Goal: Transaction & Acquisition: Purchase product/service

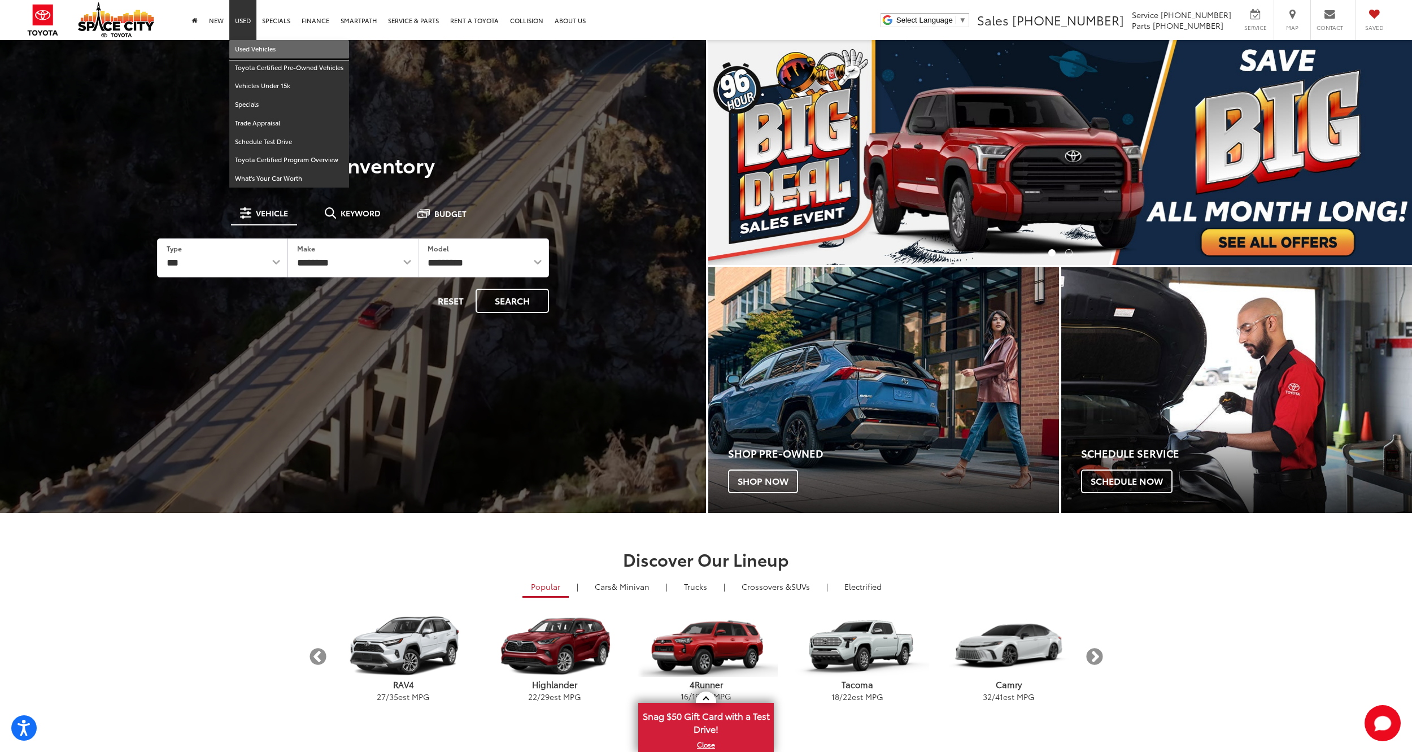
click at [250, 51] on link "Used Vehicles" at bounding box center [289, 49] width 120 height 19
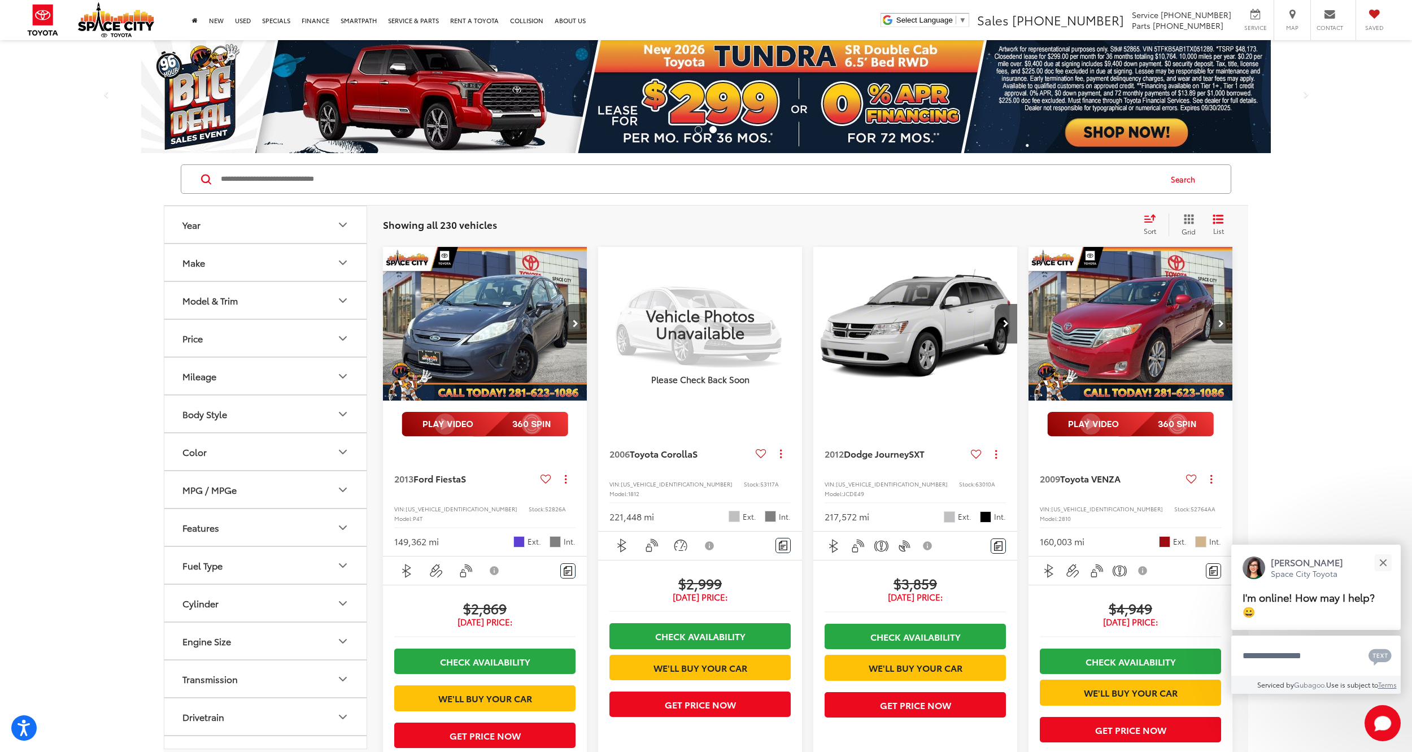
click at [273, 260] on button "Make" at bounding box center [265, 262] width 203 height 37
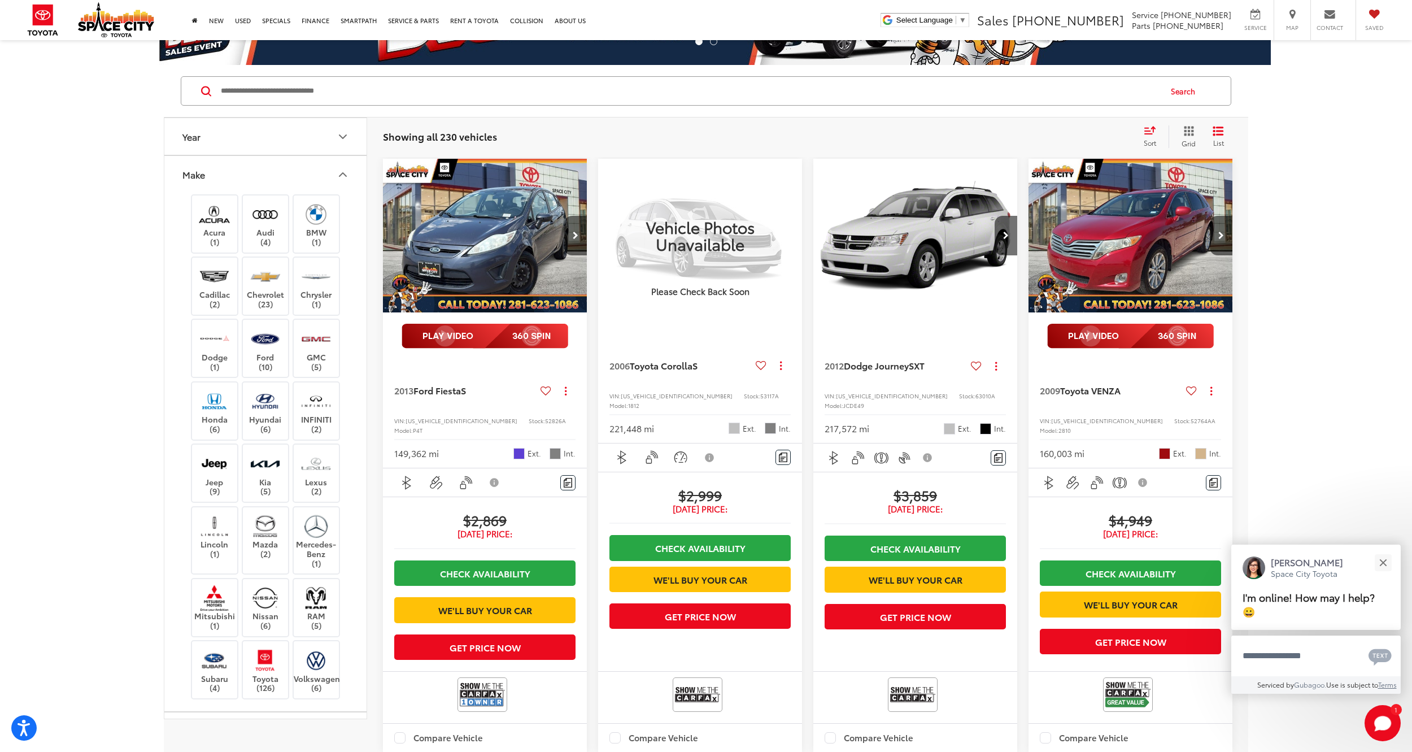
scroll to position [169, 0]
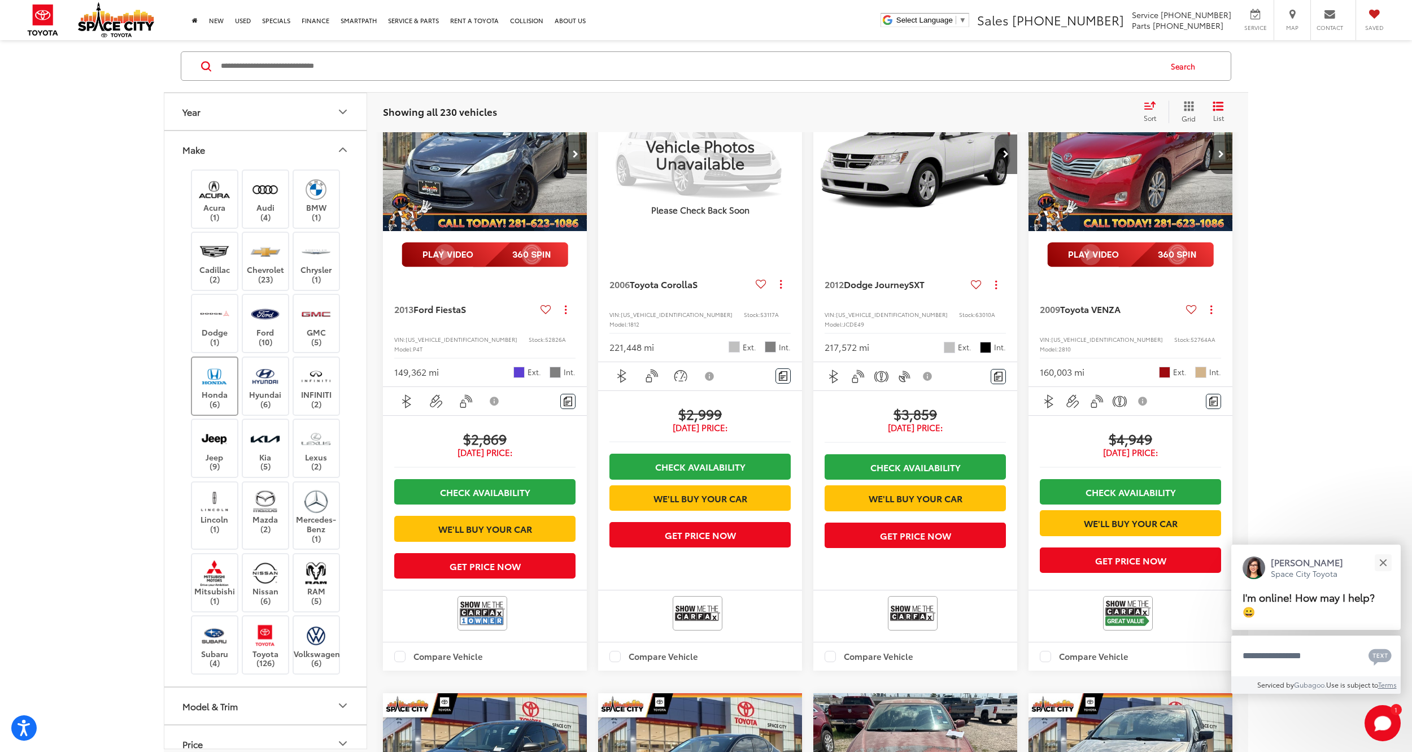
click at [212, 388] on img at bounding box center [214, 376] width 31 height 27
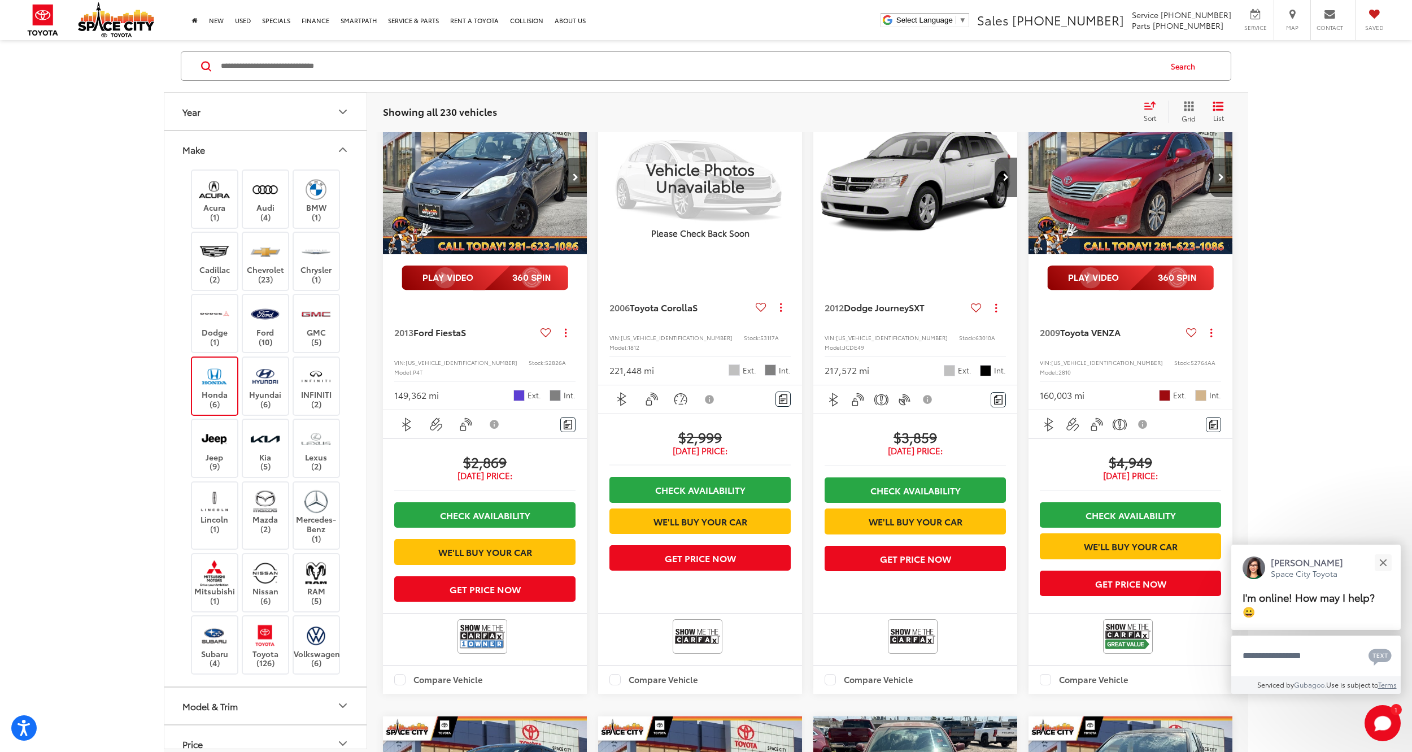
scroll to position [113, 0]
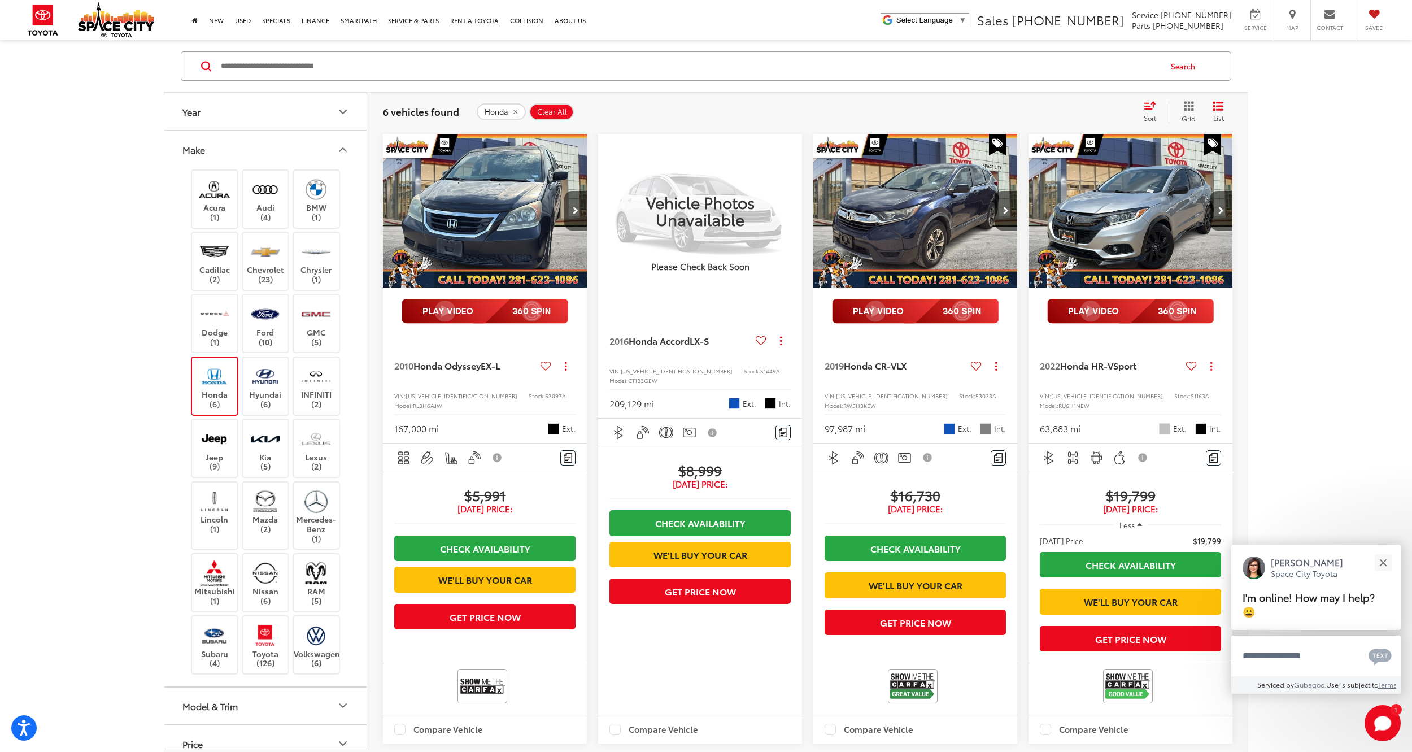
click at [345, 155] on icon "Make" at bounding box center [343, 150] width 14 height 14
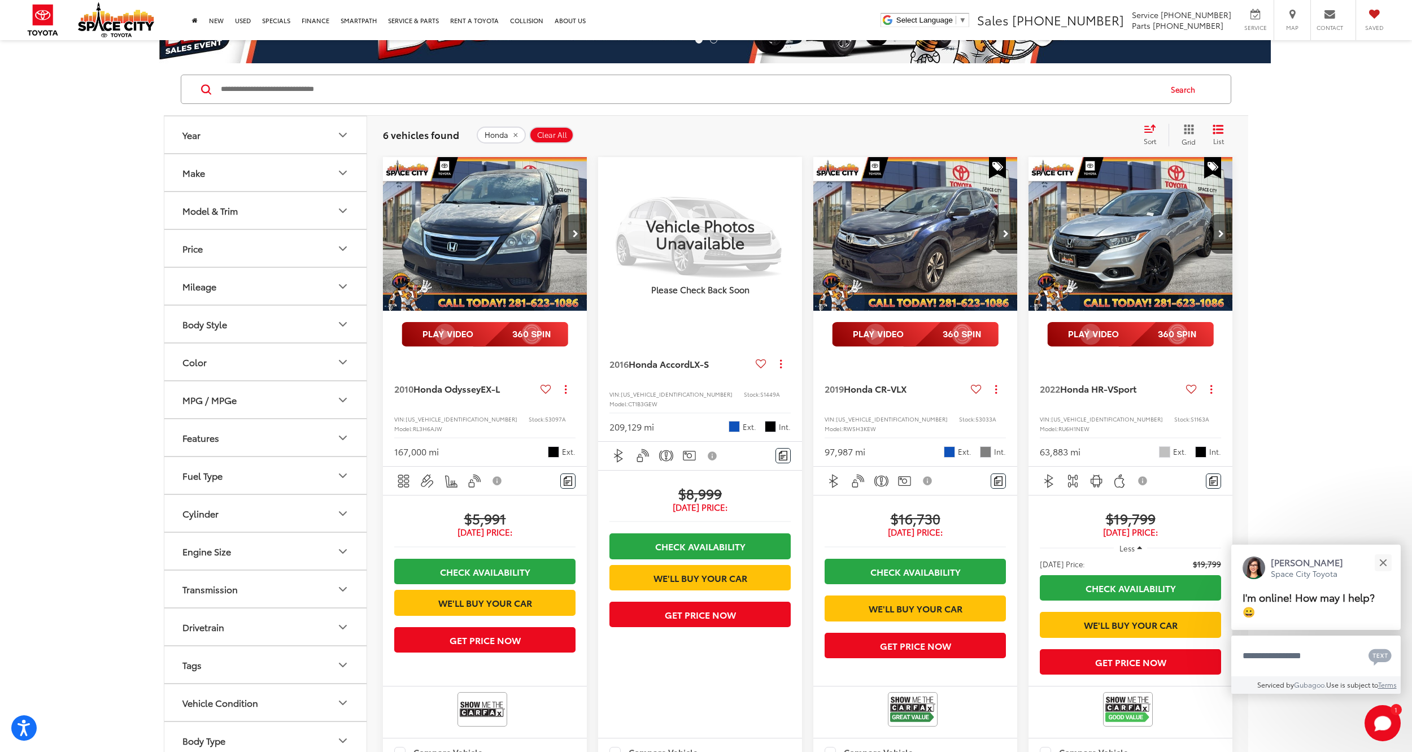
scroll to position [1, 0]
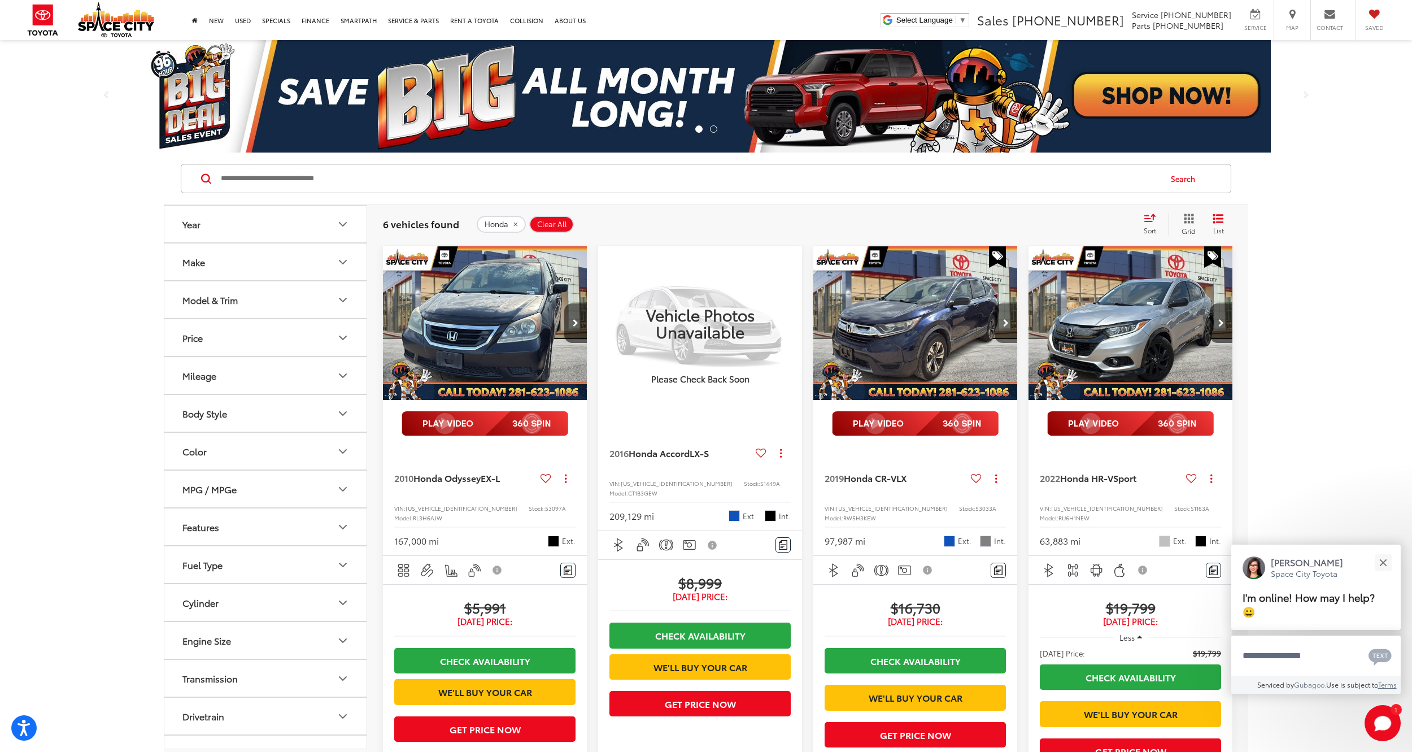
click at [1009, 317] on button "Next image" at bounding box center [1006, 323] width 23 height 40
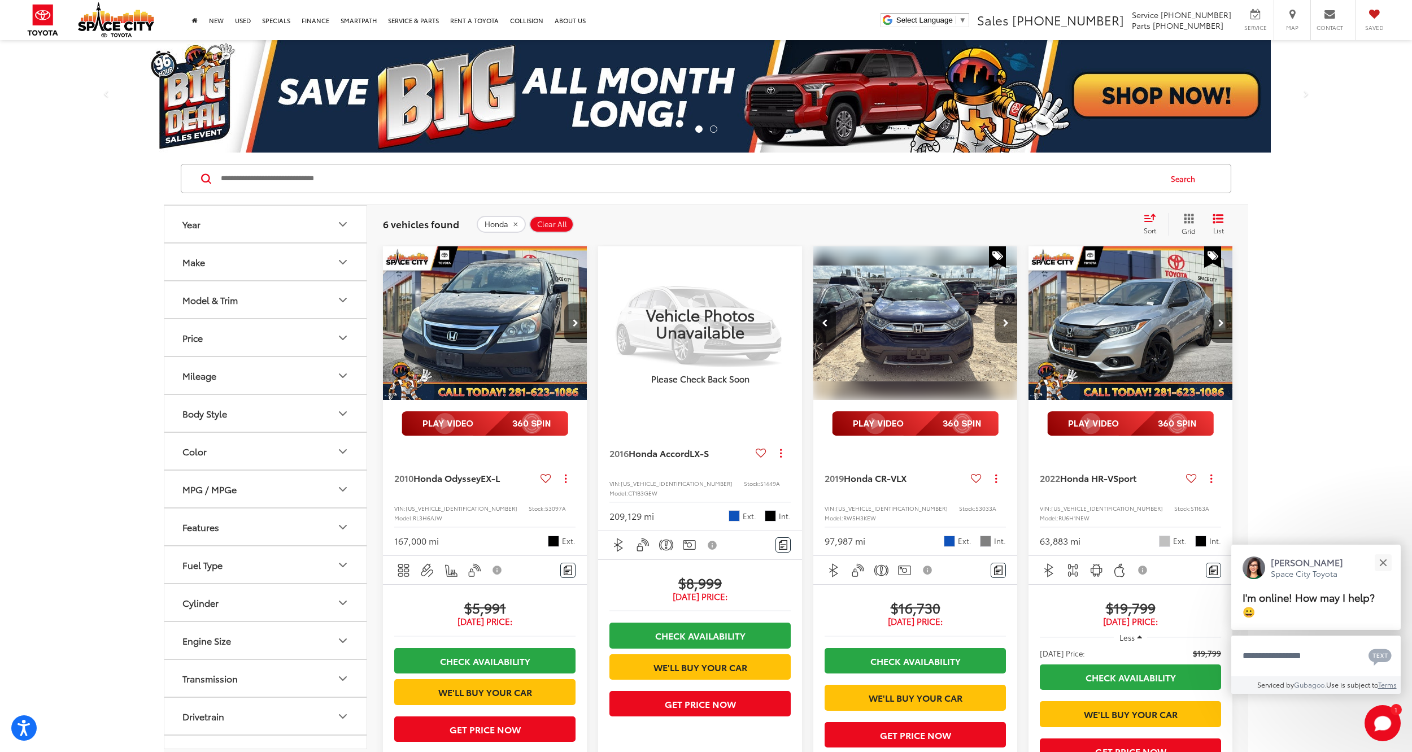
click at [1009, 317] on button "Next image" at bounding box center [1006, 323] width 23 height 40
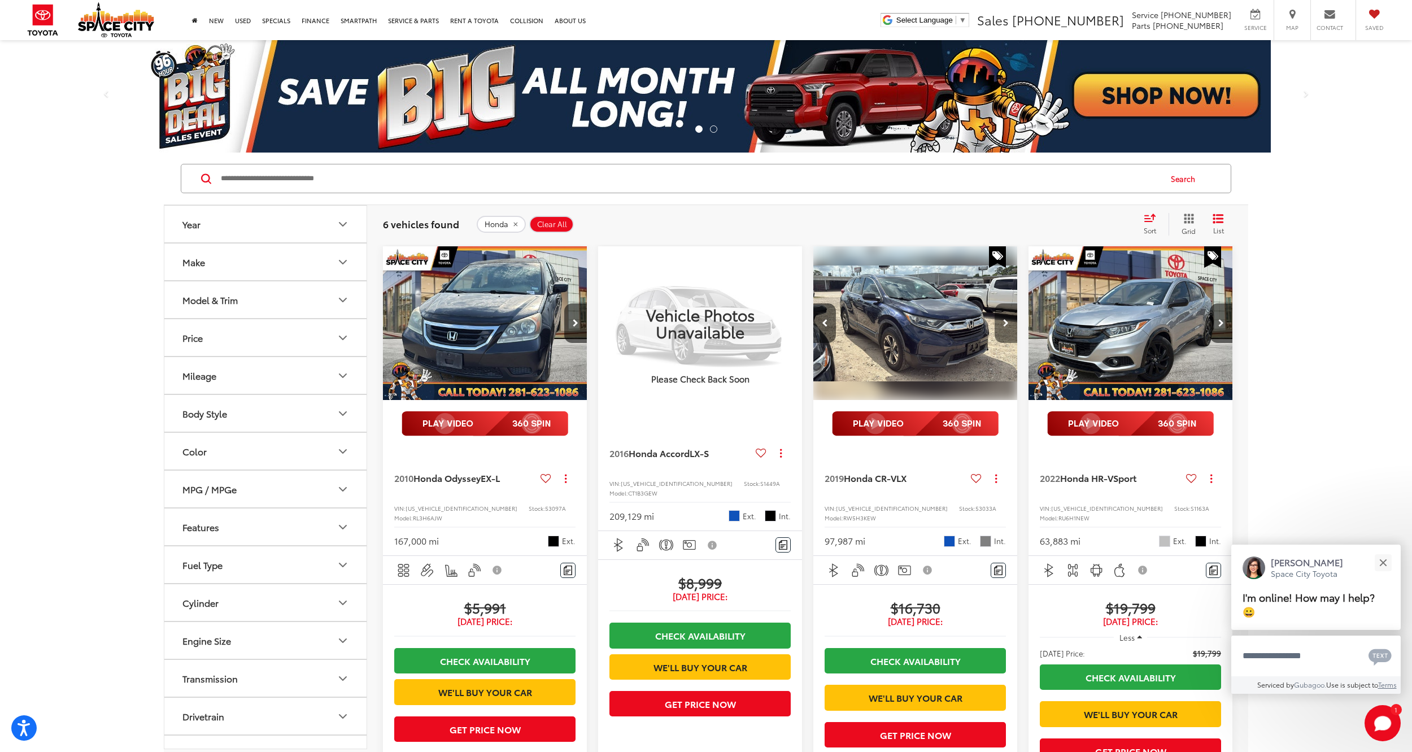
click at [1009, 317] on button "Next image" at bounding box center [1006, 323] width 23 height 40
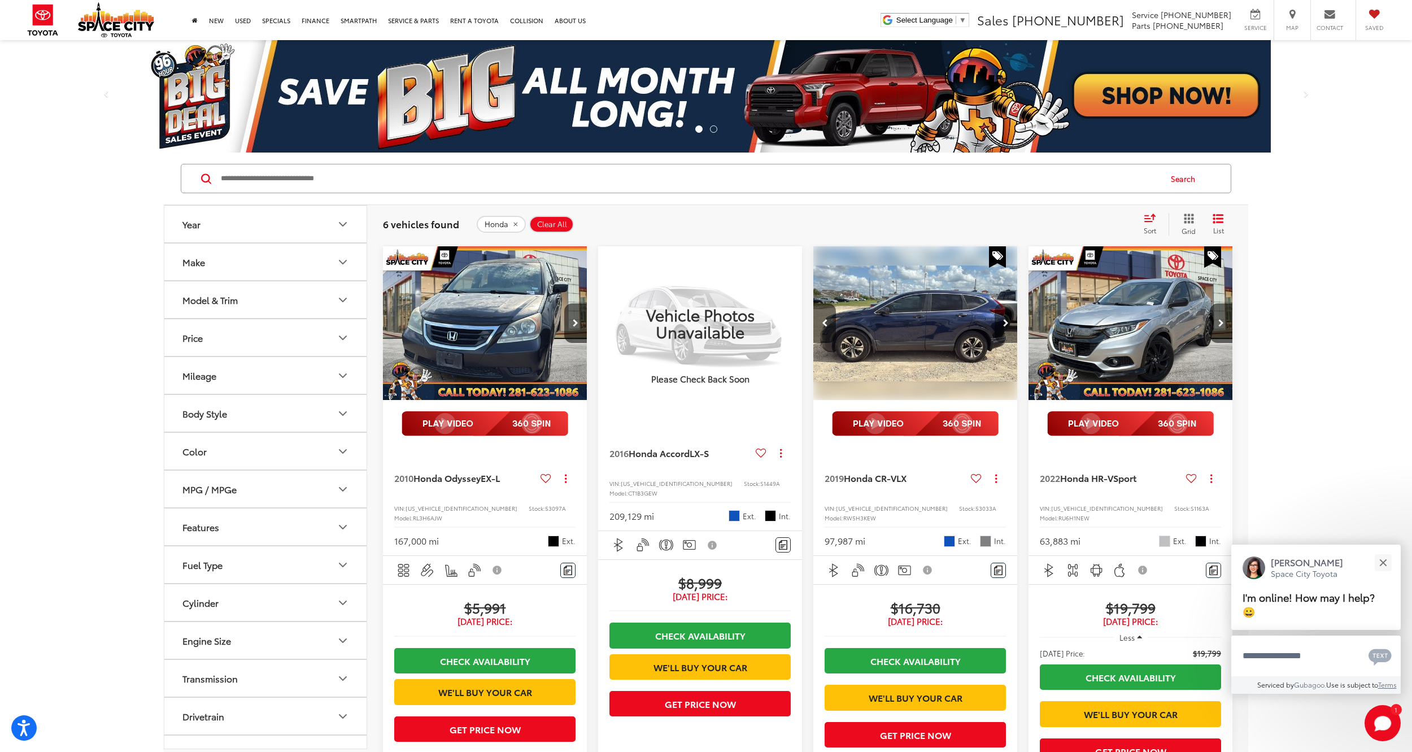
click at [1009, 317] on button "Next image" at bounding box center [1006, 323] width 23 height 40
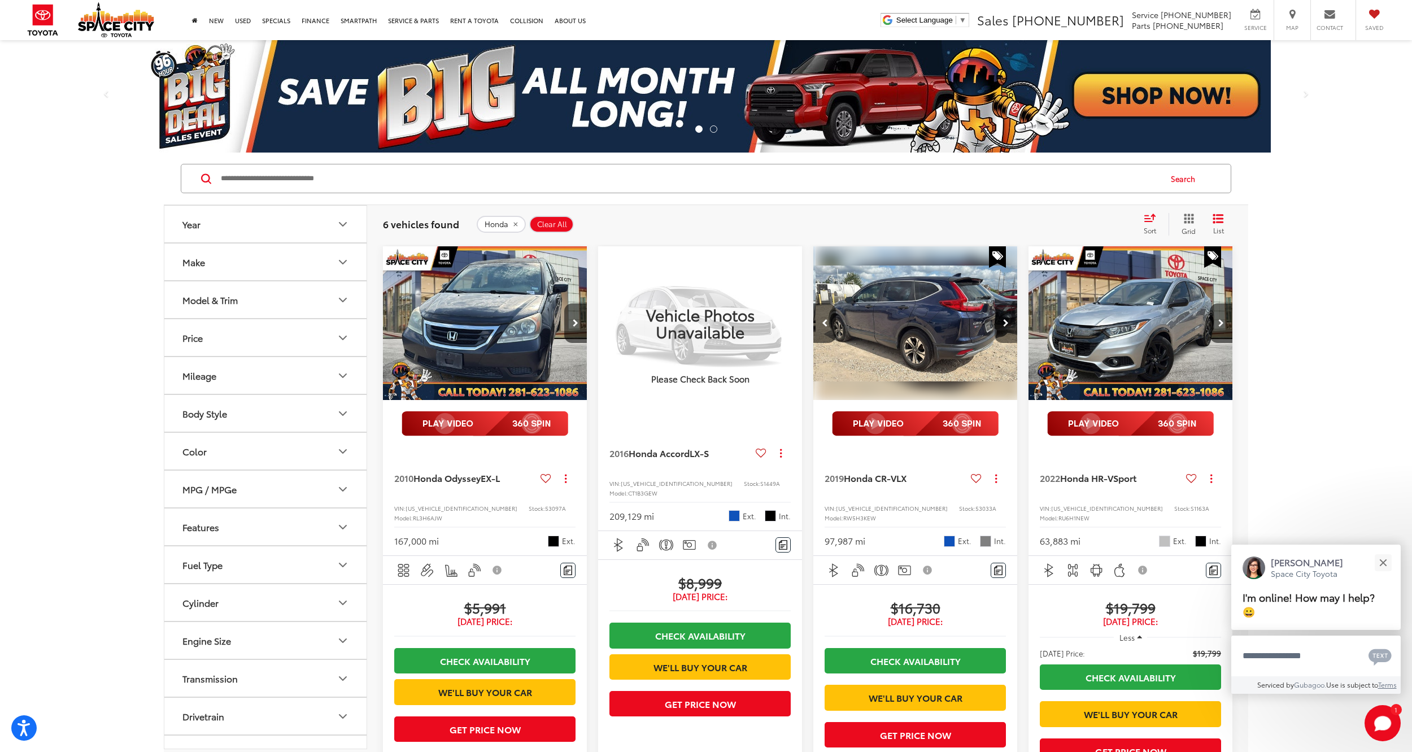
scroll to position [0, 822]
click at [1009, 317] on button "Next image" at bounding box center [1006, 323] width 23 height 40
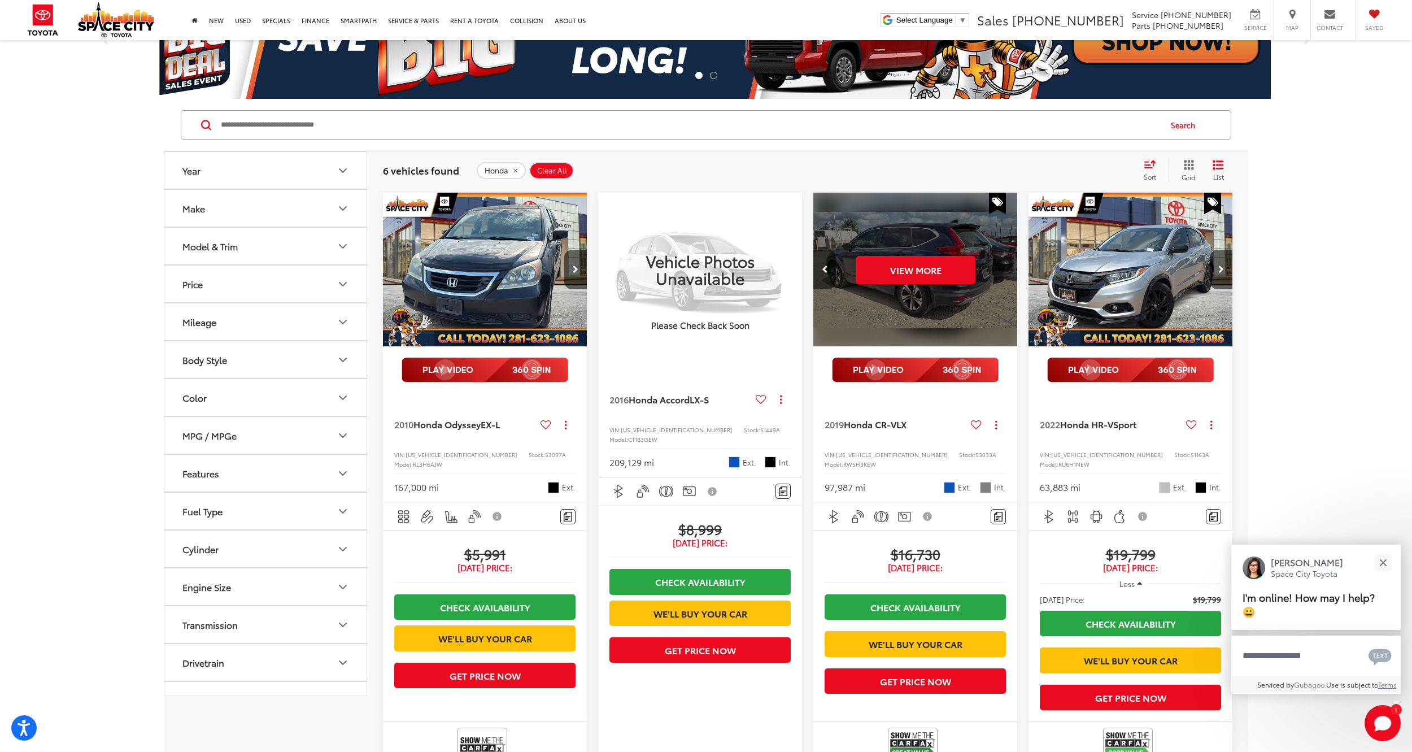
scroll to position [56, 0]
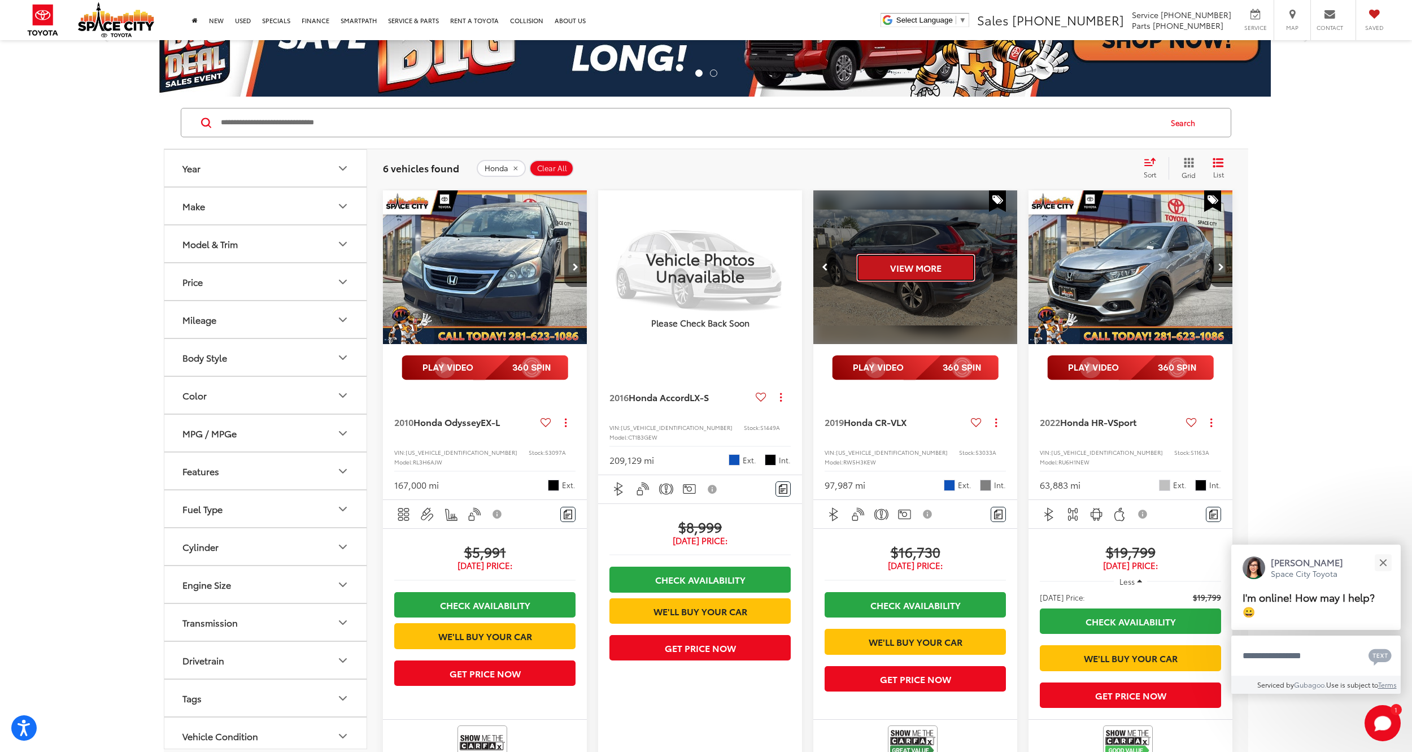
click at [922, 273] on button "View More" at bounding box center [915, 268] width 119 height 28
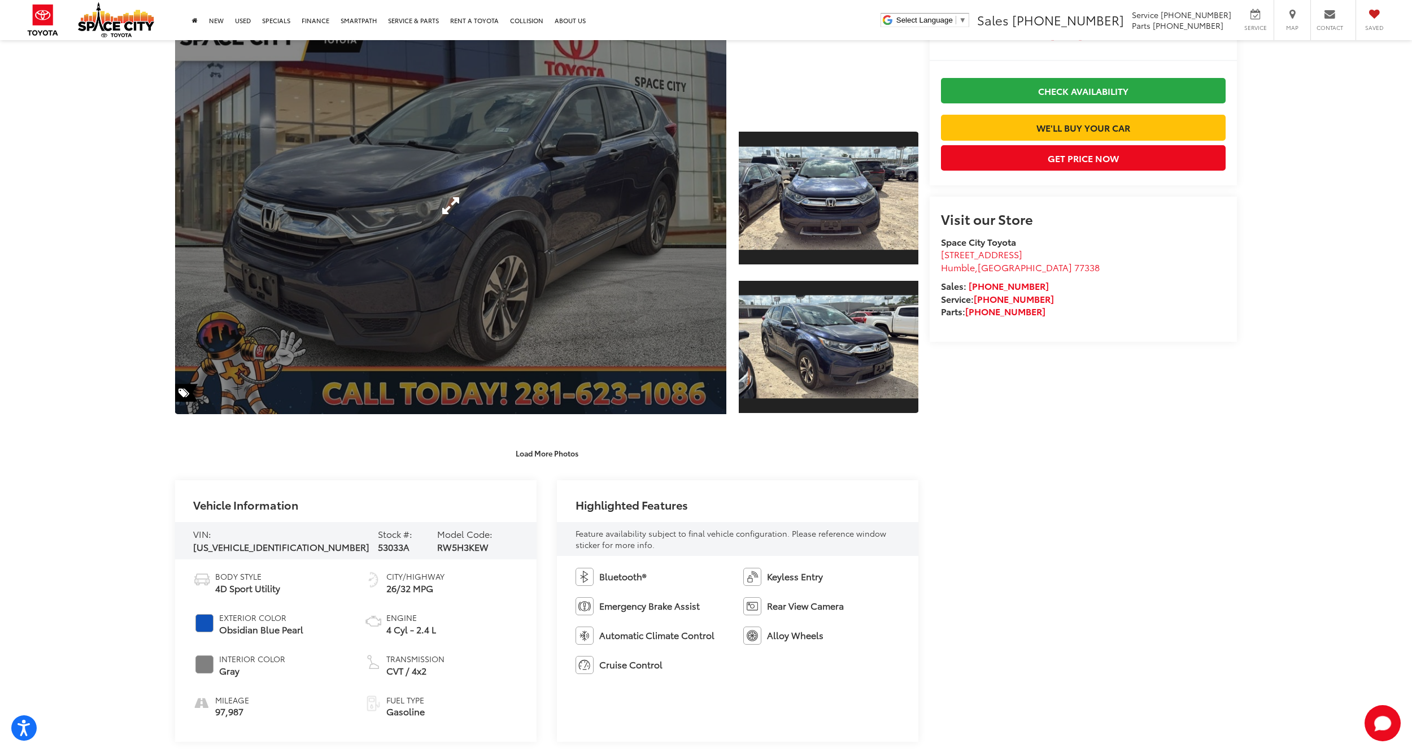
scroll to position [79, 0]
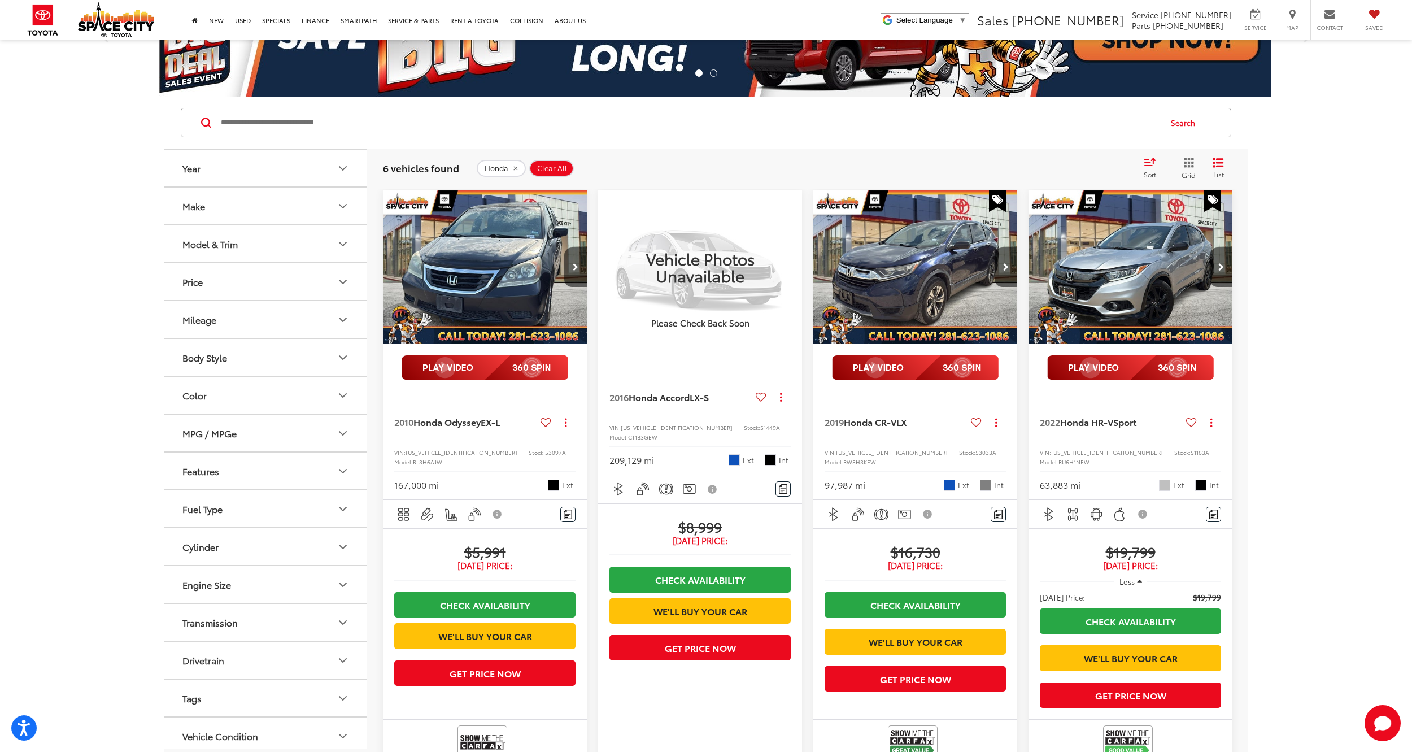
click at [248, 204] on button "Make" at bounding box center [265, 206] width 203 height 37
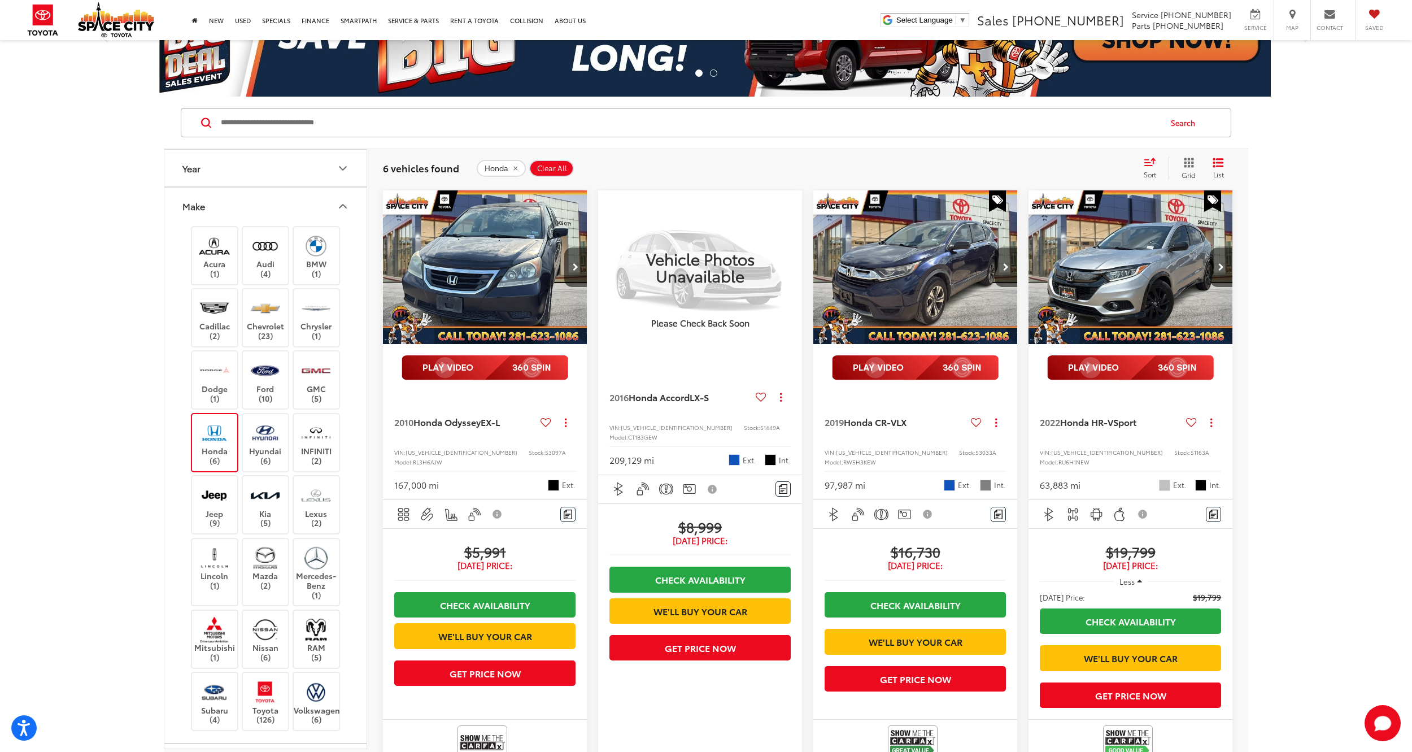
click at [202, 433] on img at bounding box center [214, 433] width 31 height 27
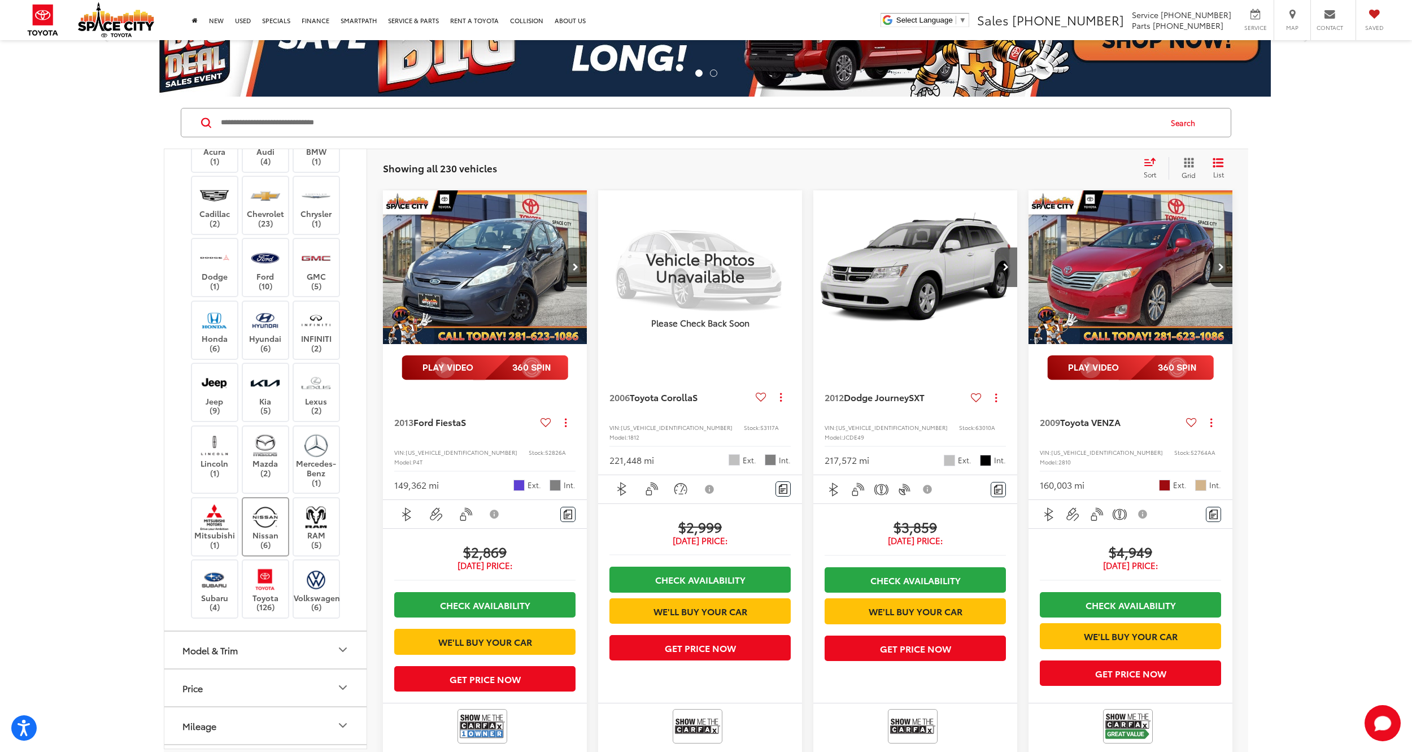
scroll to position [113, 0]
click at [263, 589] on img at bounding box center [265, 578] width 31 height 27
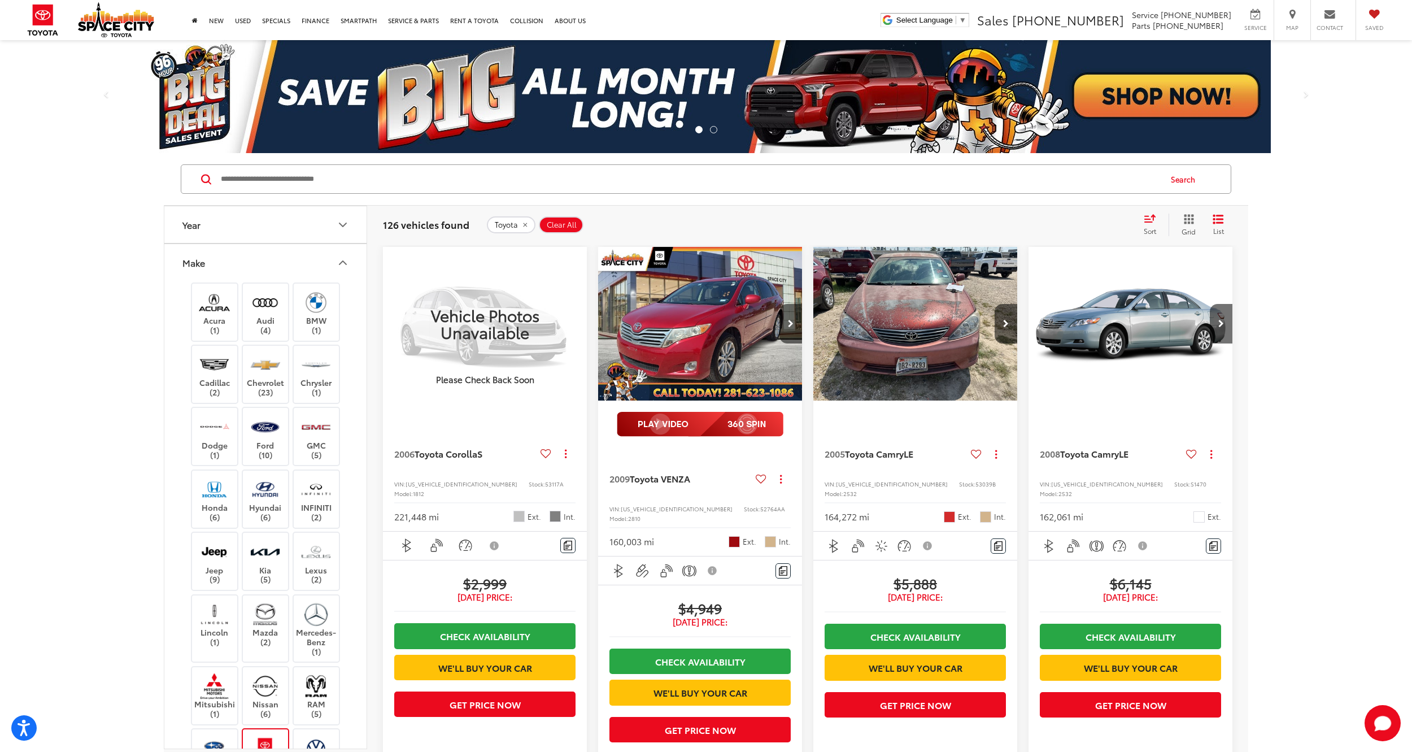
click at [221, 267] on button "Make" at bounding box center [265, 262] width 203 height 37
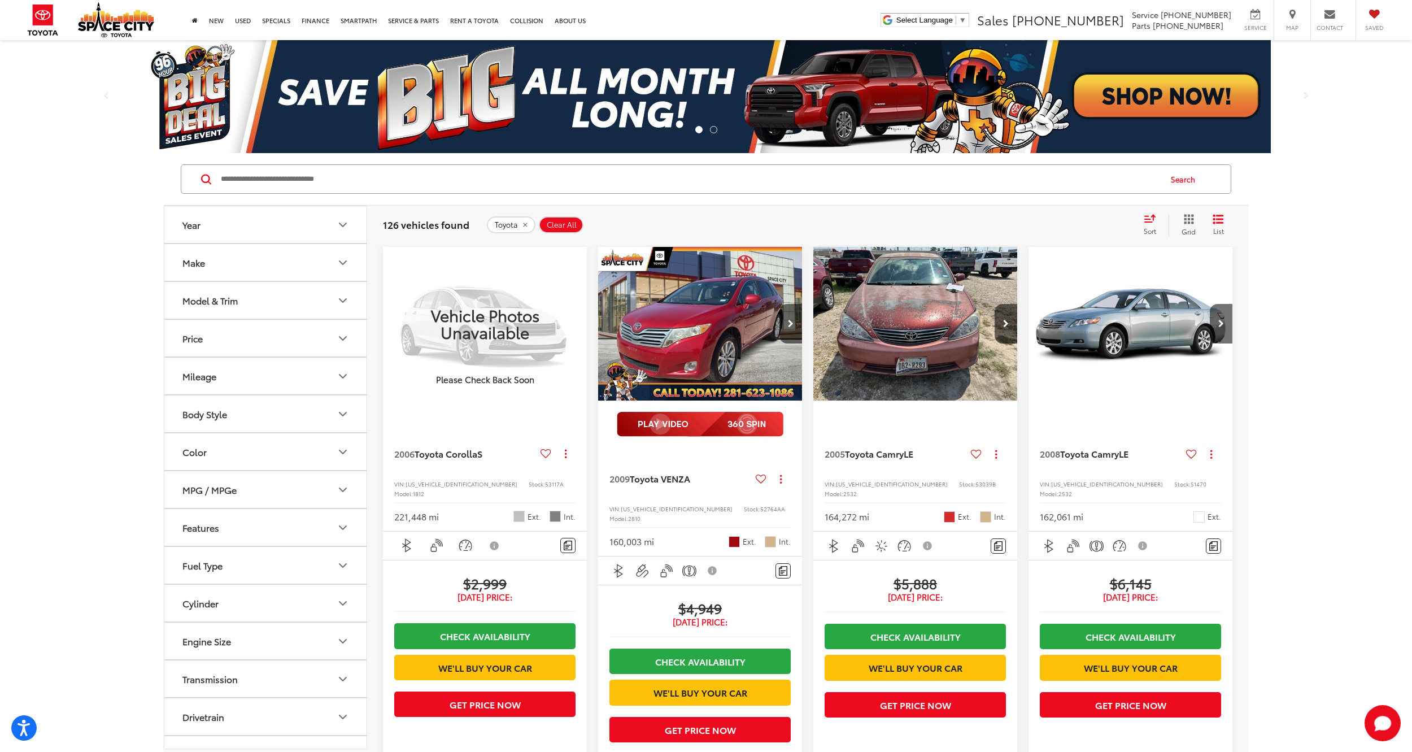
click at [225, 301] on div "Model & Trim" at bounding box center [209, 300] width 55 height 11
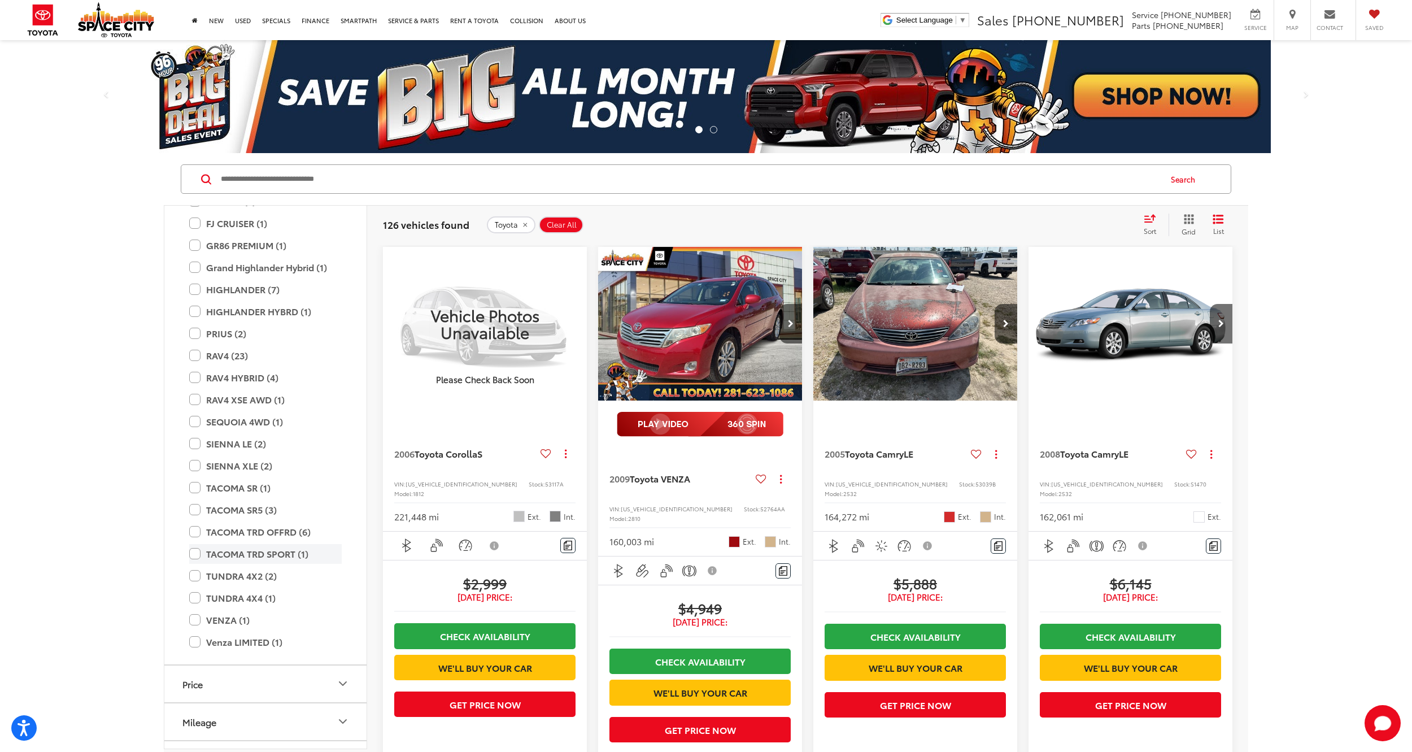
scroll to position [339, 0]
click at [198, 615] on label "VENZA (1)" at bounding box center [265, 616] width 153 height 20
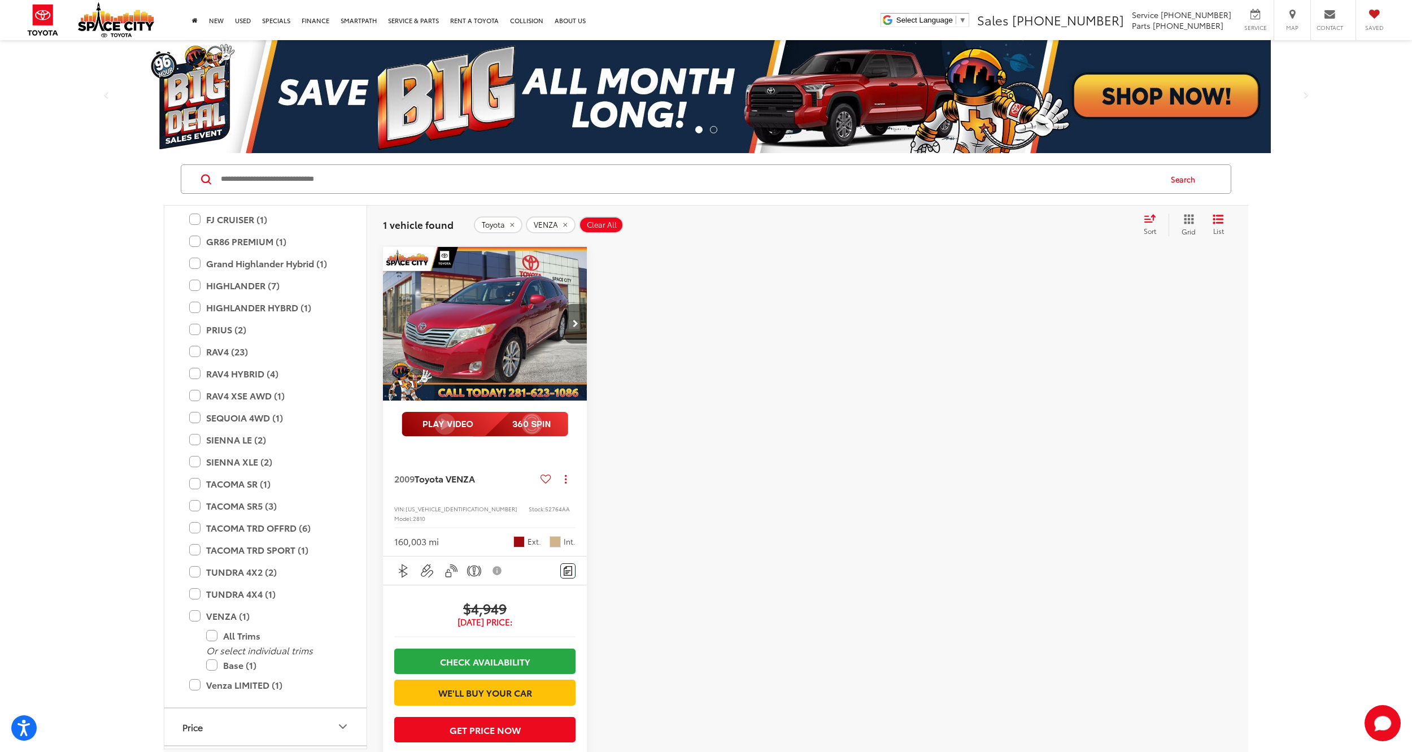
click at [572, 323] on button "Next image" at bounding box center [575, 324] width 23 height 40
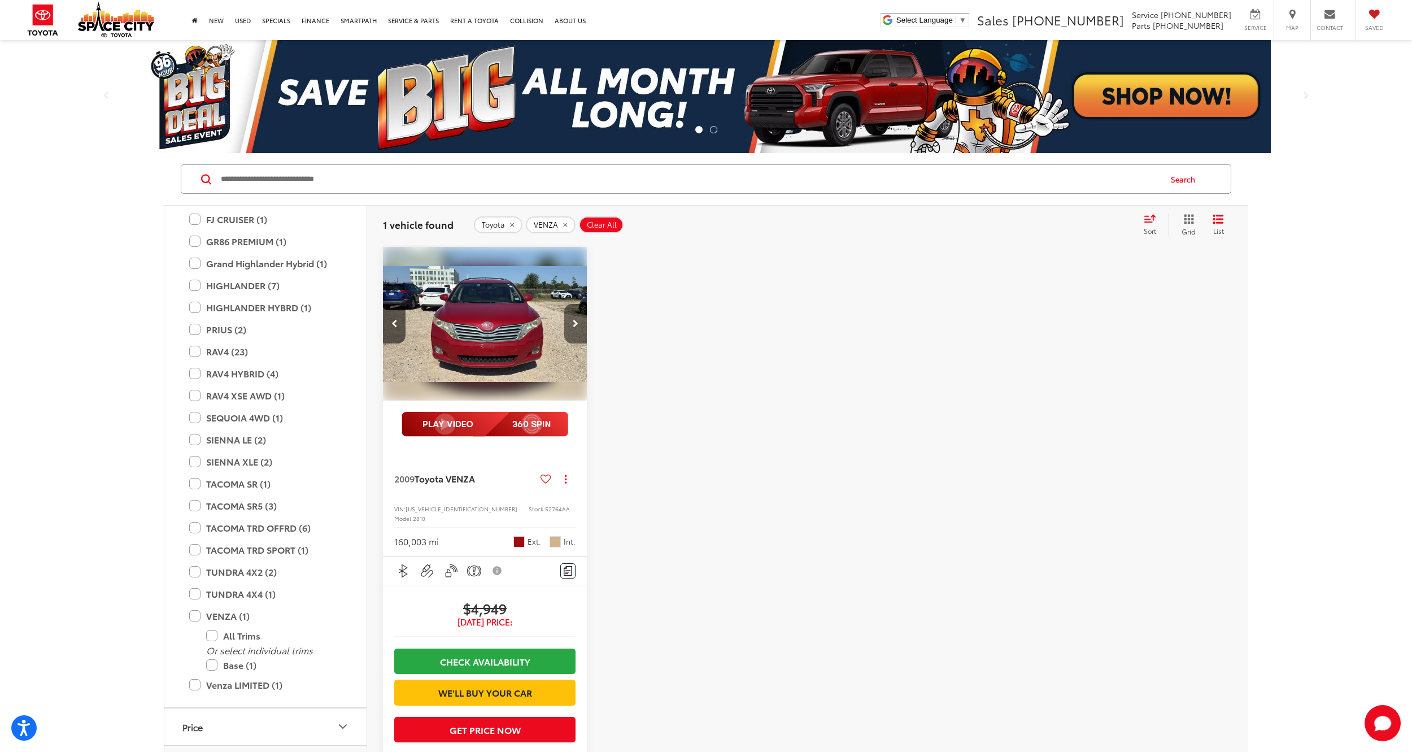
click at [572, 323] on button "Next image" at bounding box center [575, 324] width 23 height 40
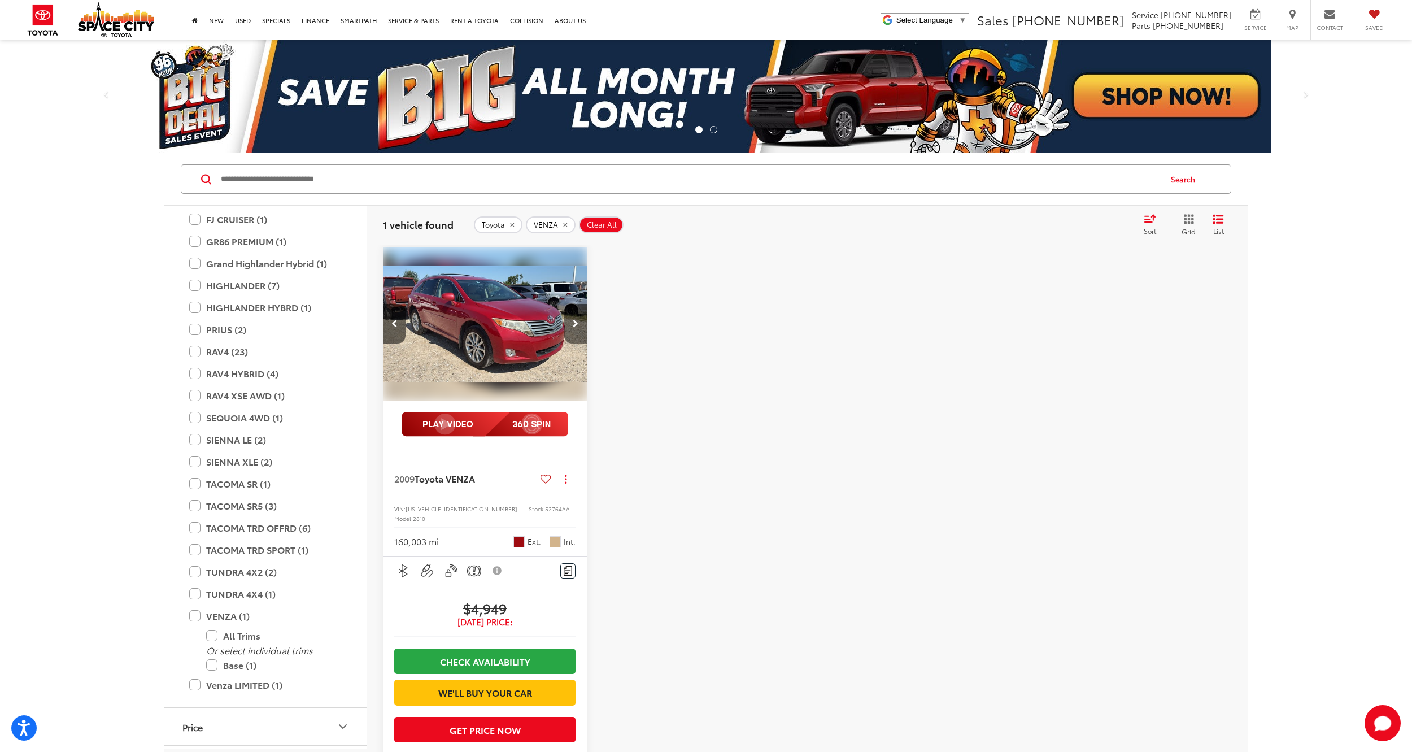
click at [572, 323] on button "Next image" at bounding box center [575, 324] width 23 height 40
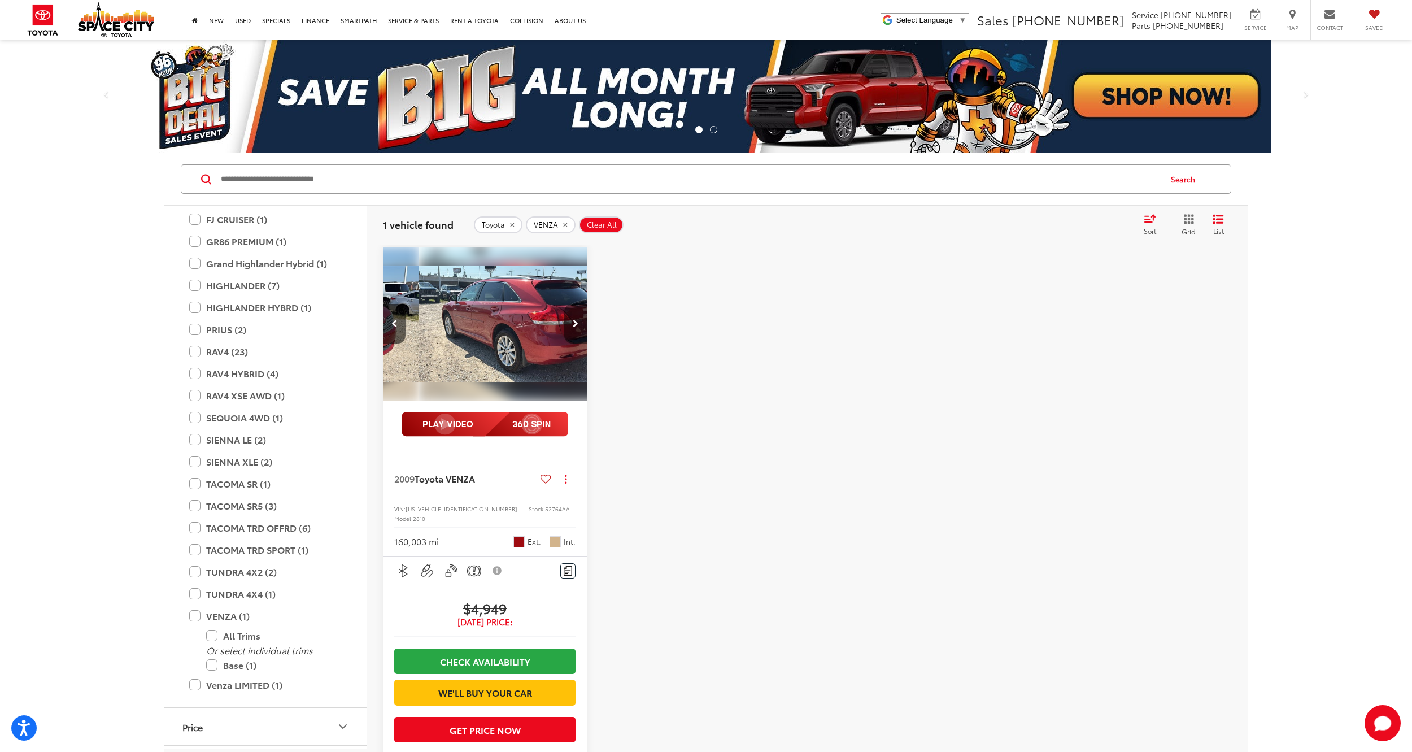
scroll to position [0, 617]
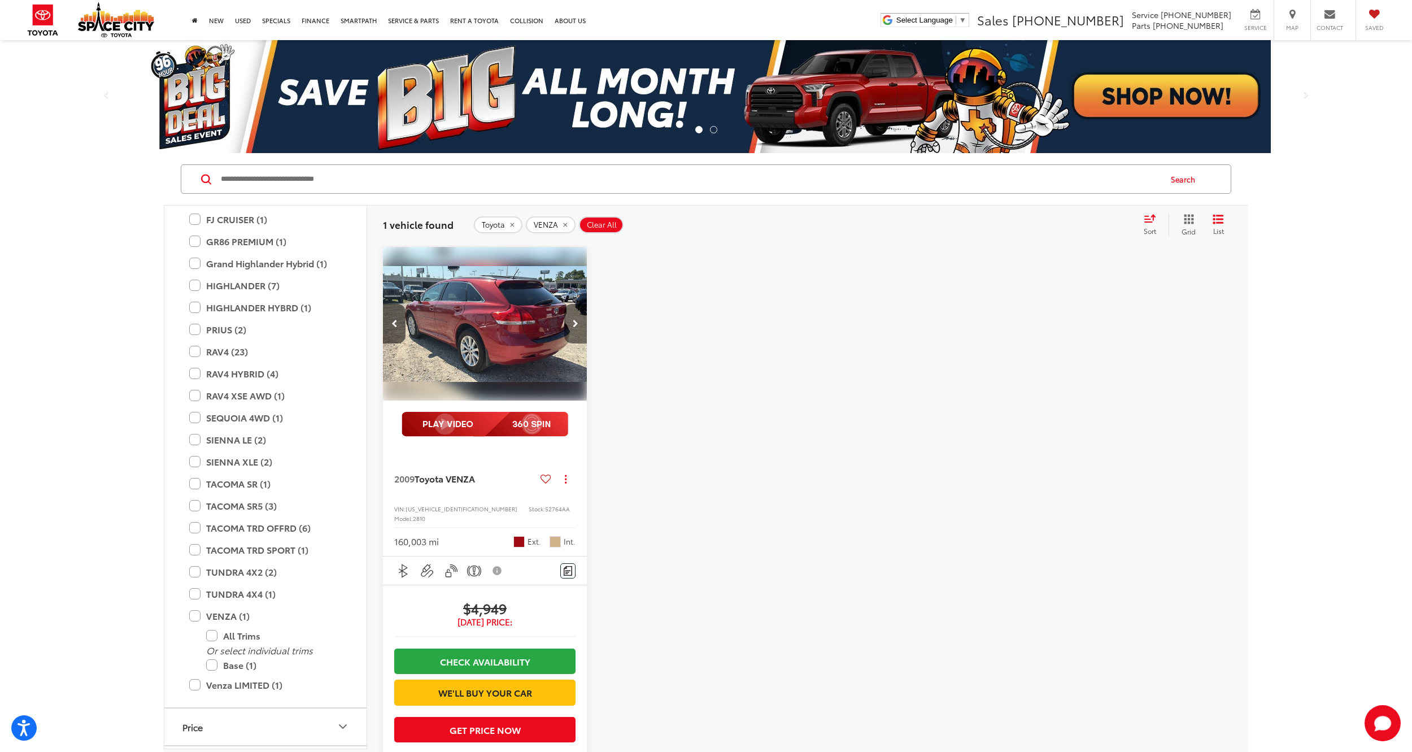
click at [572, 323] on button "Next image" at bounding box center [575, 324] width 23 height 40
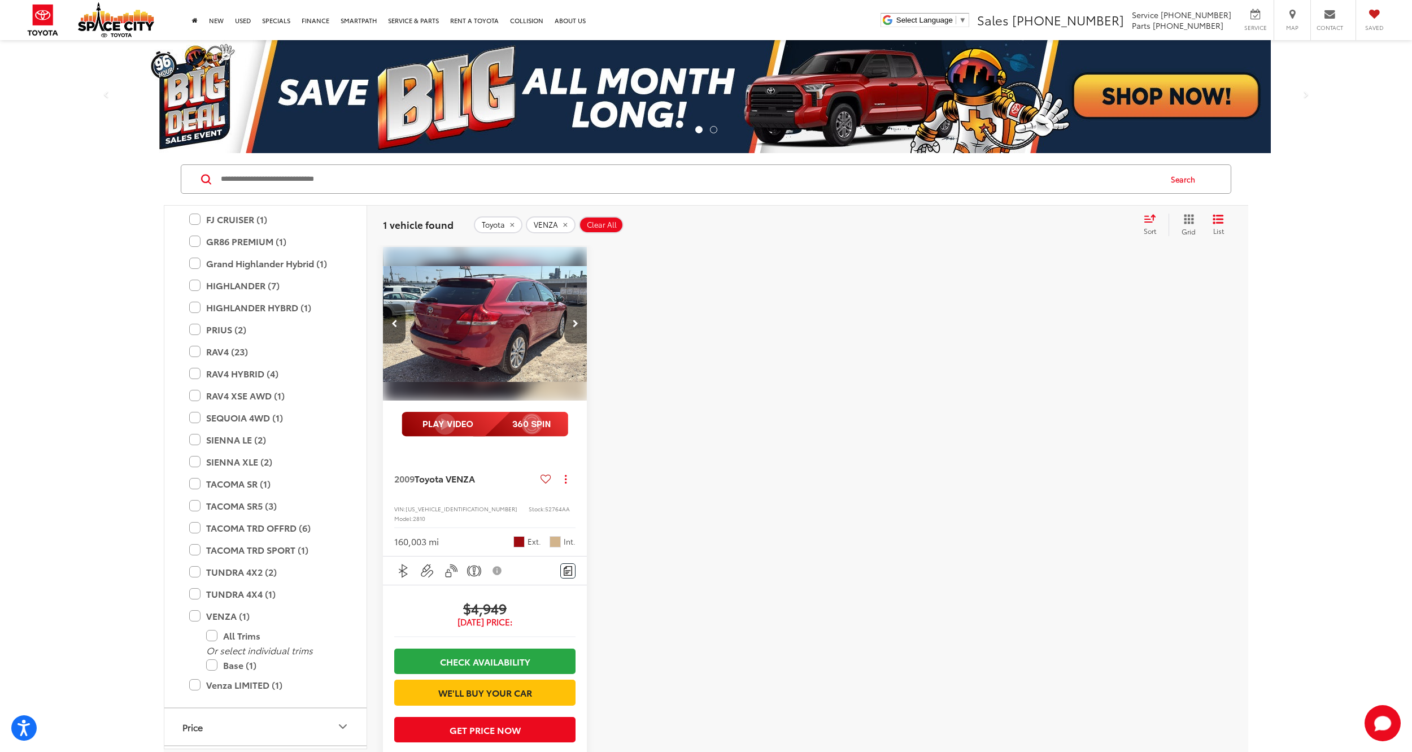
scroll to position [0, 822]
click at [572, 323] on button "Next image" at bounding box center [575, 324] width 23 height 40
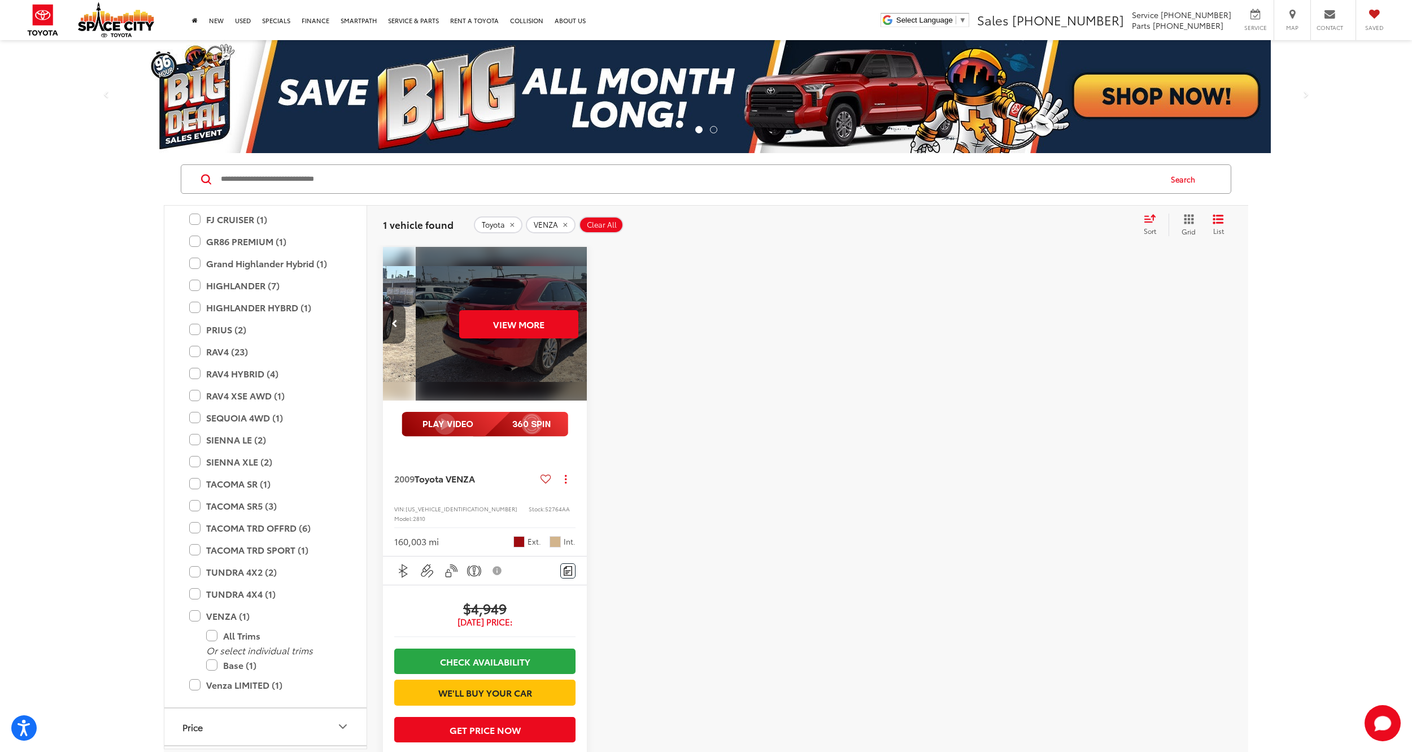
scroll to position [0, 1028]
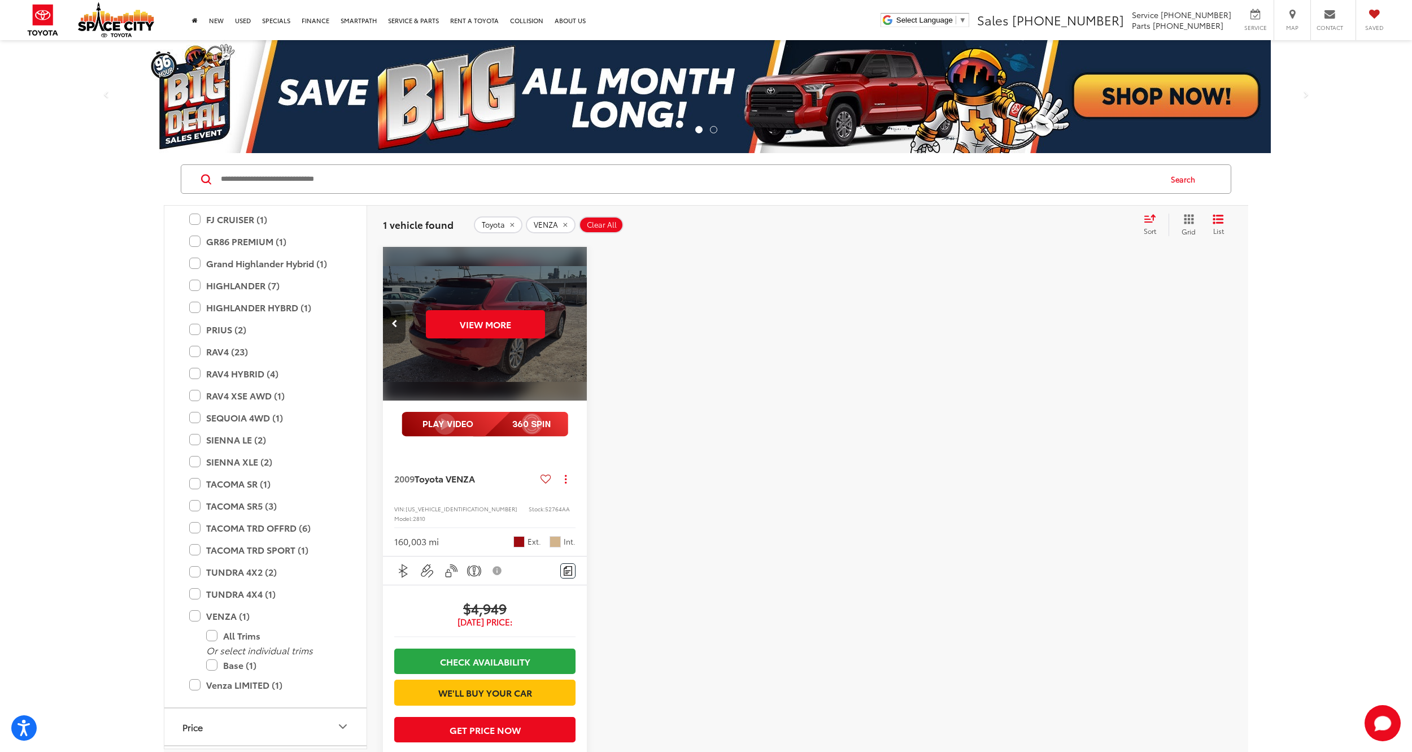
click at [399, 317] on button "Previous image" at bounding box center [394, 324] width 23 height 40
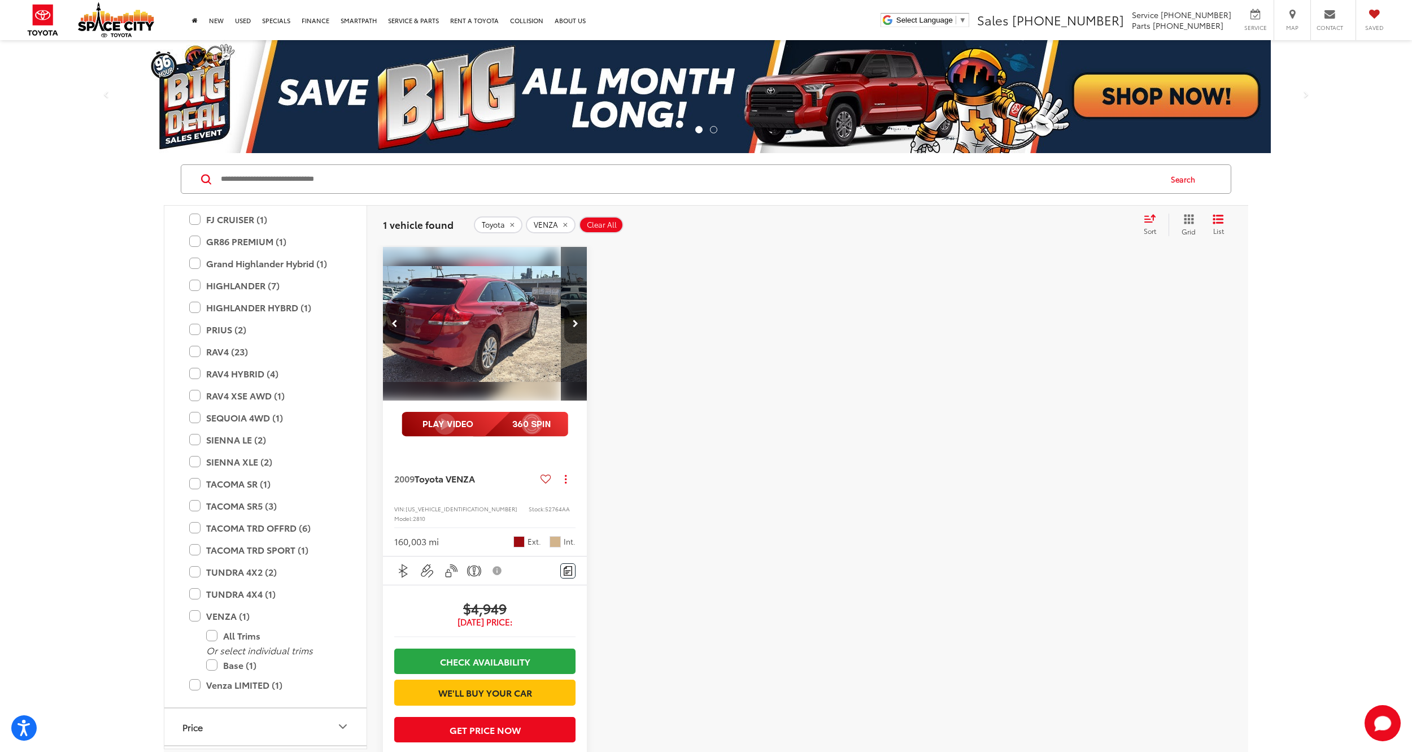
scroll to position [0, 822]
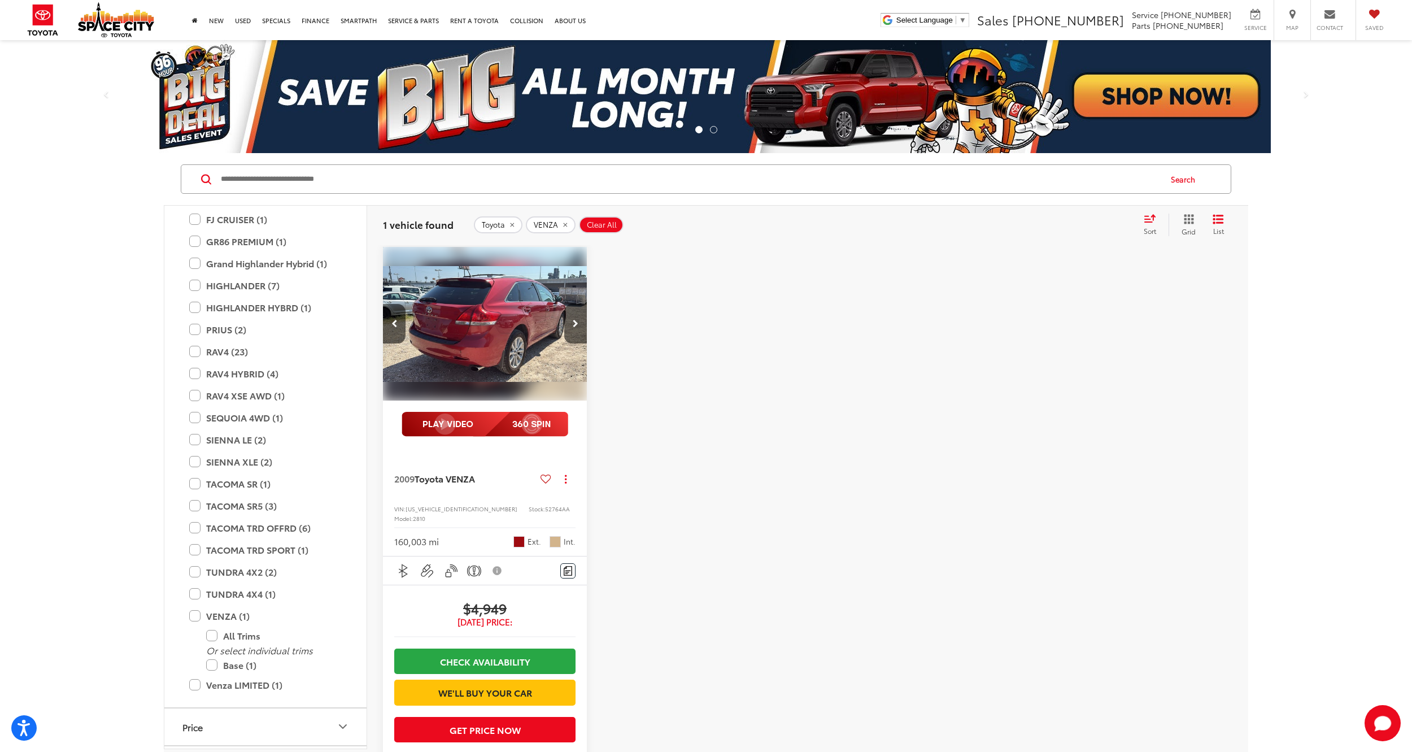
click at [477, 322] on img "2009 Toyota VENZA Base 4" at bounding box center [485, 324] width 206 height 154
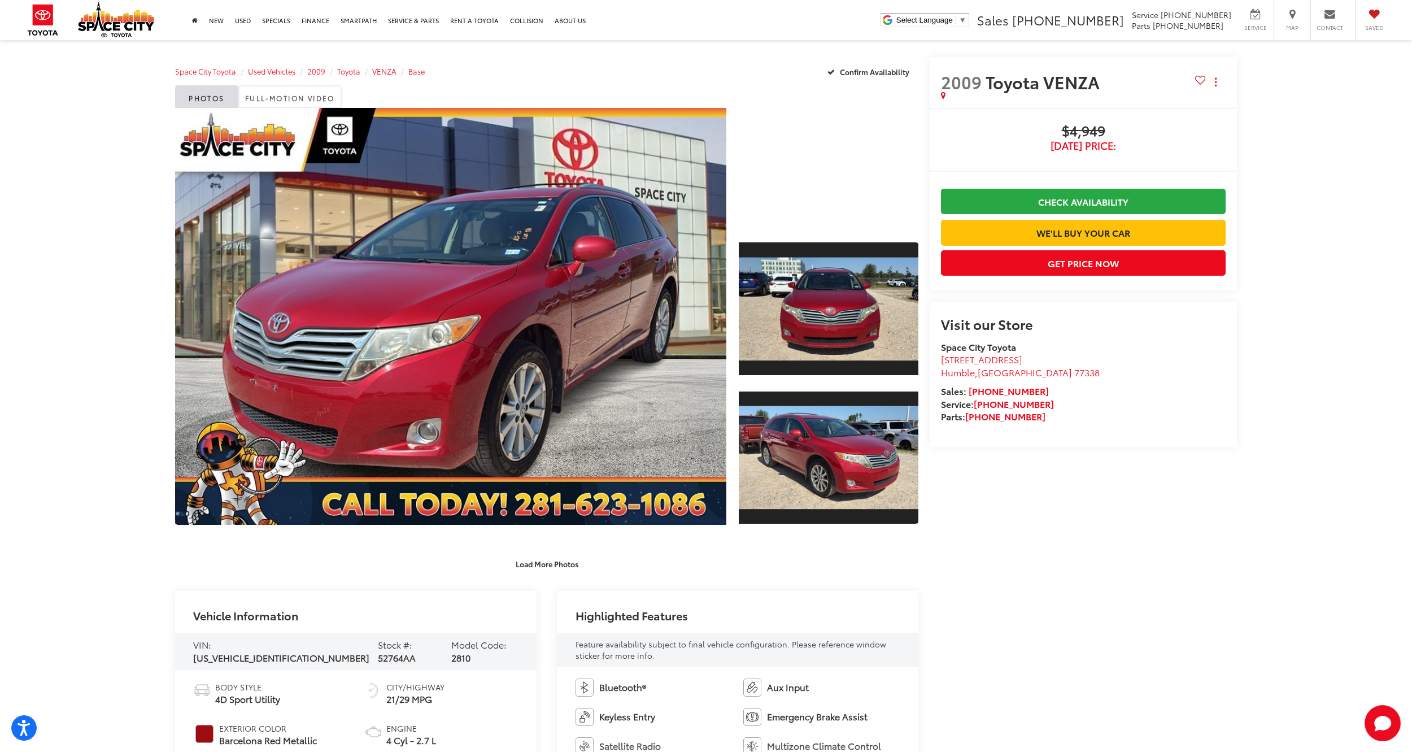
click at [804, 208] on div at bounding box center [829, 168] width 180 height 120
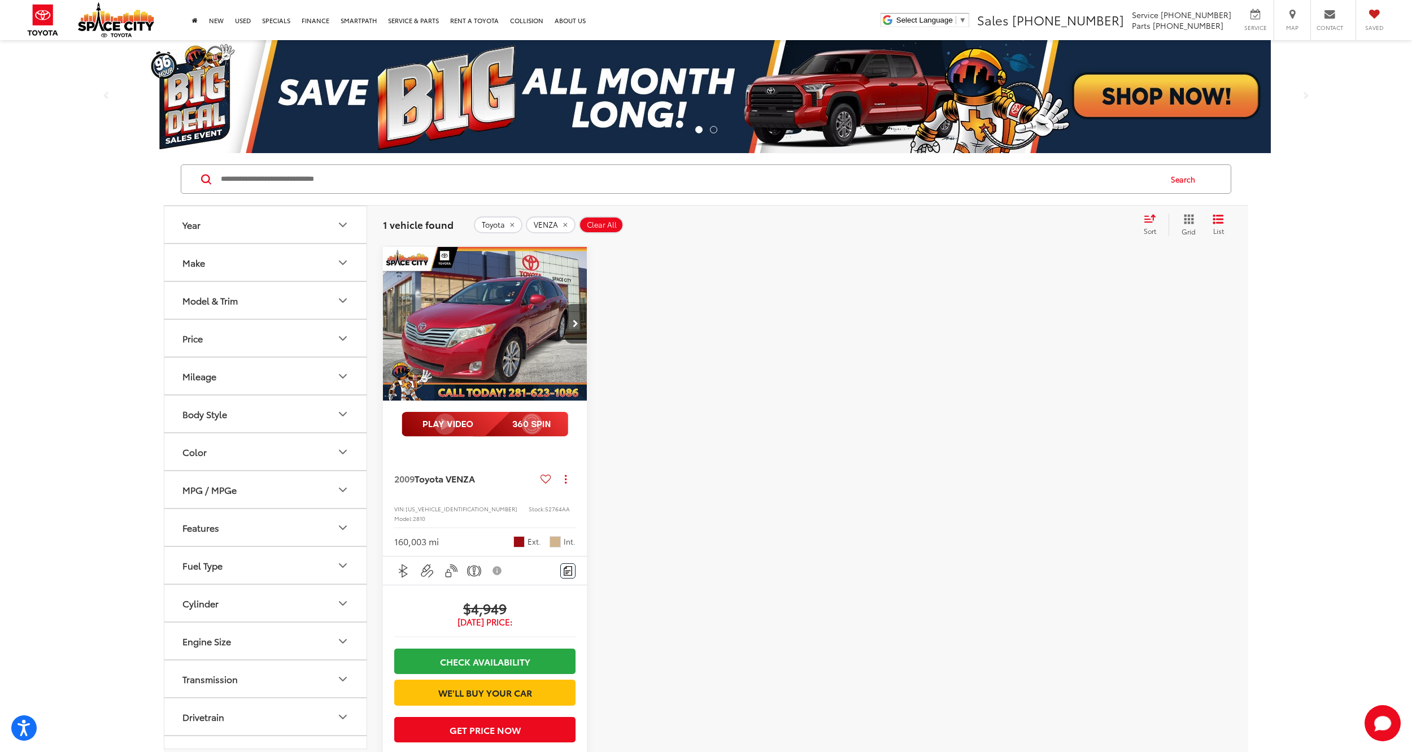
click at [246, 300] on button "Model & Trim" at bounding box center [265, 300] width 203 height 37
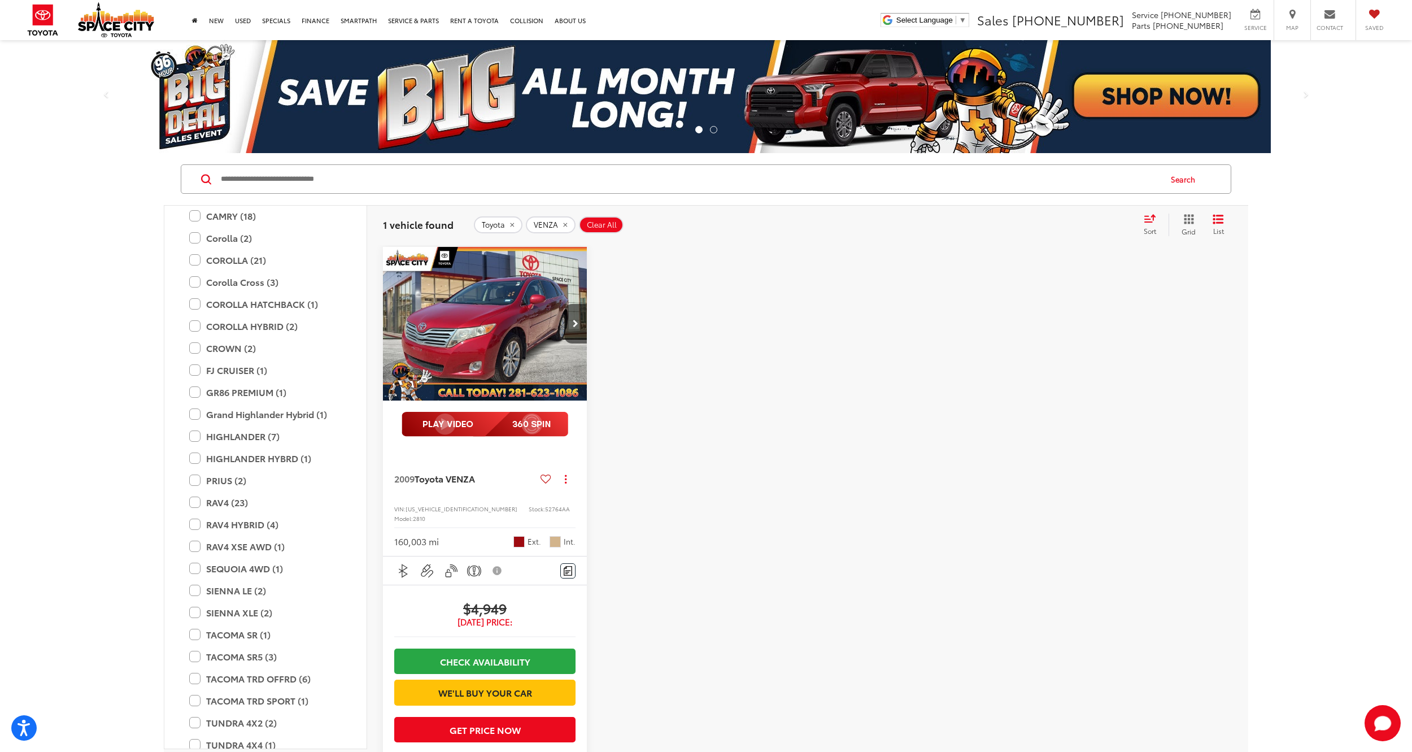
scroll to position [226, 0]
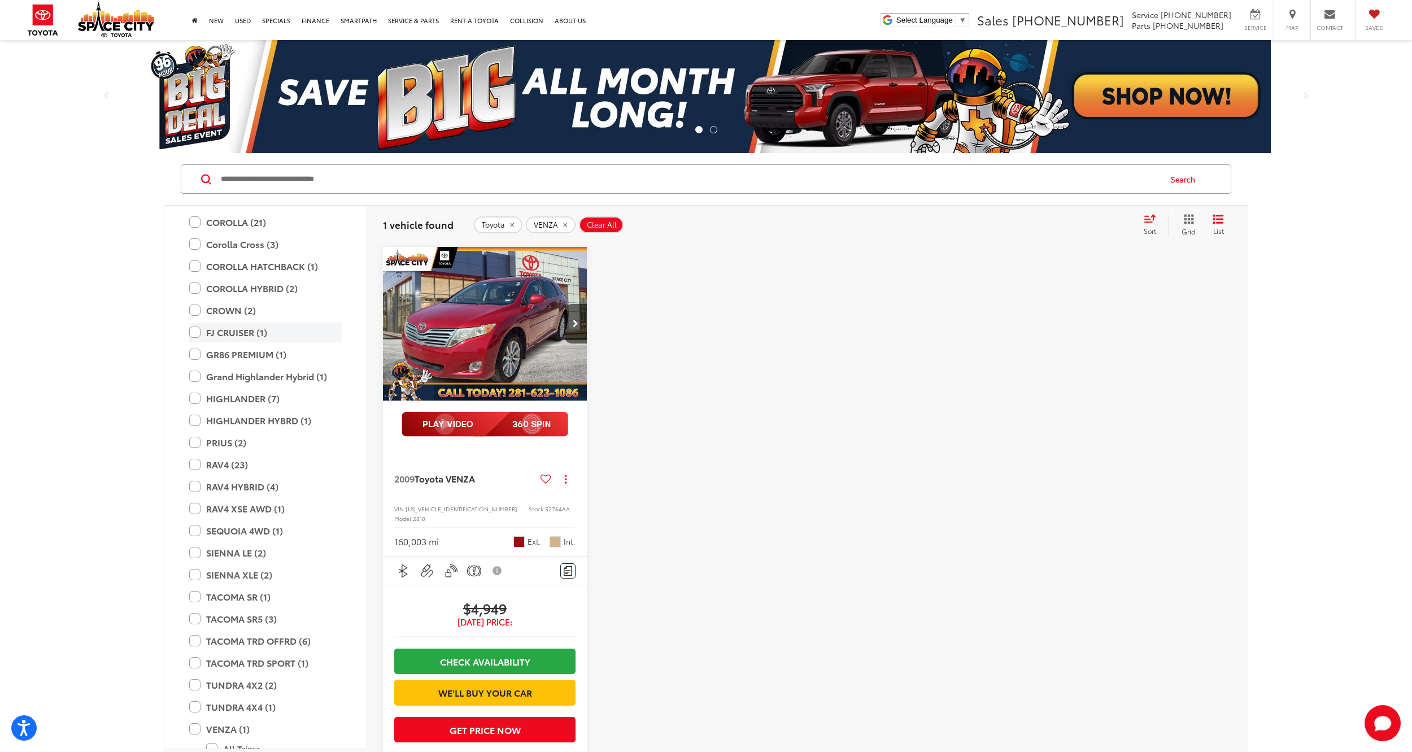
click at [197, 330] on label "FJ CRUISER (1)" at bounding box center [265, 333] width 153 height 20
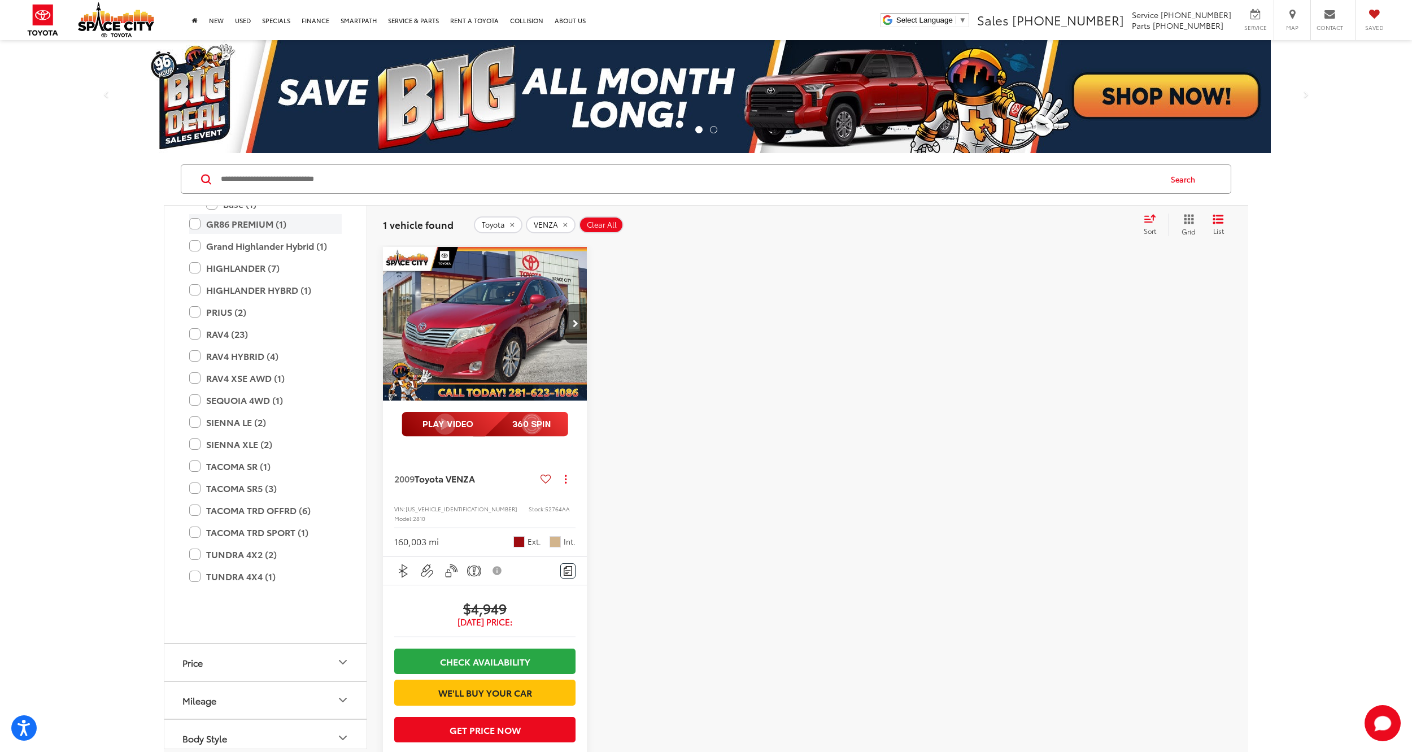
scroll to position [461, 0]
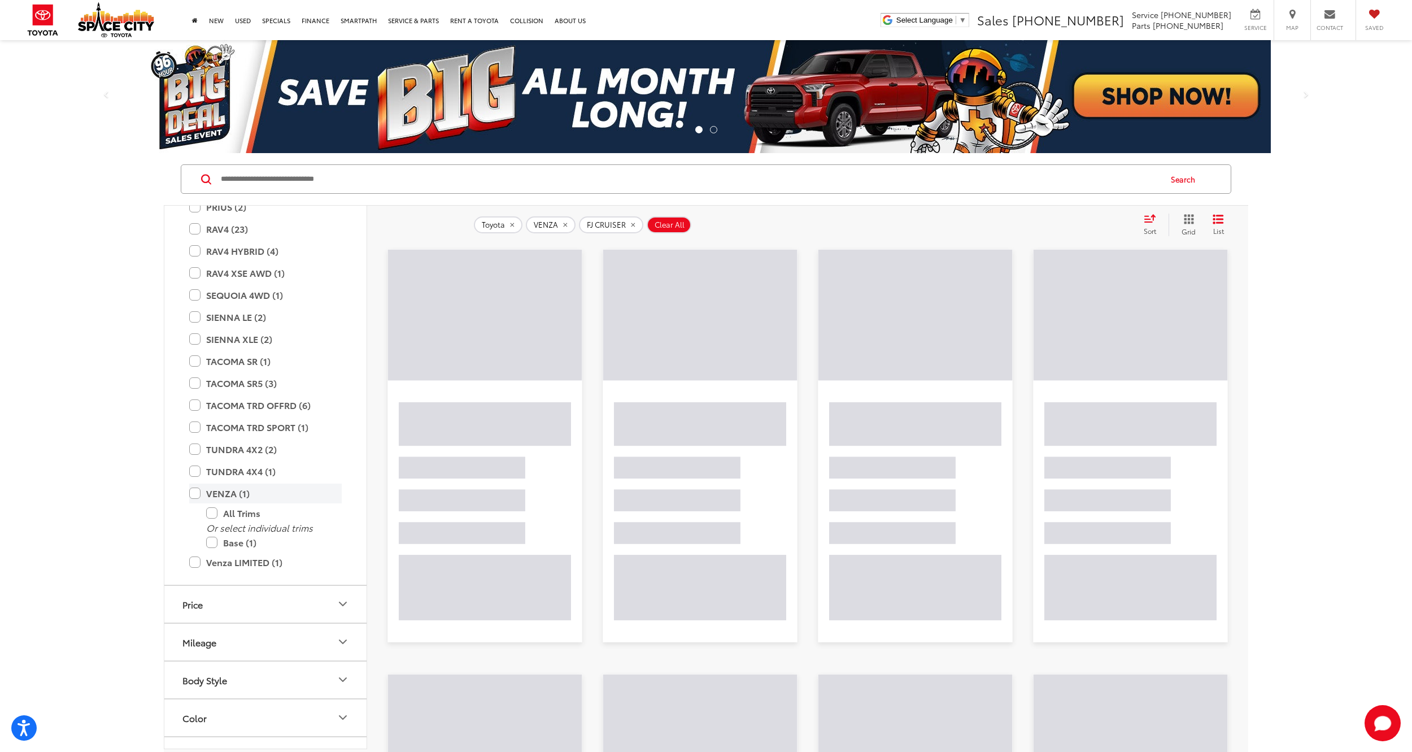
click at [197, 495] on label "VENZA (1)" at bounding box center [265, 494] width 153 height 20
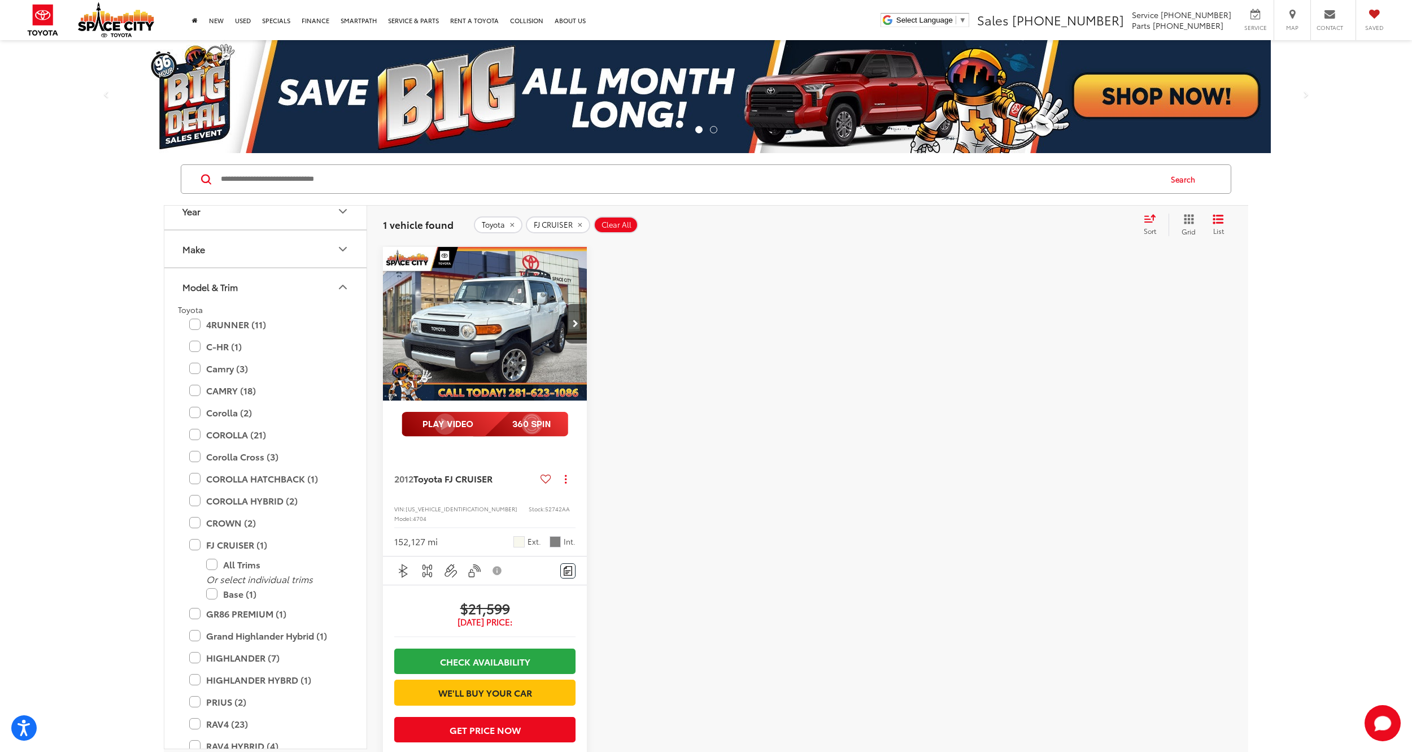
scroll to position [10, 0]
click at [190, 524] on label "CROWN (2)" at bounding box center [265, 527] width 153 height 20
click at [197, 595] on label "FJ CRUISER (1)" at bounding box center [265, 596] width 153 height 20
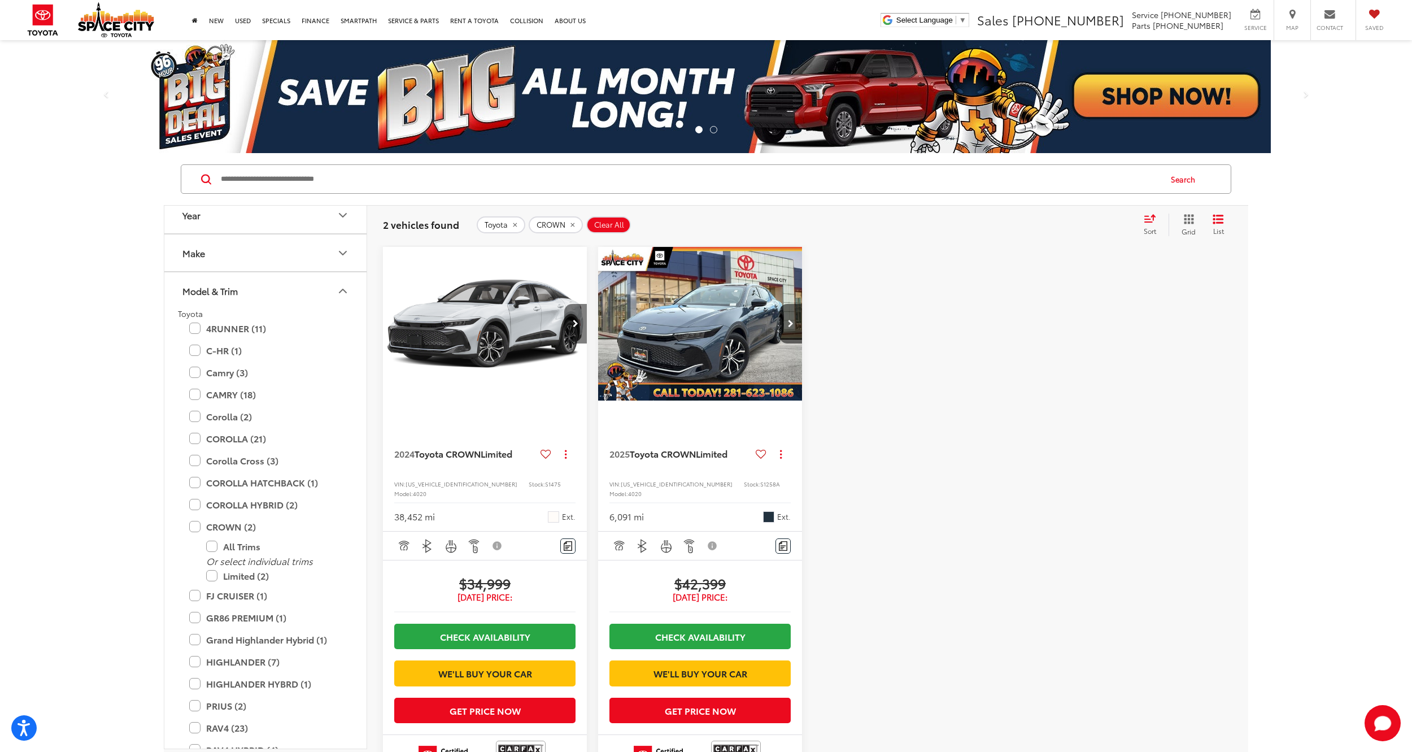
click at [573, 316] on button "Next image" at bounding box center [575, 324] width 23 height 40
click at [571, 316] on button "Next image" at bounding box center [575, 324] width 23 height 40
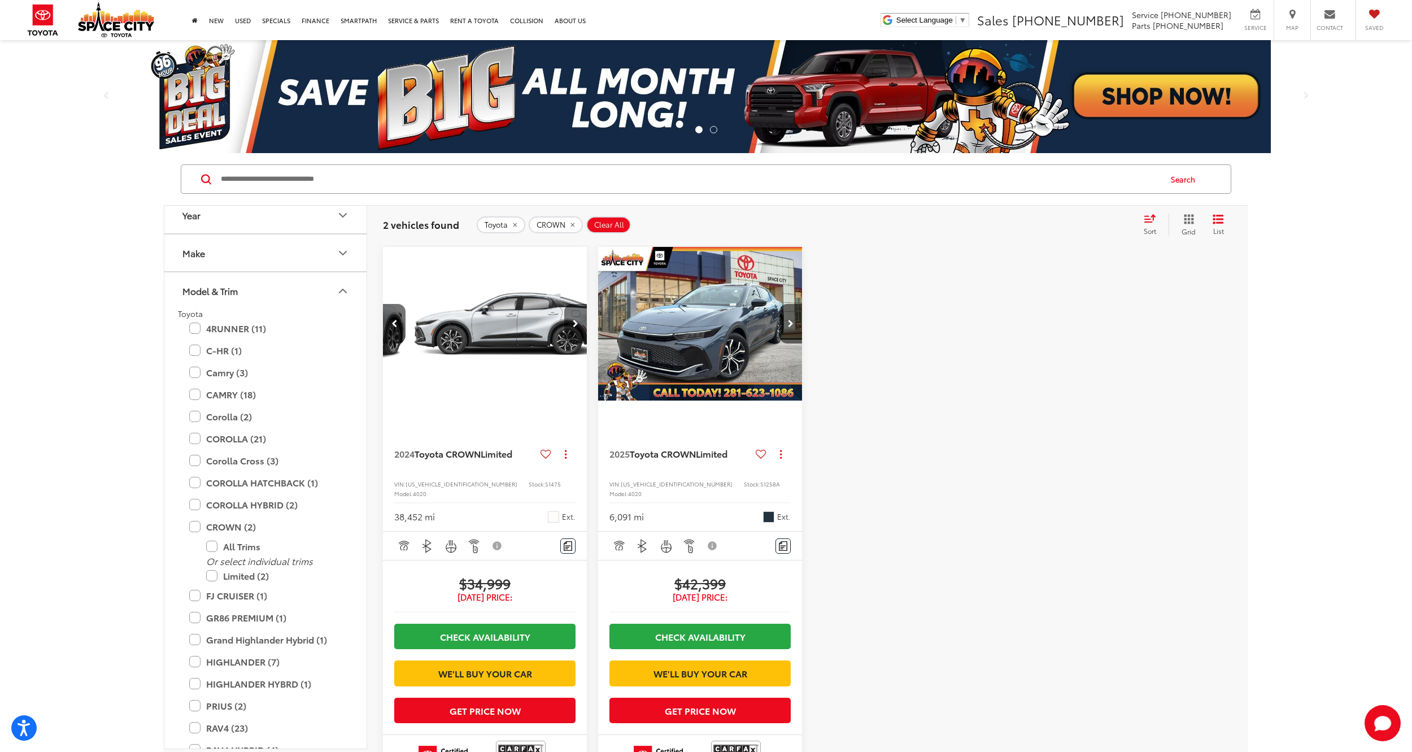
scroll to position [0, 411]
click at [571, 316] on button "Next image" at bounding box center [575, 324] width 23 height 40
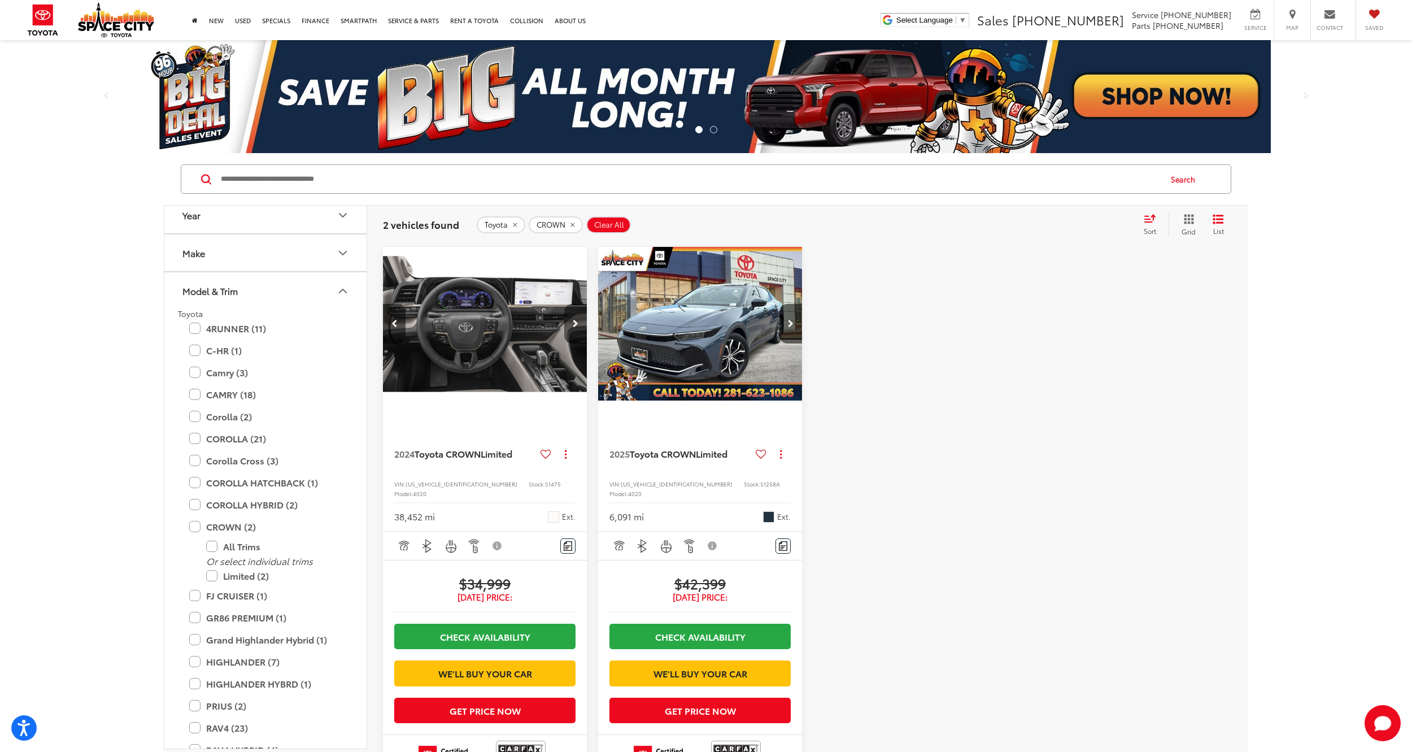
click at [571, 316] on button "Next image" at bounding box center [575, 324] width 23 height 40
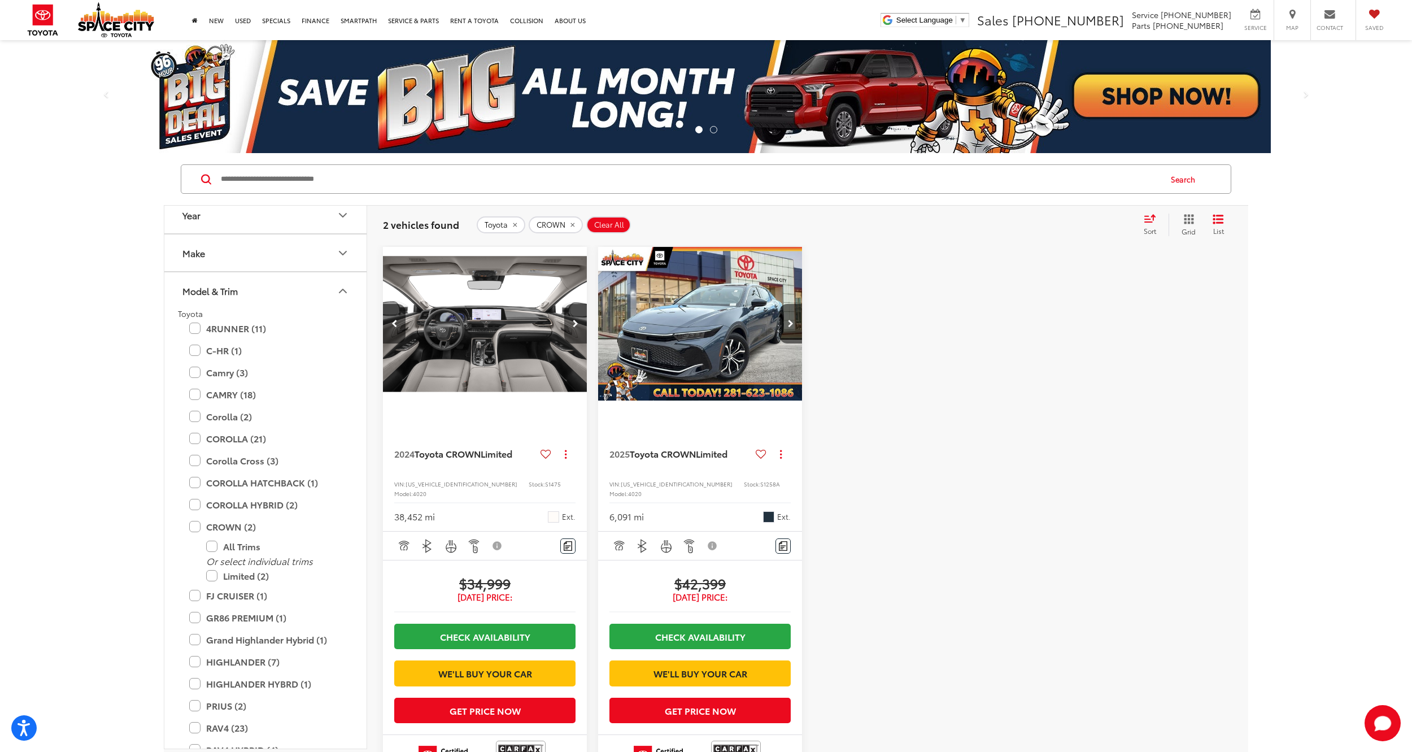
click at [571, 316] on button "Next image" at bounding box center [575, 324] width 23 height 40
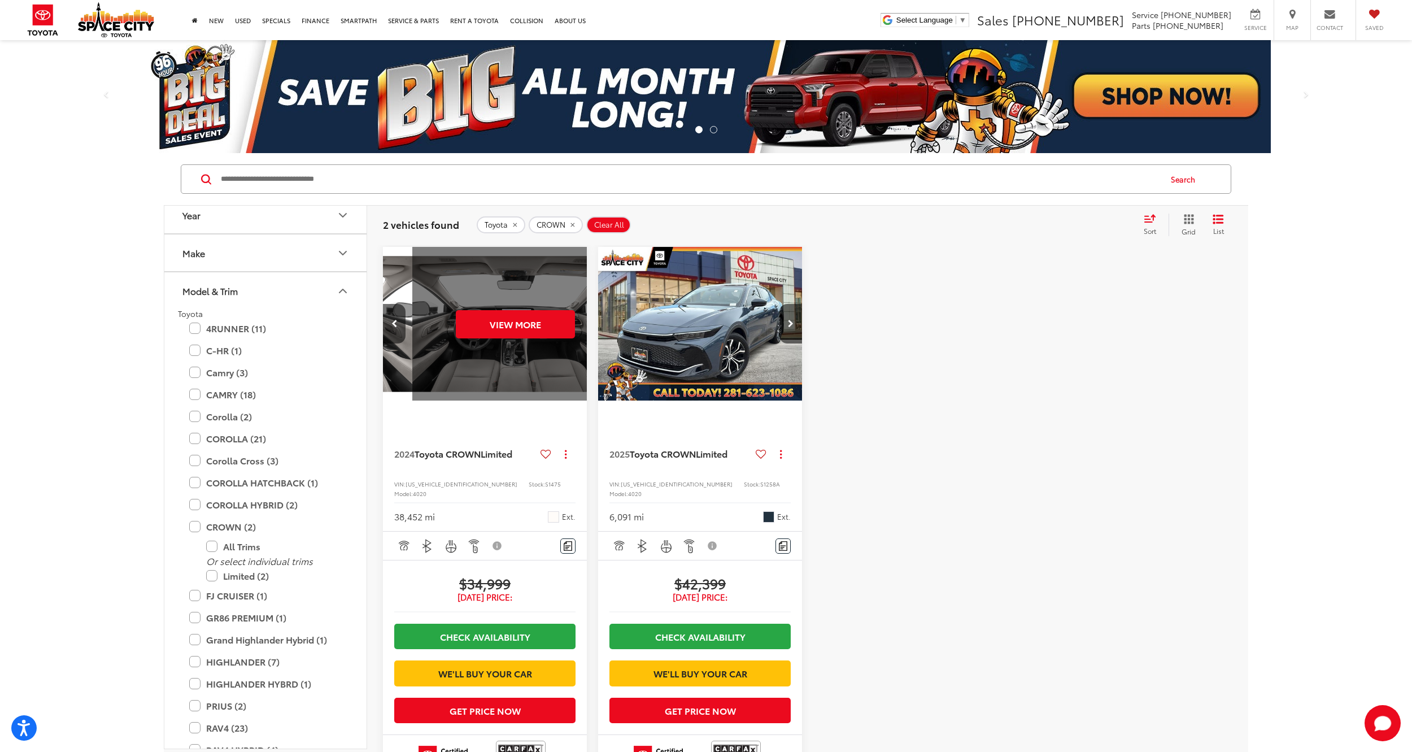
scroll to position [0, 1028]
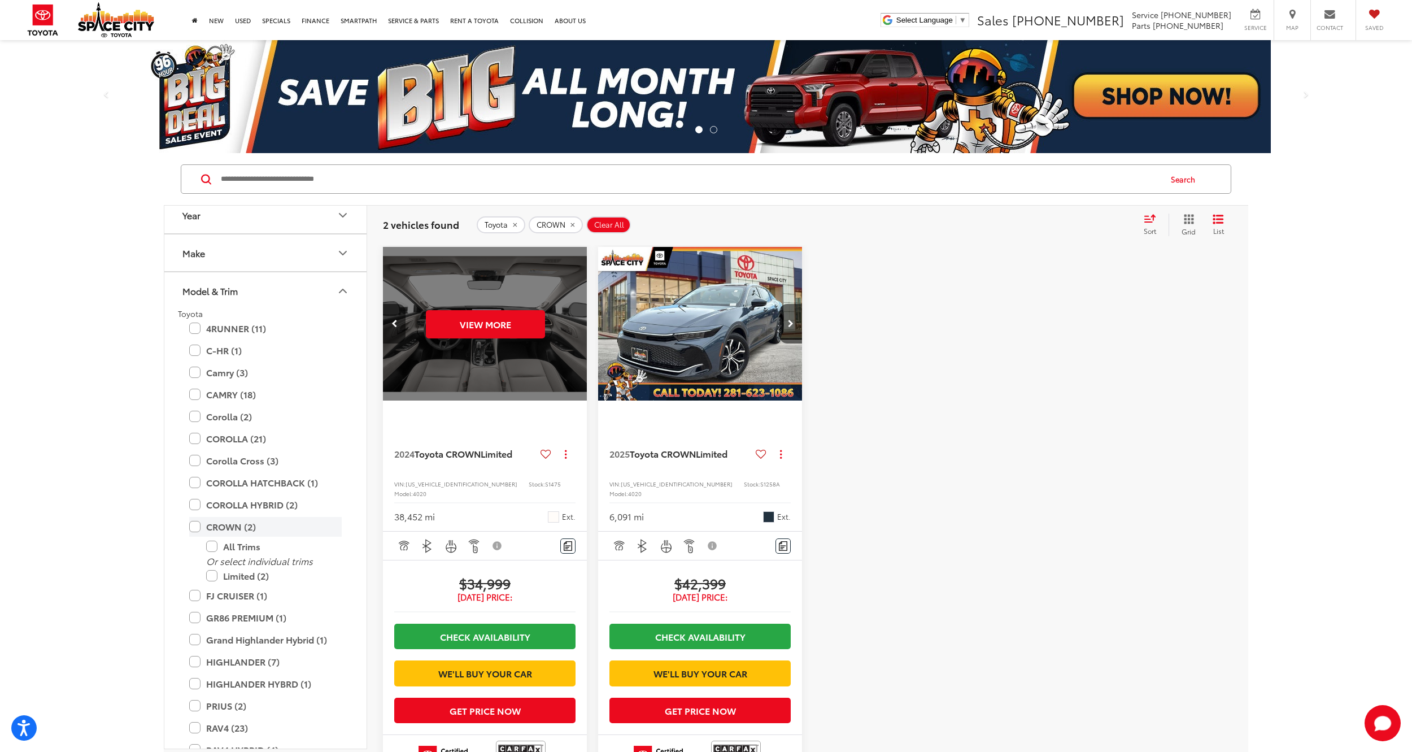
click at [197, 525] on label "CROWN (2)" at bounding box center [265, 527] width 153 height 20
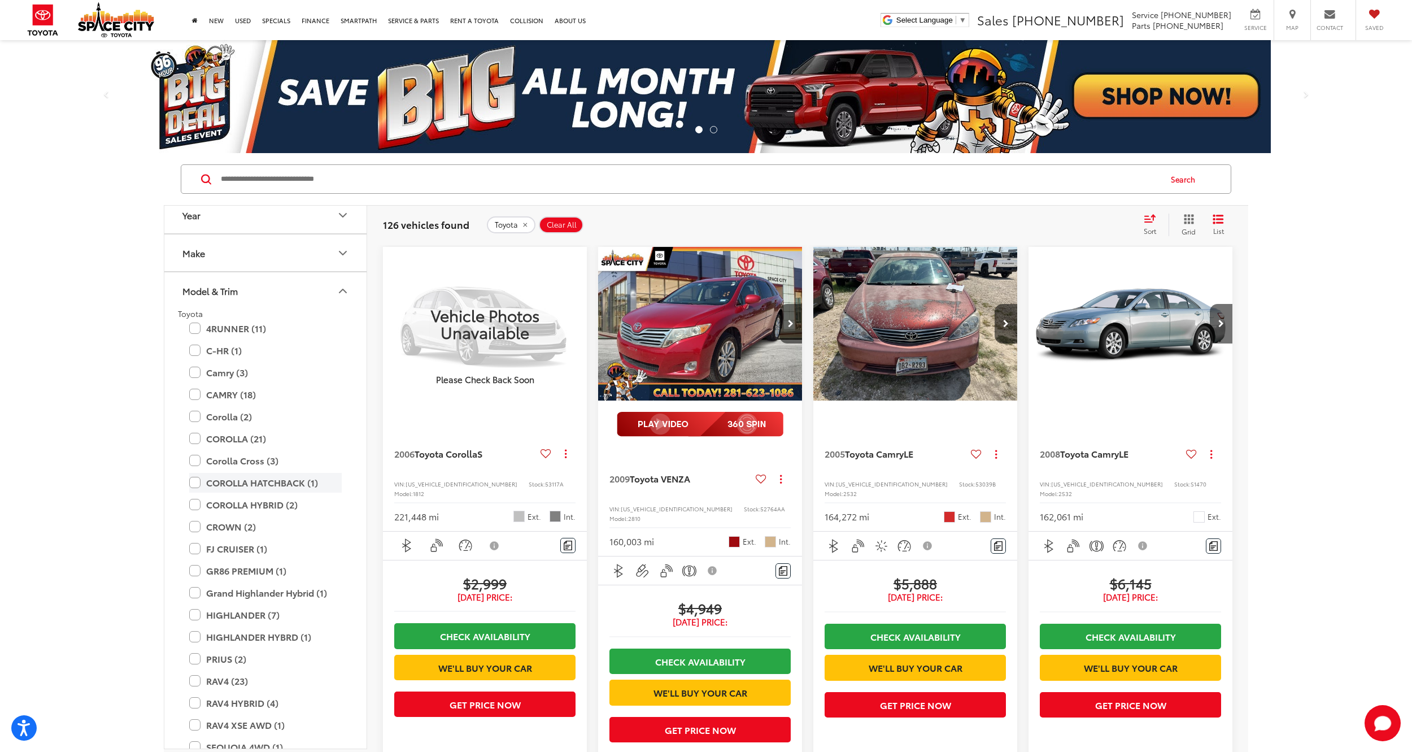
click at [193, 485] on label "COROLLA HATCHBACK (1)" at bounding box center [265, 483] width 153 height 20
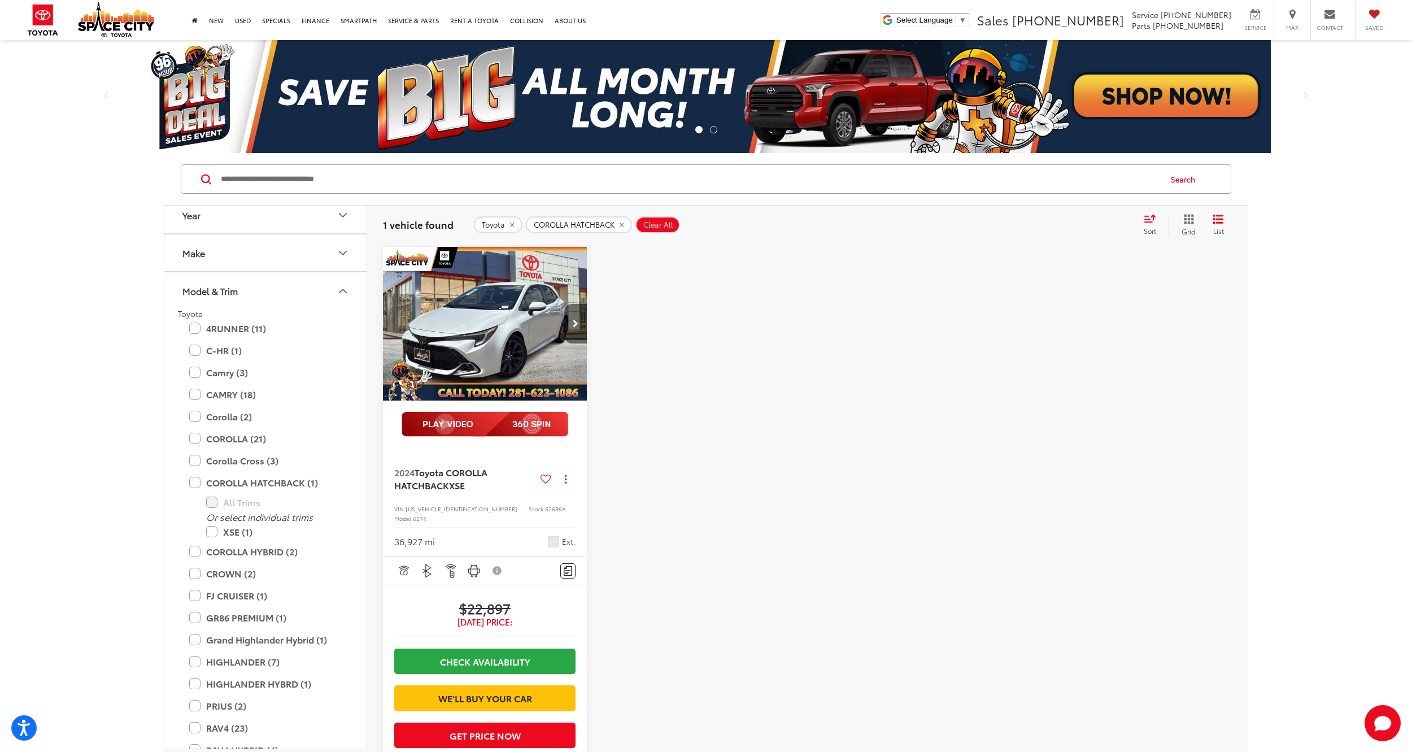
click at [573, 315] on button "Next image" at bounding box center [575, 324] width 23 height 40
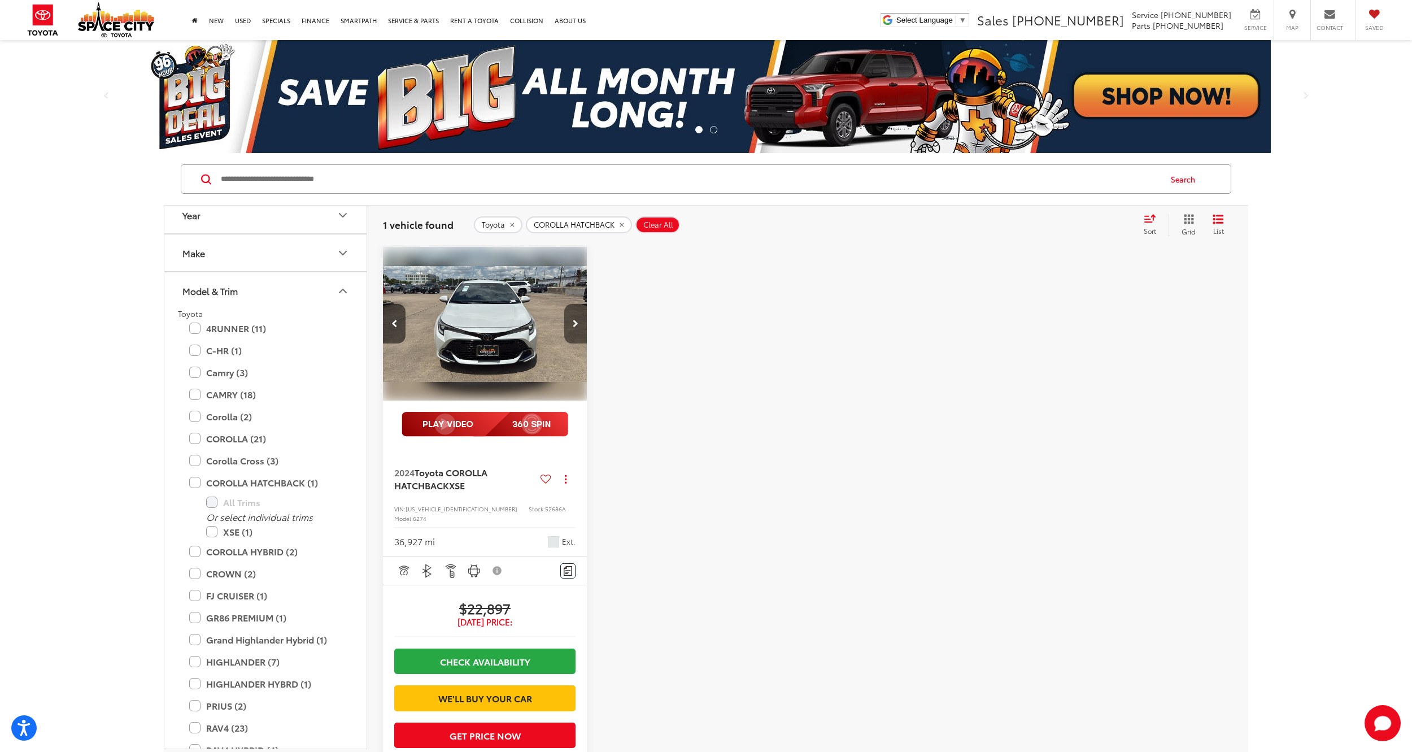
click at [573, 315] on button "Next image" at bounding box center [575, 324] width 23 height 40
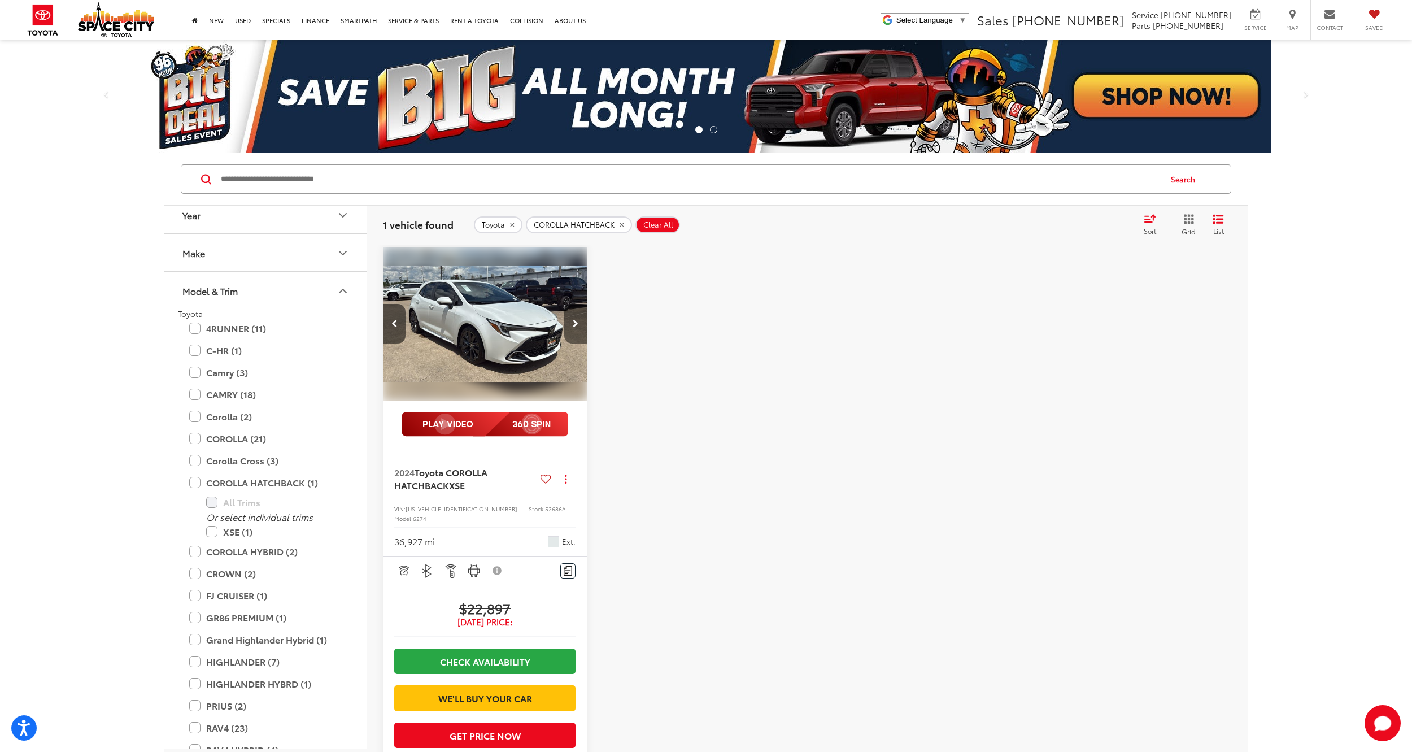
click at [571, 316] on button "Next image" at bounding box center [575, 324] width 23 height 40
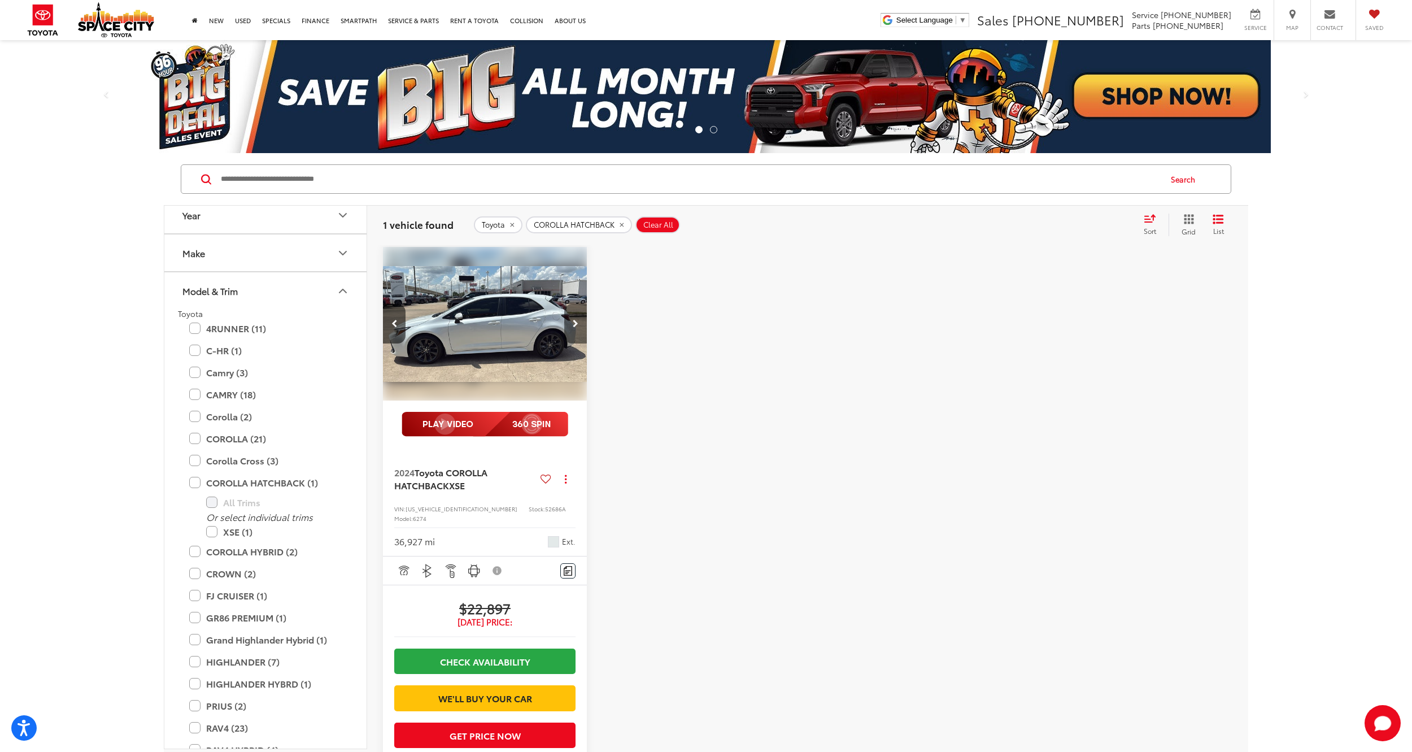
click at [571, 316] on button "Next image" at bounding box center [575, 324] width 23 height 40
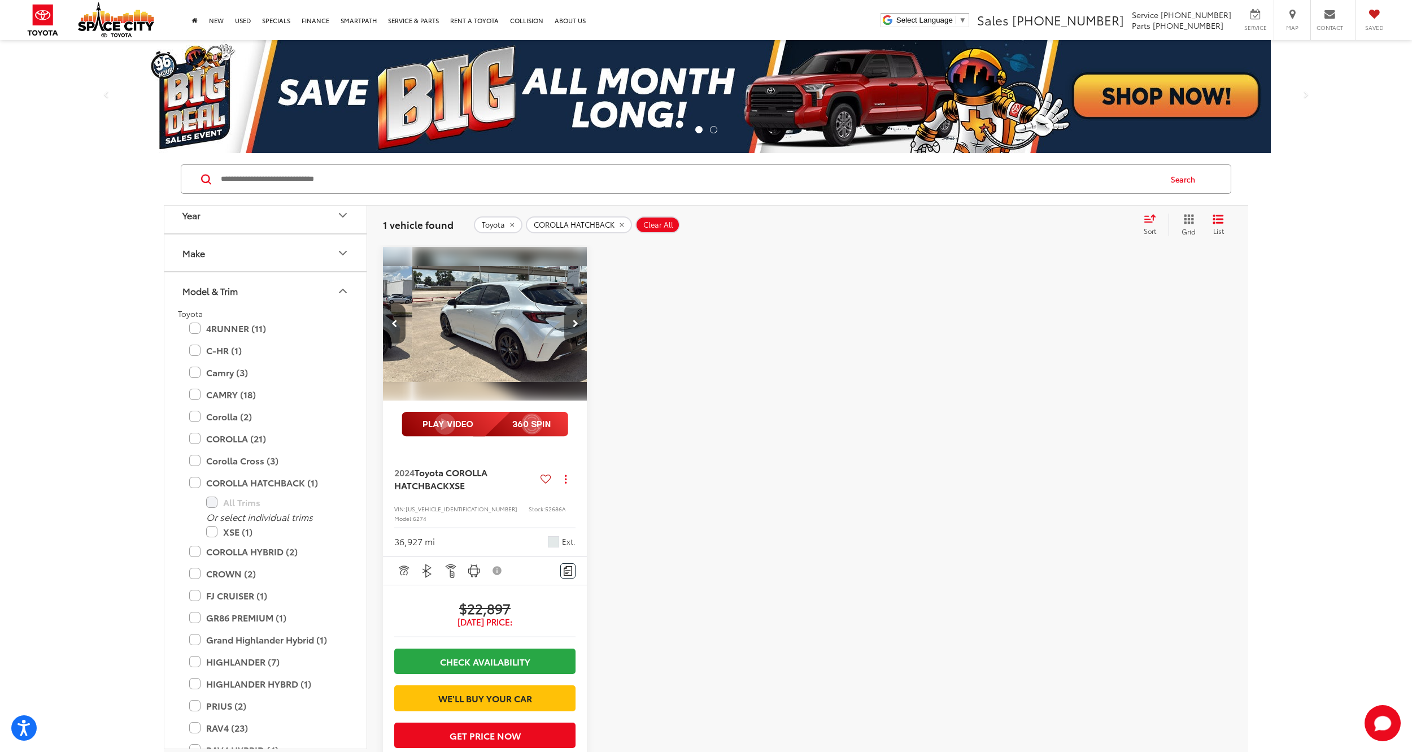
scroll to position [0, 822]
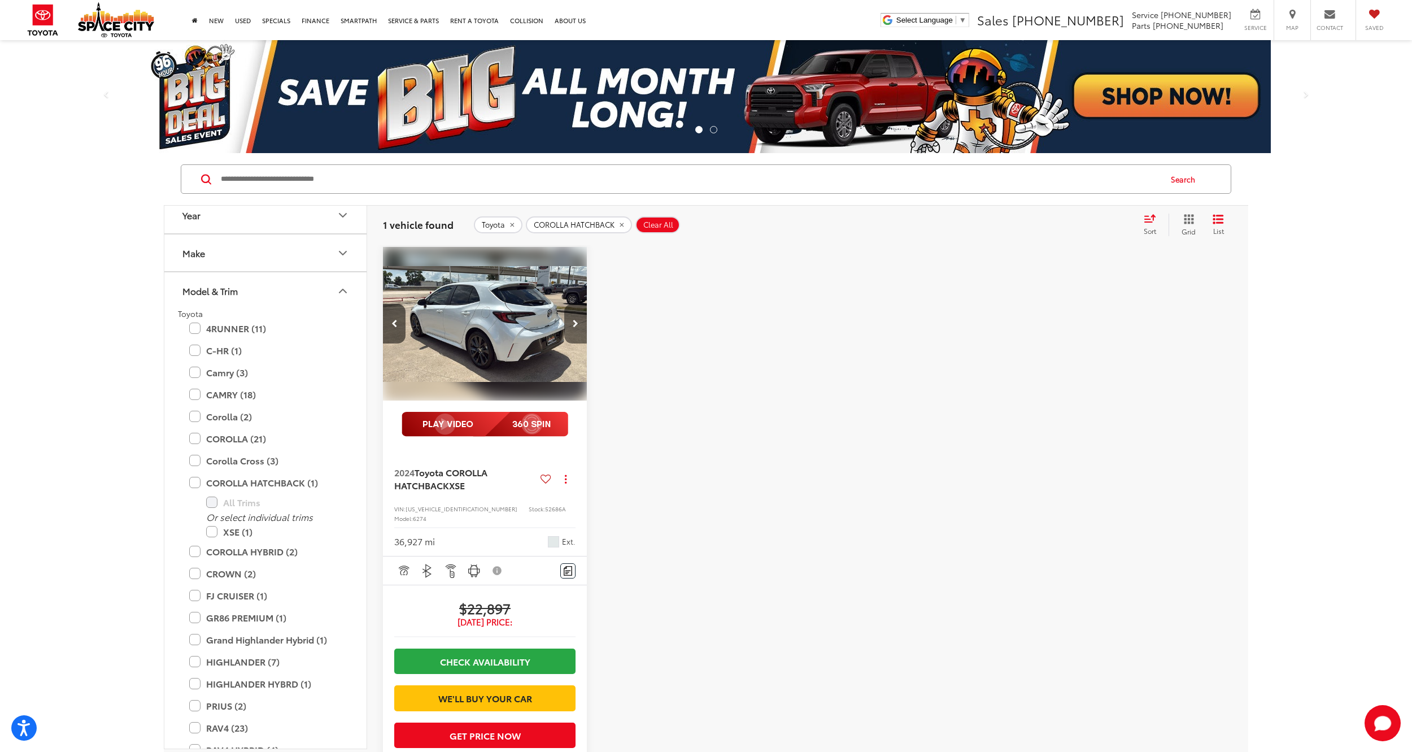
click at [571, 316] on button "Next image" at bounding box center [575, 324] width 23 height 40
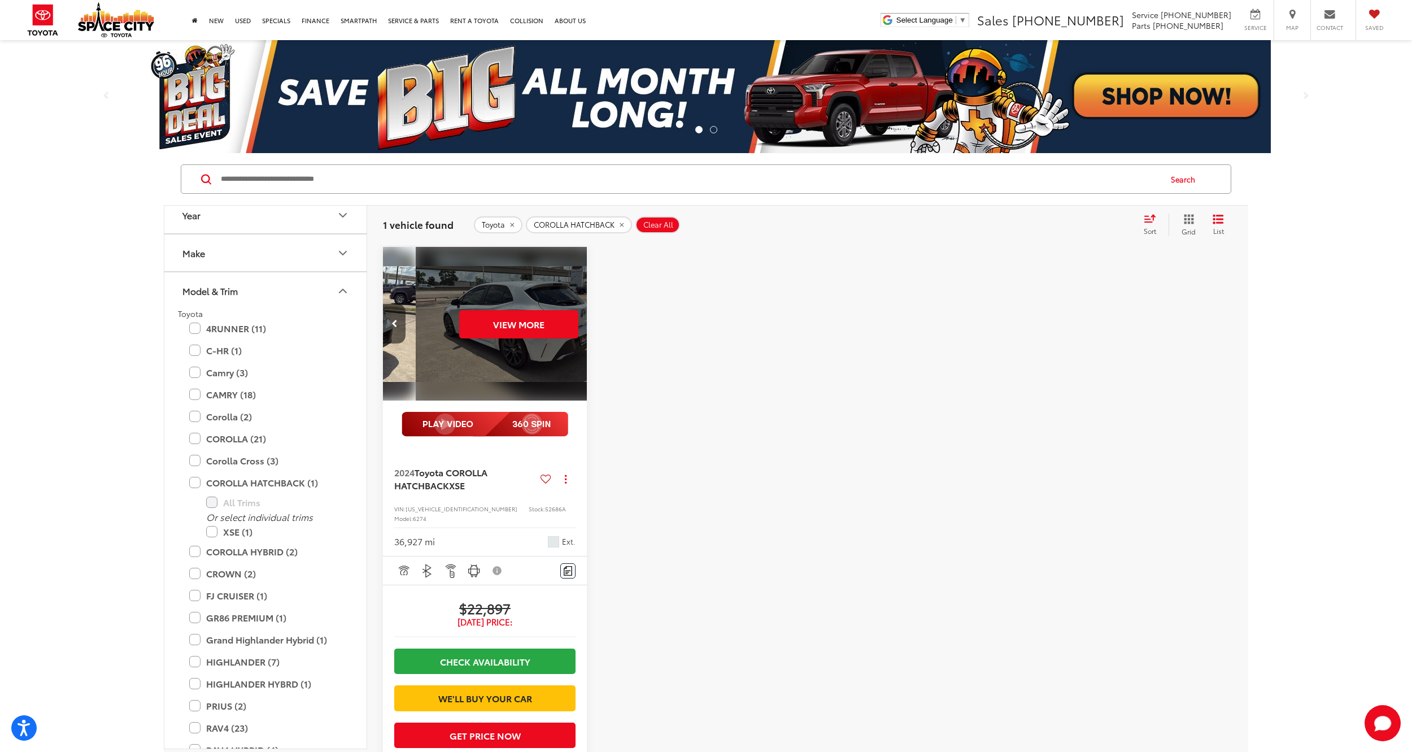
scroll to position [0, 1028]
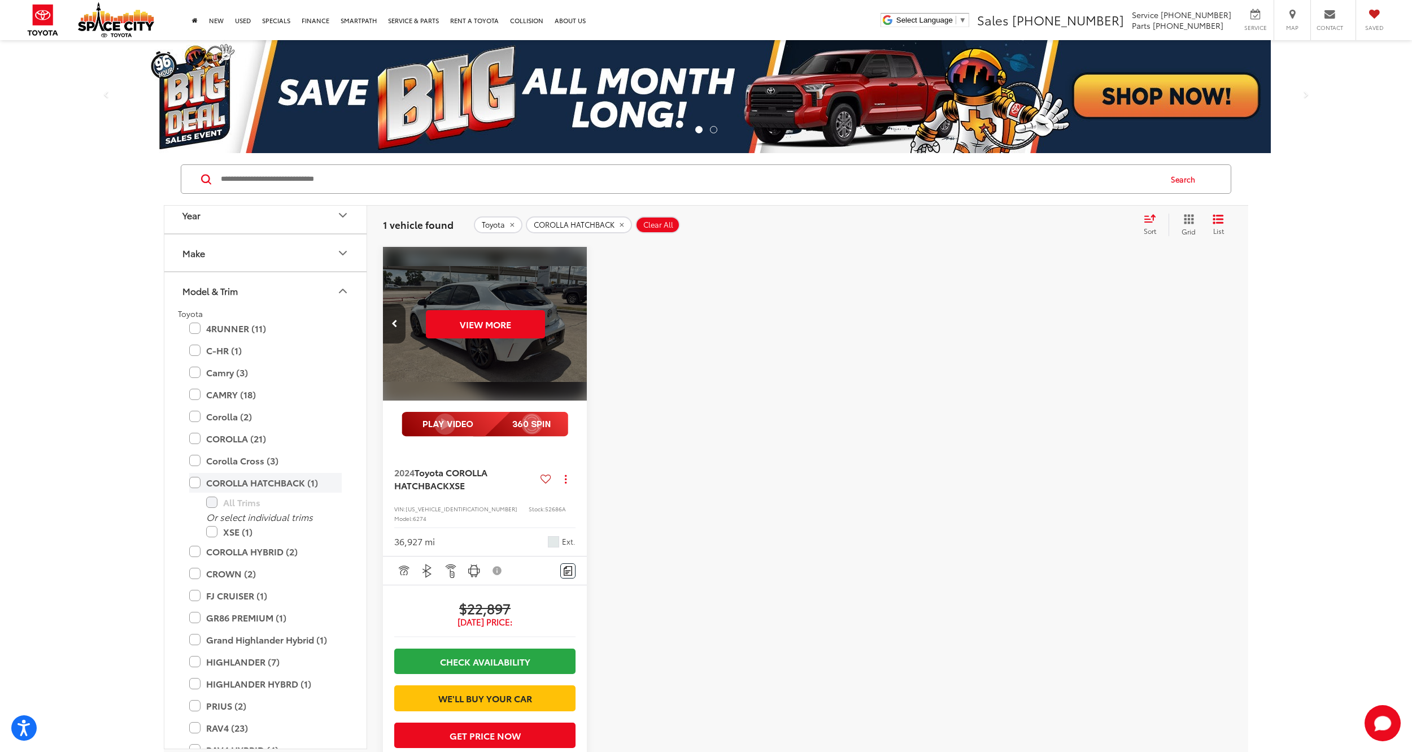
click at [194, 482] on label "COROLLA HATCHBACK (1)" at bounding box center [265, 483] width 153 height 20
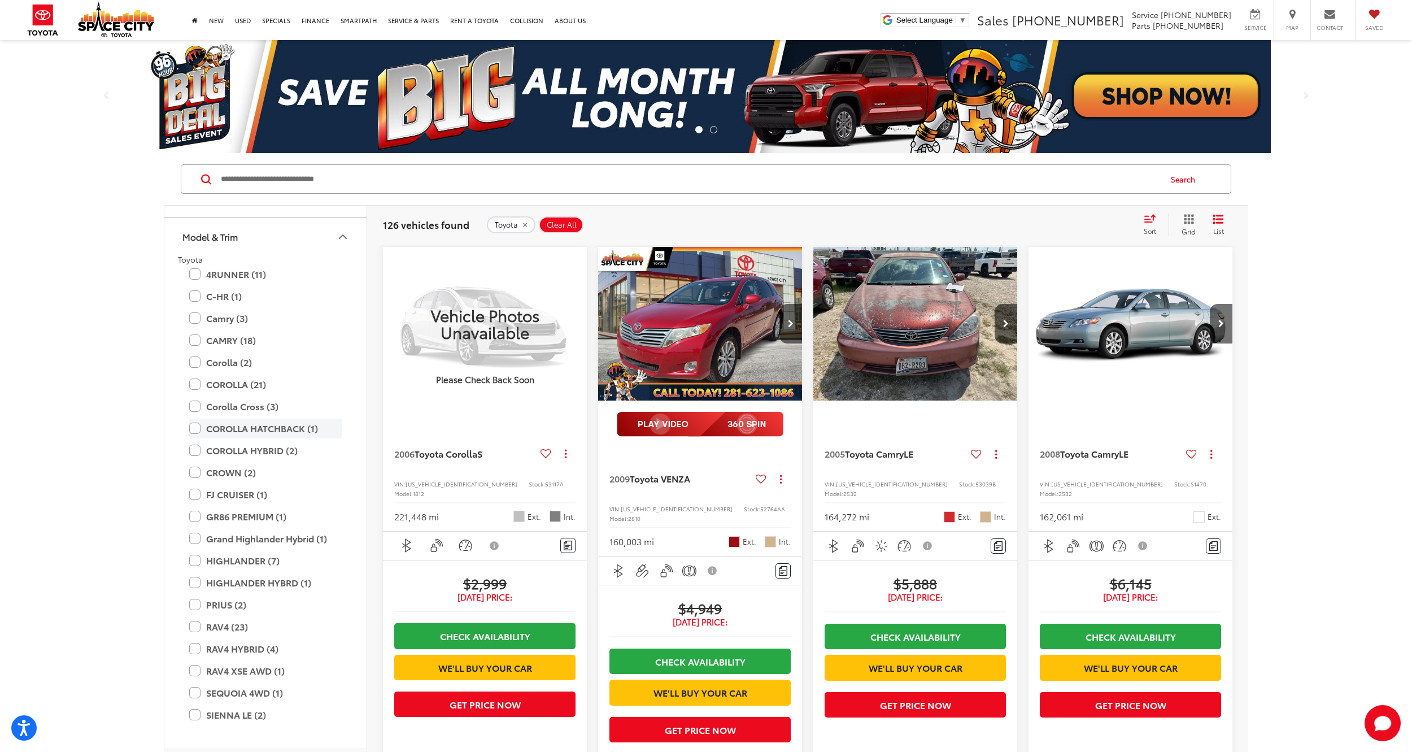
scroll to position [123, 0]
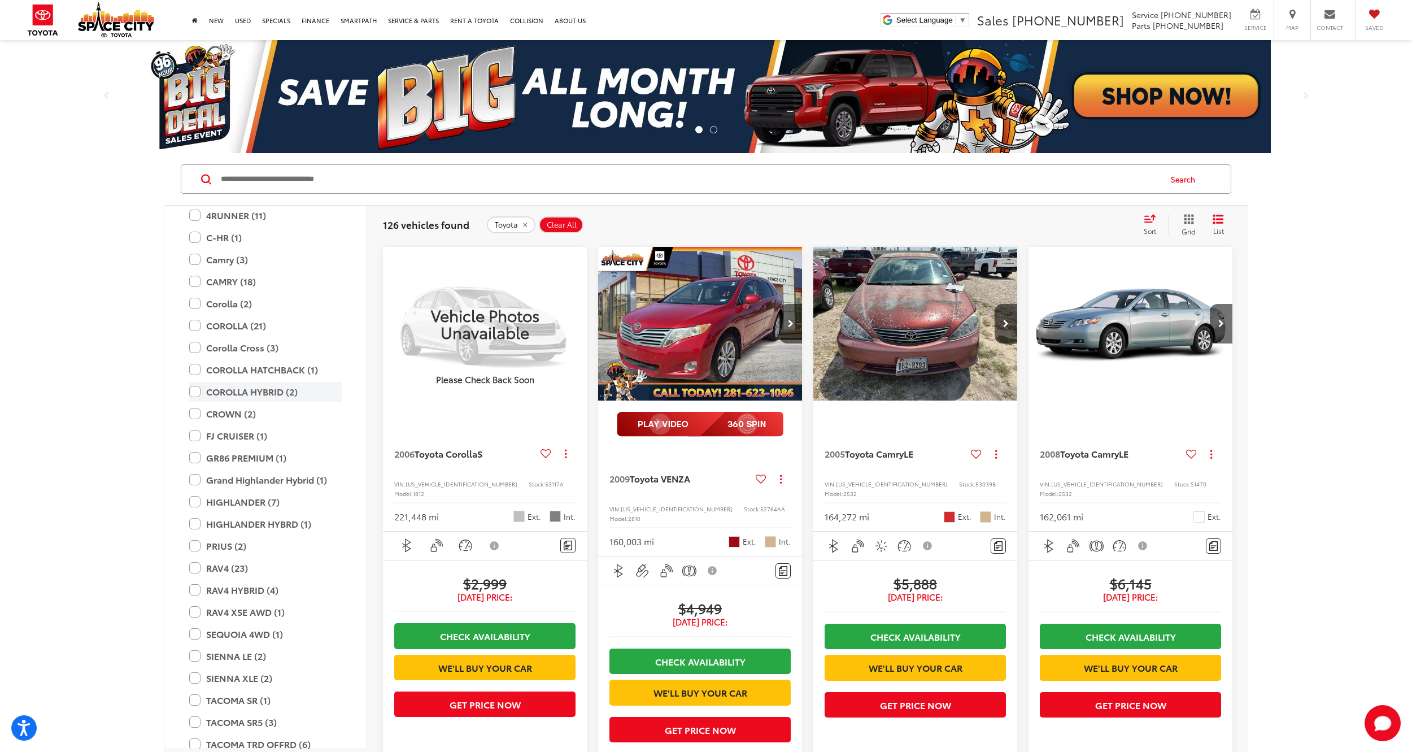
click at [194, 390] on label "COROLLA HYBRID (2)" at bounding box center [265, 392] width 153 height 20
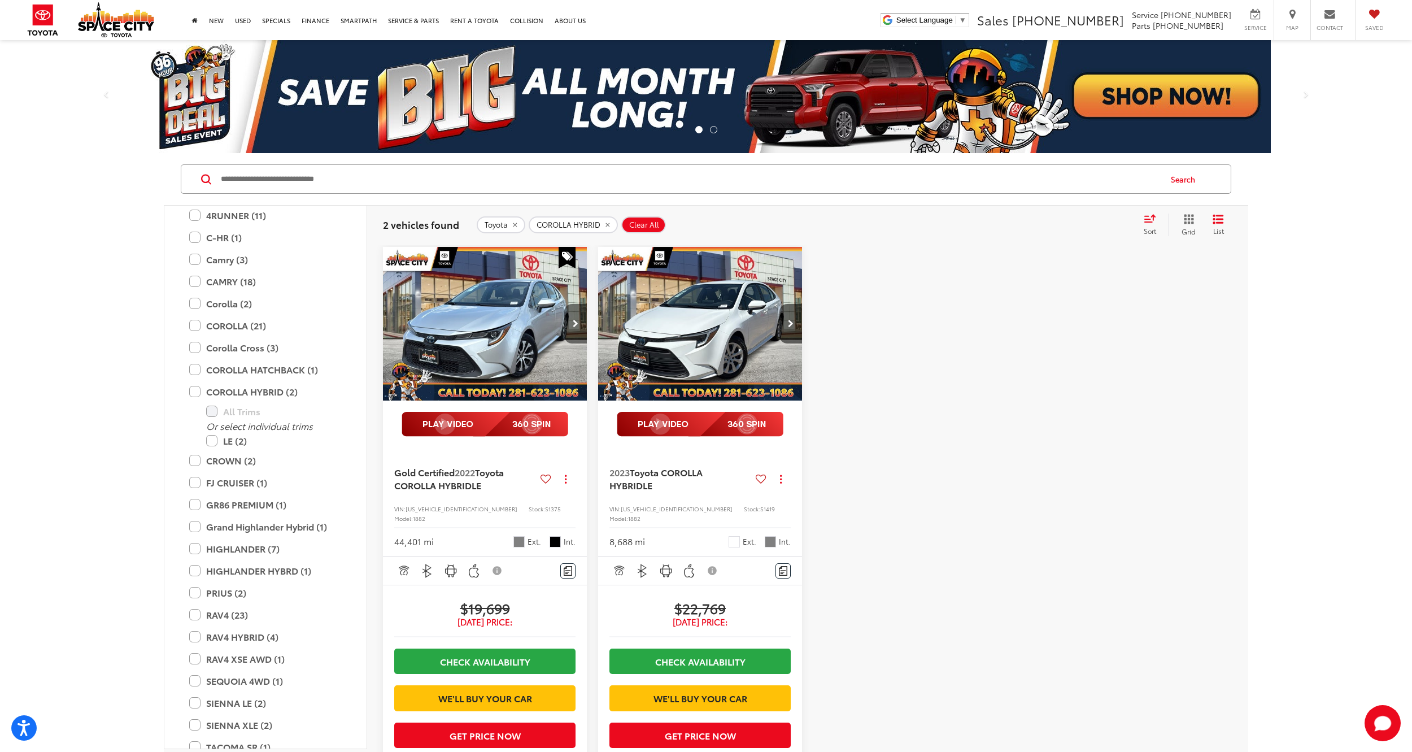
click at [578, 313] on button "Next image" at bounding box center [575, 324] width 23 height 40
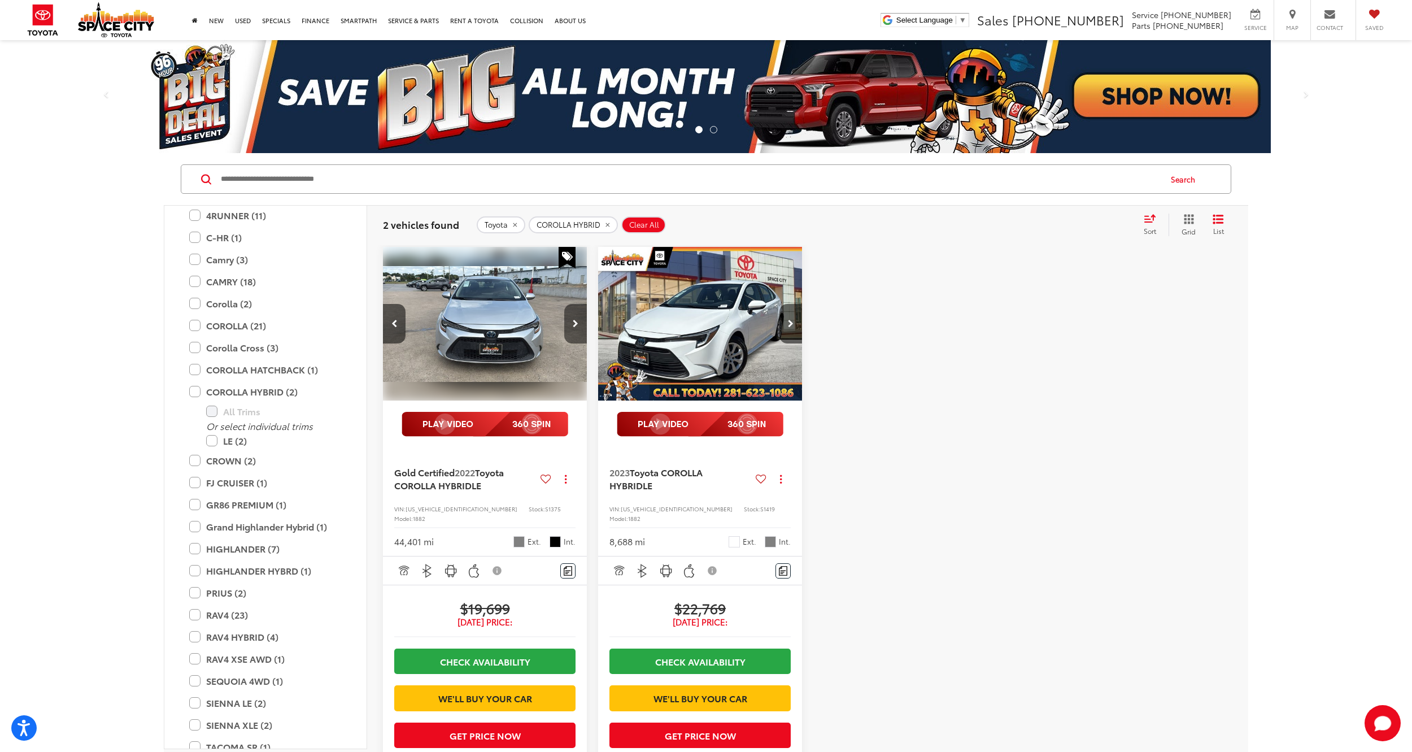
click at [578, 313] on button "Next image" at bounding box center [575, 324] width 23 height 40
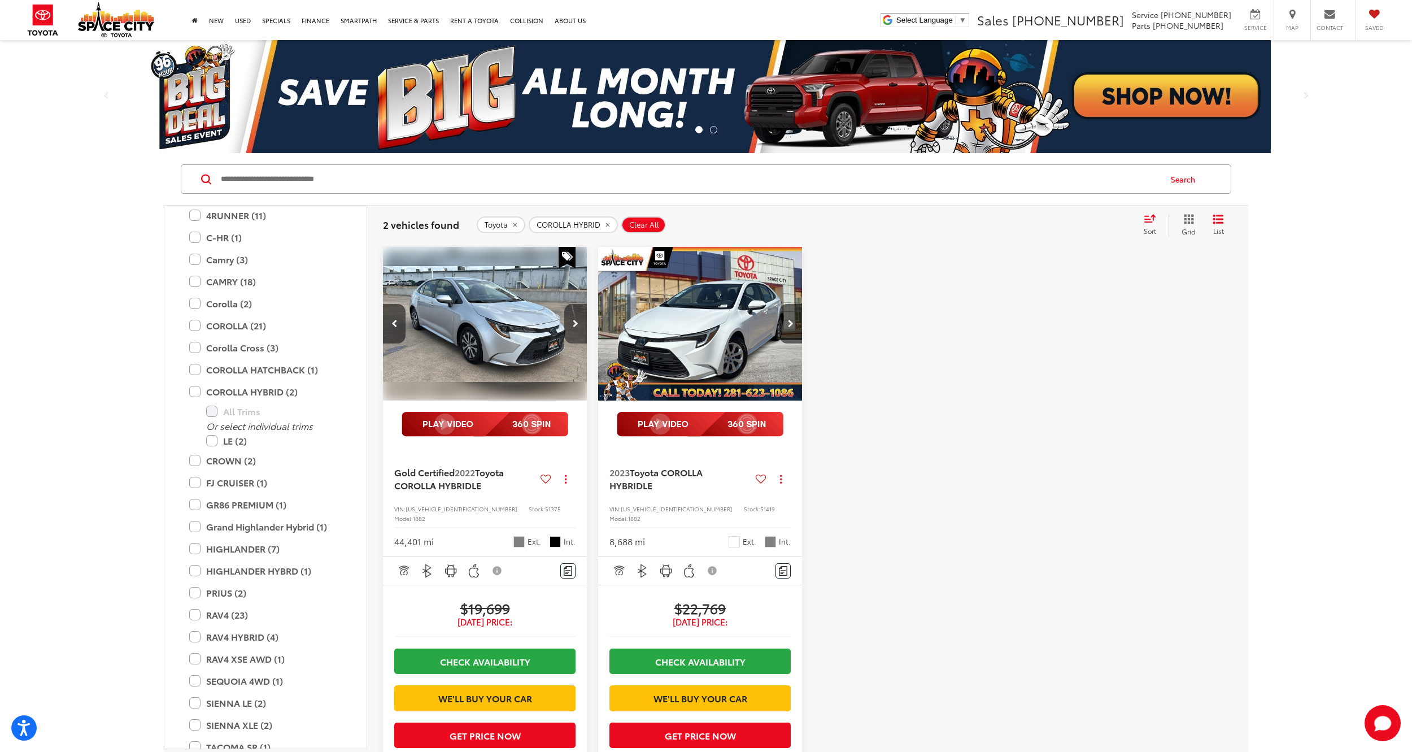
click at [578, 313] on button "Next image" at bounding box center [575, 324] width 23 height 40
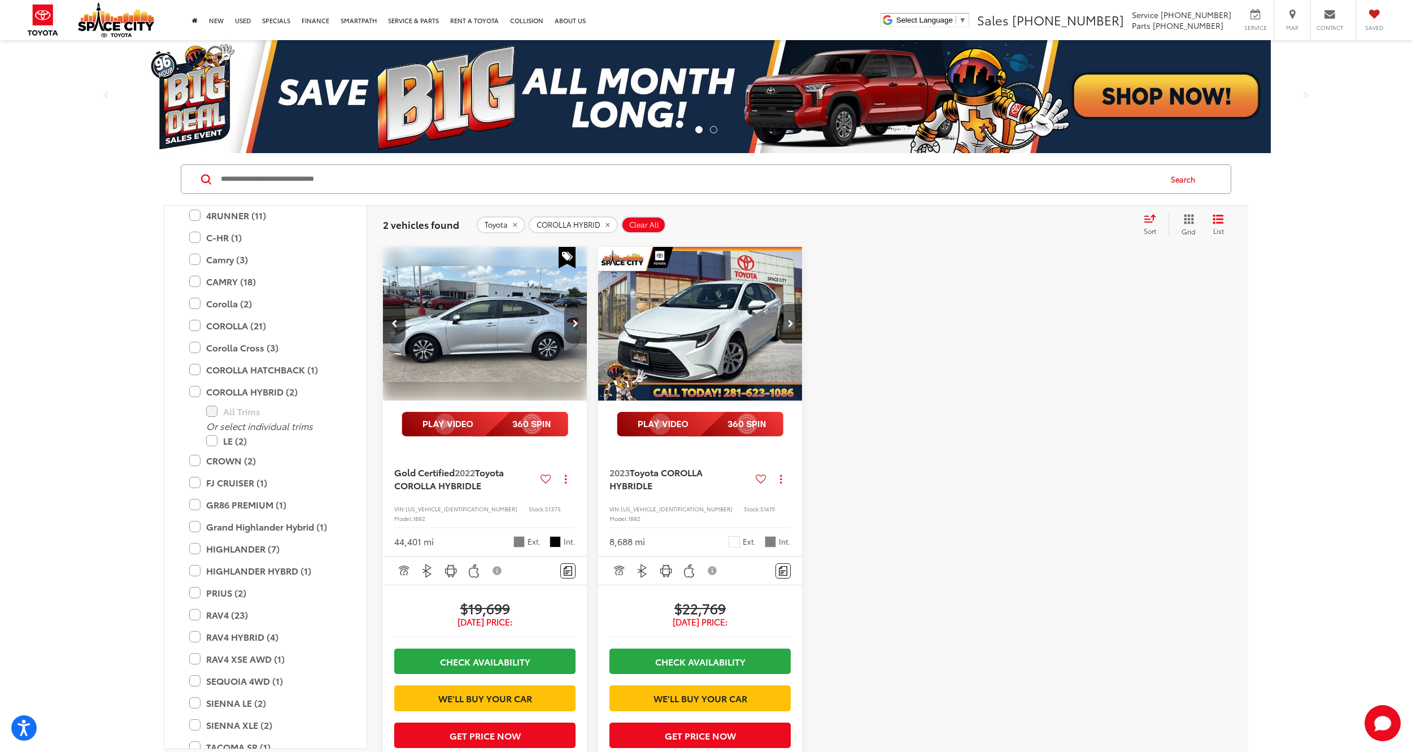
click at [578, 313] on button "Next image" at bounding box center [575, 324] width 23 height 40
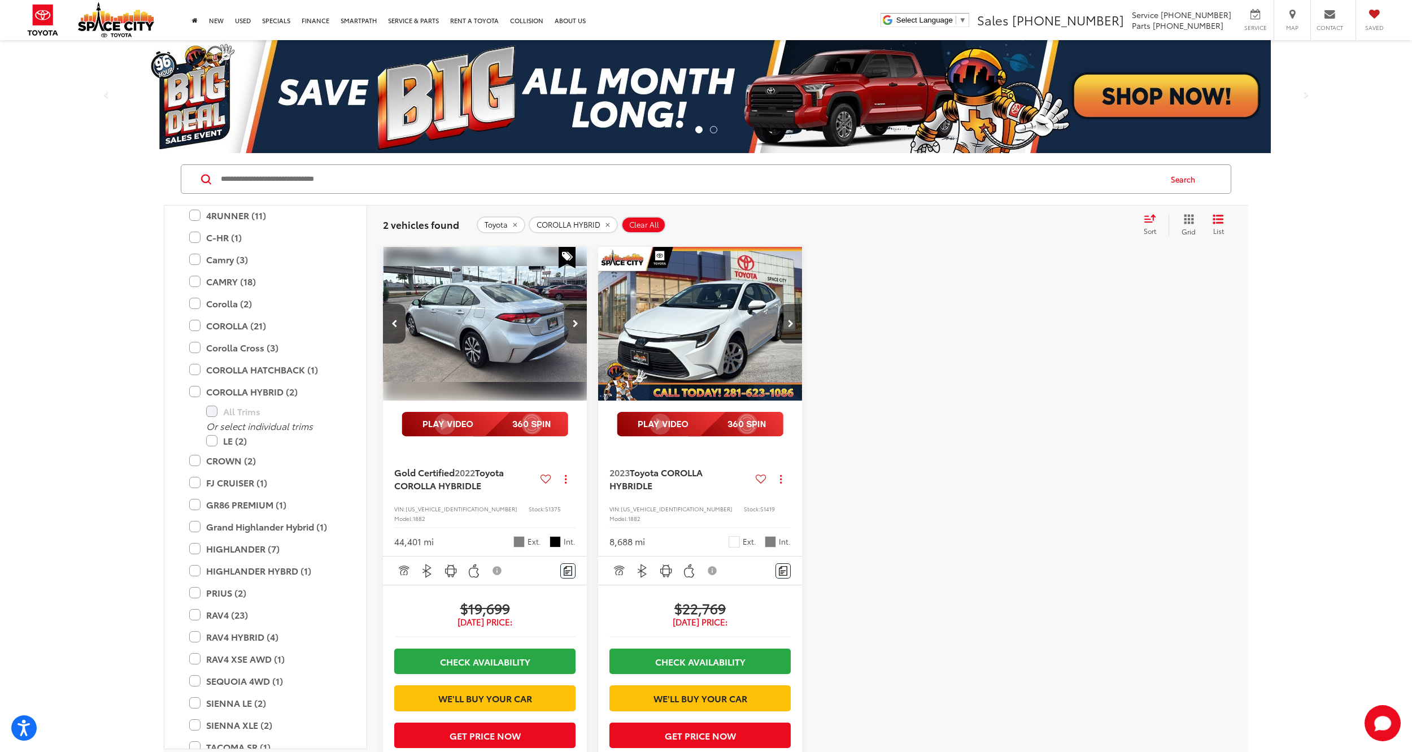
scroll to position [0, 822]
click at [789, 320] on icon "Next image" at bounding box center [791, 324] width 6 height 8
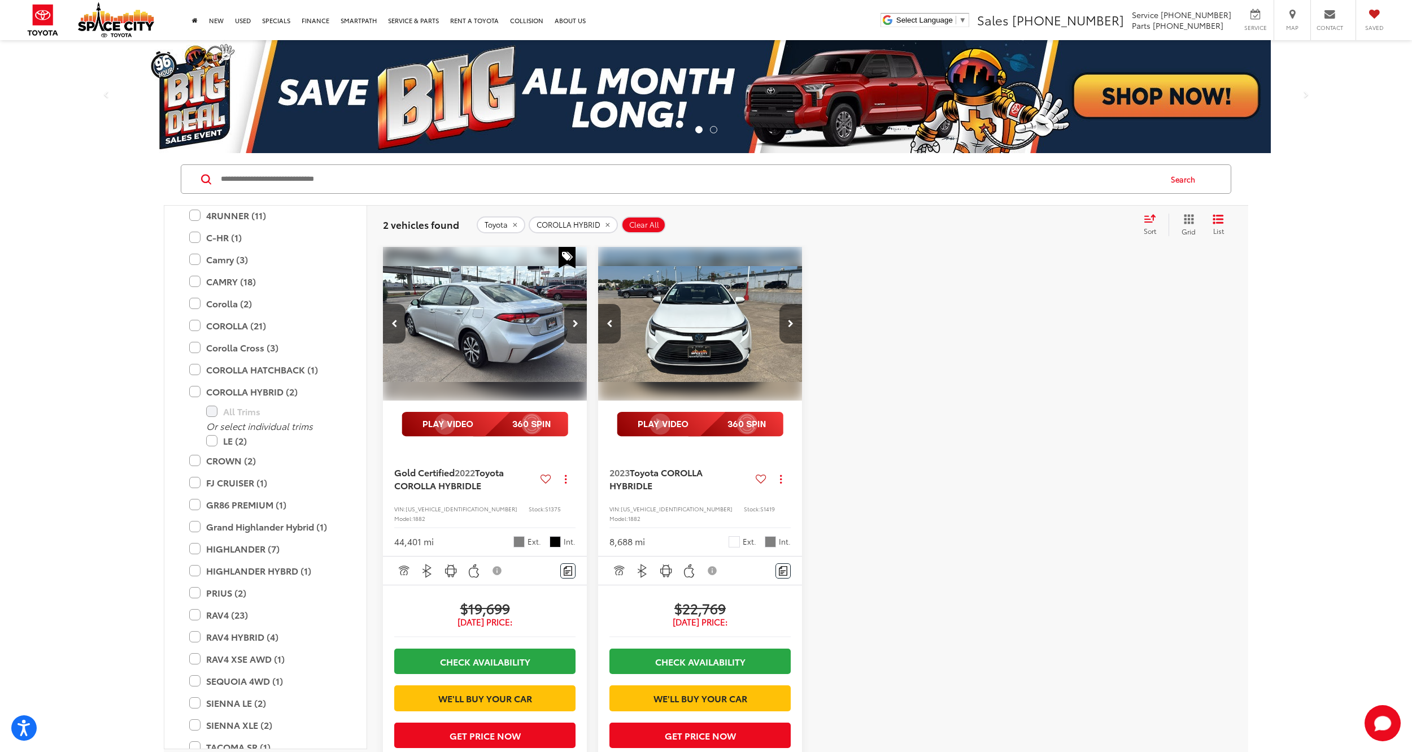
click at [789, 320] on icon "Next image" at bounding box center [791, 324] width 6 height 8
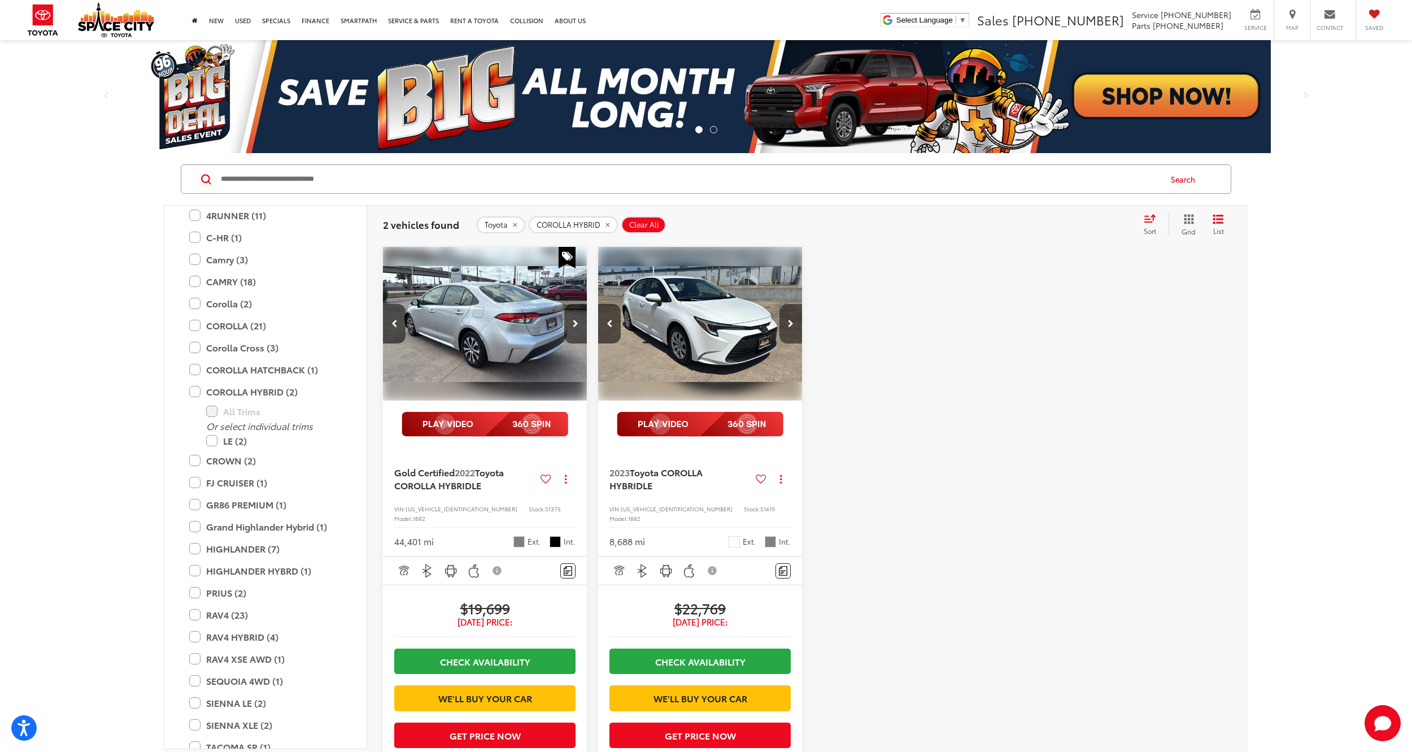
click at [789, 320] on icon "Next image" at bounding box center [791, 324] width 6 height 8
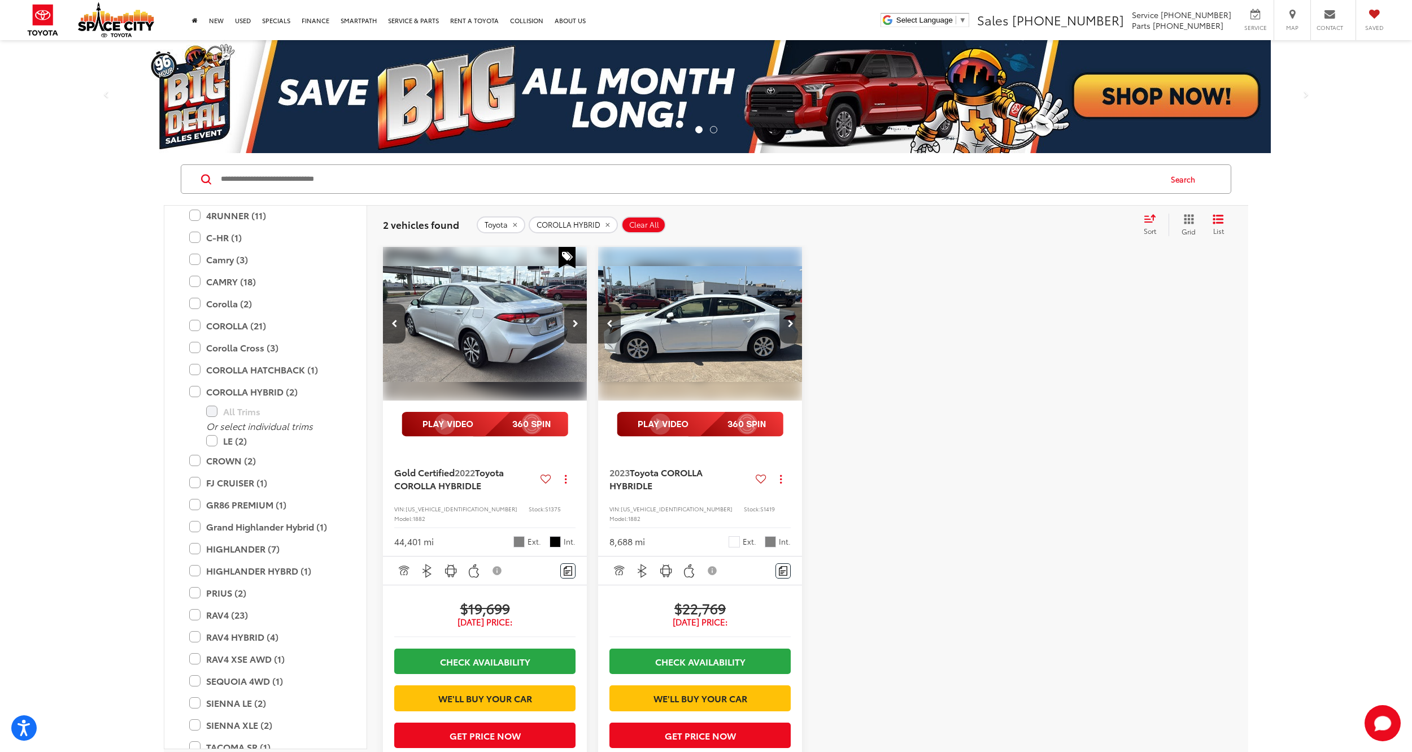
click at [788, 320] on icon "Next image" at bounding box center [791, 324] width 6 height 8
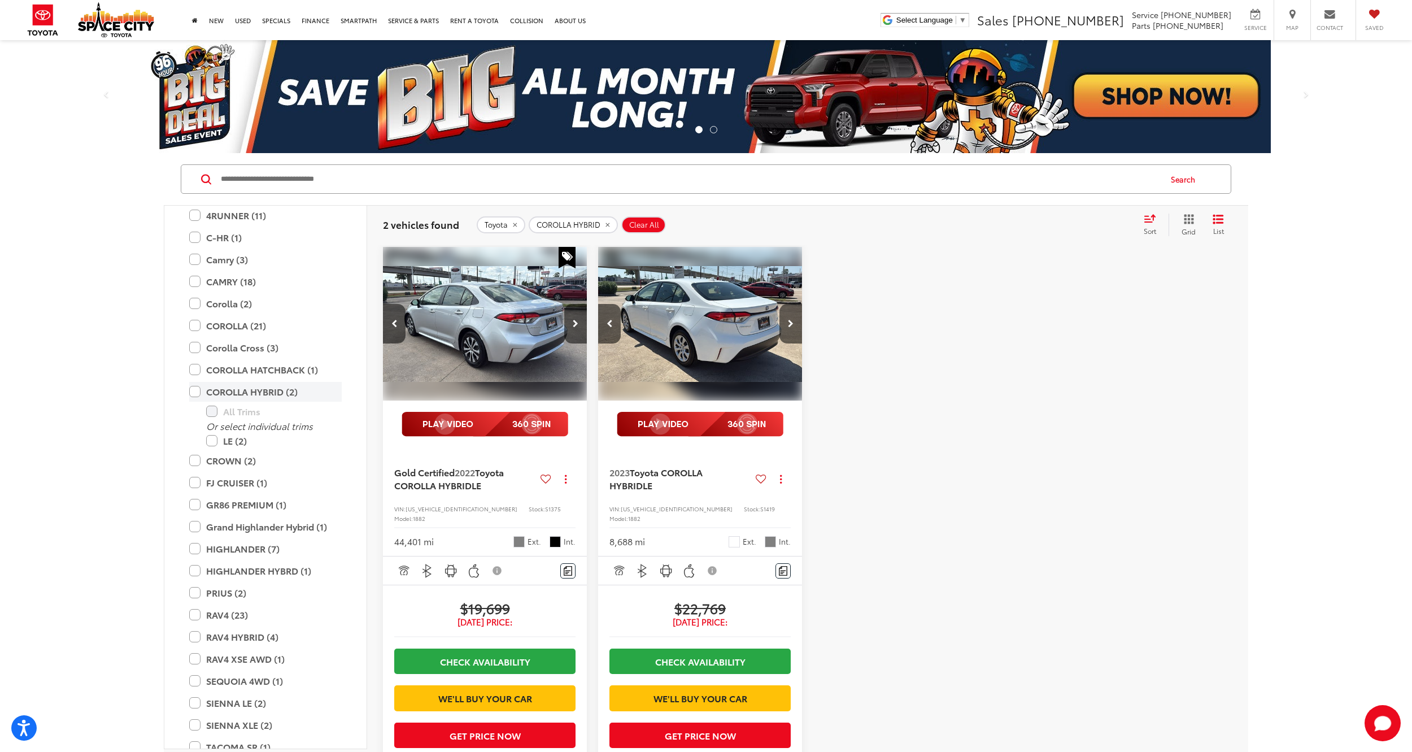
click at [199, 393] on label "COROLLA HYBRID (2)" at bounding box center [265, 392] width 153 height 20
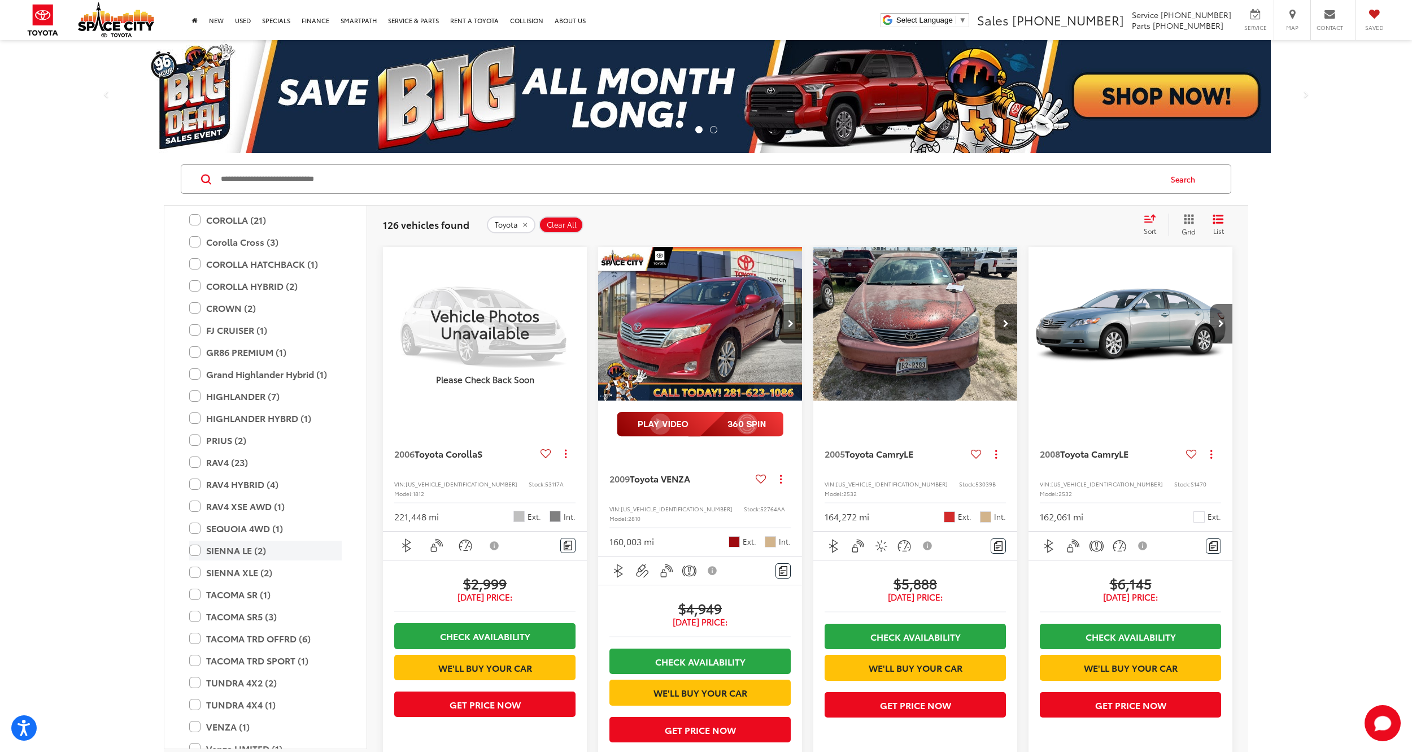
scroll to position [236, 0]
click at [194, 343] on label "GR86 PREMIUM (1)" at bounding box center [265, 345] width 153 height 20
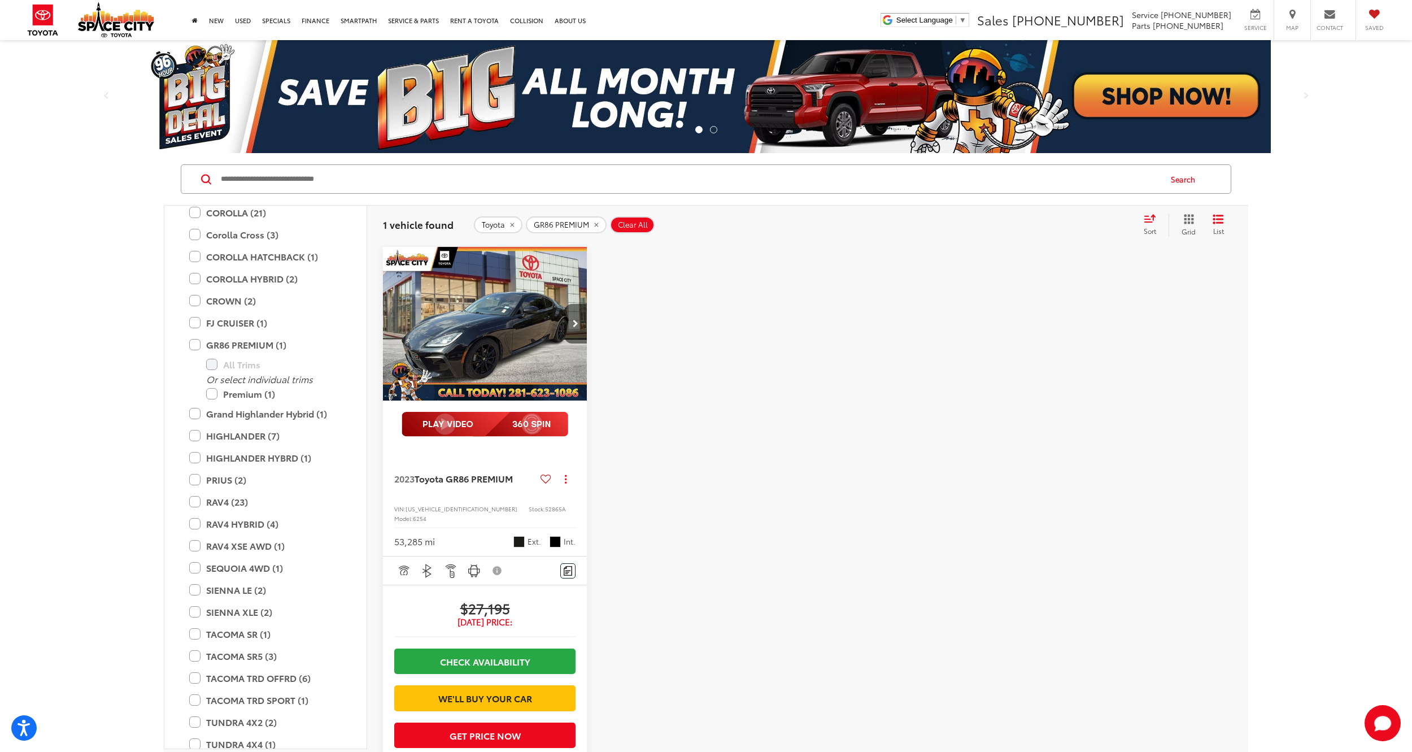
click at [568, 323] on button "Next image" at bounding box center [575, 324] width 23 height 40
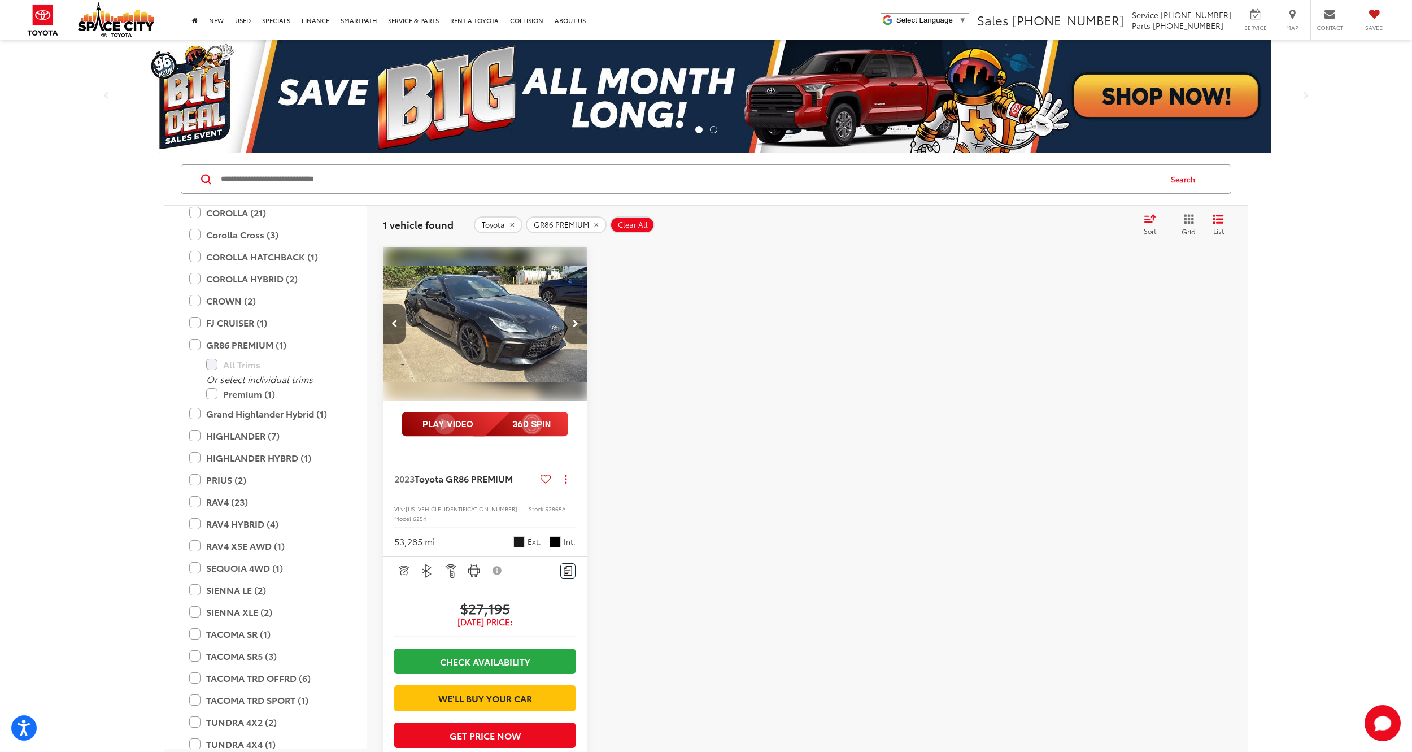
scroll to position [0, 206]
click at [568, 323] on button "Next image" at bounding box center [575, 324] width 23 height 40
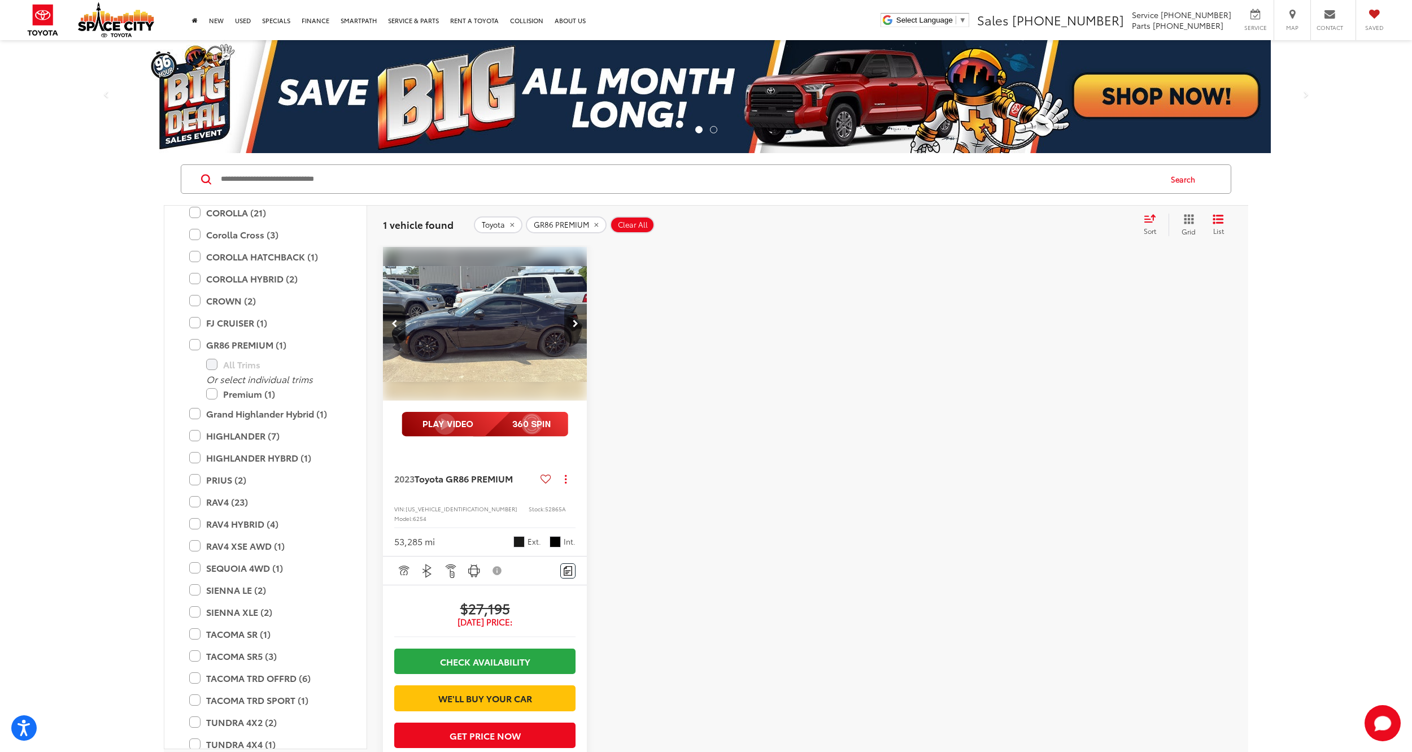
click at [568, 323] on button "Next image" at bounding box center [575, 324] width 23 height 40
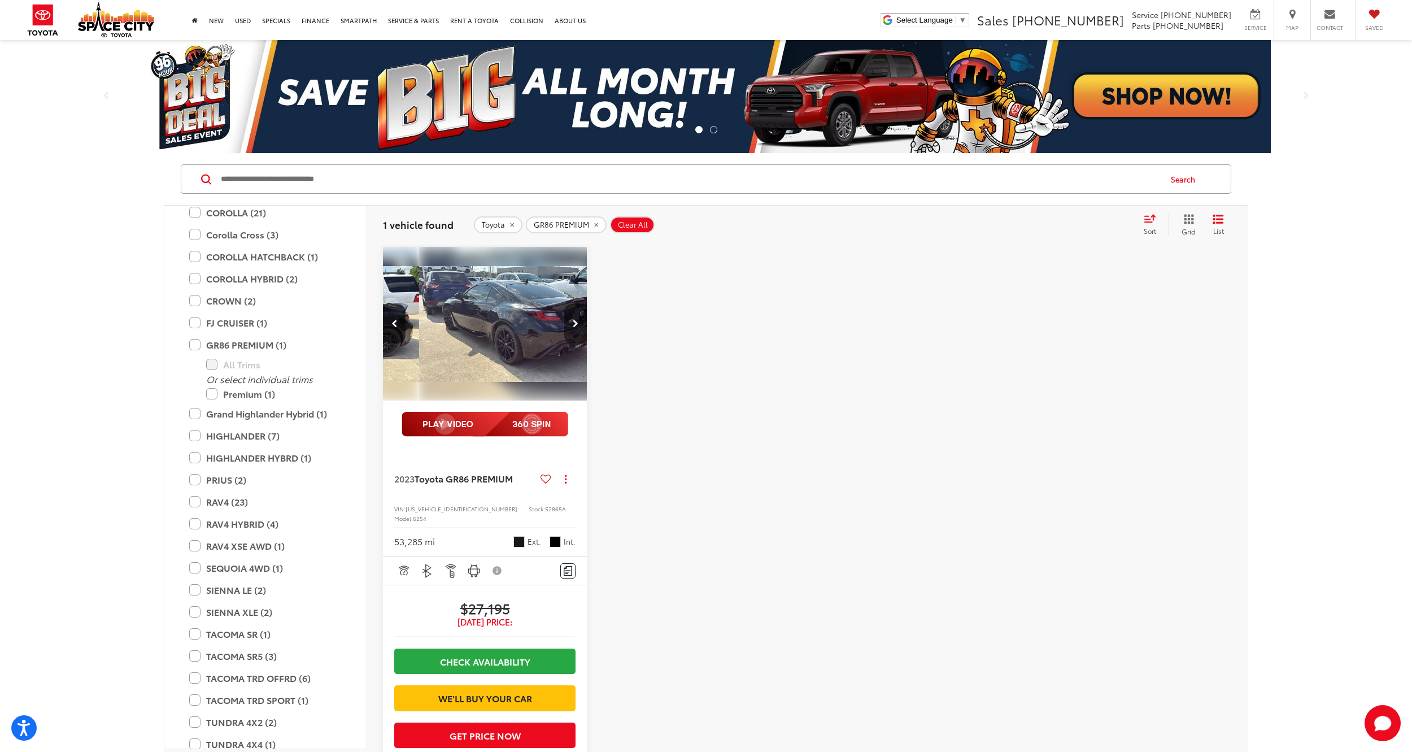
scroll to position [0, 617]
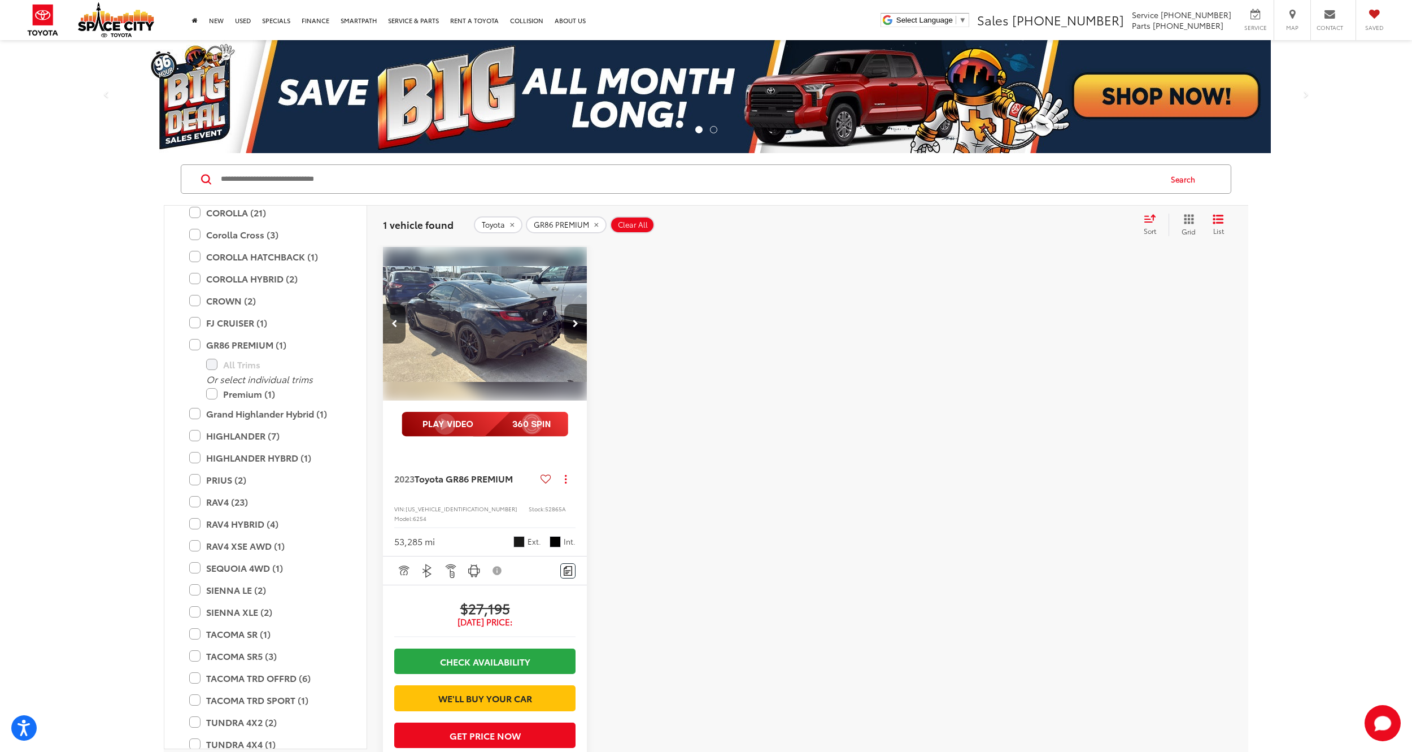
click at [568, 323] on button "Next image" at bounding box center [575, 324] width 23 height 40
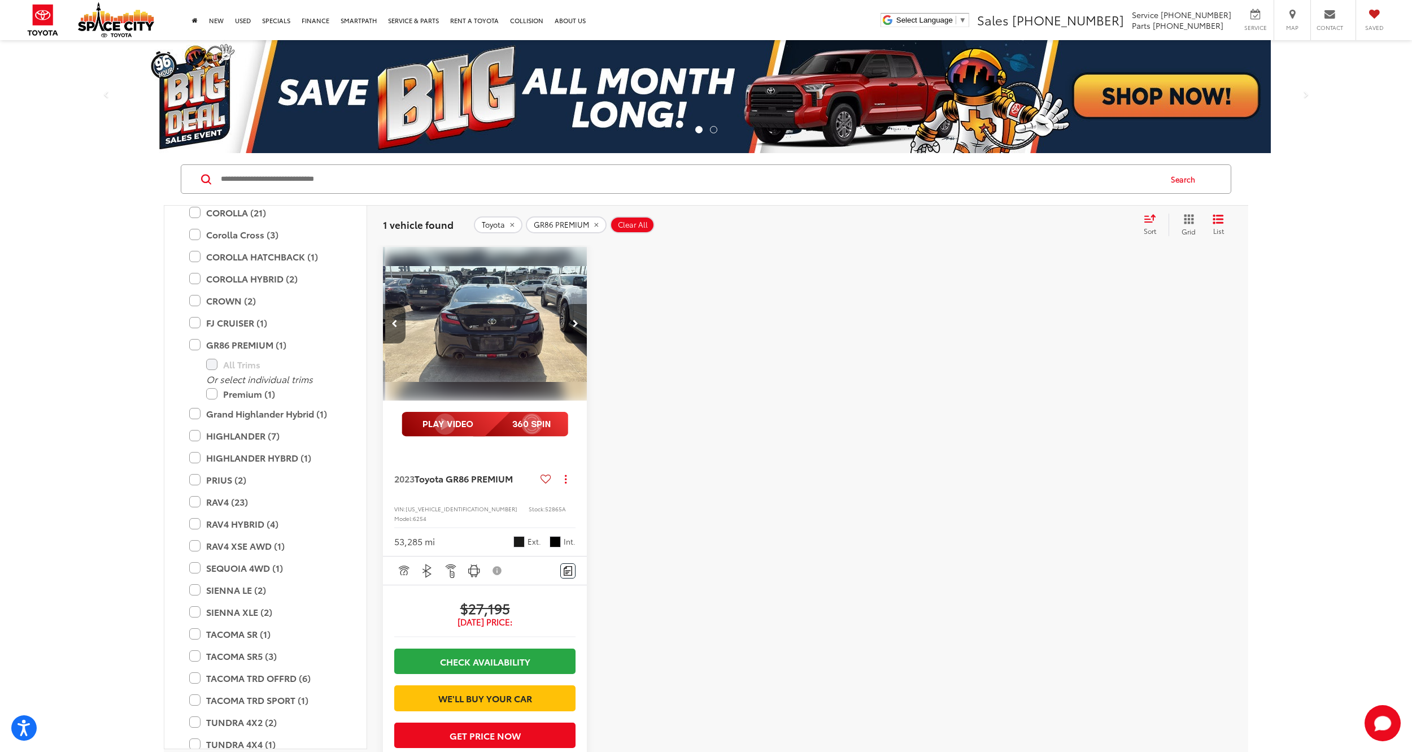
scroll to position [0, 822]
click at [568, 323] on button "Next image" at bounding box center [575, 324] width 23 height 40
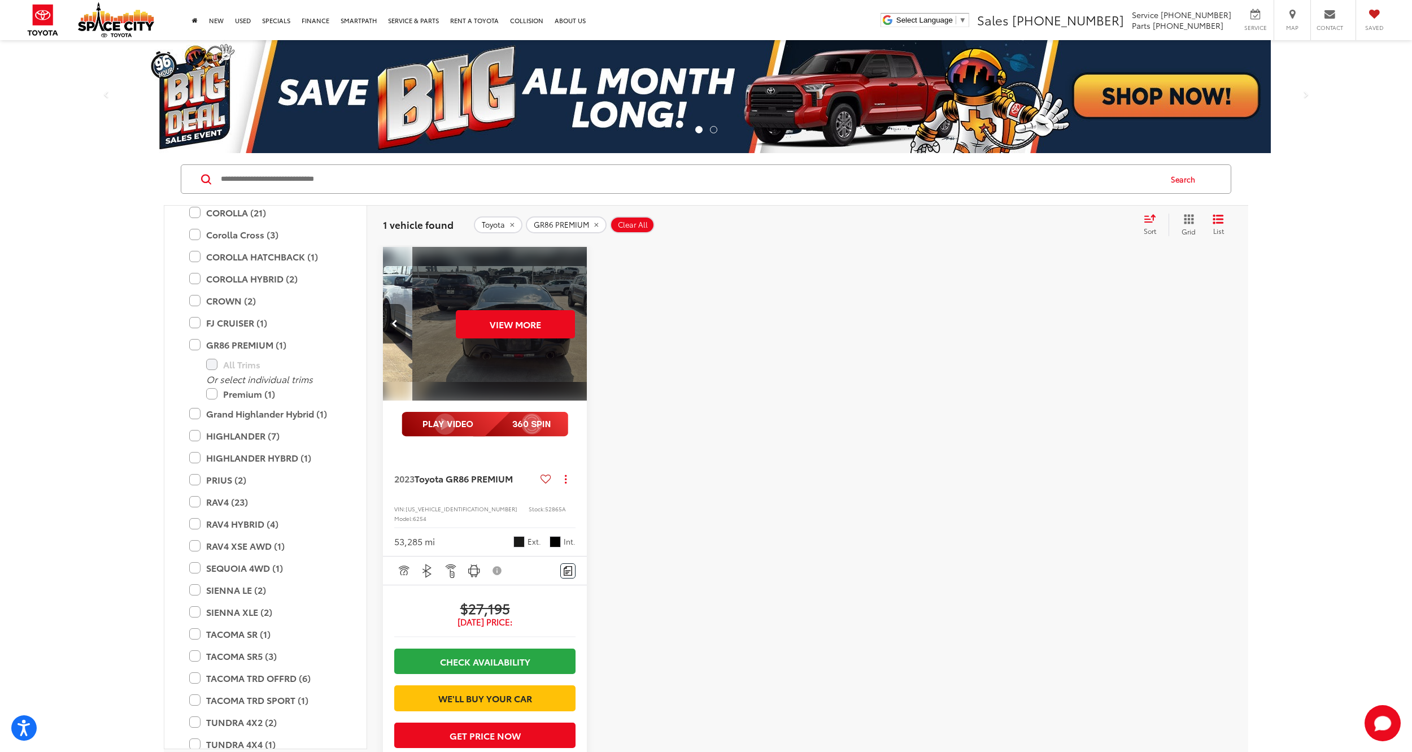
scroll to position [0, 1028]
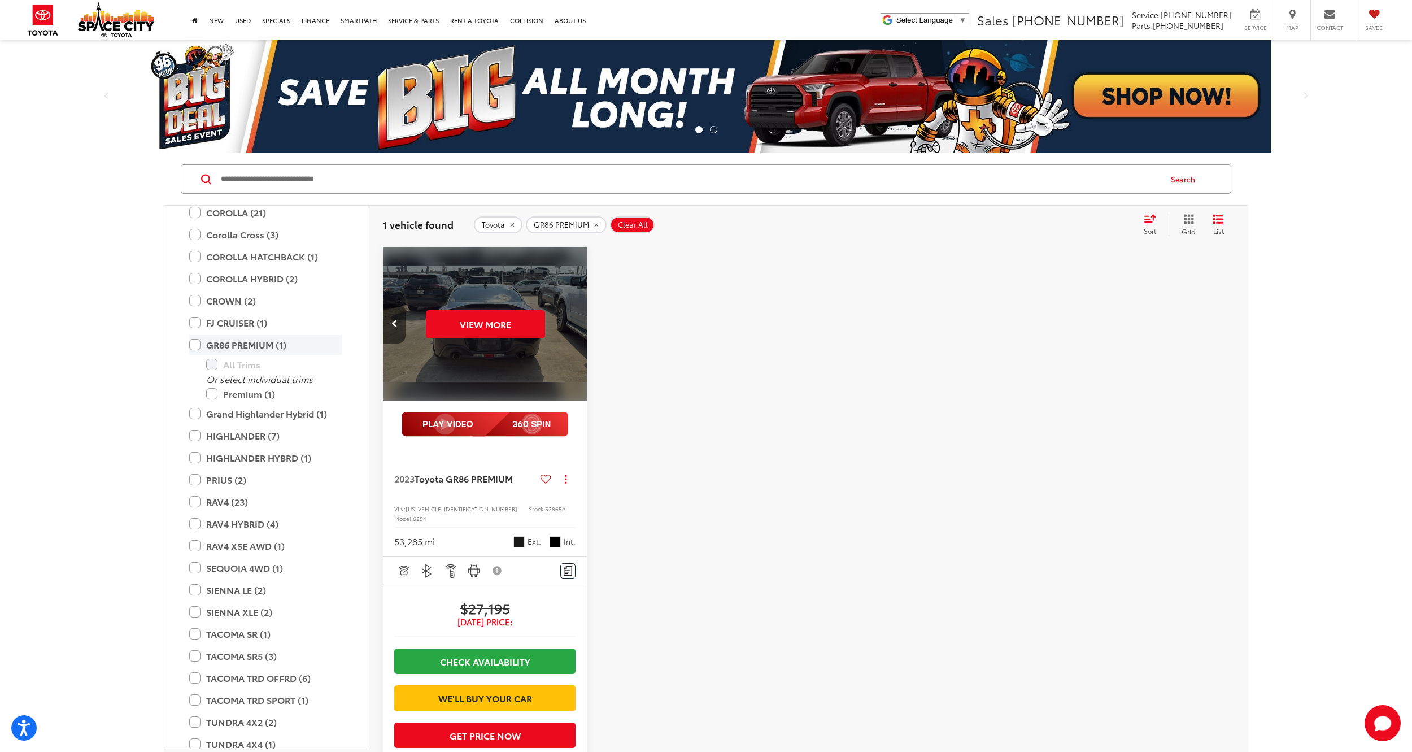
click at [197, 345] on label "GR86 PREMIUM (1)" at bounding box center [265, 345] width 153 height 20
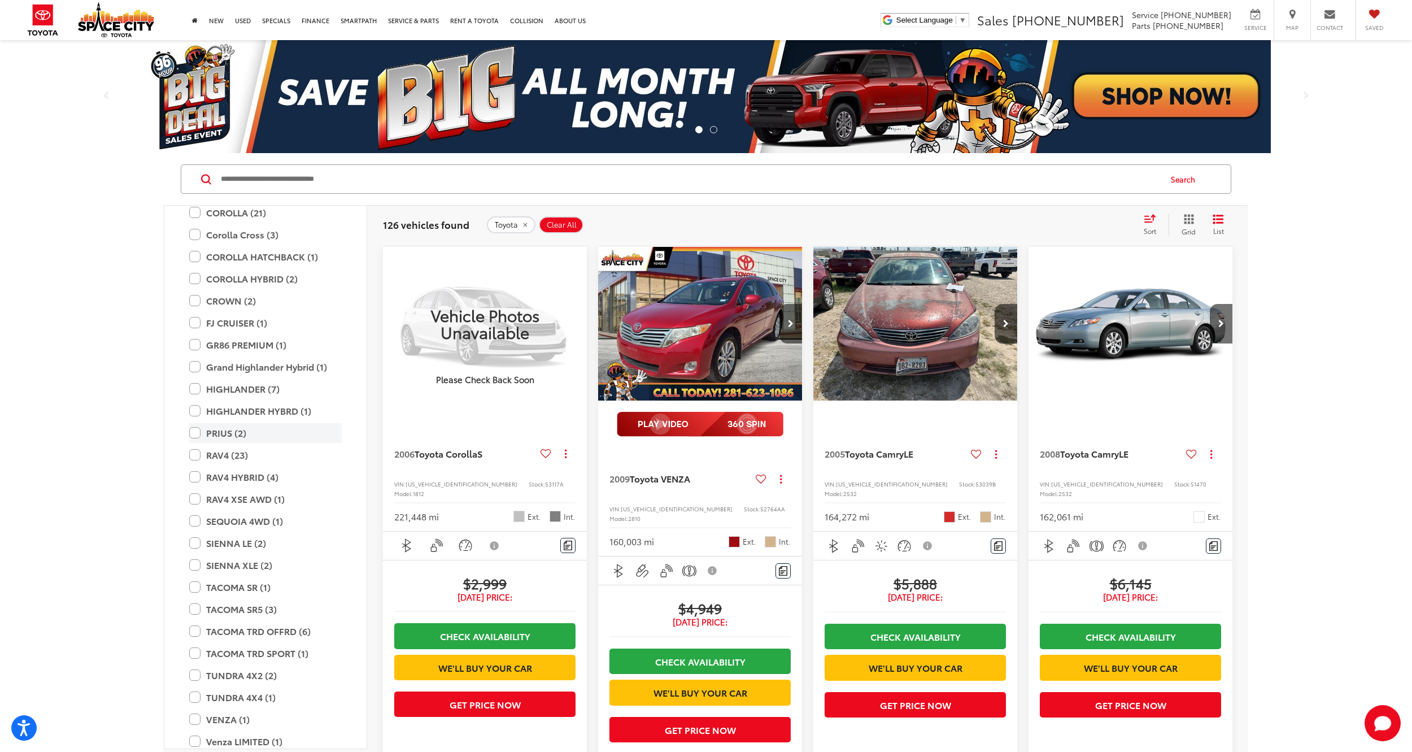
click at [191, 434] on label "PRIUS (2)" at bounding box center [265, 433] width 153 height 20
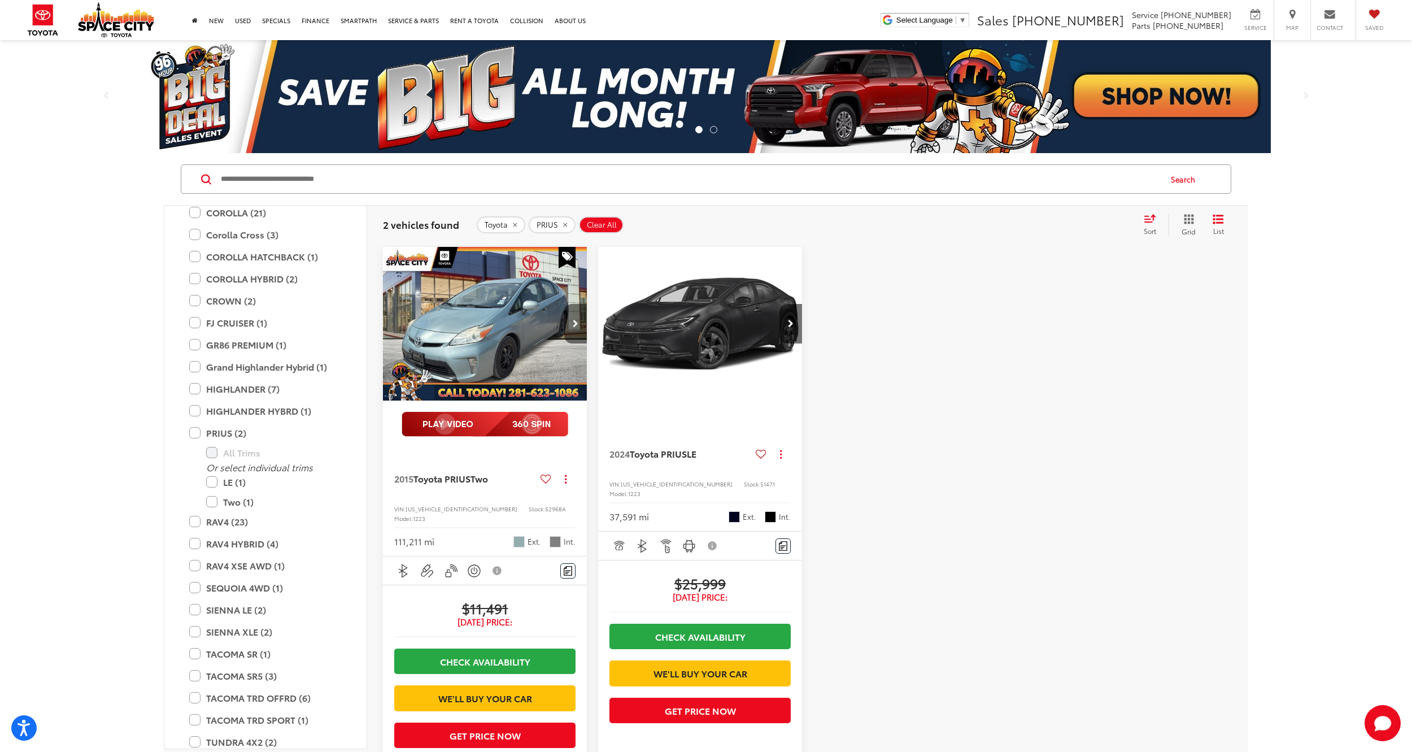
click at [574, 321] on icon "Next image" at bounding box center [576, 324] width 6 height 8
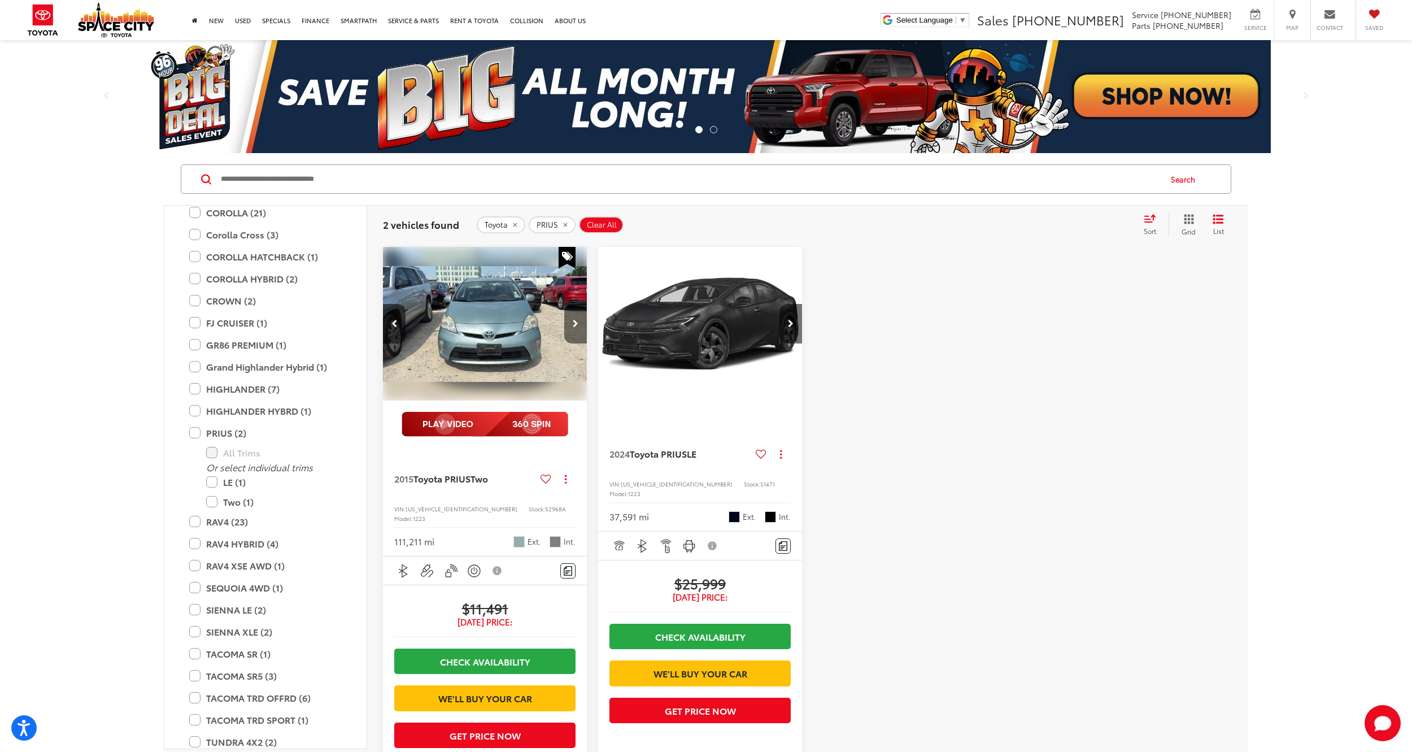
click at [574, 321] on icon "Next image" at bounding box center [576, 324] width 6 height 8
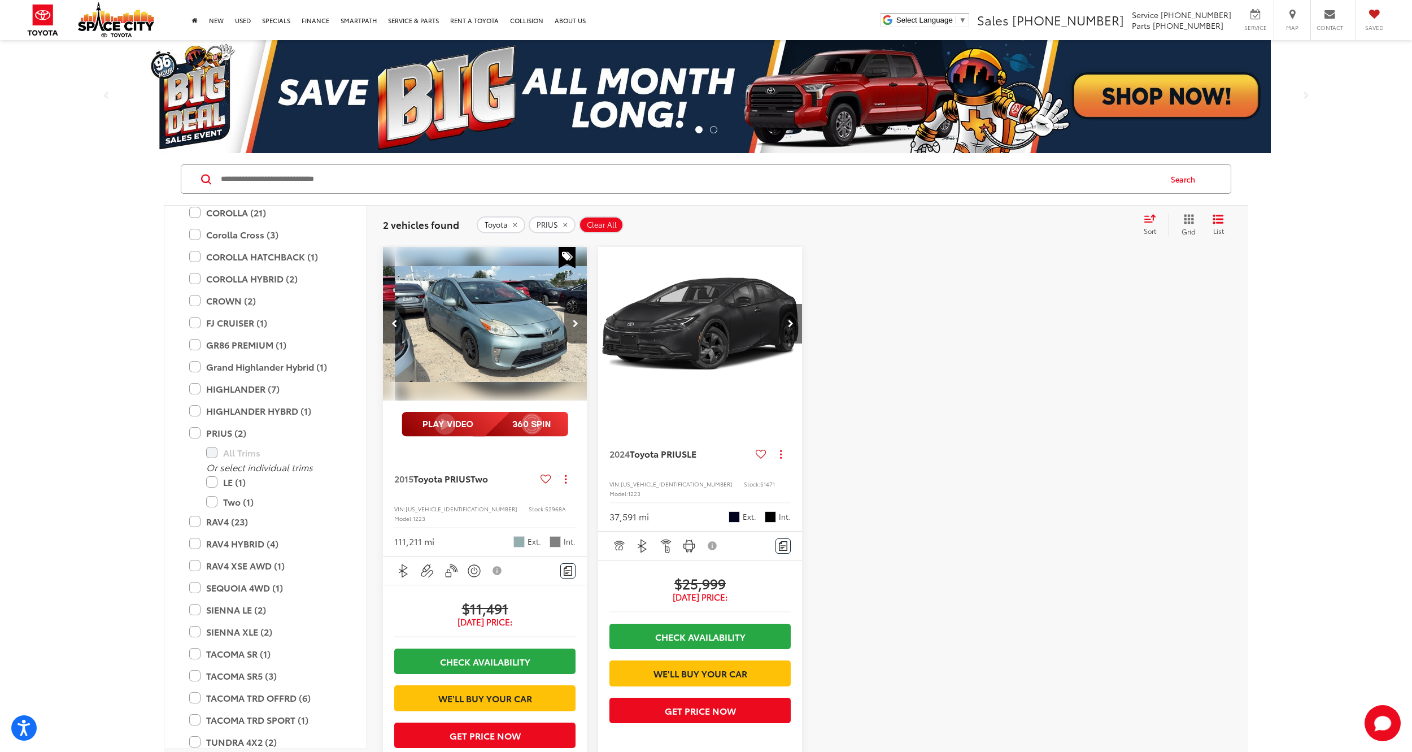
scroll to position [0, 411]
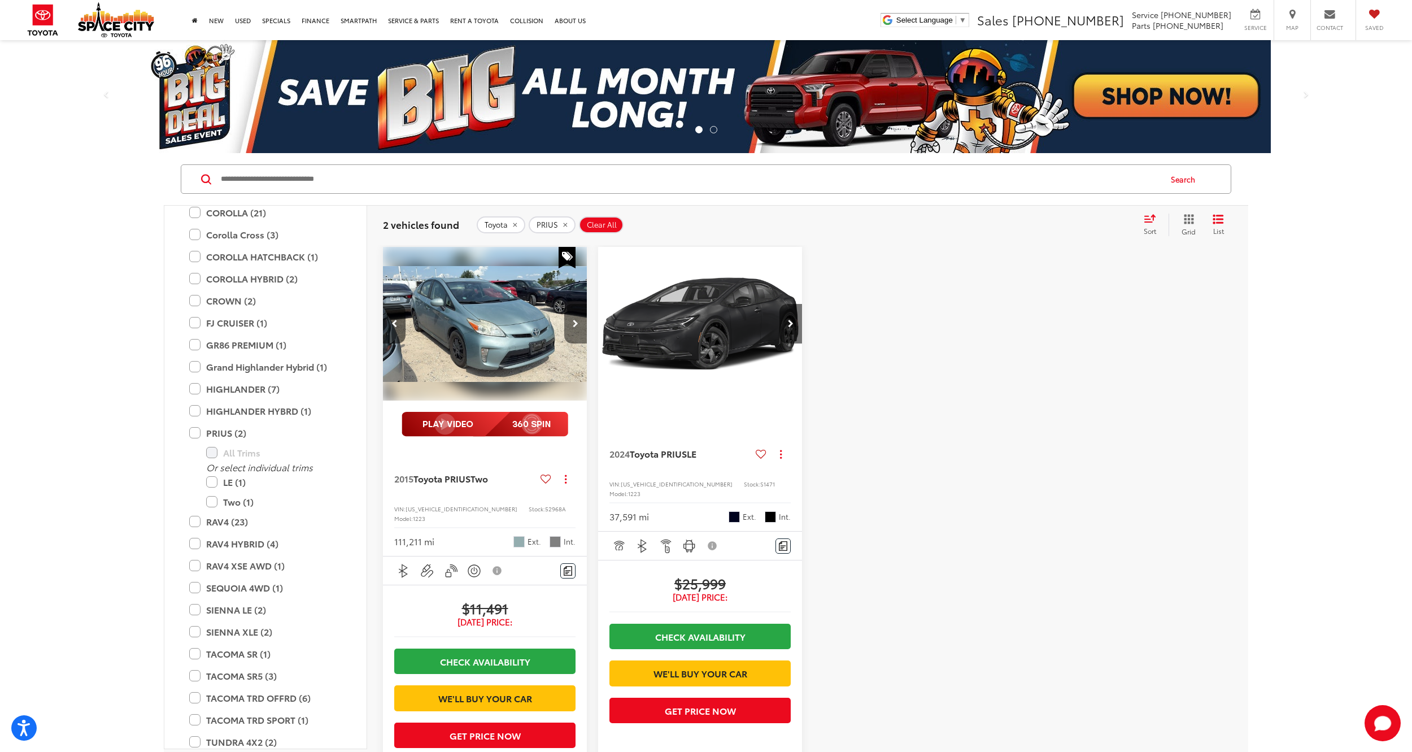
click at [574, 321] on icon "Next image" at bounding box center [576, 324] width 6 height 8
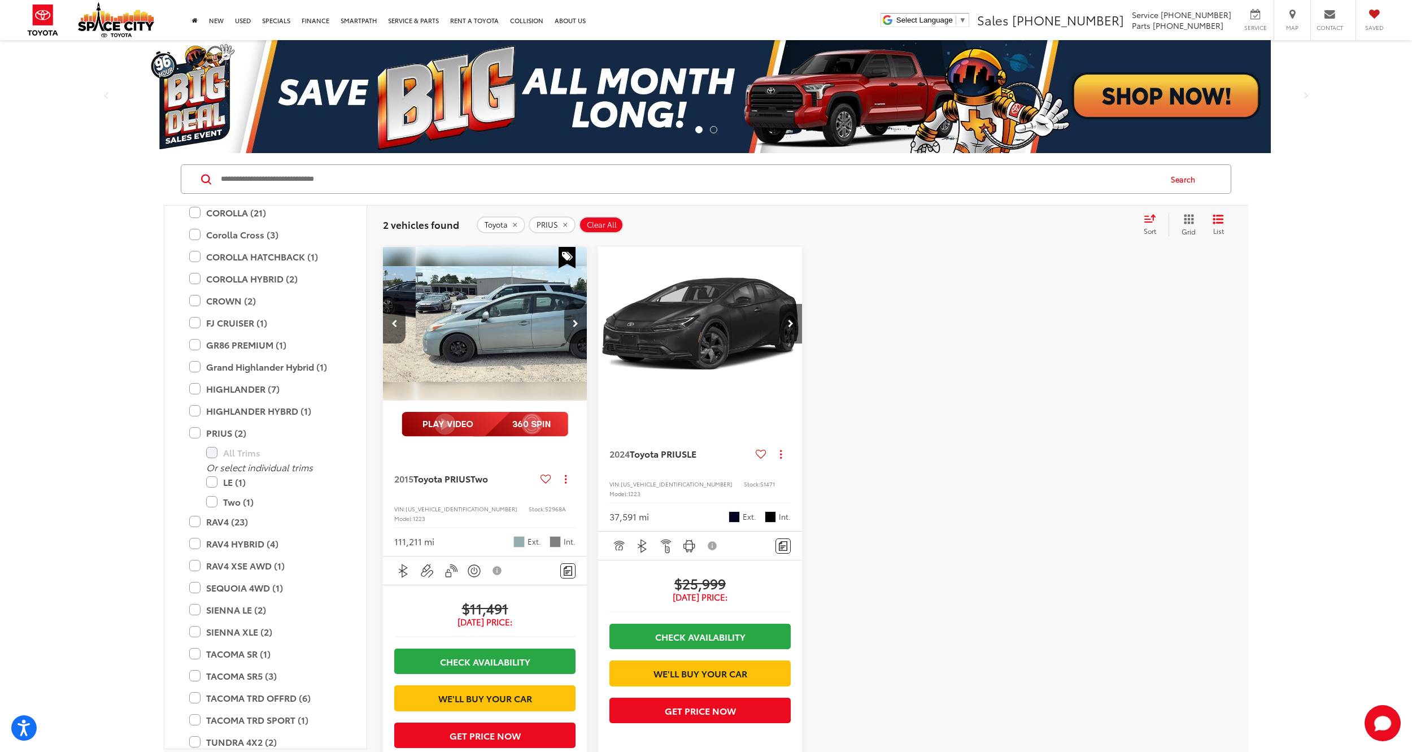
scroll to position [0, 617]
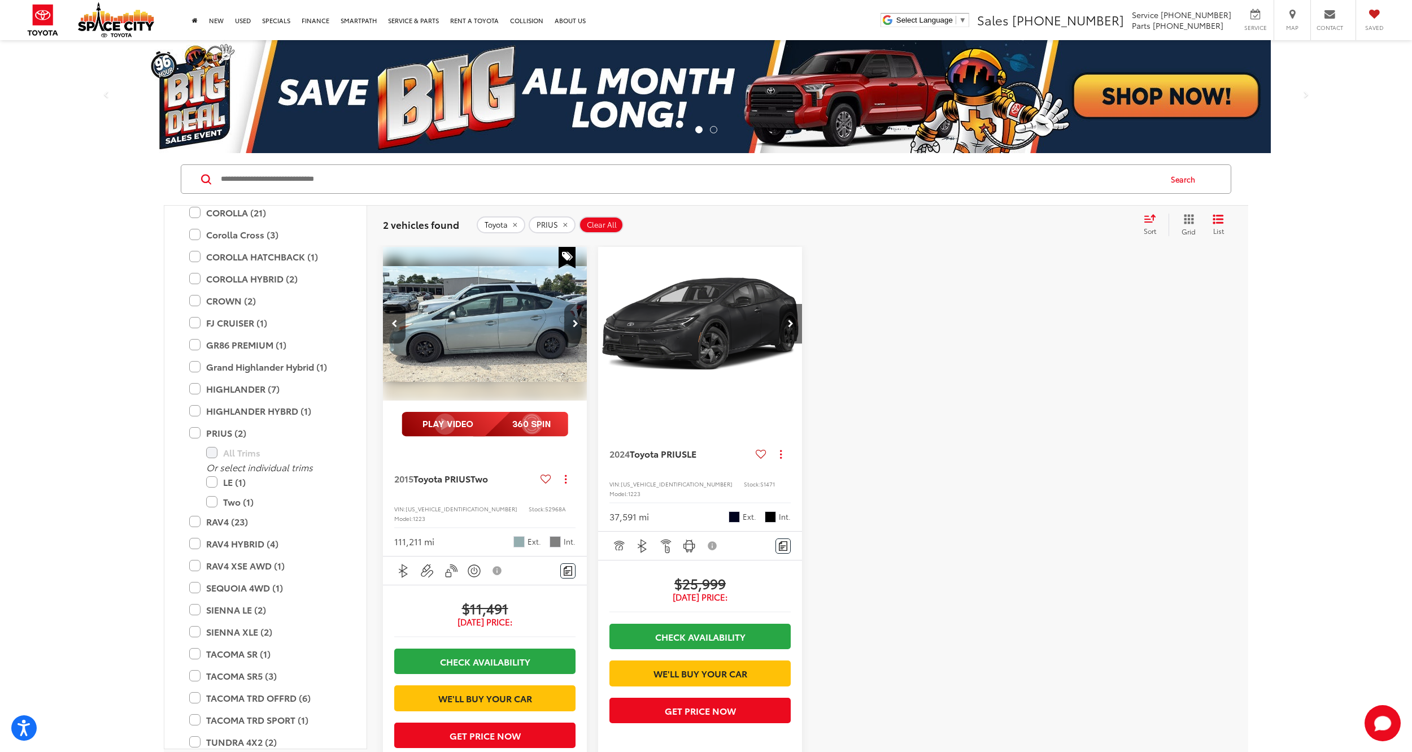
click at [574, 321] on icon "Next image" at bounding box center [576, 324] width 6 height 8
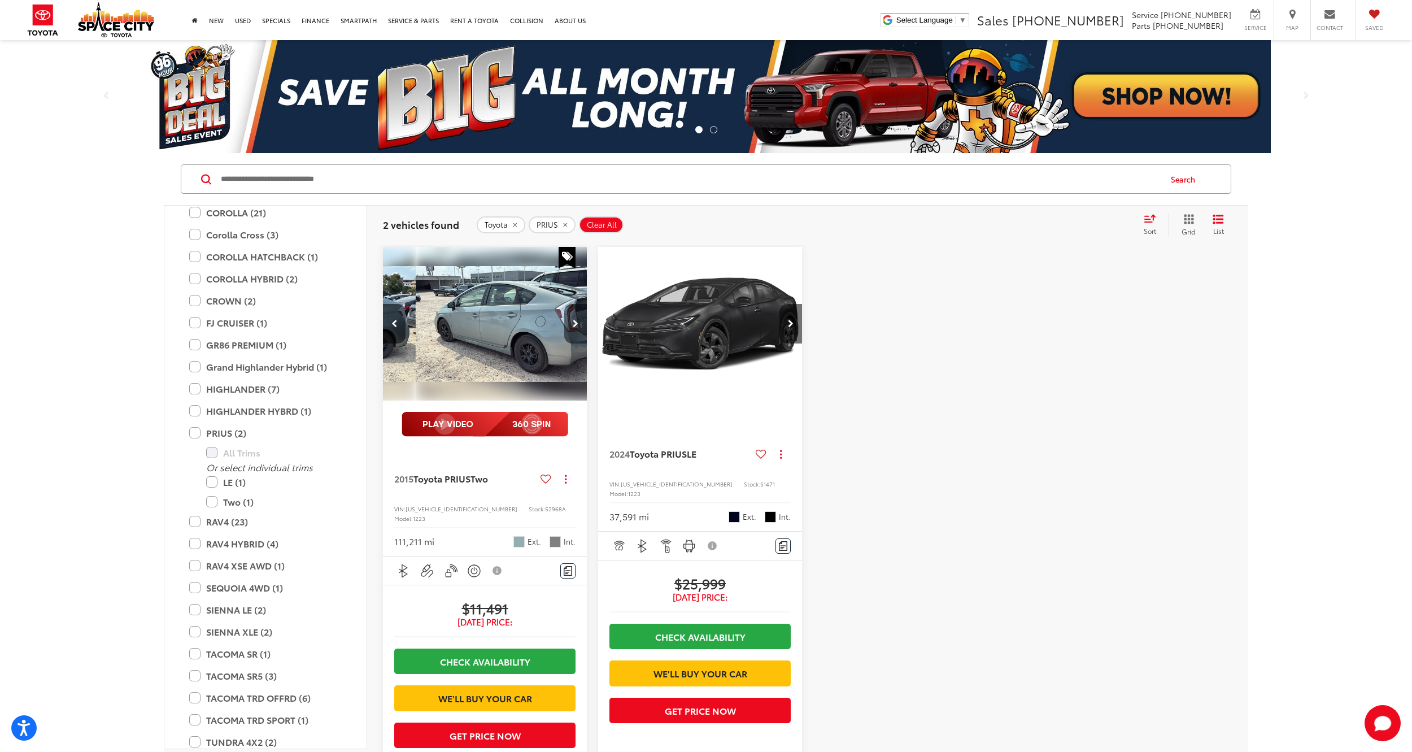
scroll to position [0, 822]
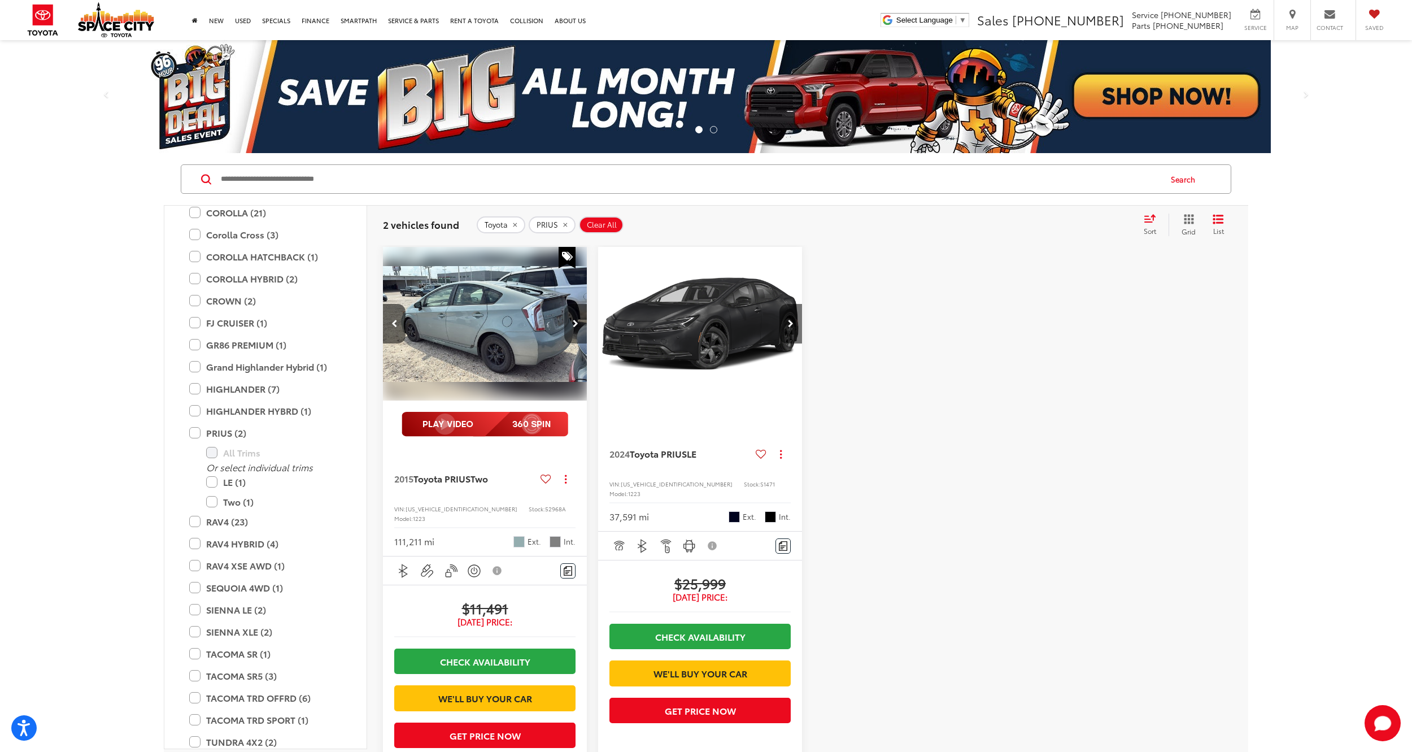
click at [574, 321] on icon "Next image" at bounding box center [576, 324] width 6 height 8
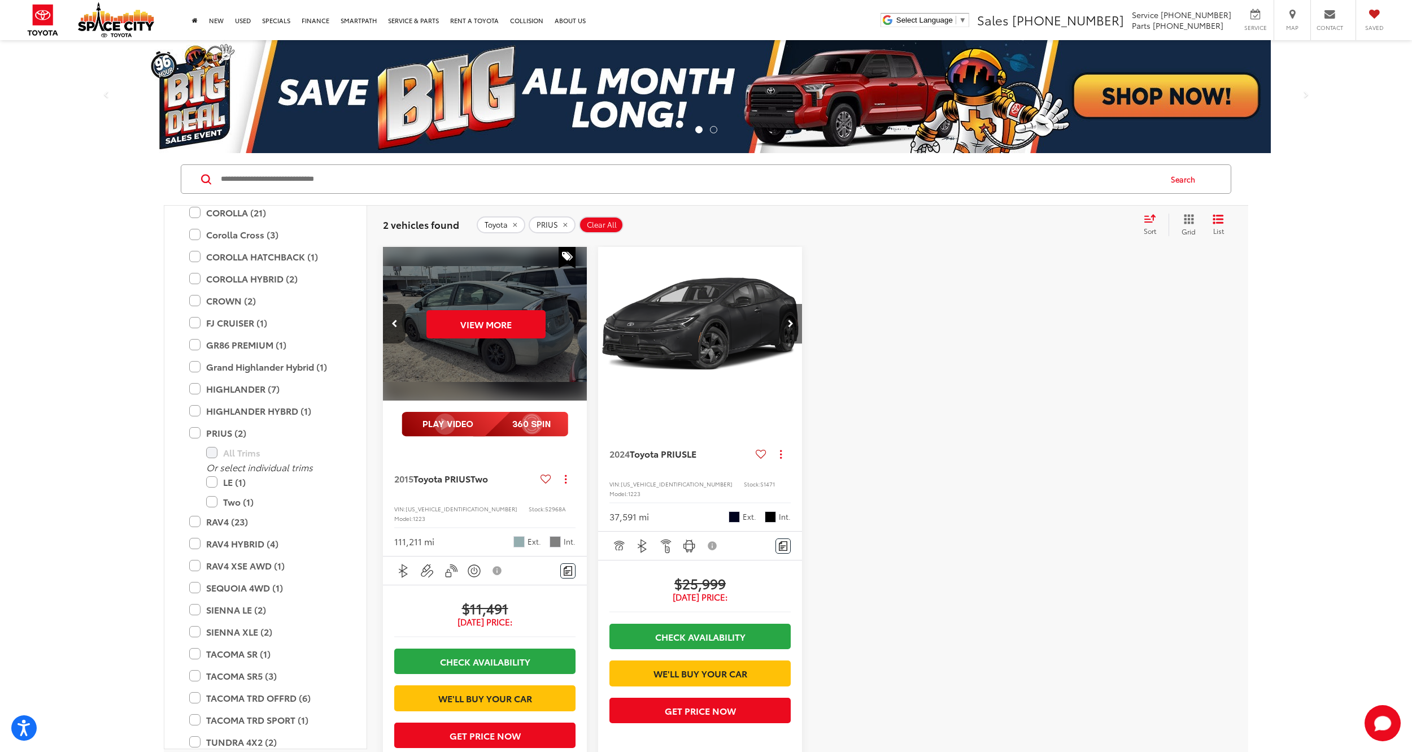
scroll to position [0, 1028]
click at [495, 322] on button "View More" at bounding box center [485, 324] width 119 height 28
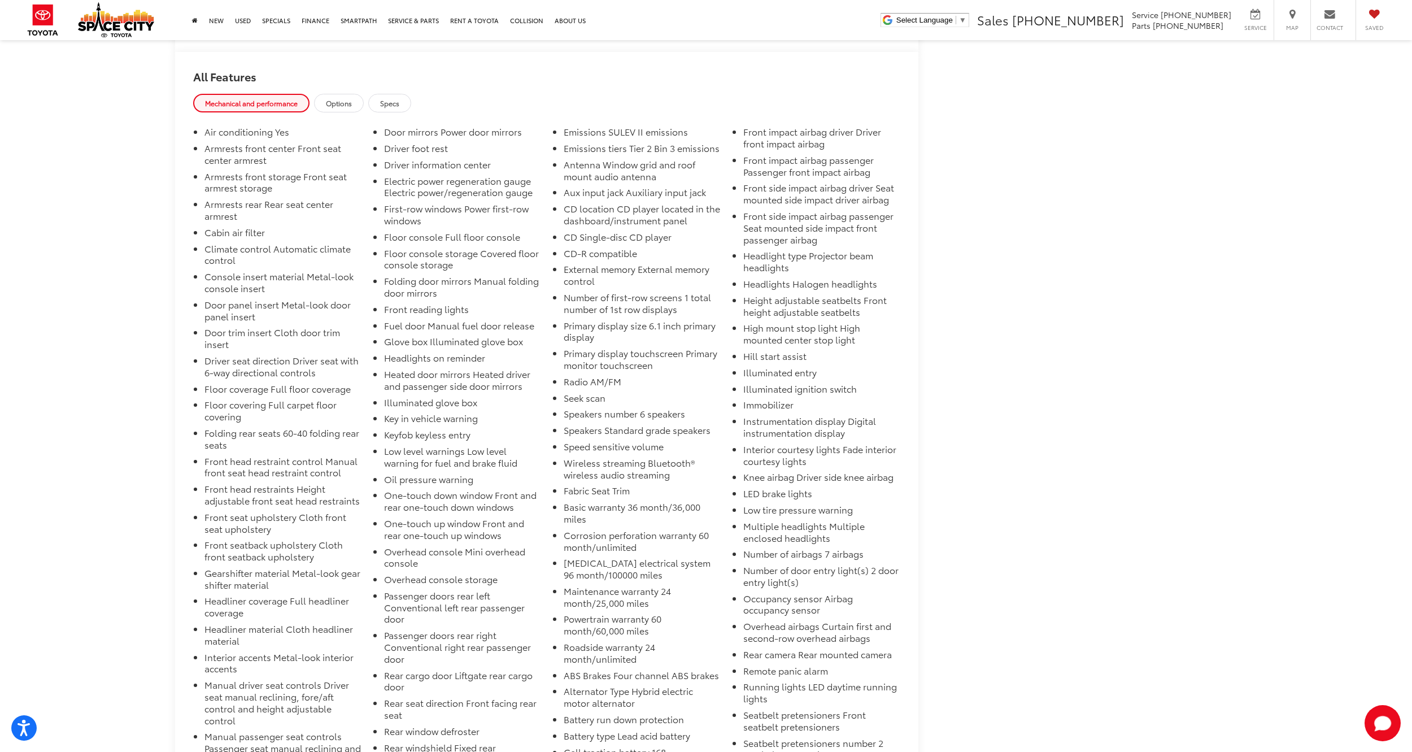
scroll to position [1186, 0]
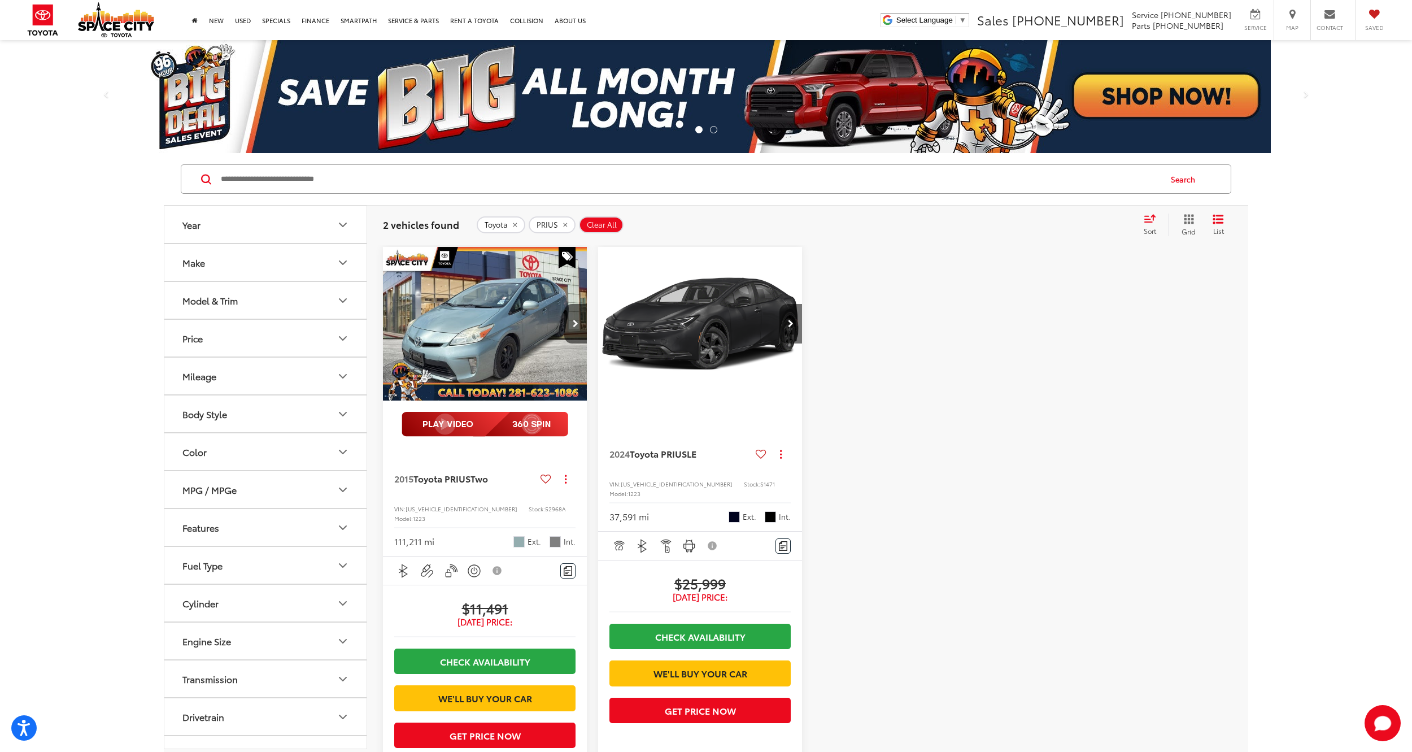
click at [713, 129] on li at bounding box center [713, 129] width 7 height 7
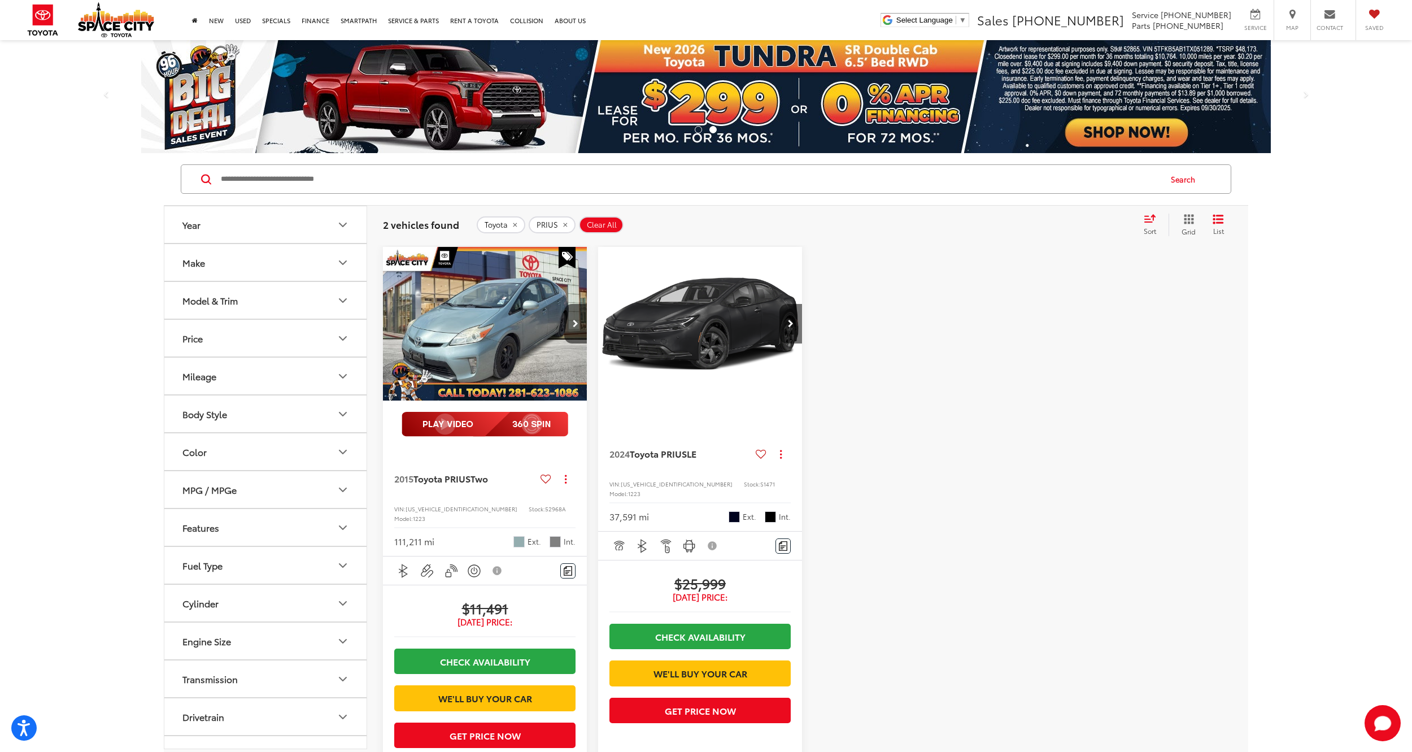
click at [285, 300] on button "Model & Trim" at bounding box center [265, 300] width 203 height 37
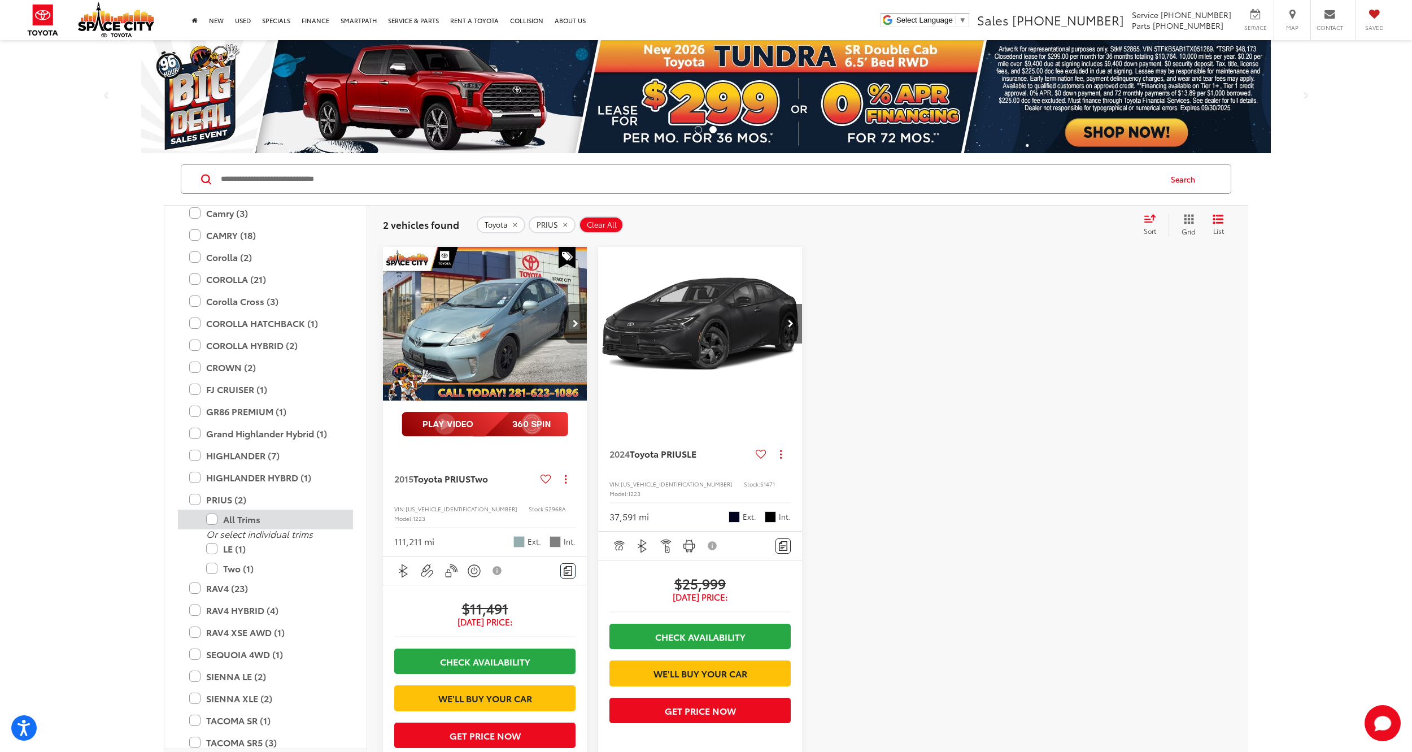
scroll to position [169, 0]
click at [192, 496] on label "PRIUS (2)" at bounding box center [265, 499] width 153 height 20
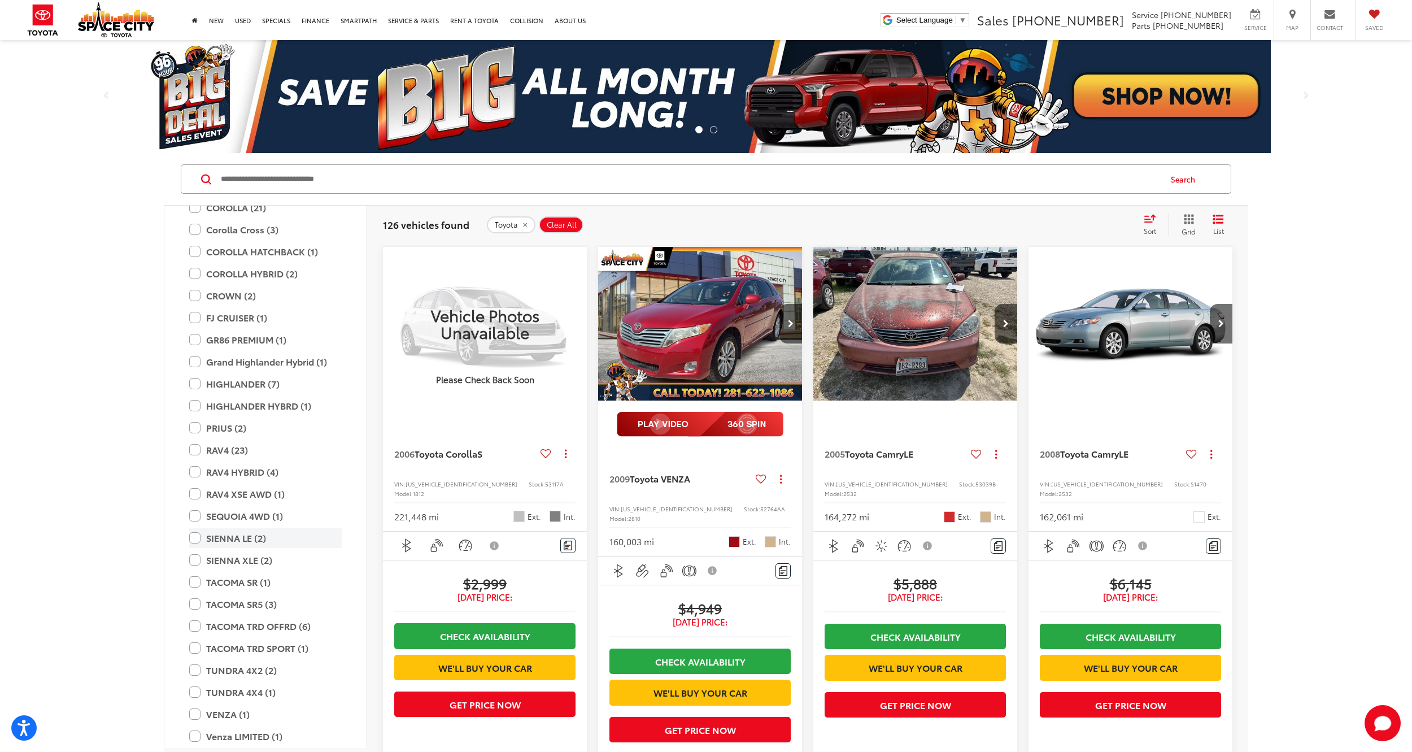
scroll to position [282, 0]
click at [196, 692] on label "Venza LIMITED (1)" at bounding box center [265, 695] width 153 height 20
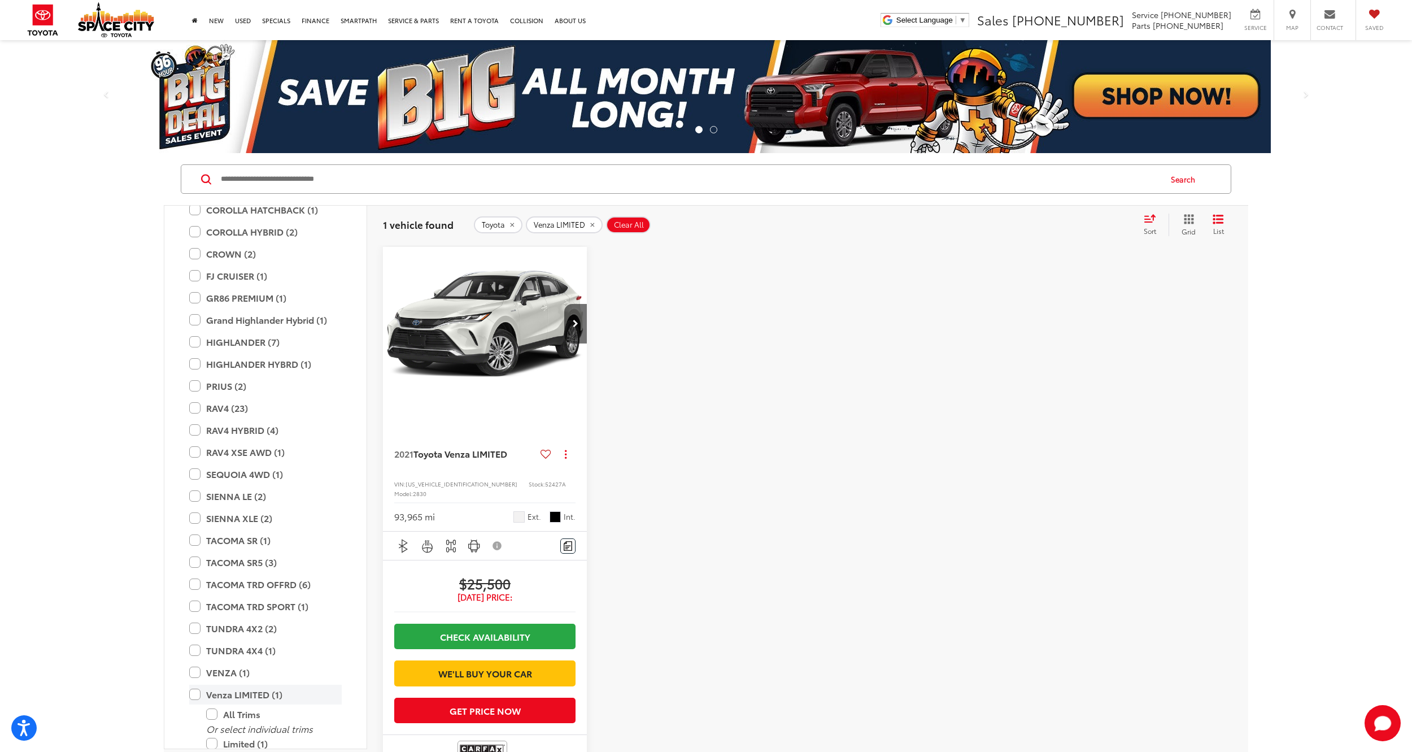
click at [191, 695] on label "Venza LIMITED (1)" at bounding box center [265, 695] width 153 height 20
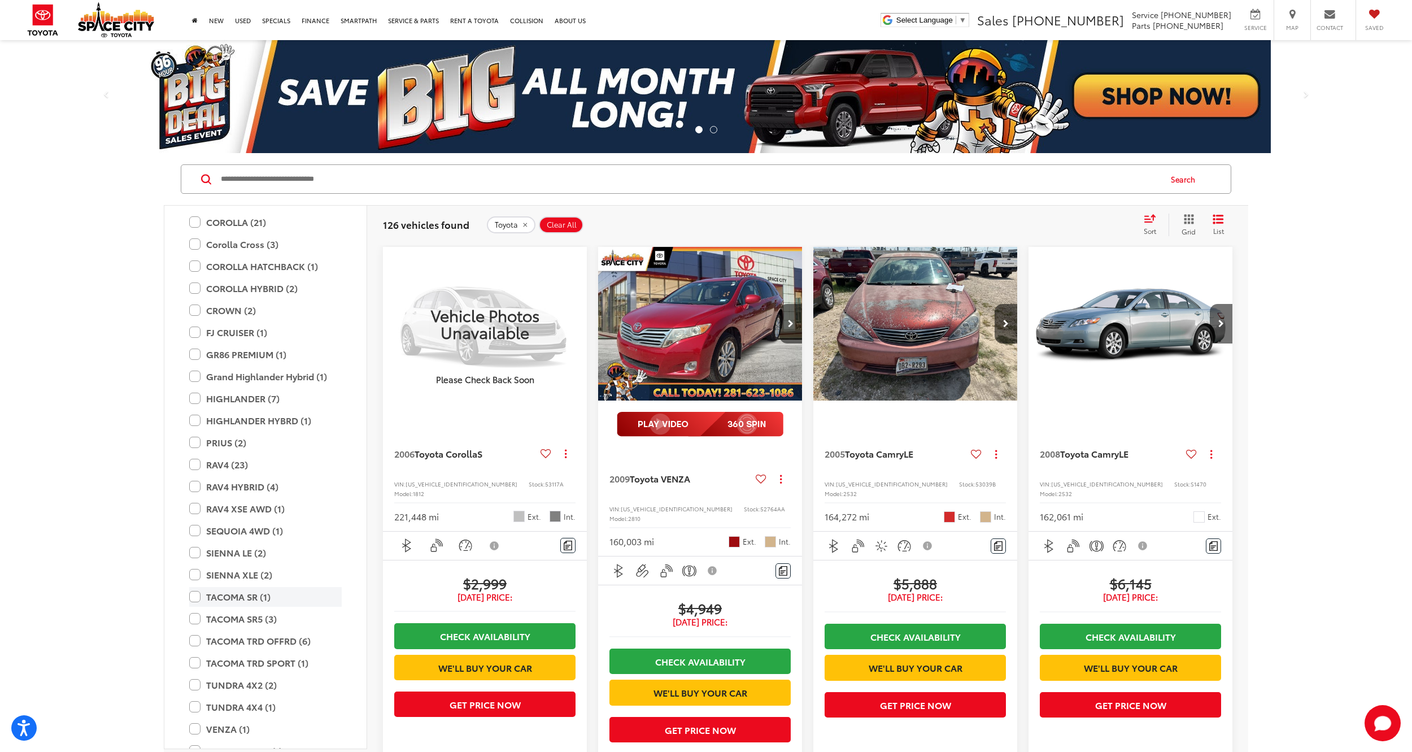
scroll to position [169, 0]
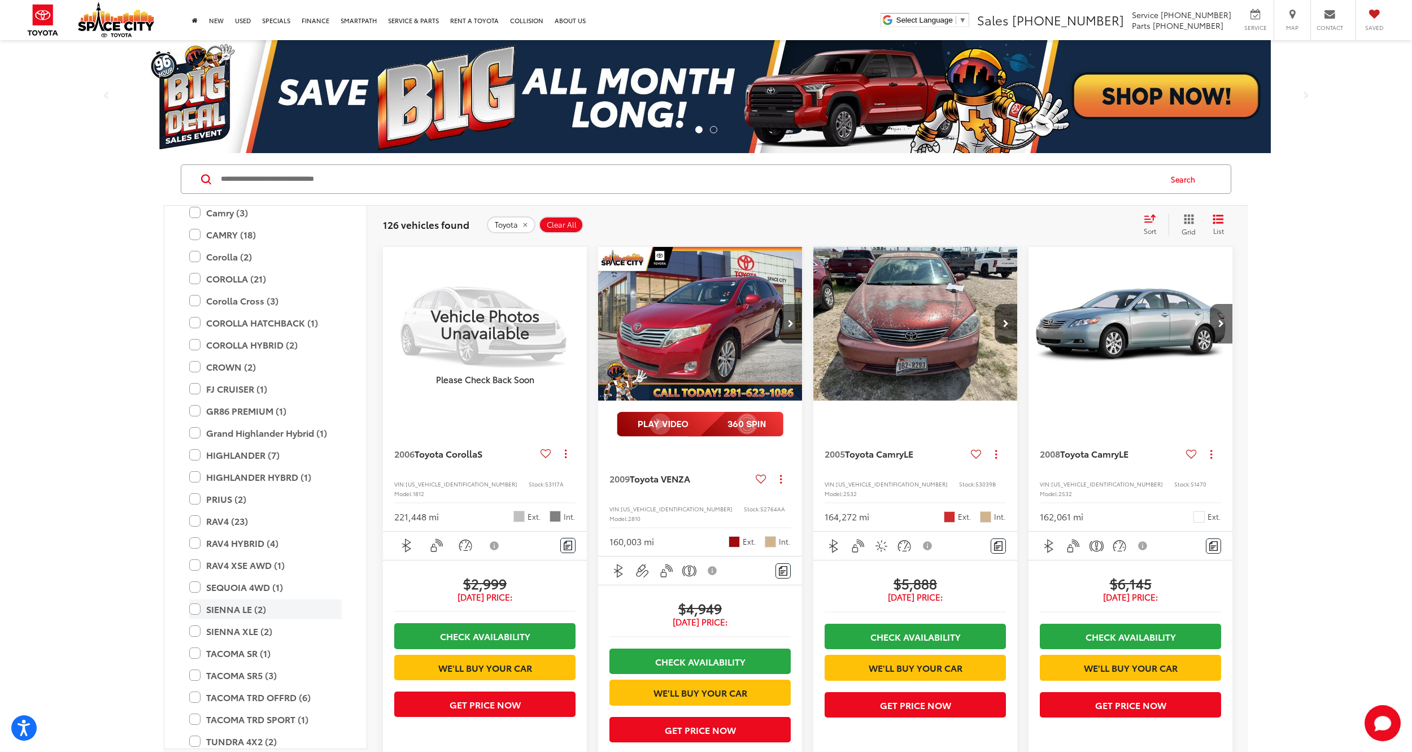
click at [196, 609] on label "SIENNA LE (2)" at bounding box center [265, 609] width 153 height 20
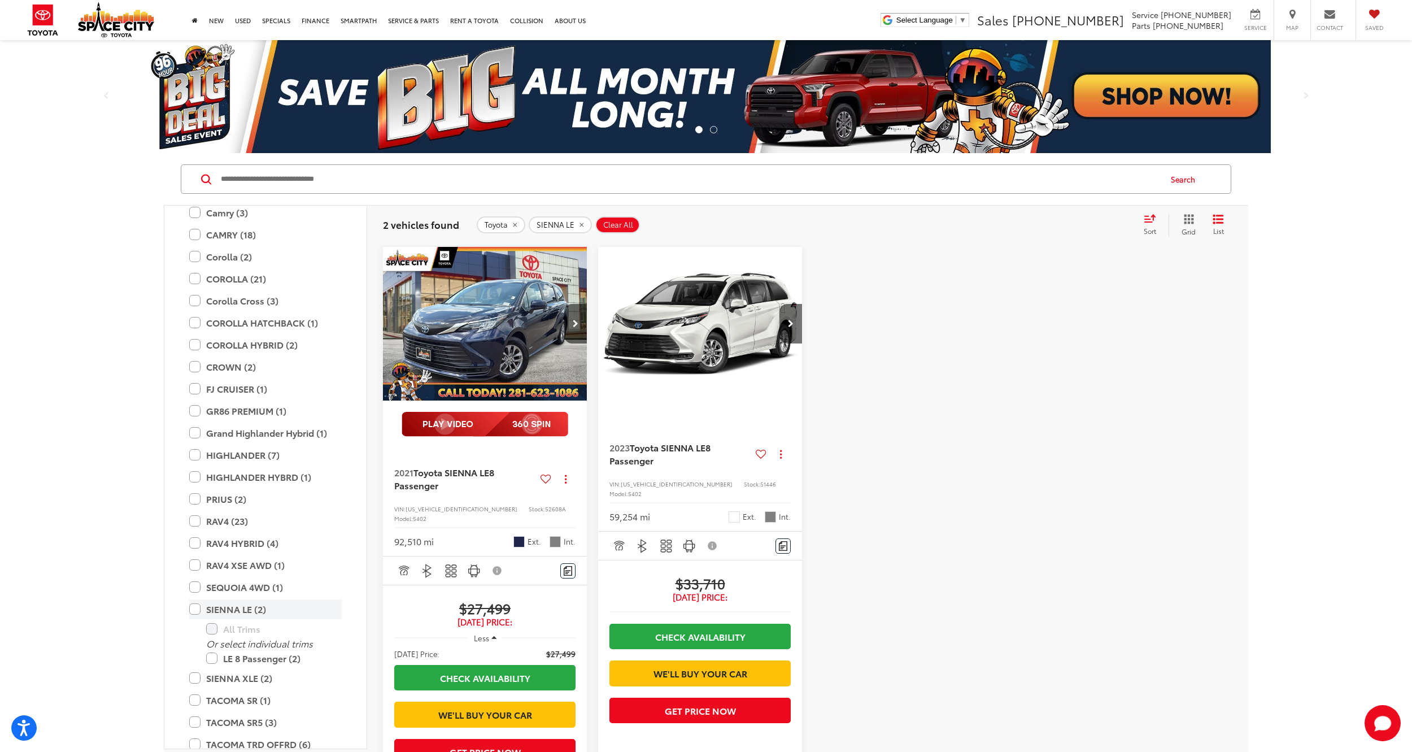
click at [194, 605] on label "SIENNA LE (2)" at bounding box center [265, 609] width 153 height 20
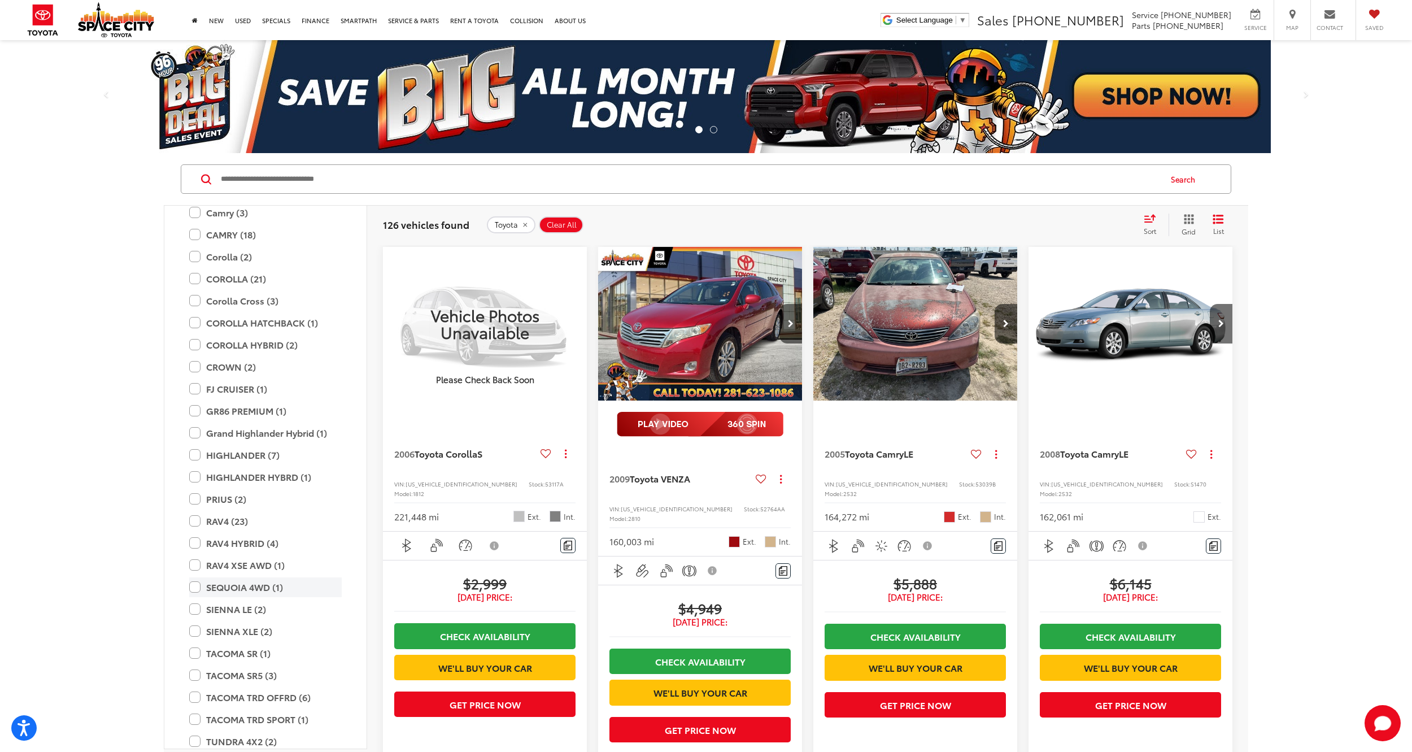
click at [197, 585] on label "SEQUOIA 4WD (1)" at bounding box center [265, 587] width 153 height 20
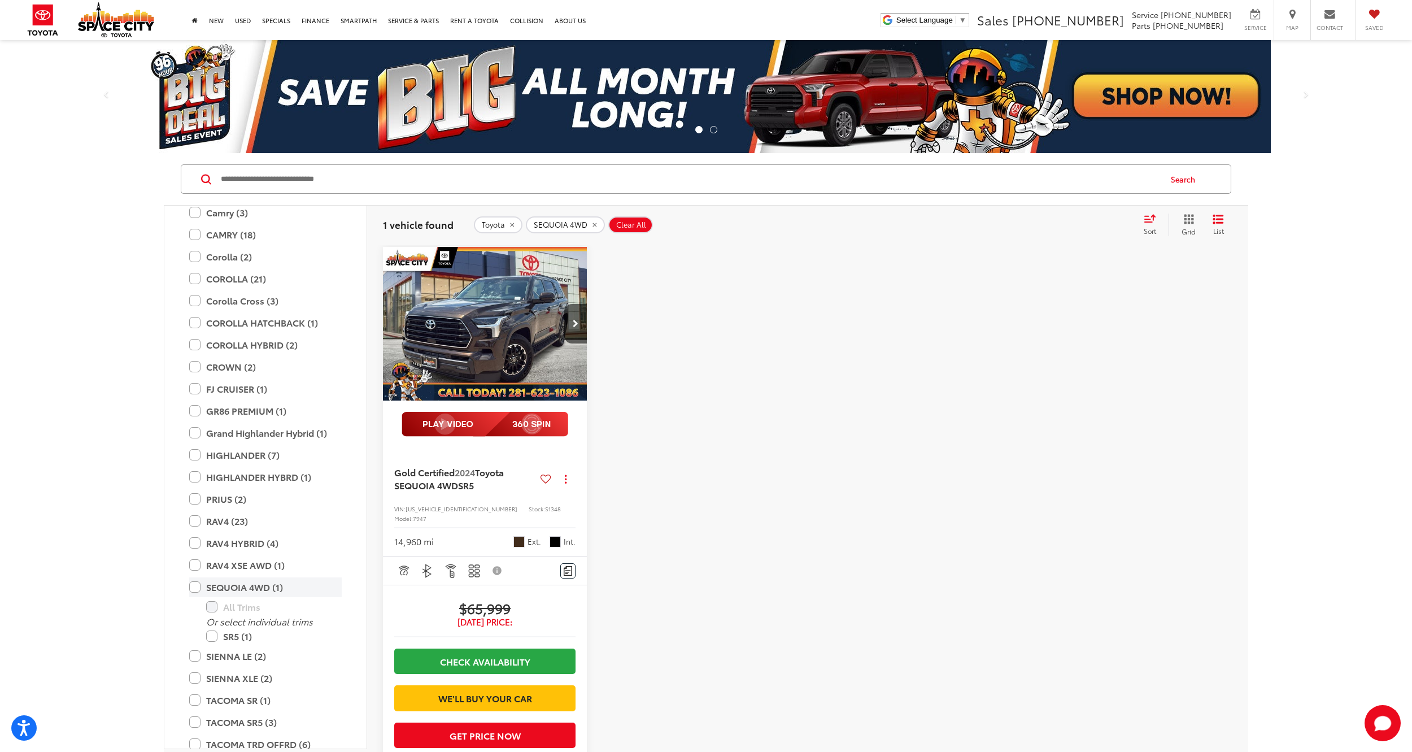
click at [197, 585] on label "SEQUOIA 4WD (1)" at bounding box center [265, 587] width 153 height 20
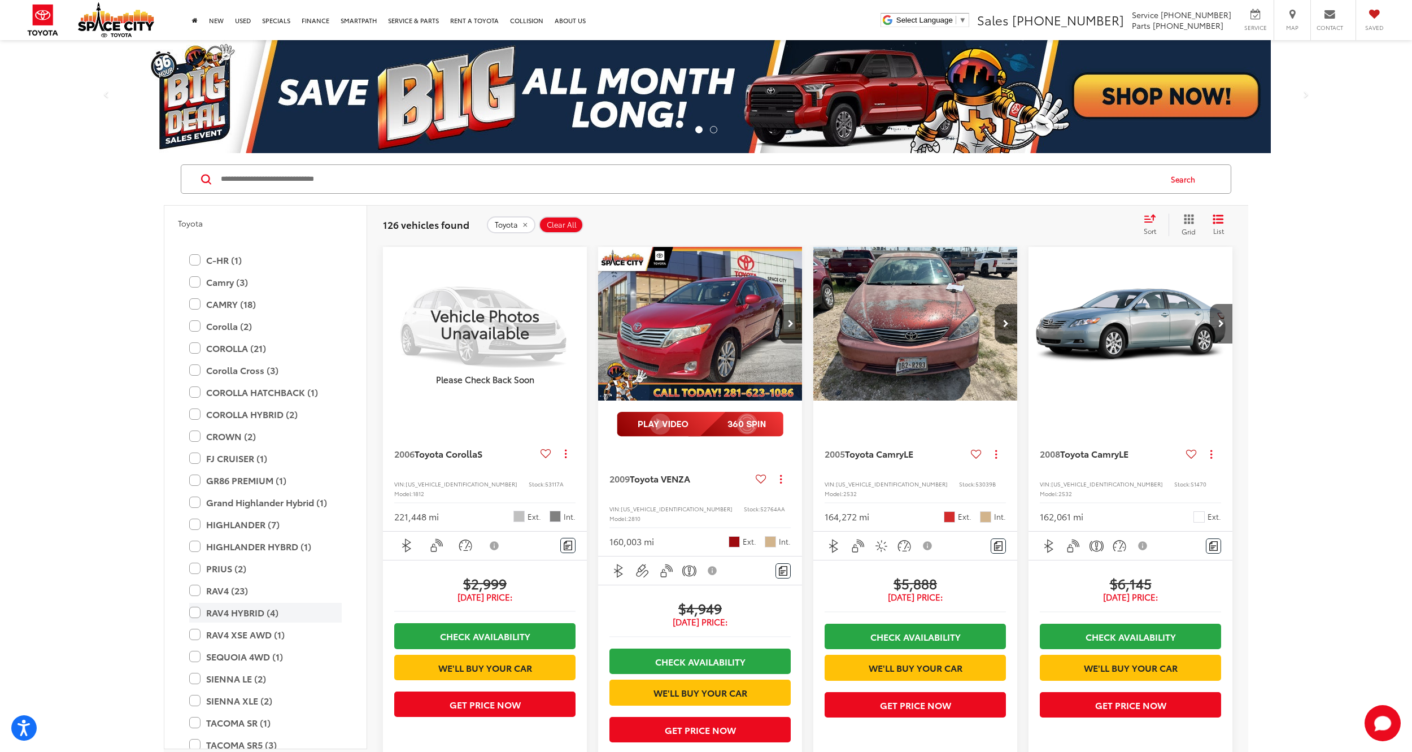
scroll to position [56, 0]
click at [193, 633] on label "RAV4 (23)" at bounding box center [265, 634] width 153 height 20
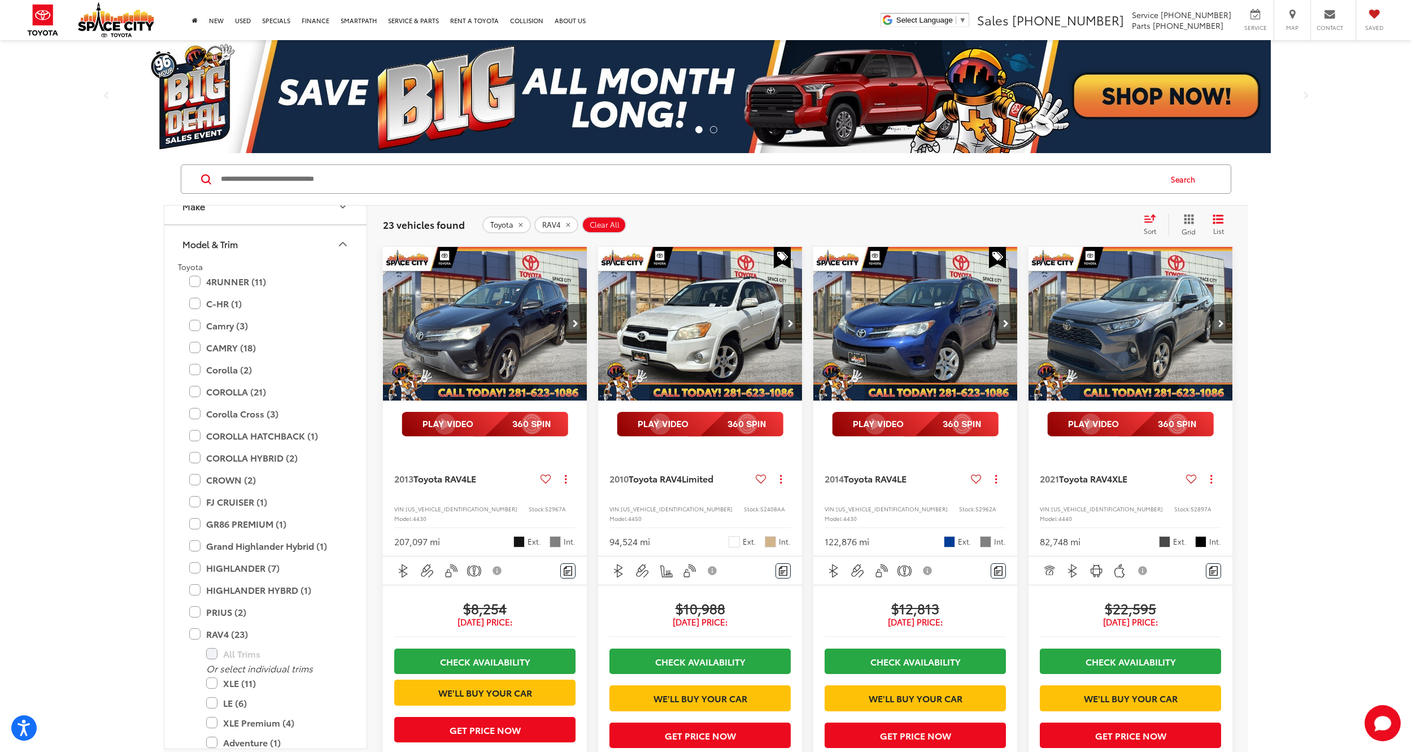
click at [1150, 216] on icon "Select sort value" at bounding box center [1150, 218] width 12 height 8
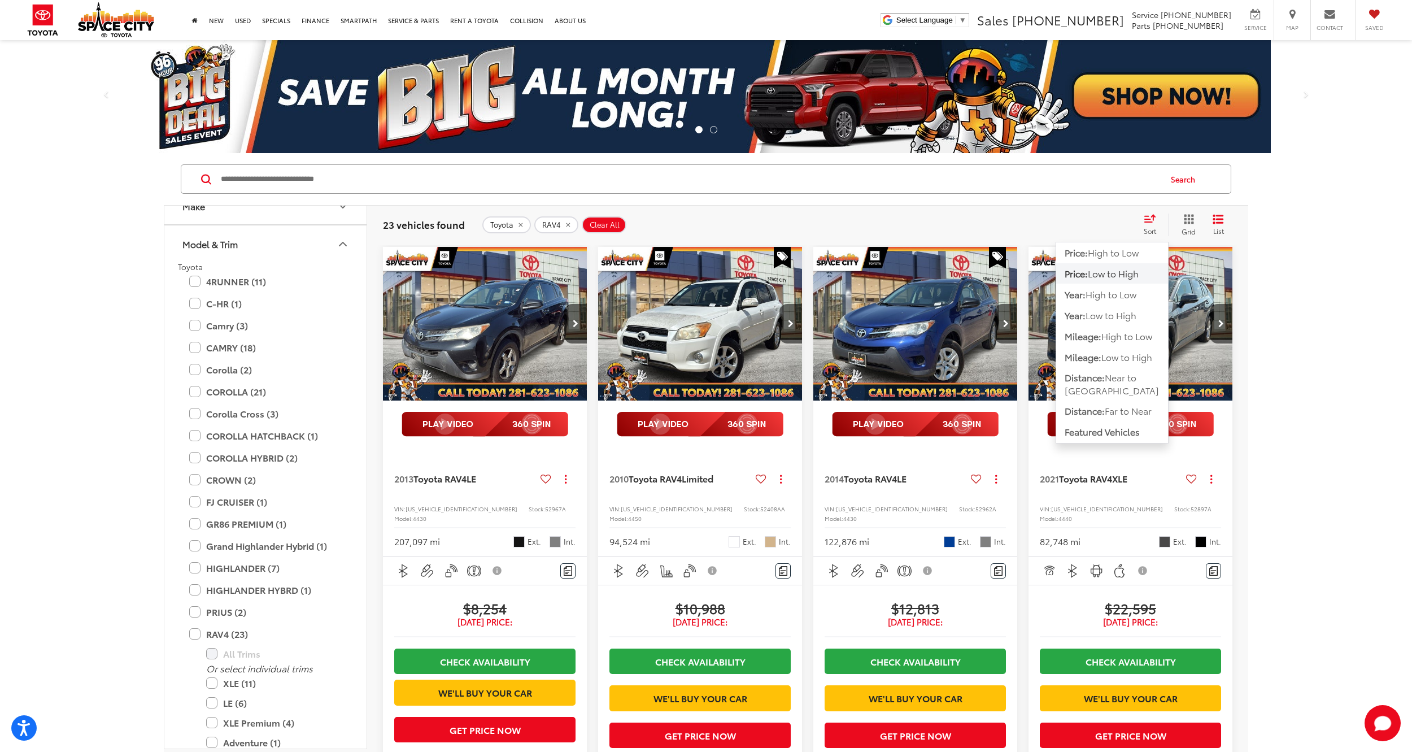
click at [1111, 273] on span "Low to High" at bounding box center [1113, 273] width 51 height 13
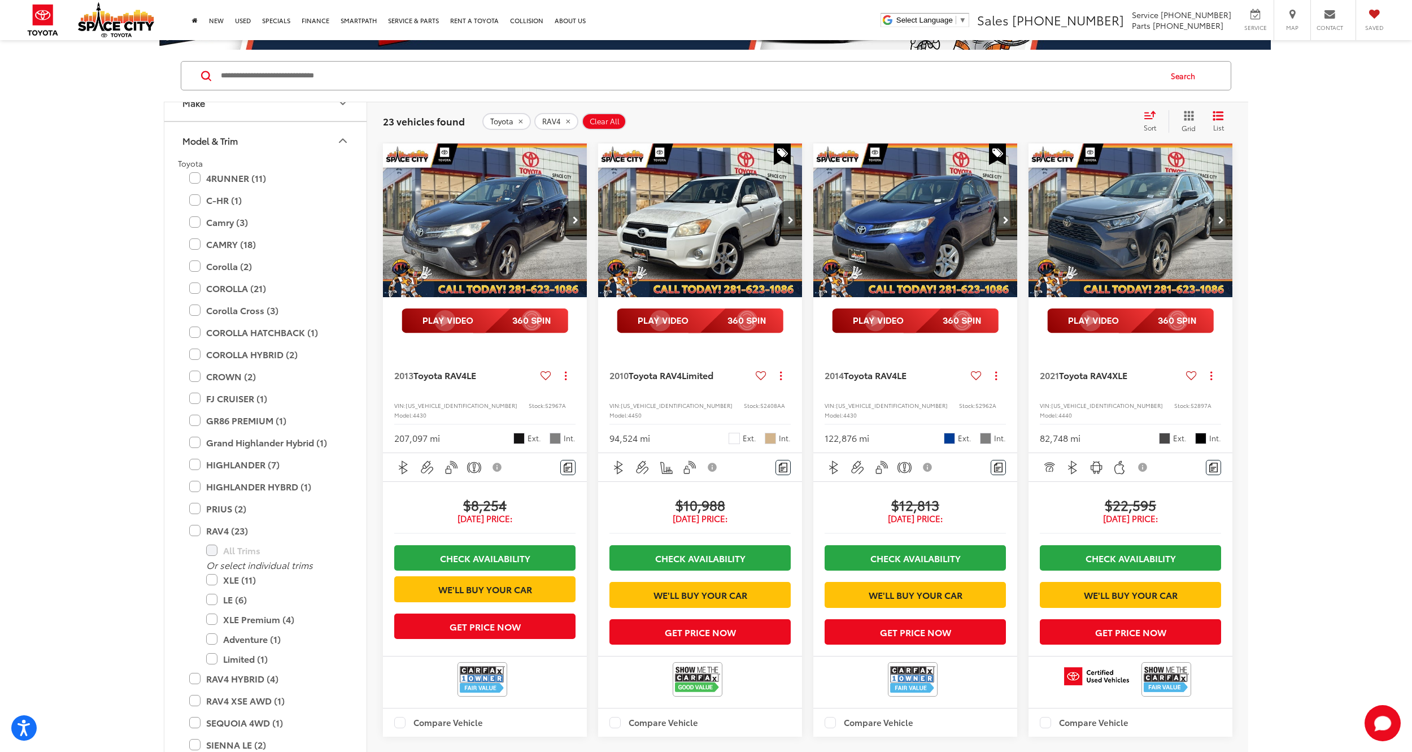
scroll to position [113, 0]
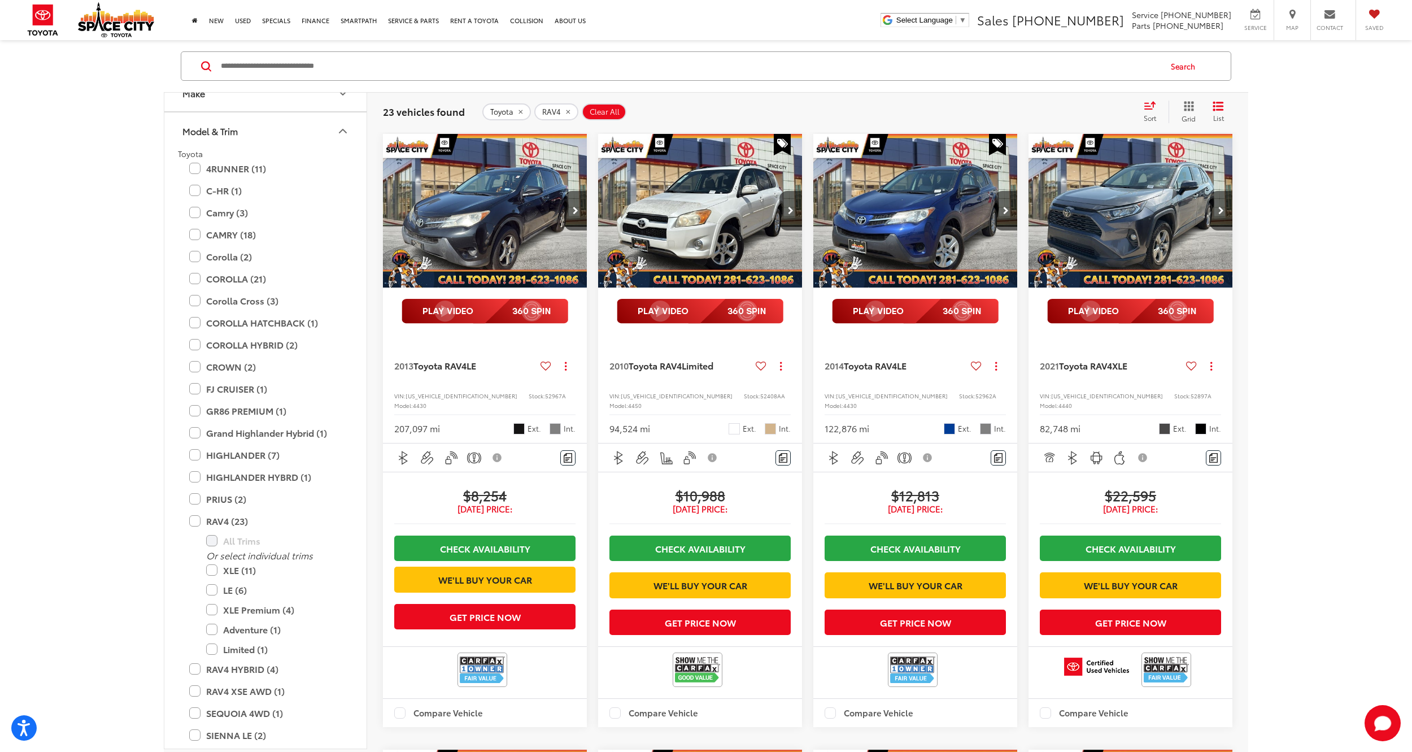
click at [939, 206] on img "2014 Toyota RAV4 LE 0" at bounding box center [916, 211] width 206 height 154
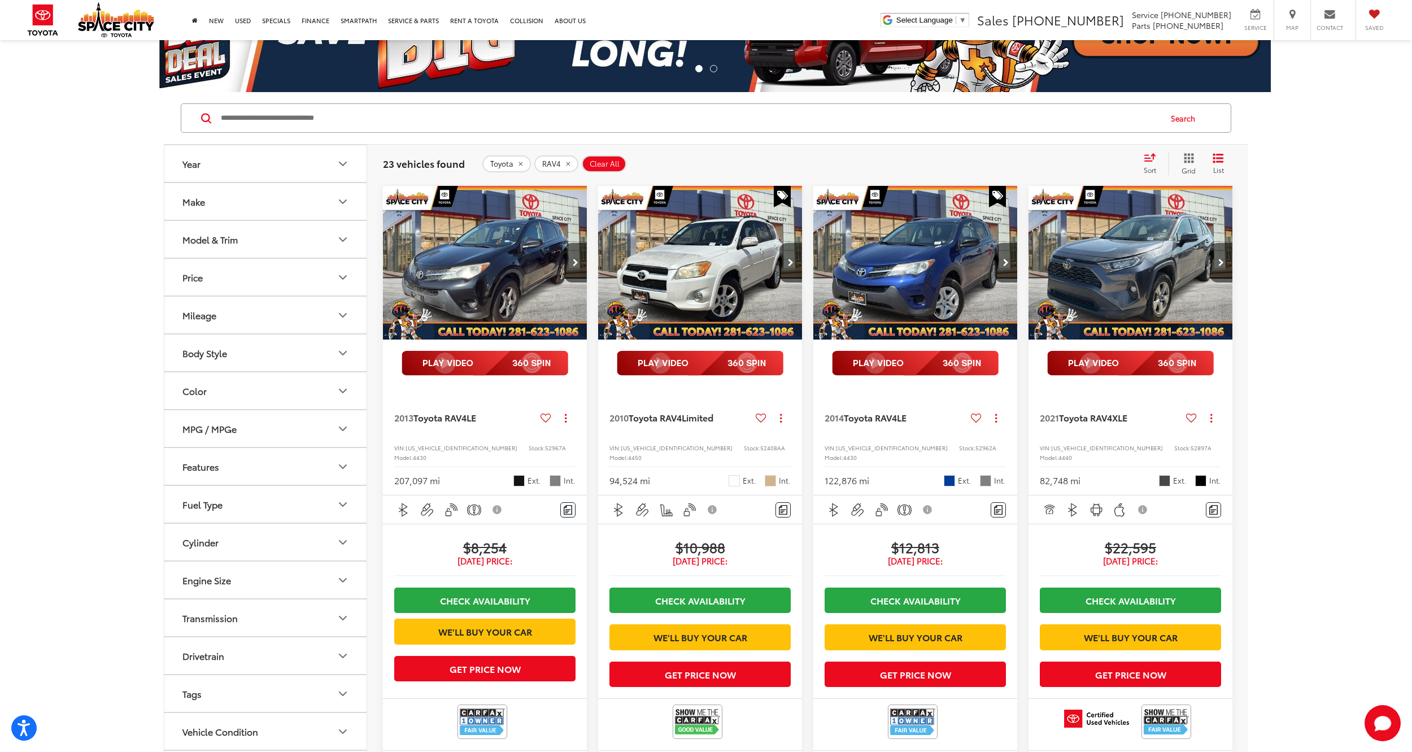
scroll to position [56, 0]
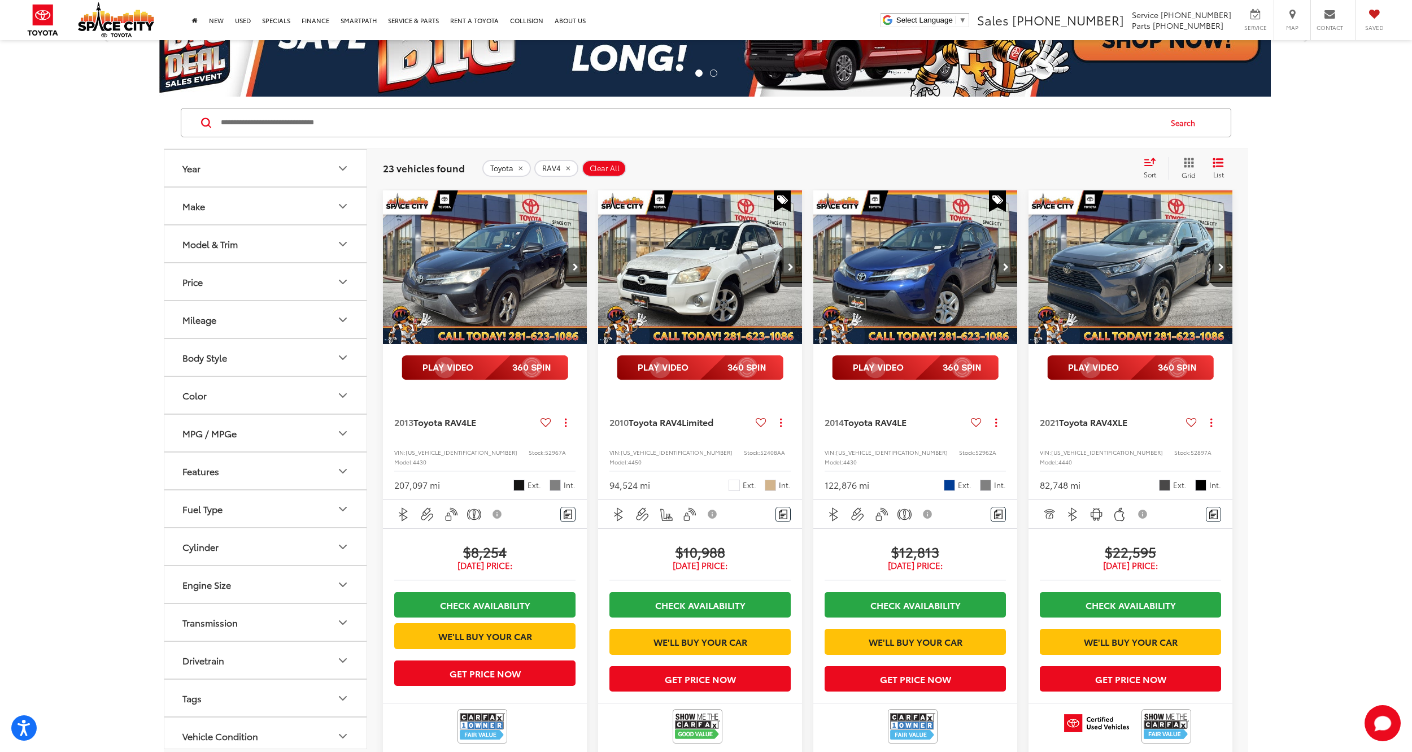
click at [233, 240] on div "Model & Trim" at bounding box center [209, 243] width 55 height 11
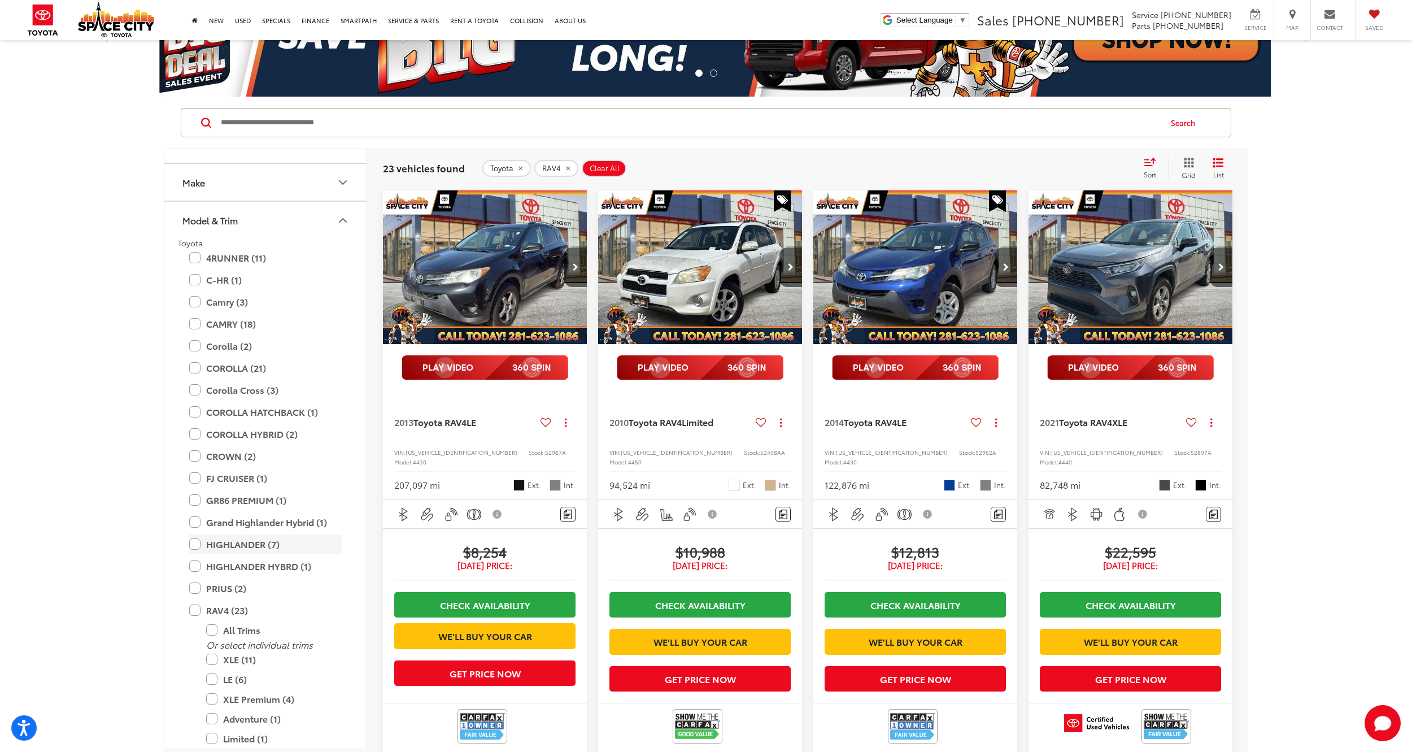
scroll to position [169, 0]
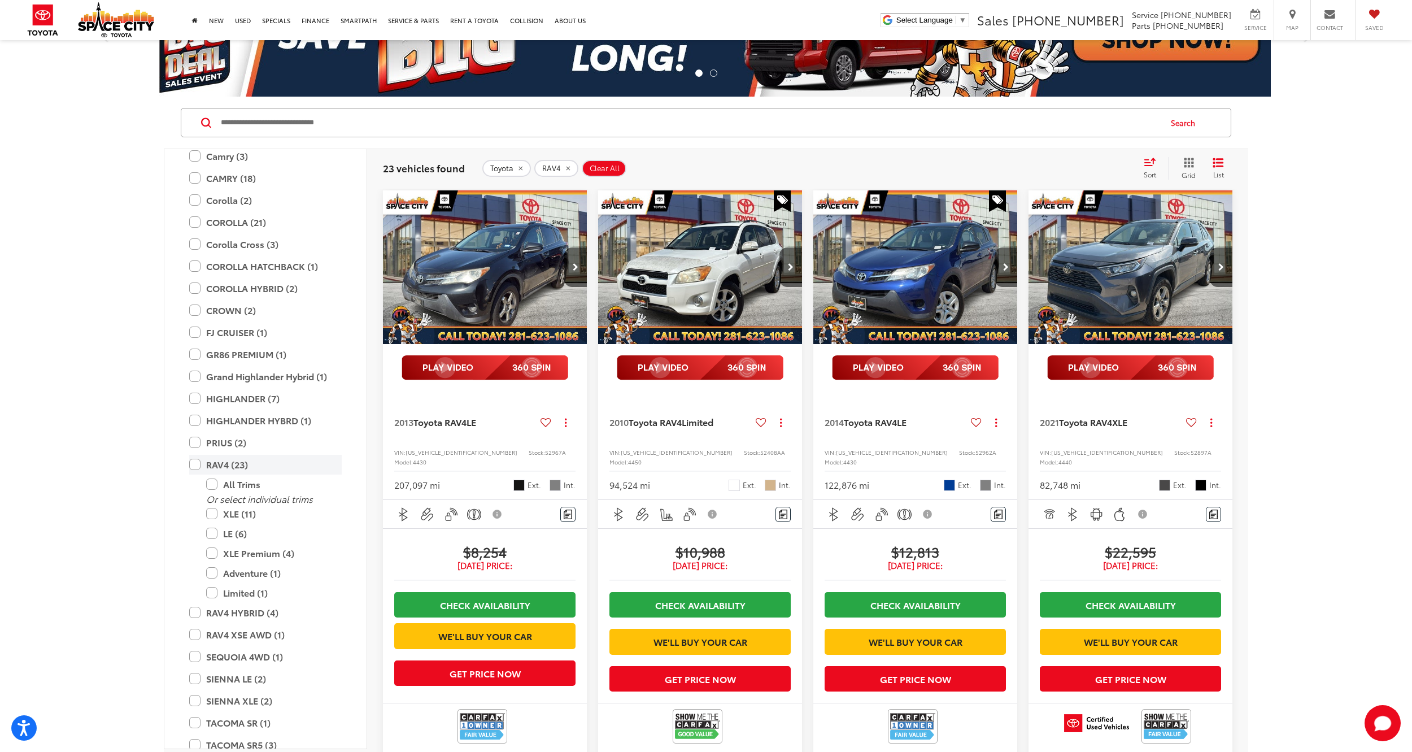
click at [195, 463] on label "RAV4 (23)" at bounding box center [265, 465] width 153 height 20
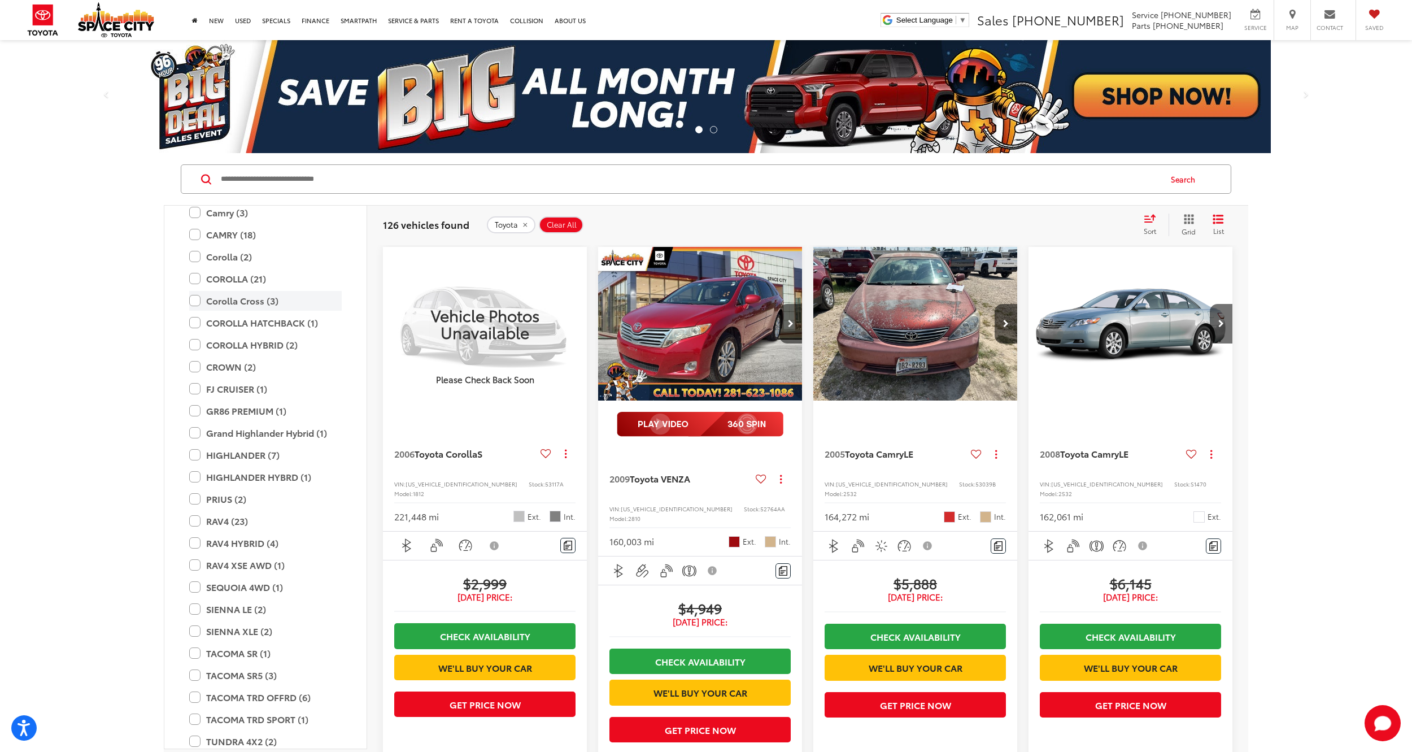
click at [194, 303] on label "Corolla Cross (3)" at bounding box center [265, 301] width 153 height 20
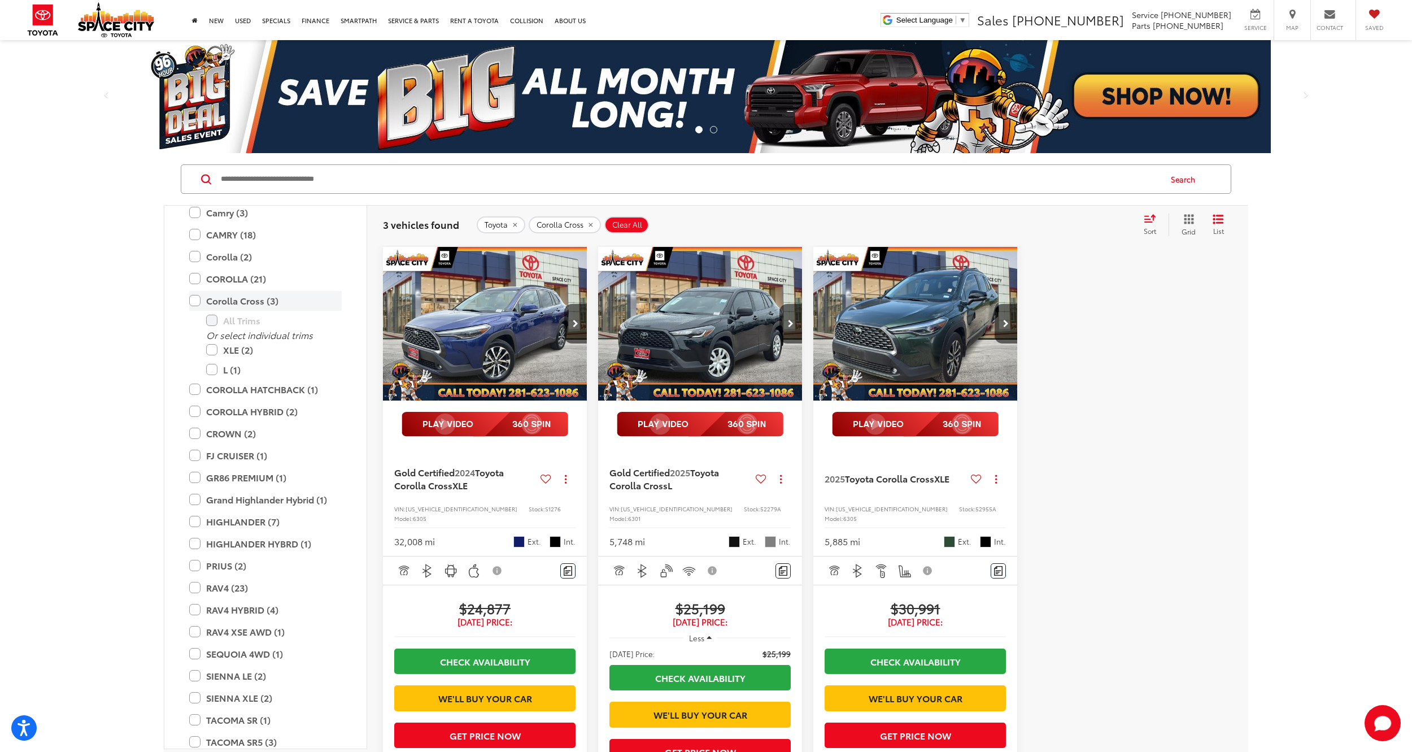
click at [198, 300] on label "Corolla Cross (3)" at bounding box center [265, 301] width 153 height 20
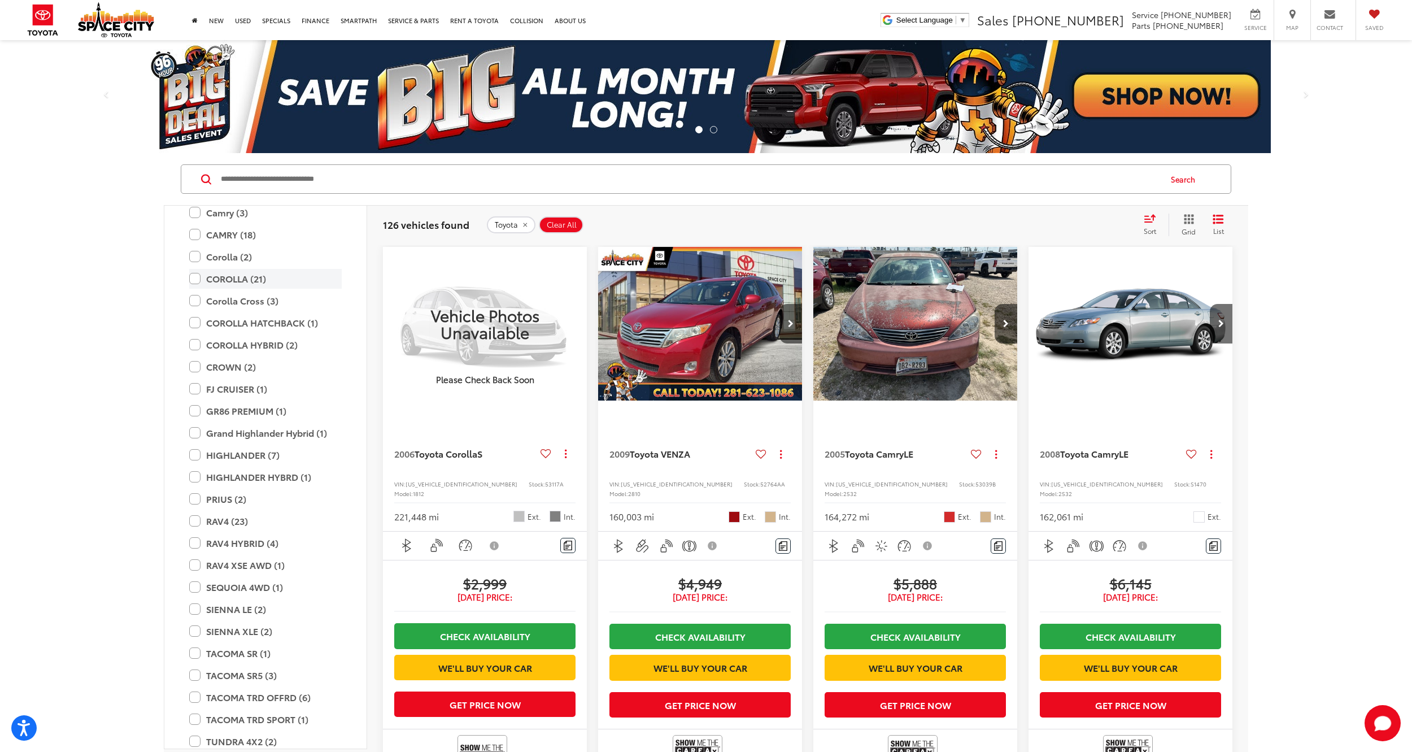
click at [195, 279] on label "COROLLA (21)" at bounding box center [265, 279] width 153 height 20
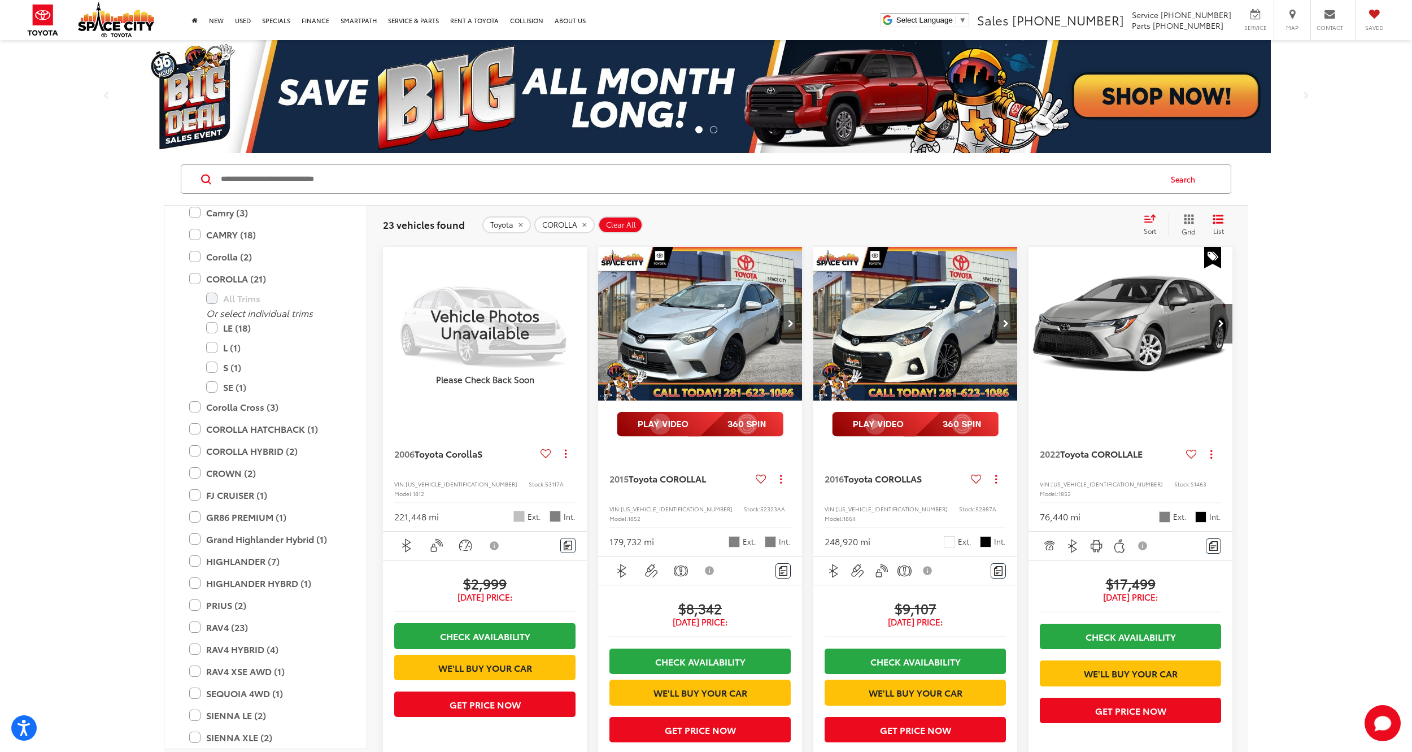
click at [1152, 224] on div "Sort" at bounding box center [1153, 225] width 31 height 23
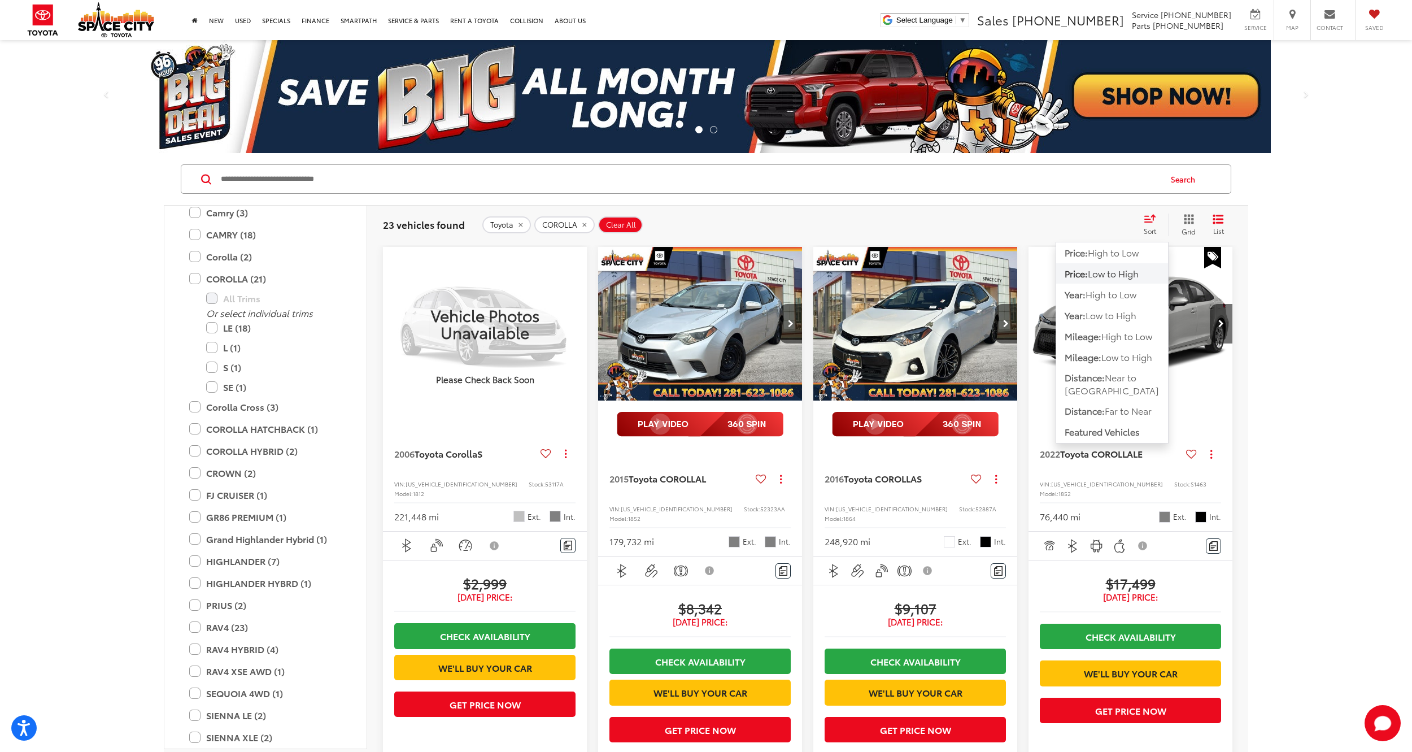
click at [1152, 223] on div "Sort" at bounding box center [1153, 225] width 31 height 23
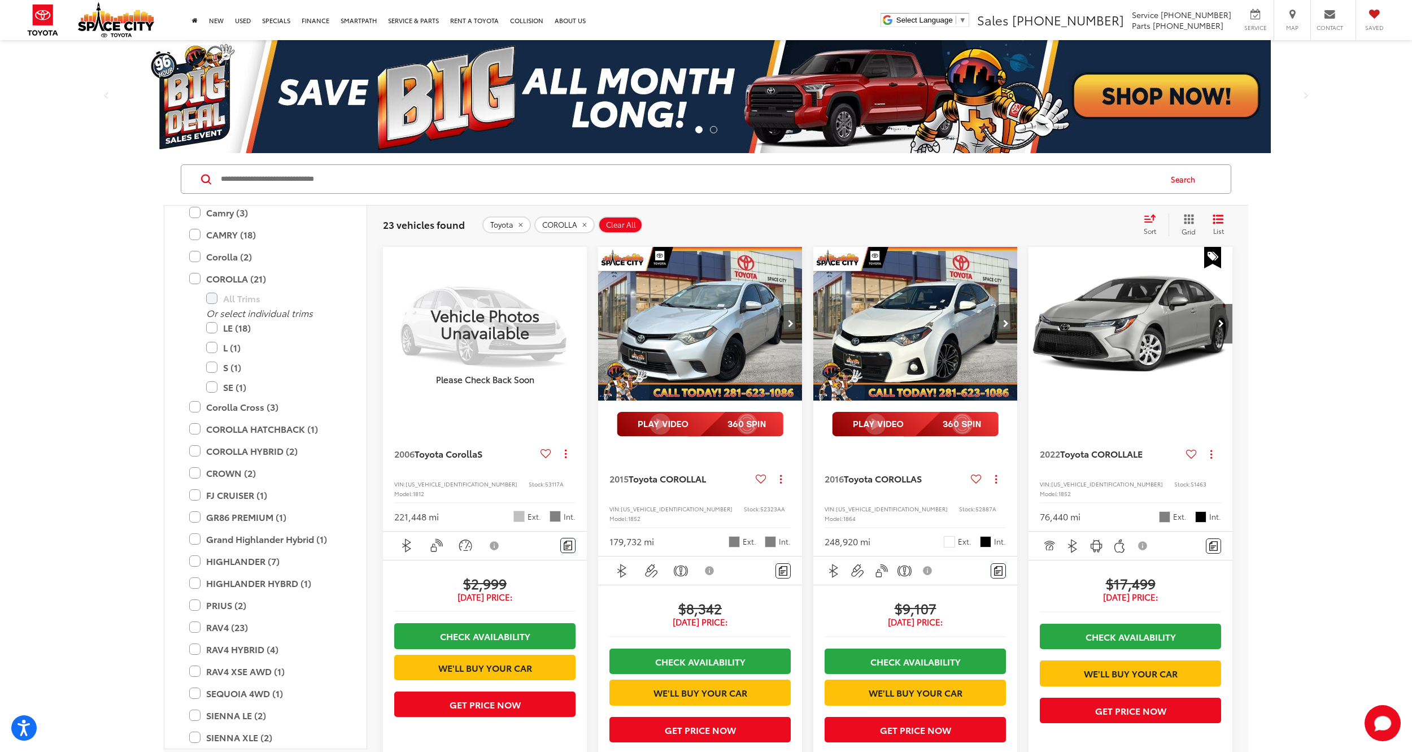
click at [996, 320] on button "Next image" at bounding box center [1006, 324] width 23 height 40
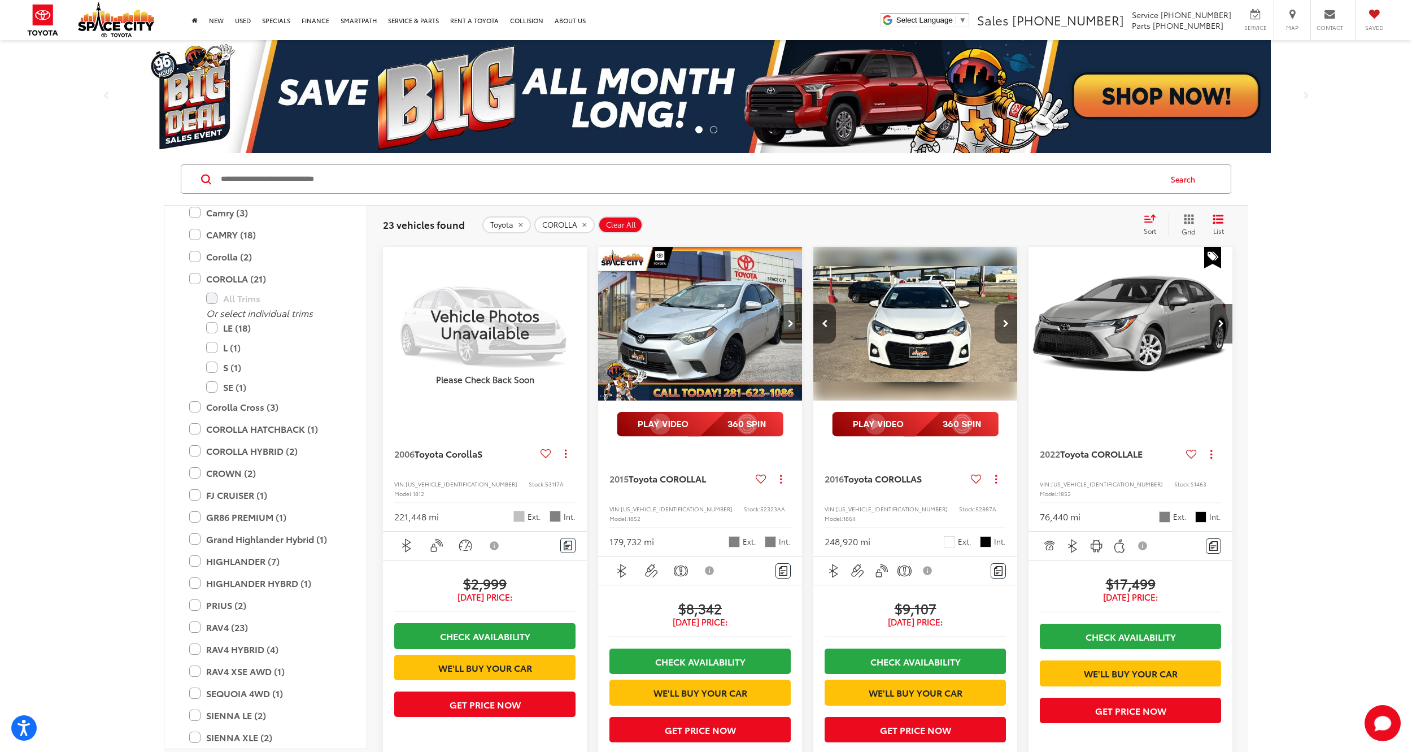
click at [999, 320] on button "Next image" at bounding box center [1006, 324] width 23 height 40
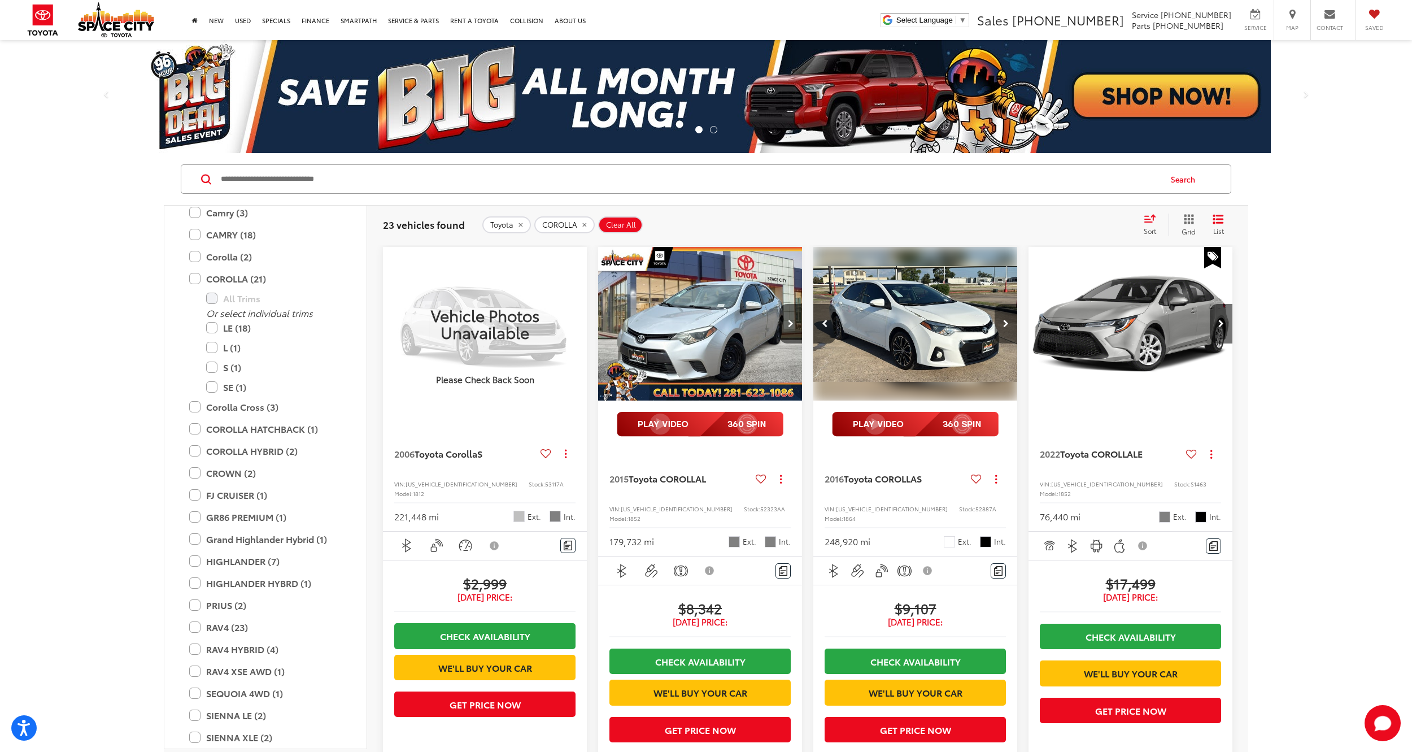
click at [999, 320] on button "Next image" at bounding box center [1006, 324] width 23 height 40
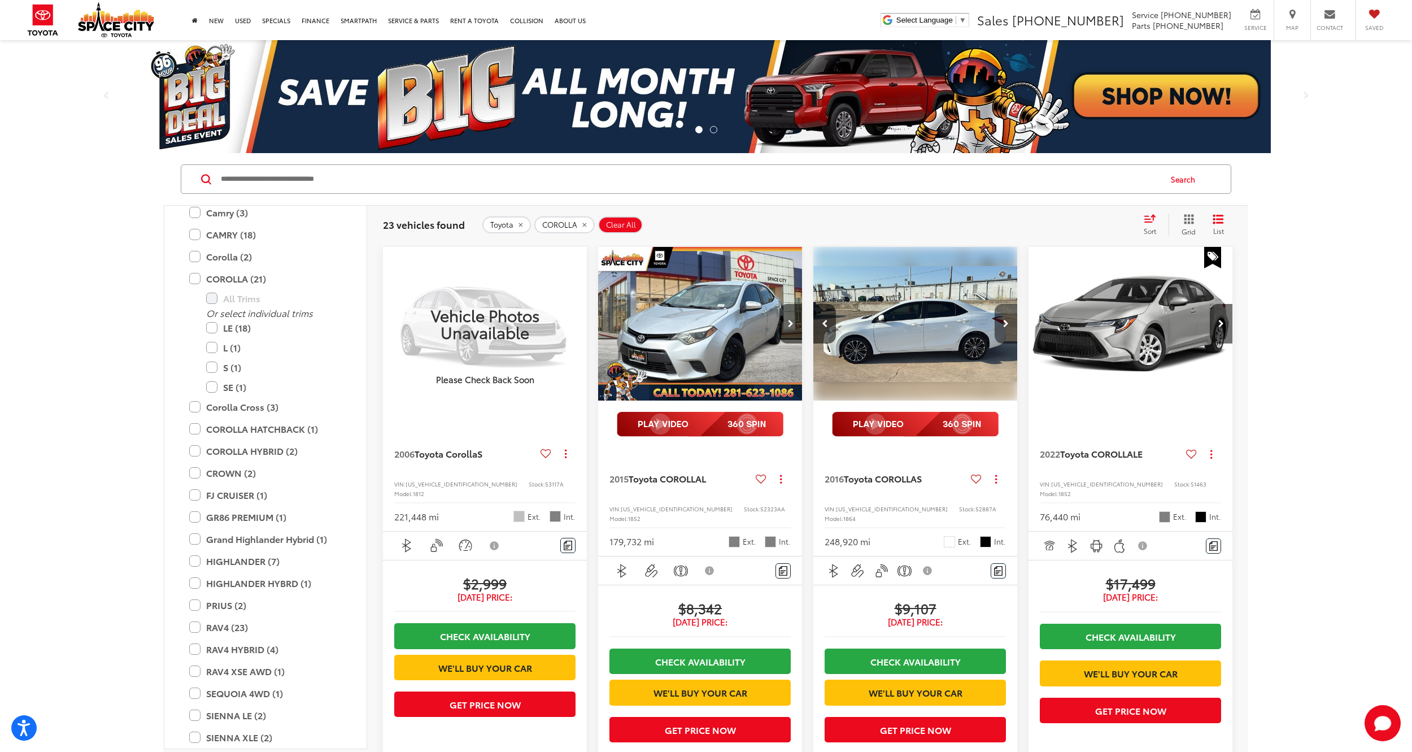
click at [999, 320] on button "Next image" at bounding box center [1006, 324] width 23 height 40
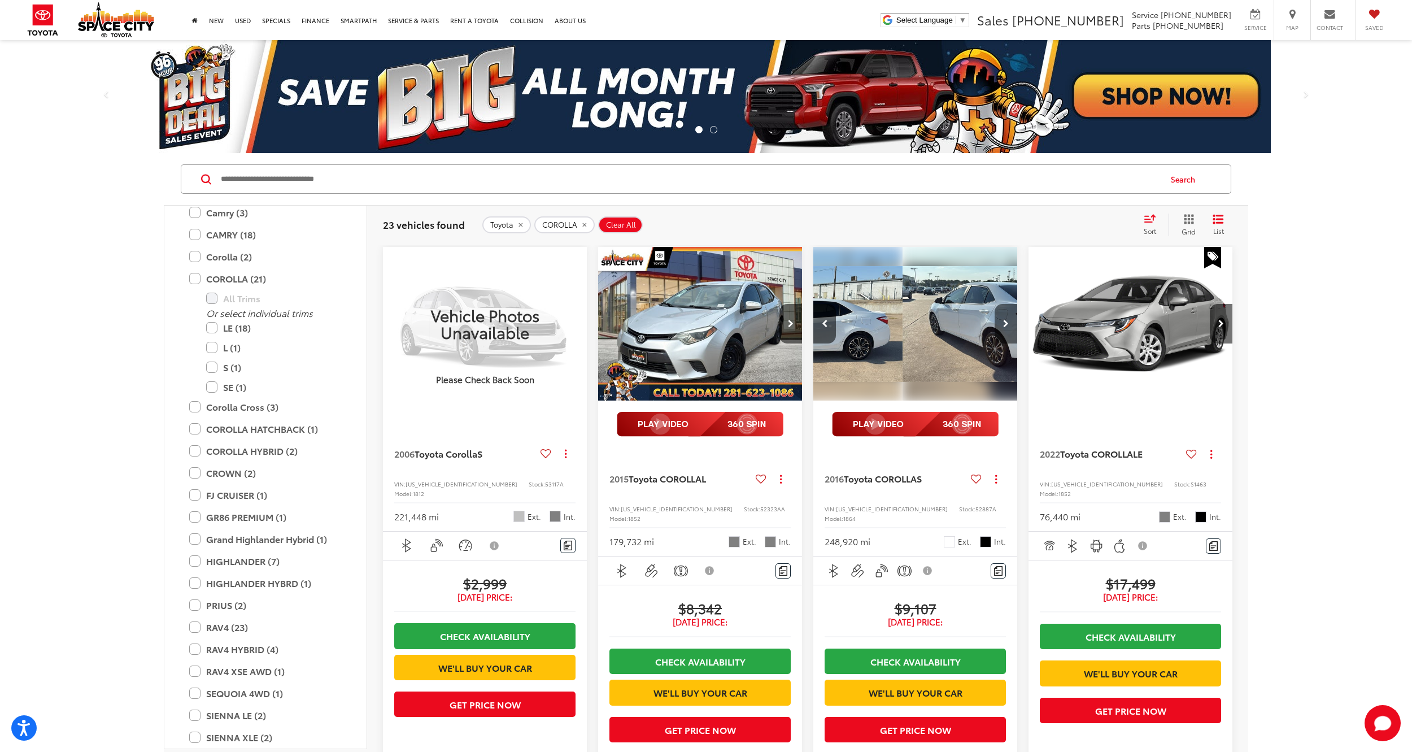
scroll to position [0, 822]
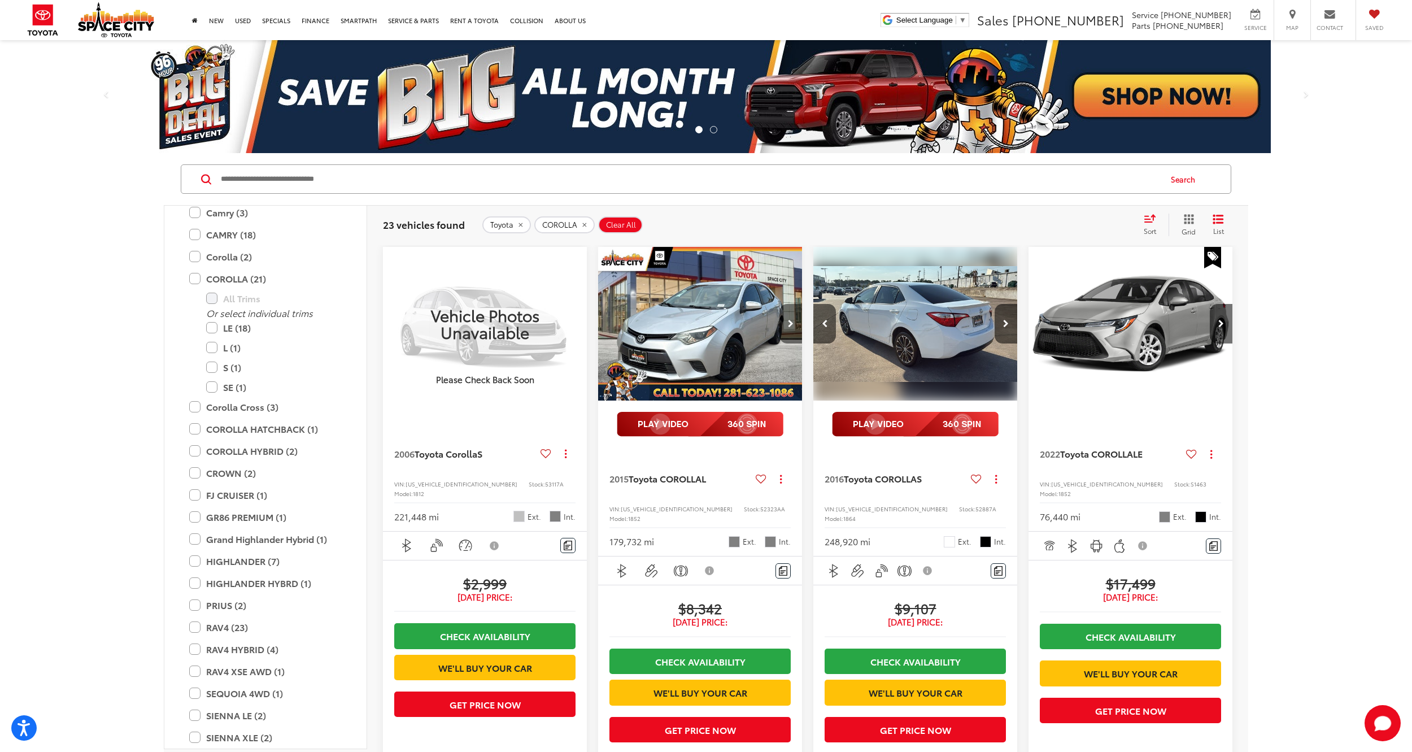
click at [787, 324] on button "Next image" at bounding box center [790, 324] width 23 height 40
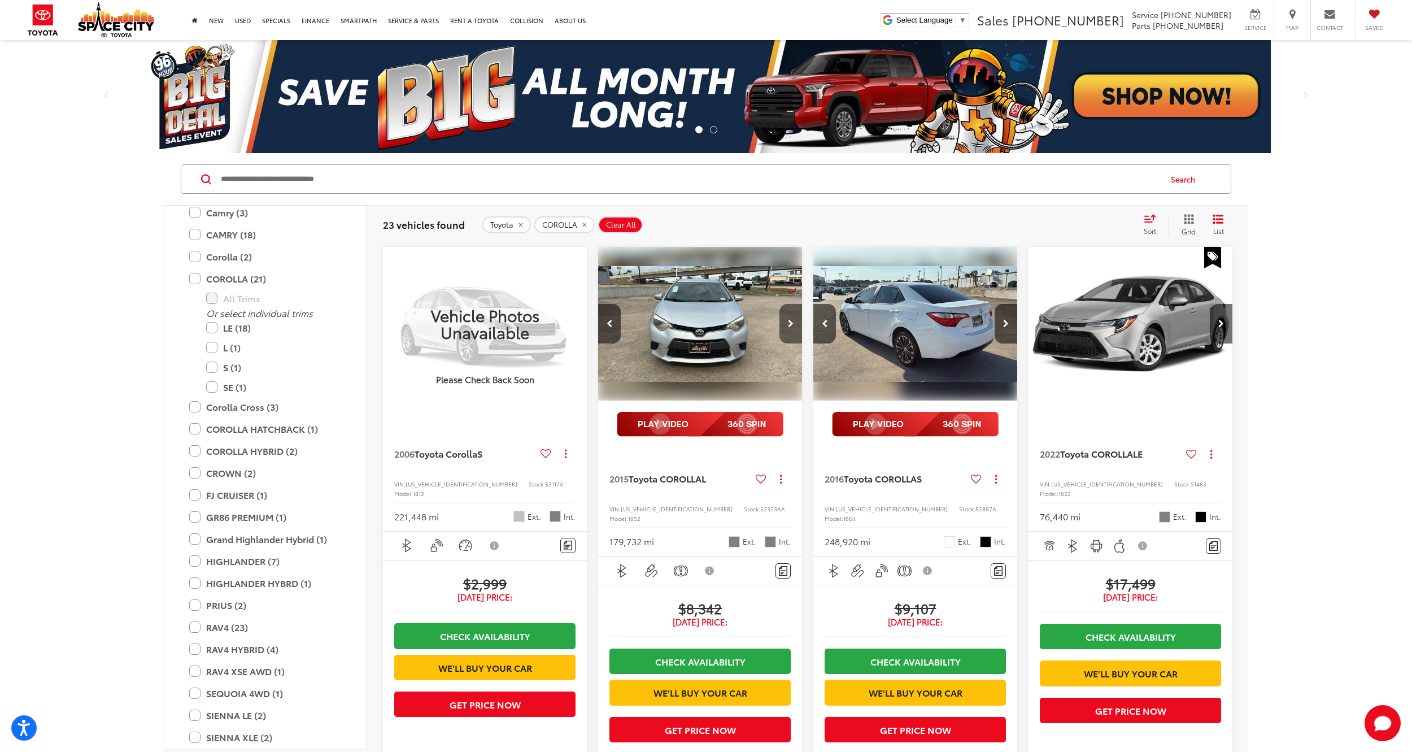
click at [789, 323] on icon "Next image" at bounding box center [791, 324] width 6 height 8
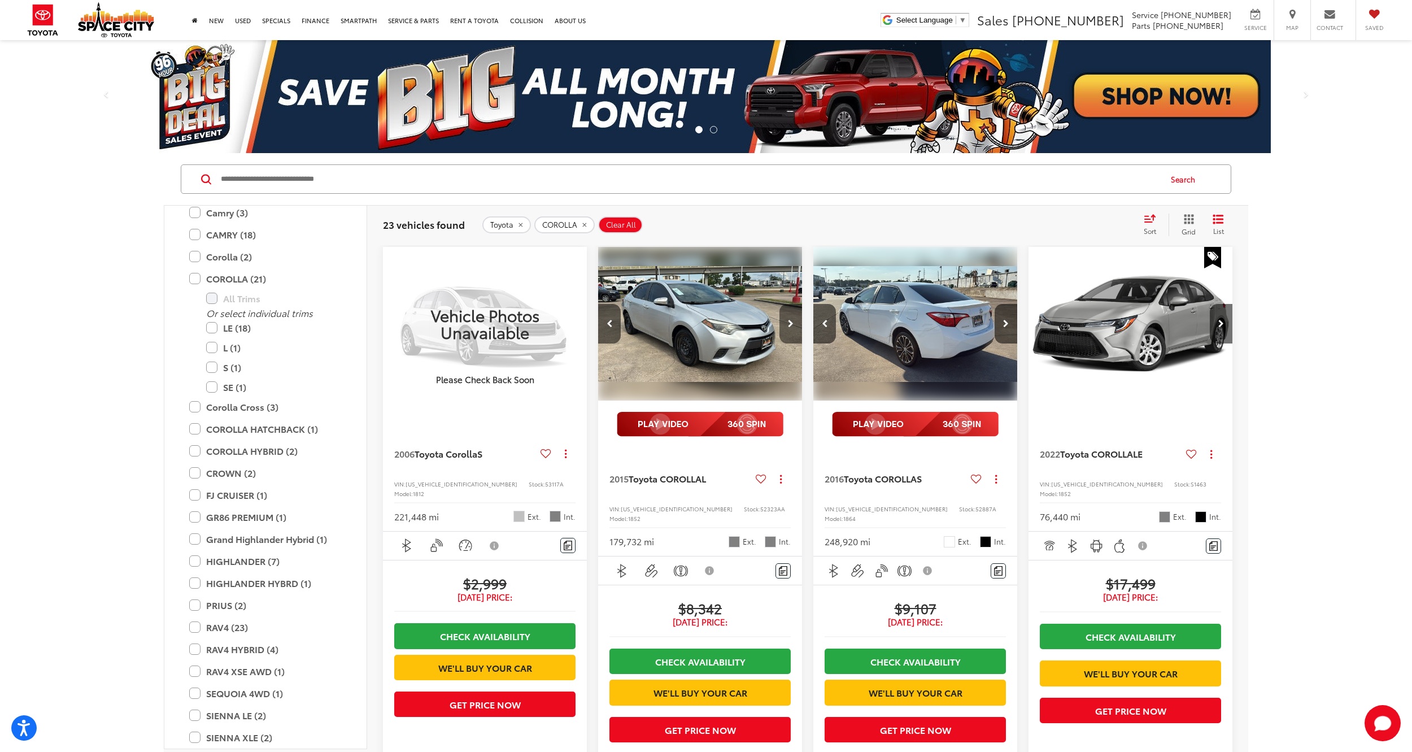
click at [789, 322] on icon "Next image" at bounding box center [791, 324] width 6 height 8
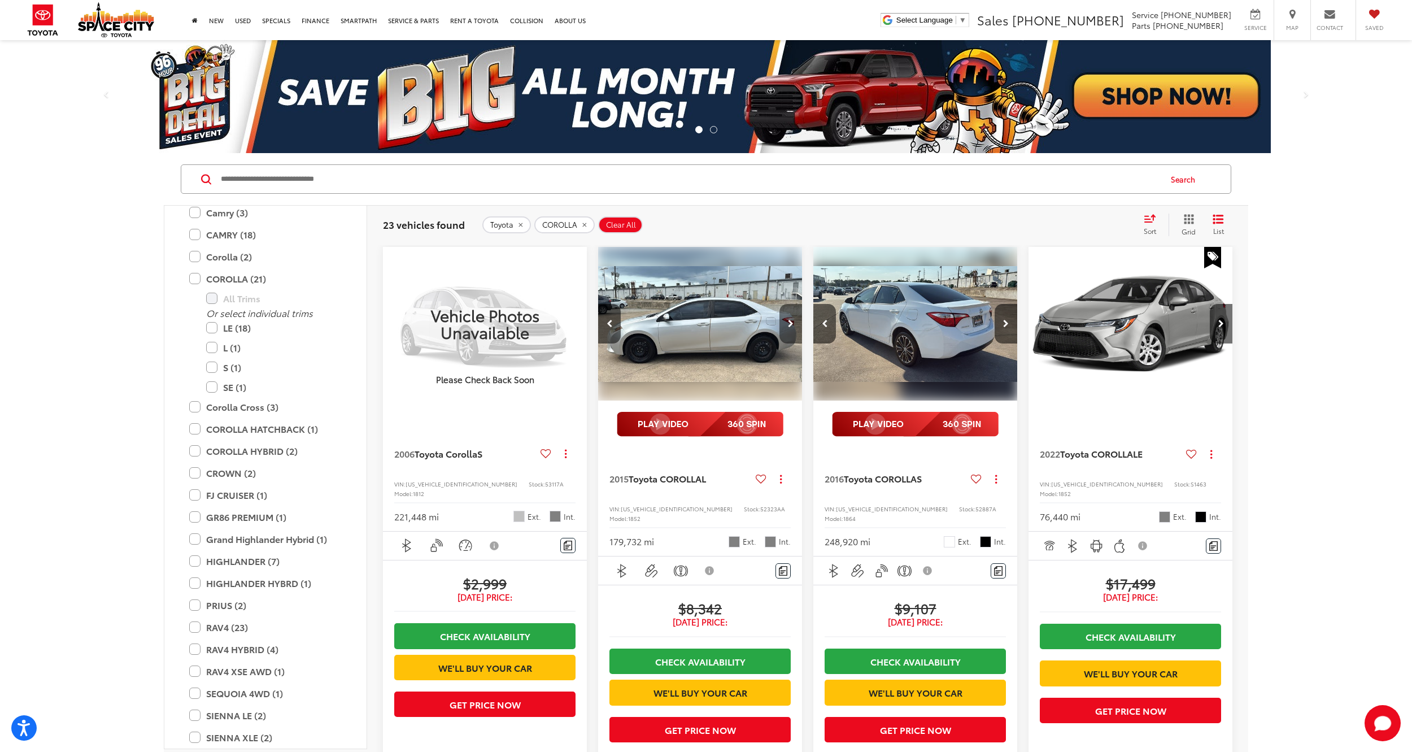
click at [789, 322] on icon "Next image" at bounding box center [791, 324] width 6 height 8
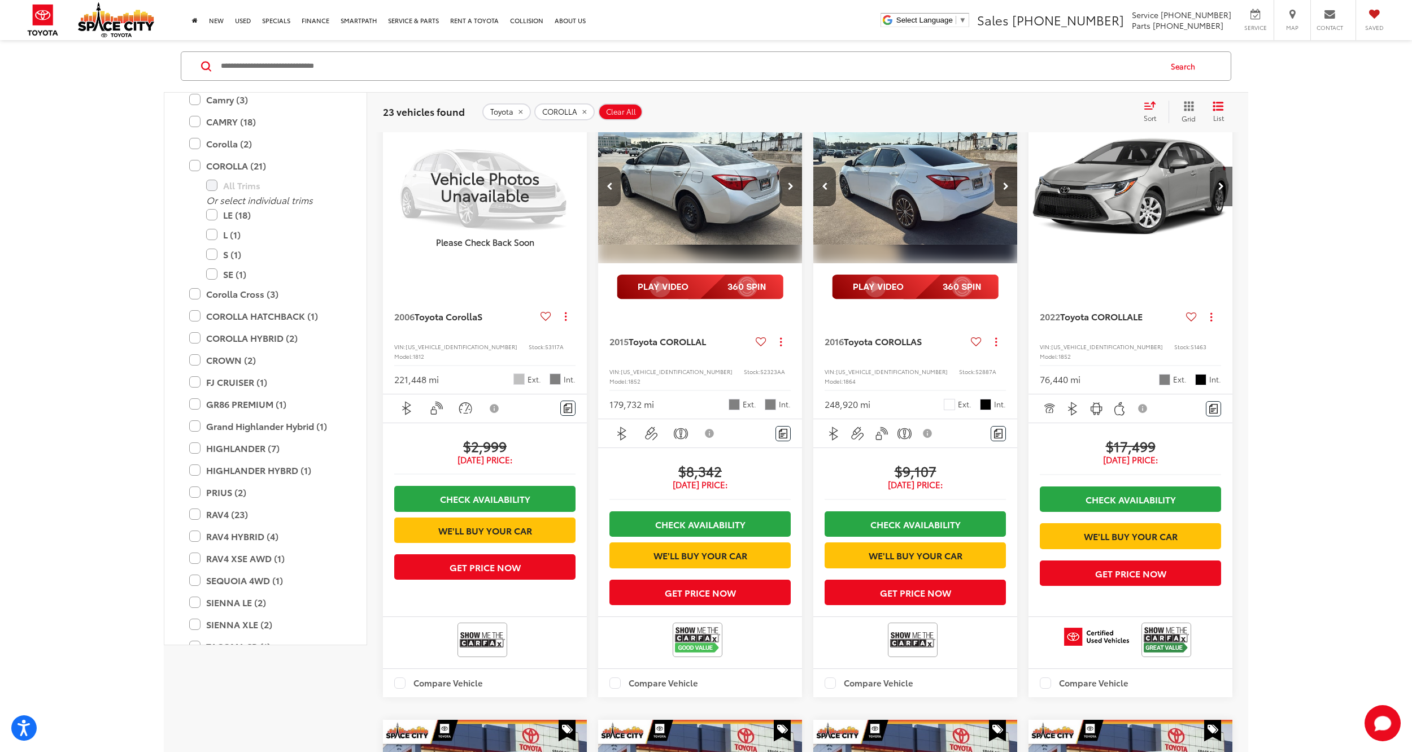
scroll to position [0, 0]
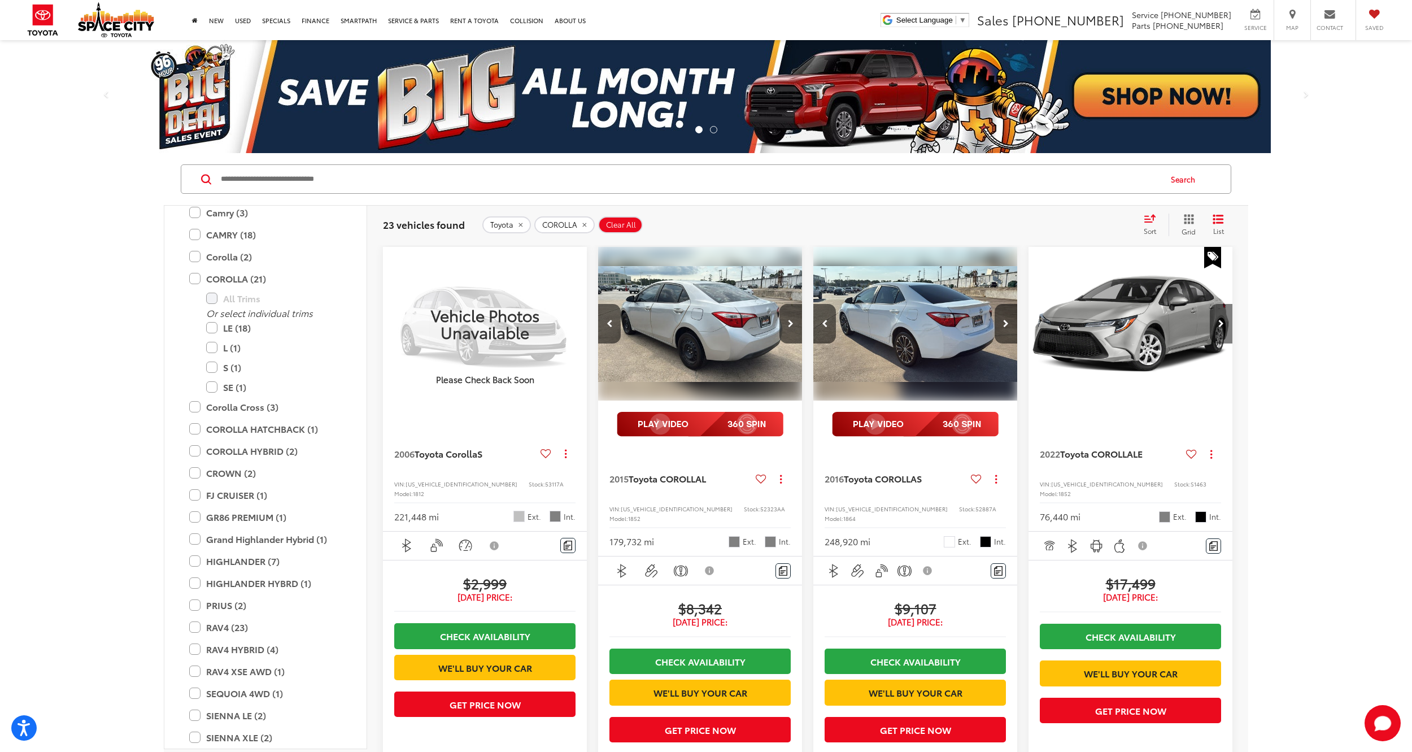
click at [1226, 329] on button "Next image" at bounding box center [1221, 324] width 23 height 40
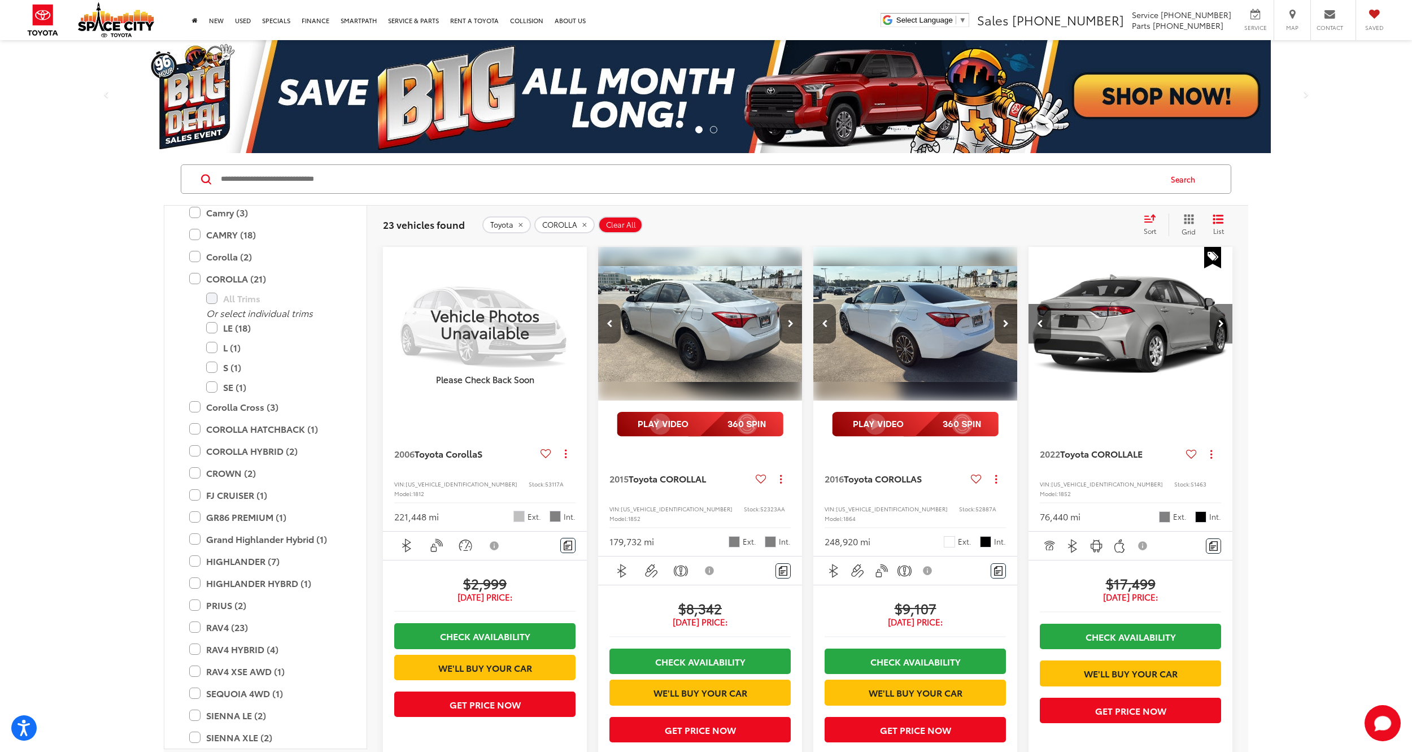
click at [1226, 329] on button "Next image" at bounding box center [1221, 324] width 23 height 40
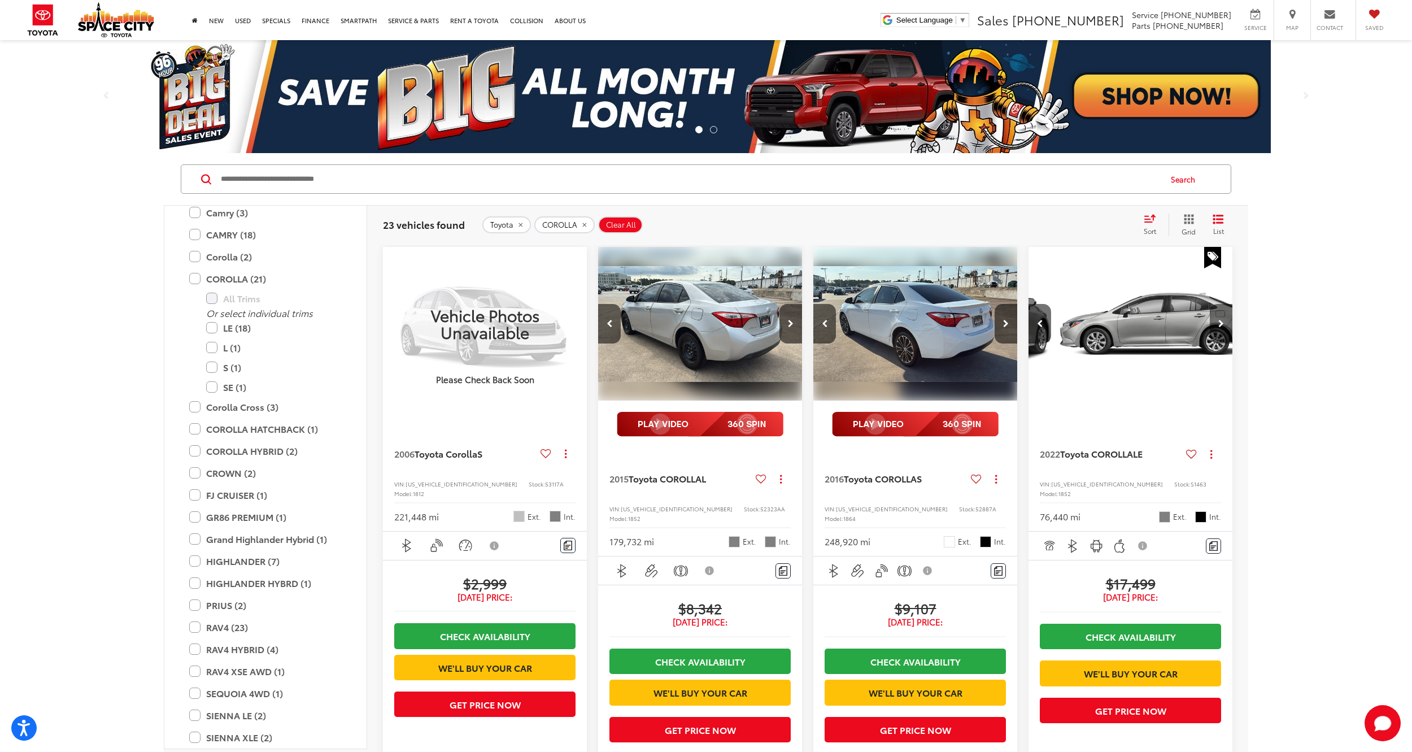
scroll to position [0, 411]
click at [1226, 329] on button "Next image" at bounding box center [1221, 324] width 23 height 40
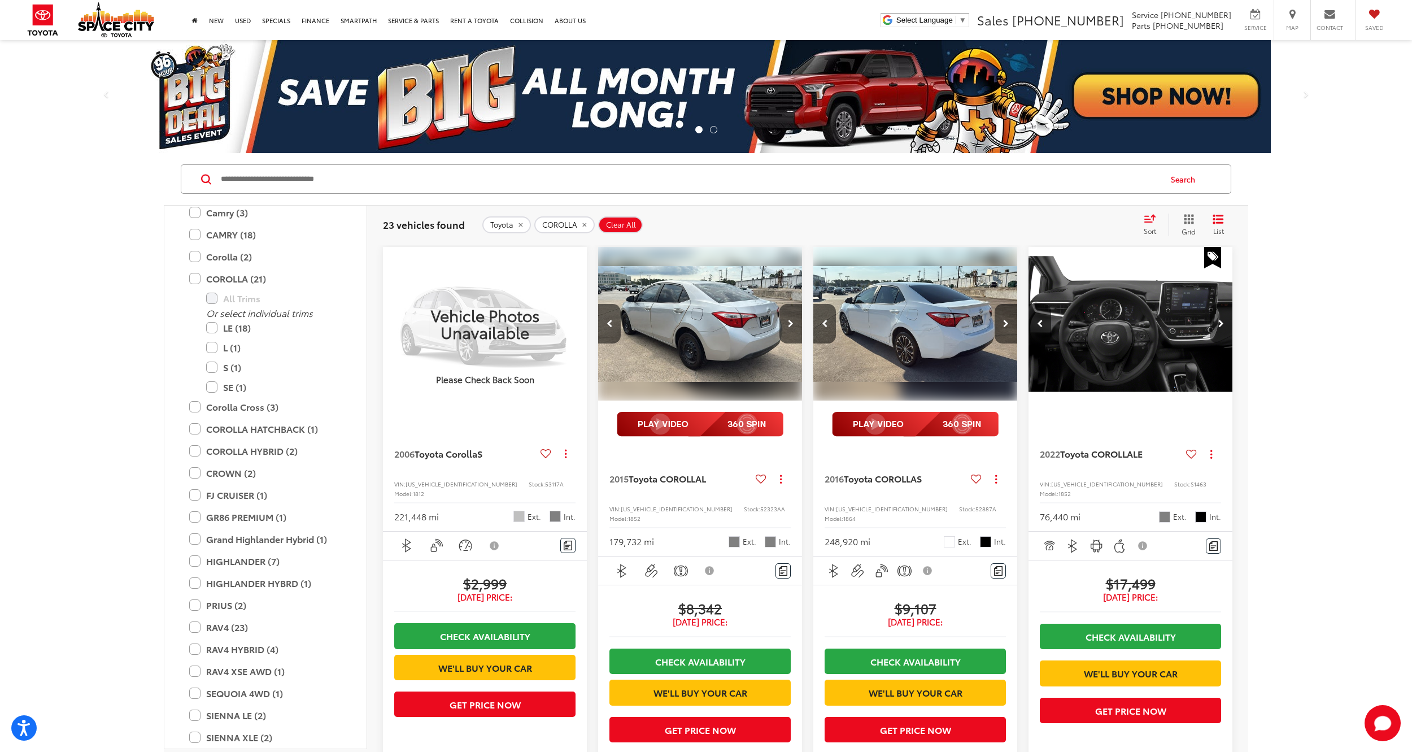
click at [1226, 329] on button "Next image" at bounding box center [1221, 324] width 23 height 40
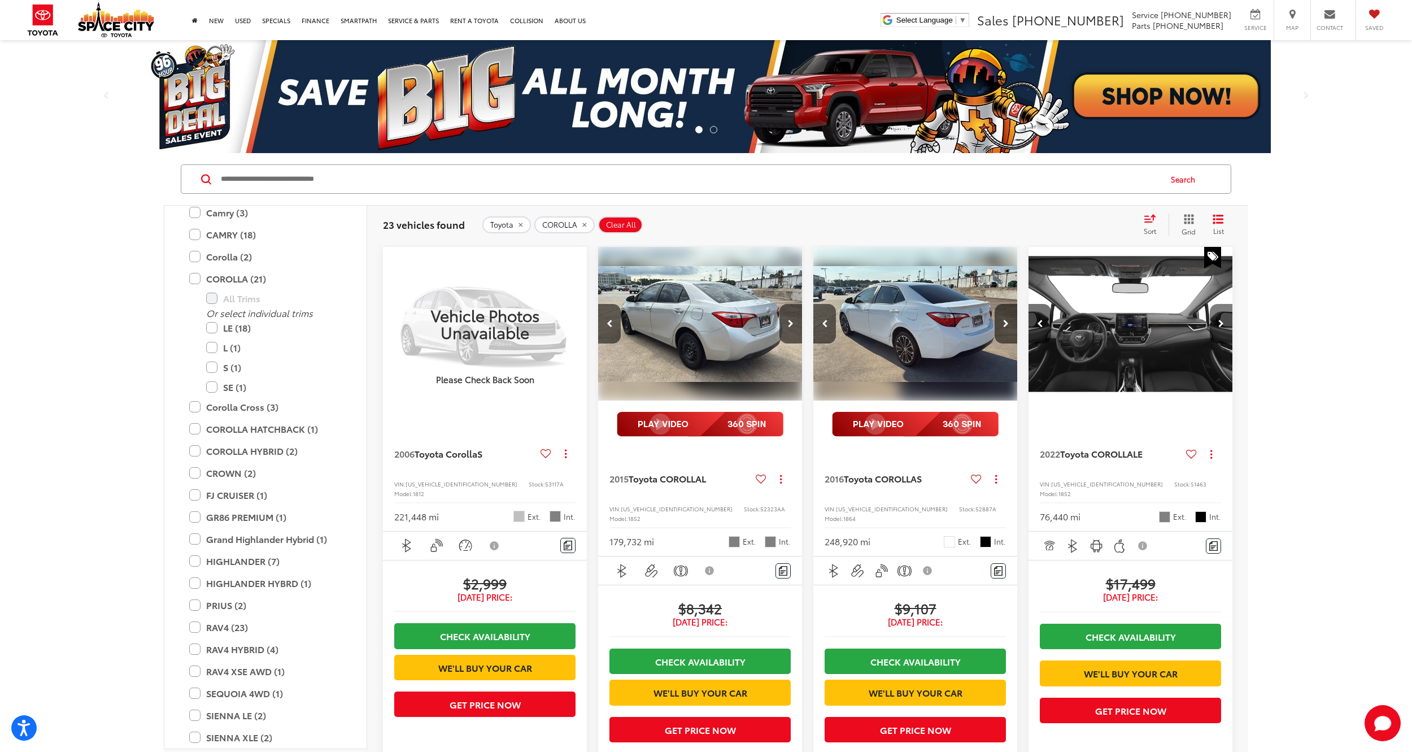
scroll to position [0, 822]
click at [1226, 329] on button "Next image" at bounding box center [1221, 324] width 23 height 40
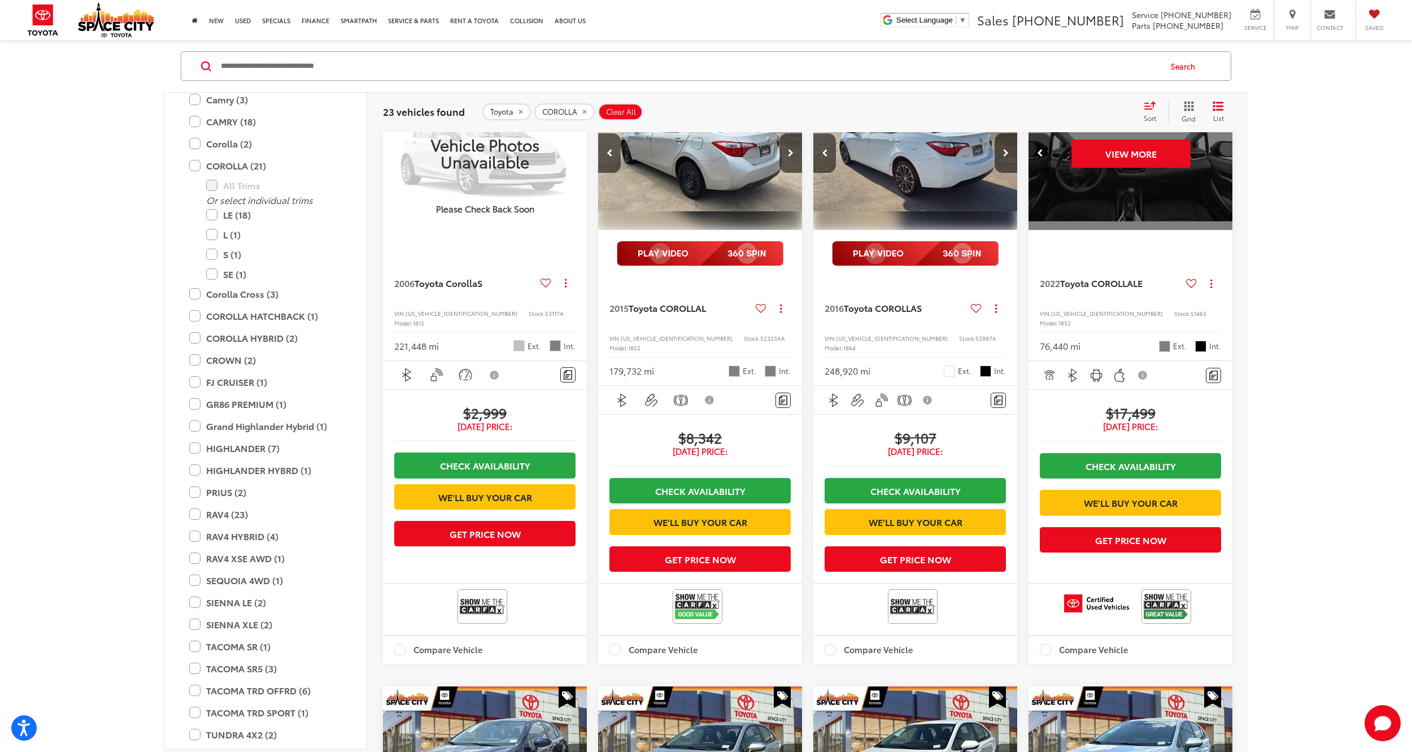
scroll to position [0, 0]
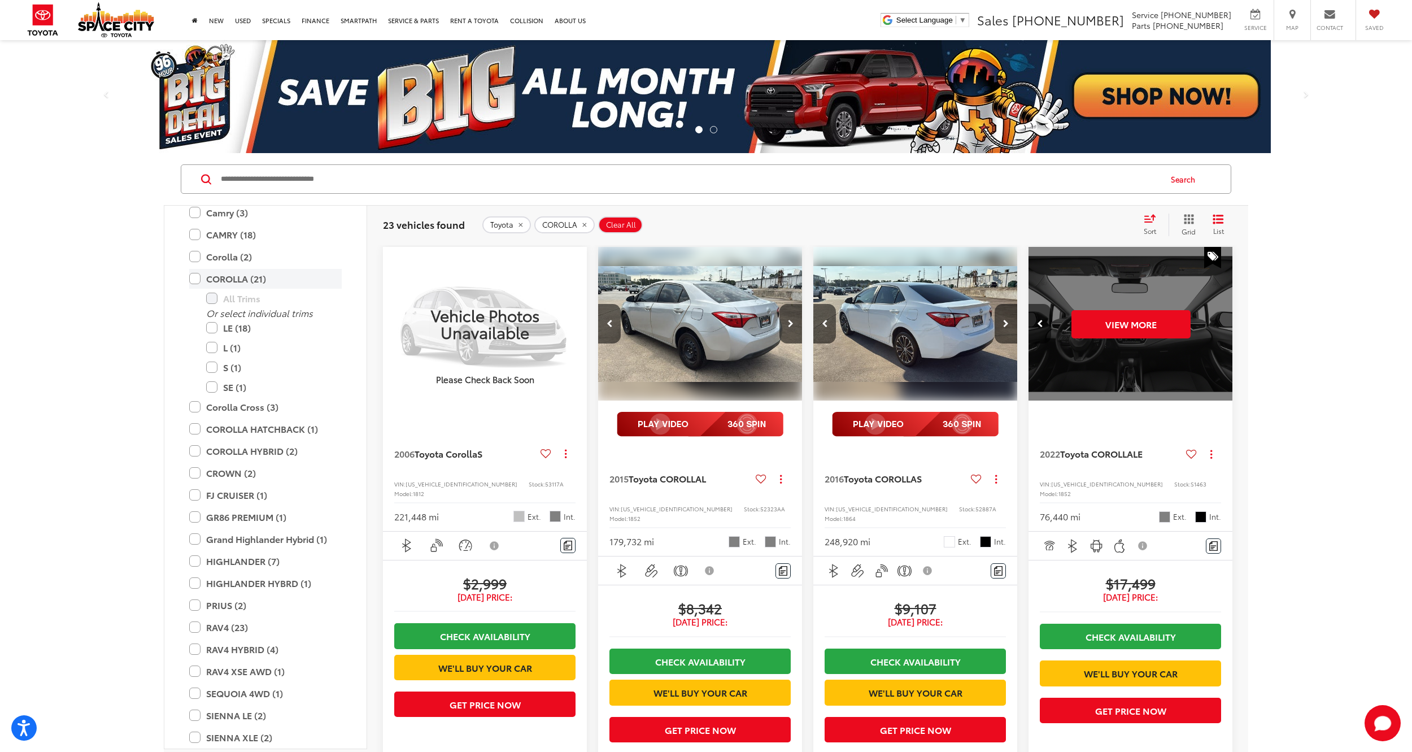
click at [193, 278] on label "COROLLA (21)" at bounding box center [265, 279] width 153 height 20
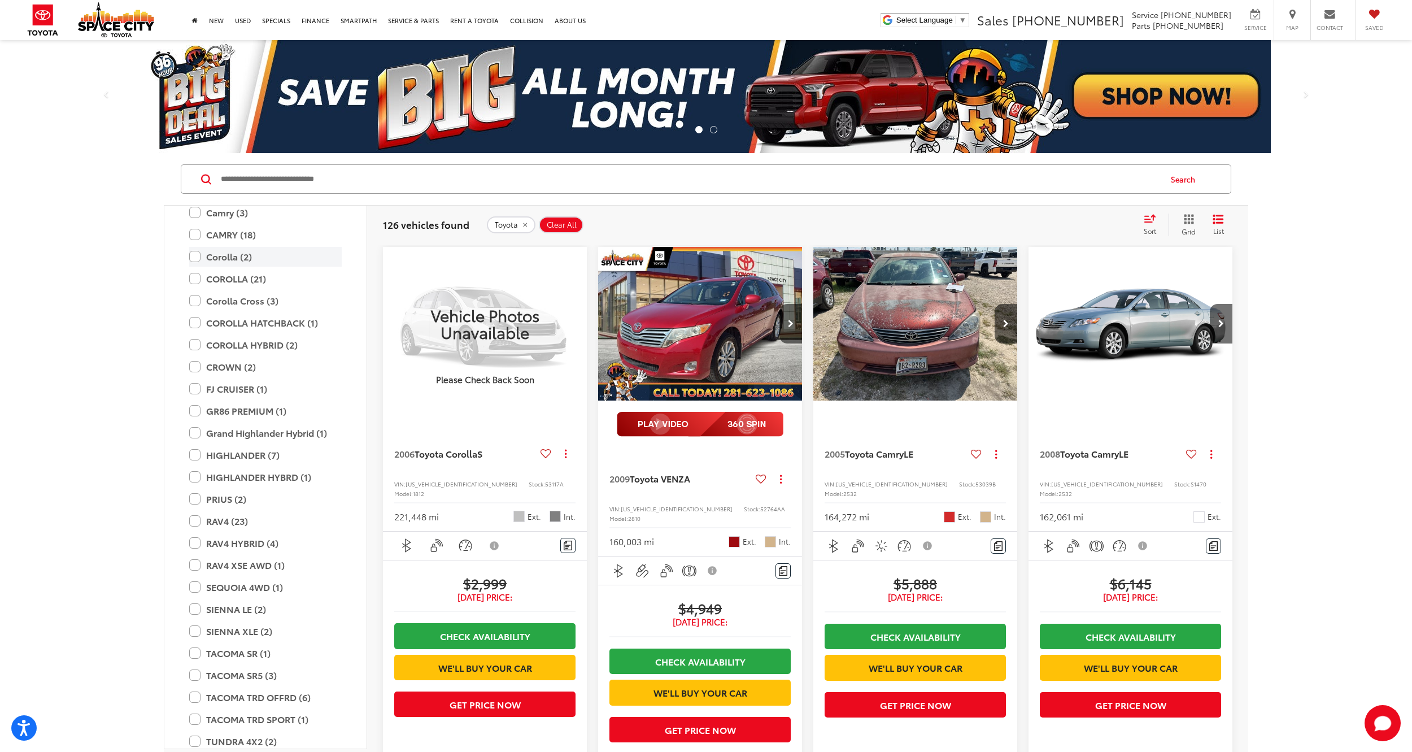
click at [198, 258] on label "Corolla (2)" at bounding box center [265, 257] width 153 height 20
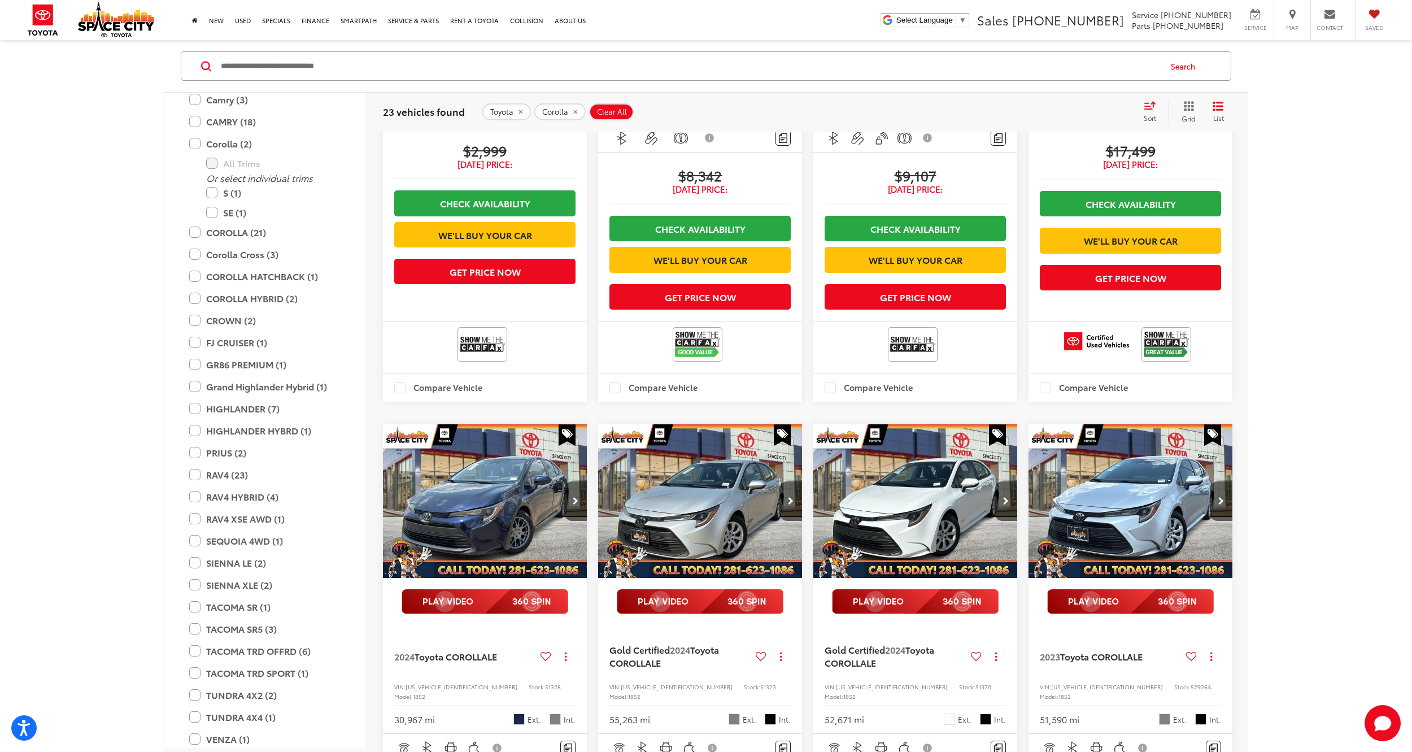
scroll to position [452, 0]
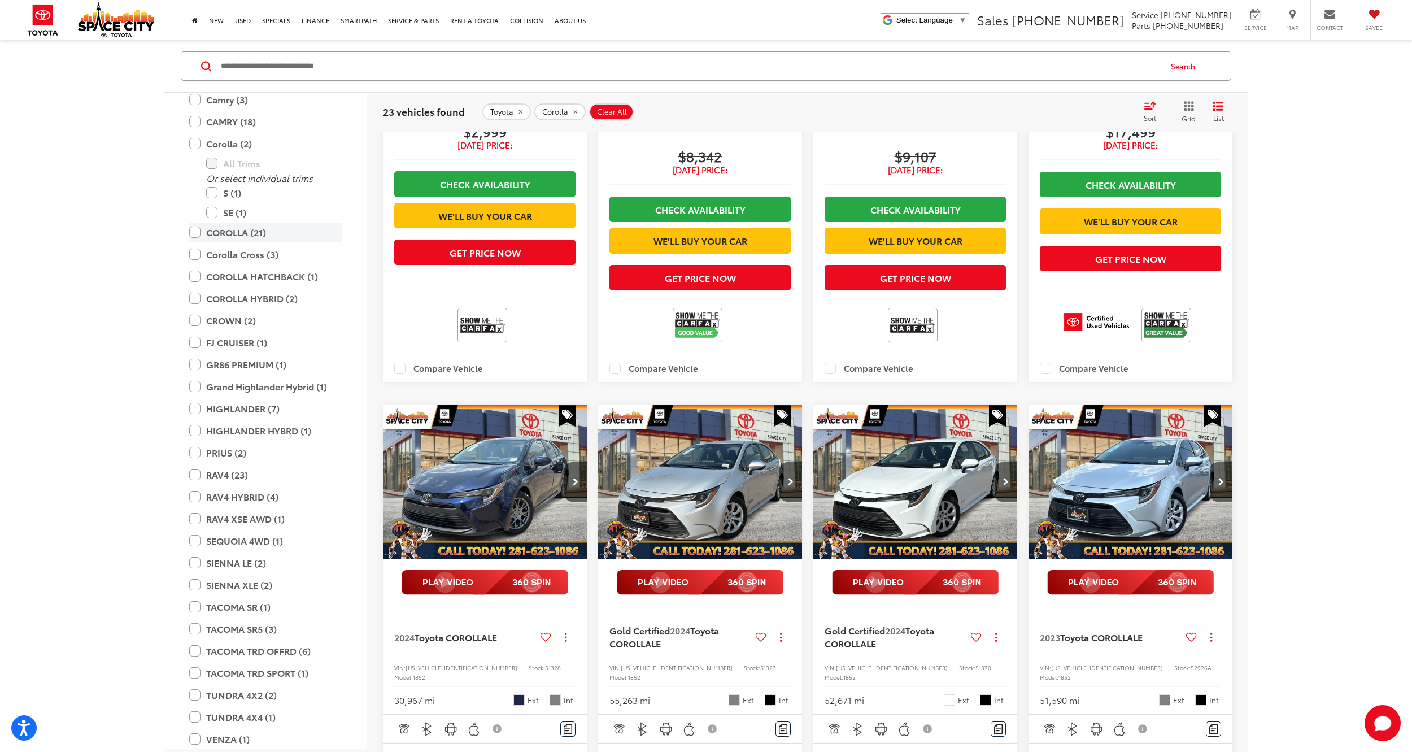
click at [197, 232] on label "COROLLA (21)" at bounding box center [265, 233] width 153 height 20
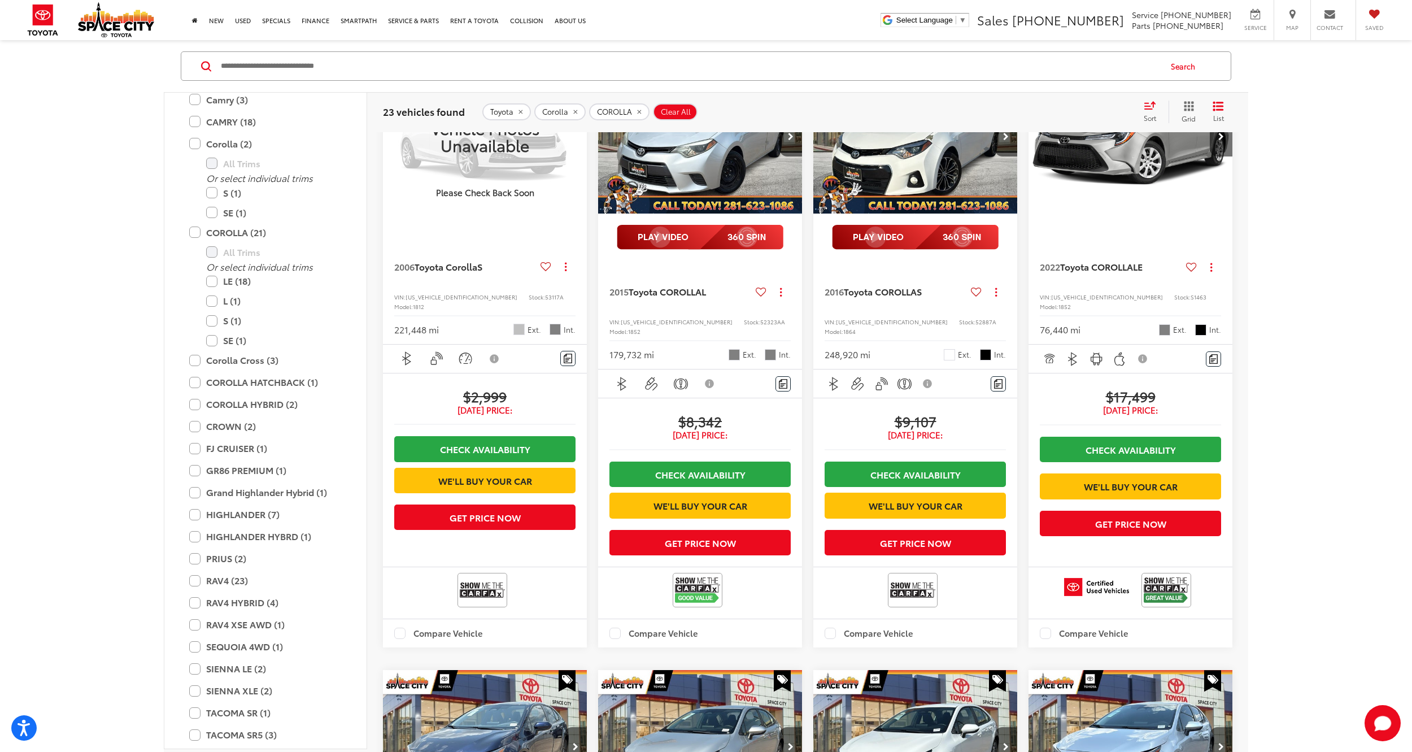
scroll to position [339, 0]
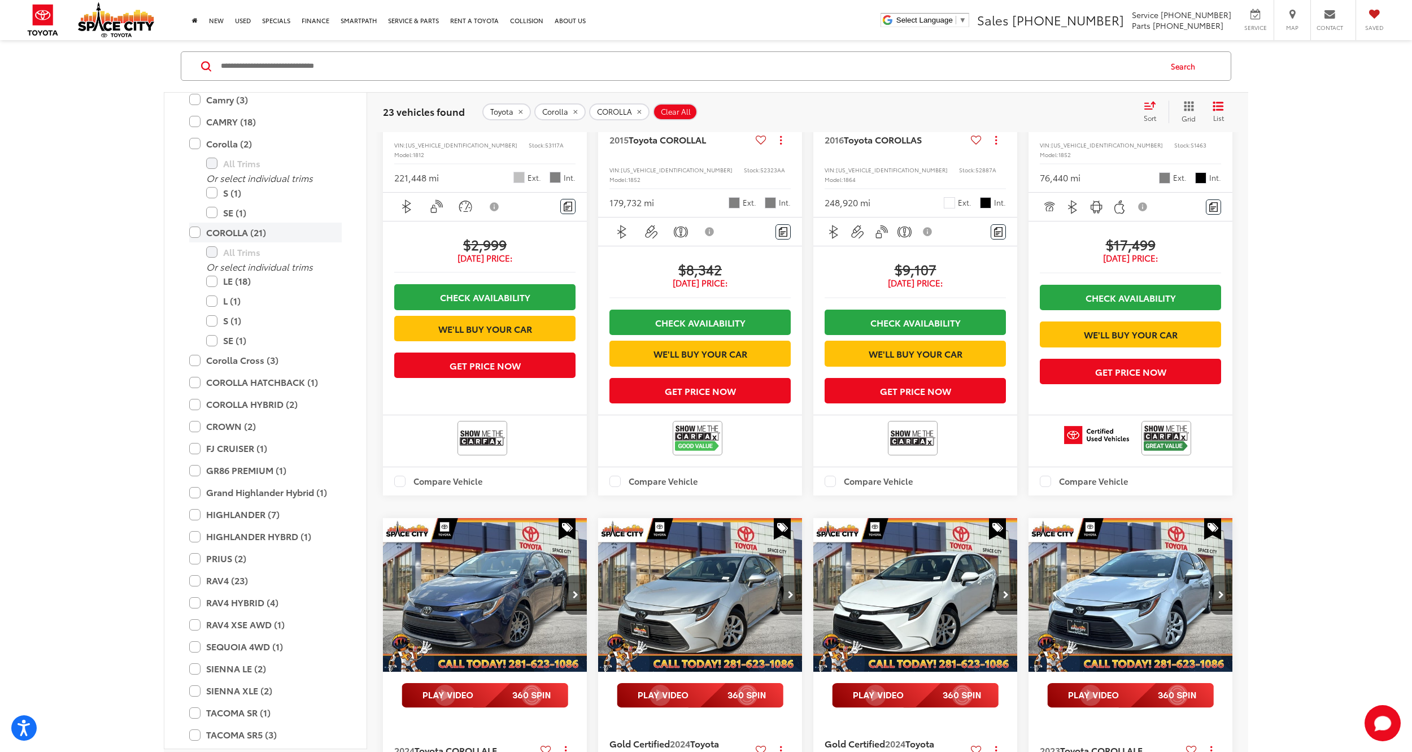
click at [197, 229] on label "COROLLA (21)" at bounding box center [265, 233] width 153 height 20
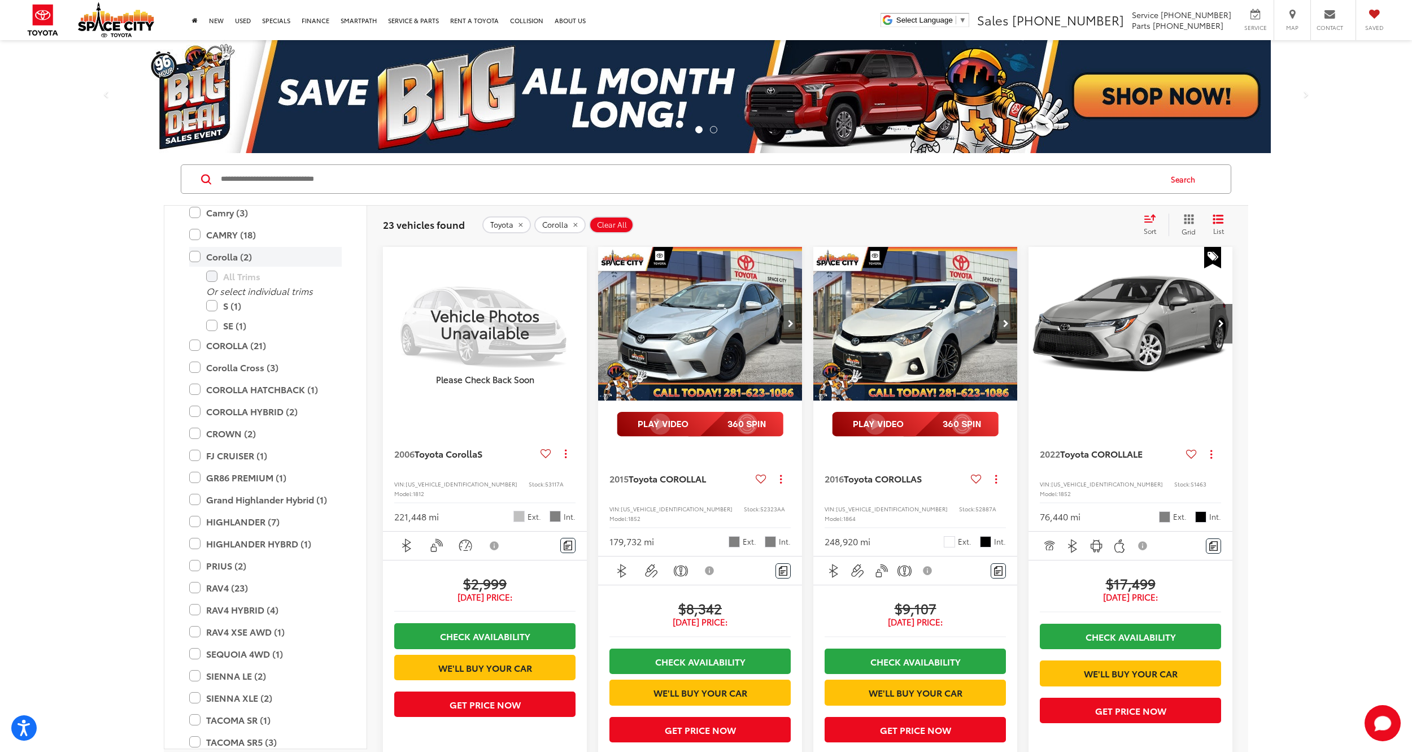
click at [195, 258] on label "Corolla (2)" at bounding box center [265, 257] width 153 height 20
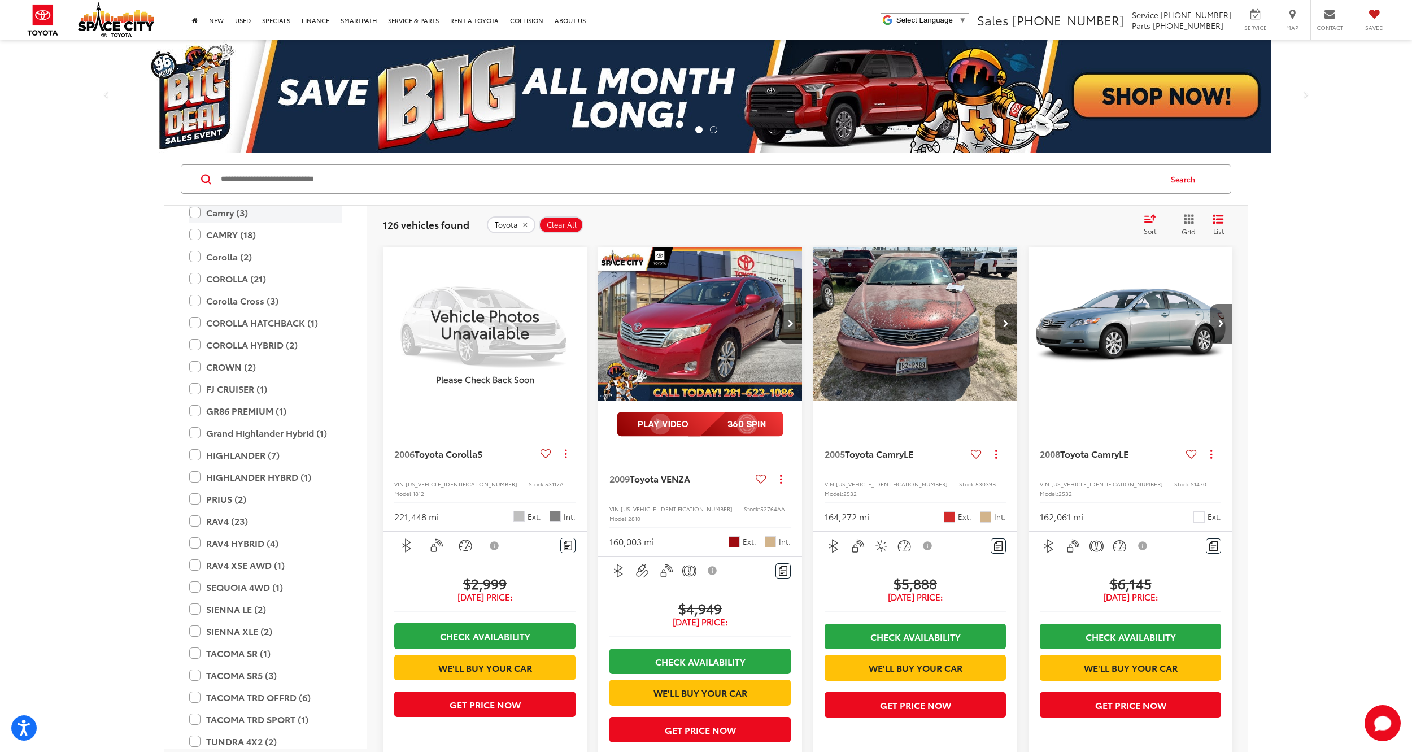
click at [197, 210] on label "Camry (3)" at bounding box center [265, 213] width 153 height 20
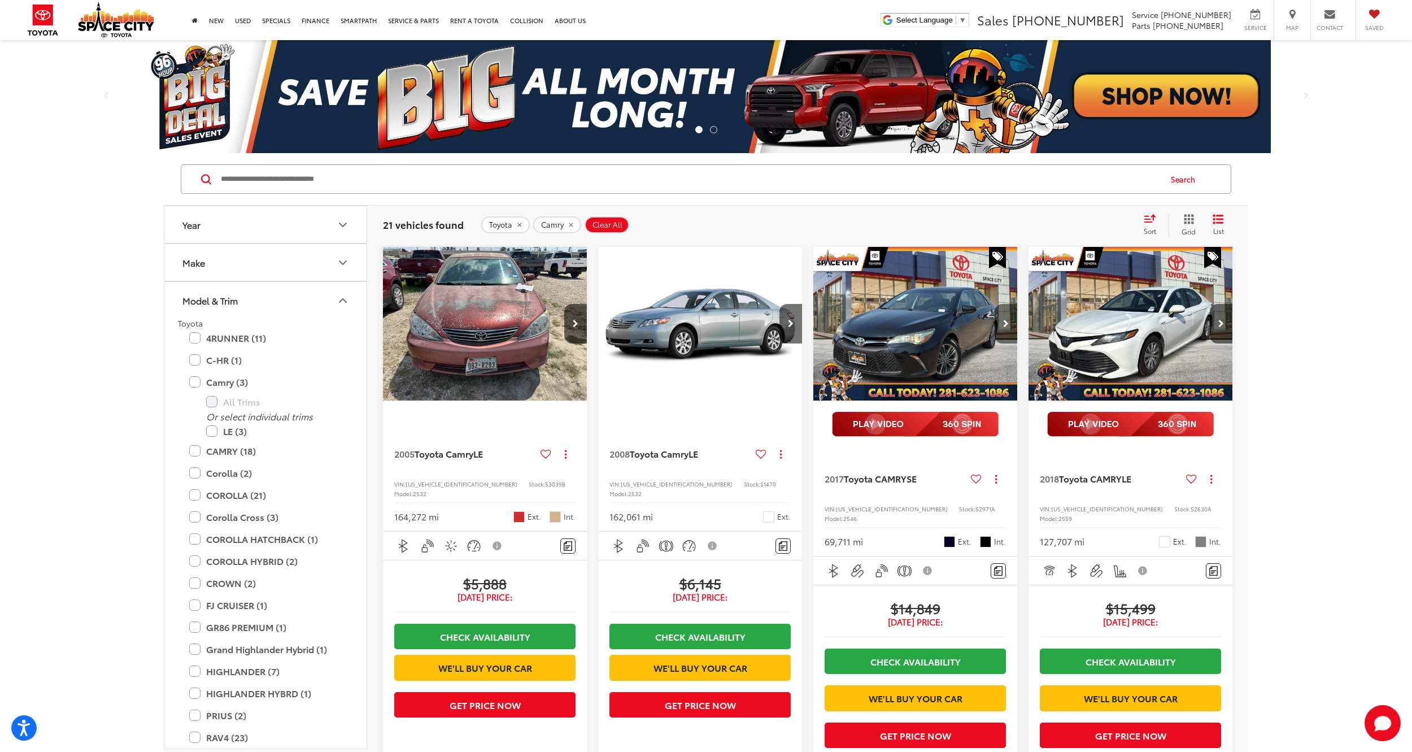
click at [1003, 325] on icon "Next image" at bounding box center [1006, 324] width 6 height 8
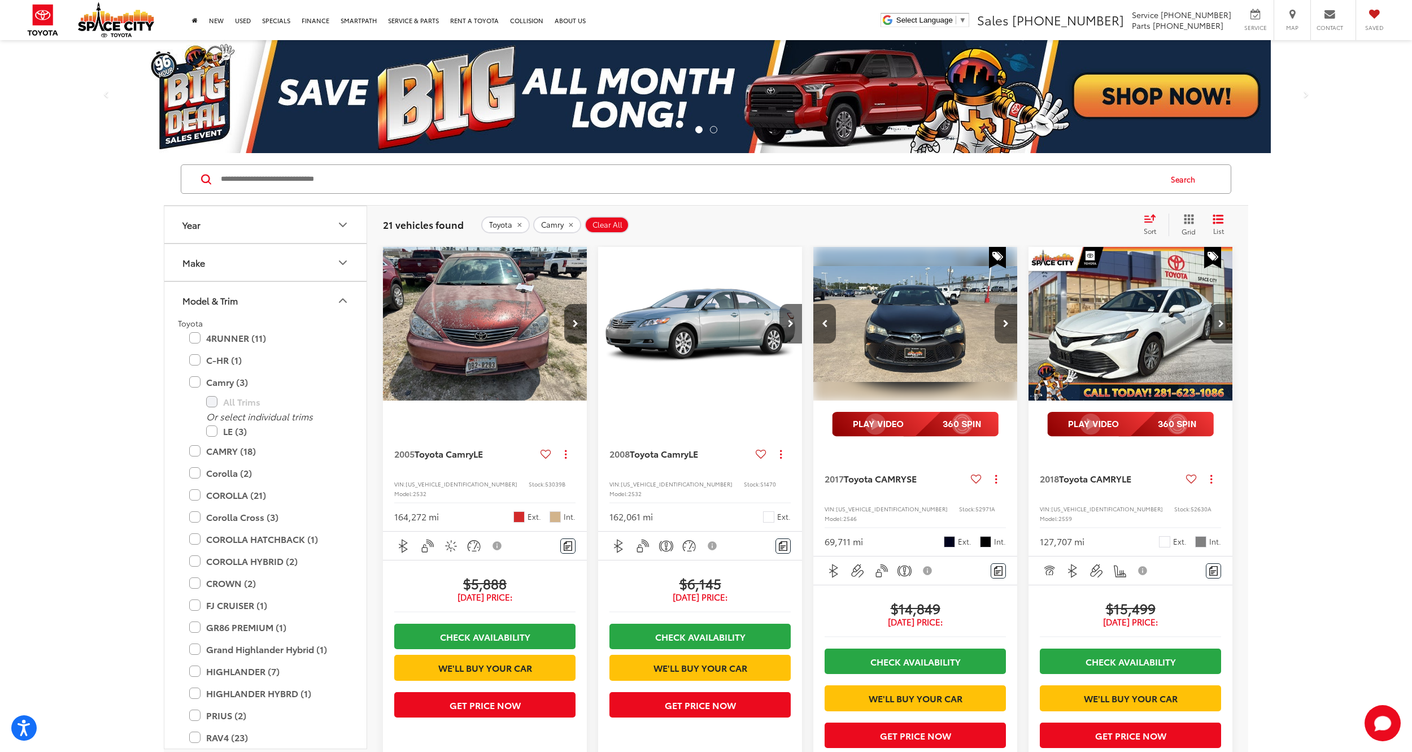
click at [1003, 325] on icon "Next image" at bounding box center [1006, 324] width 6 height 8
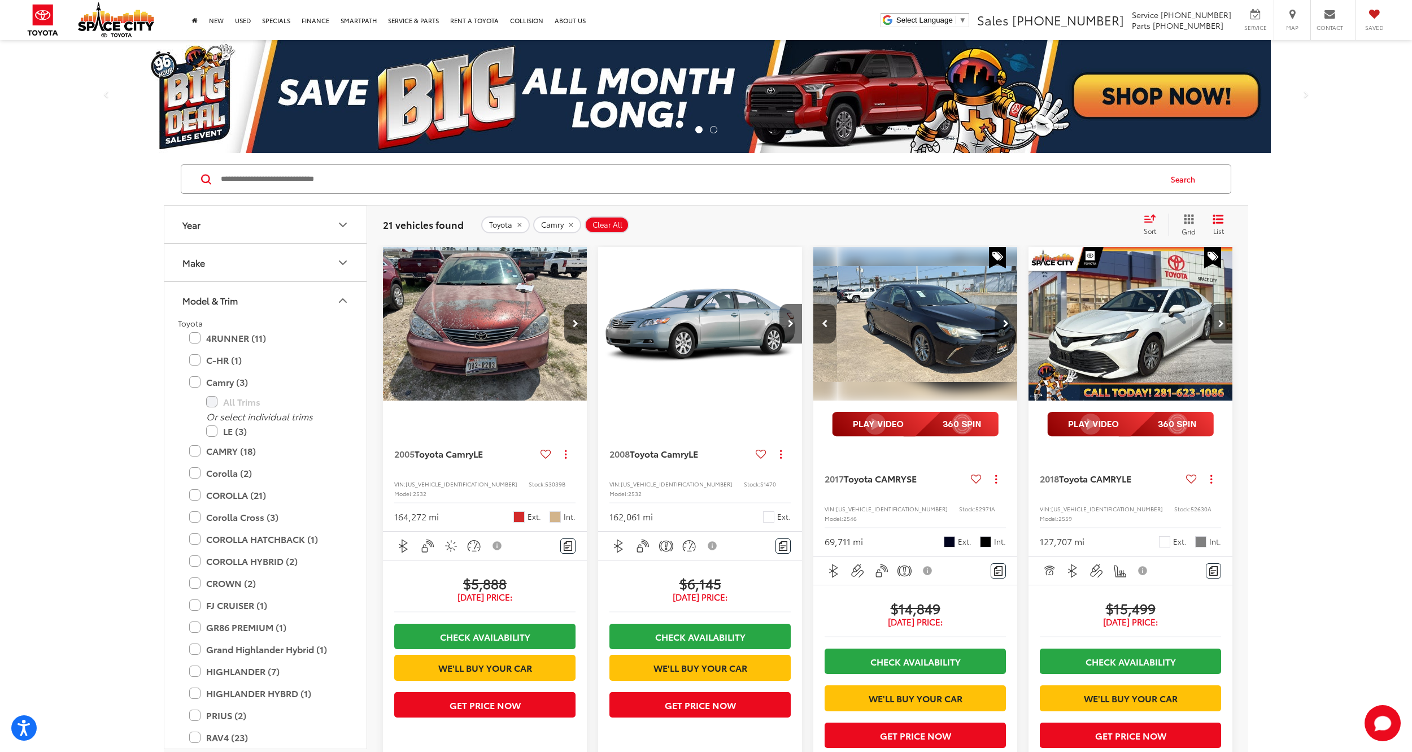
scroll to position [0, 411]
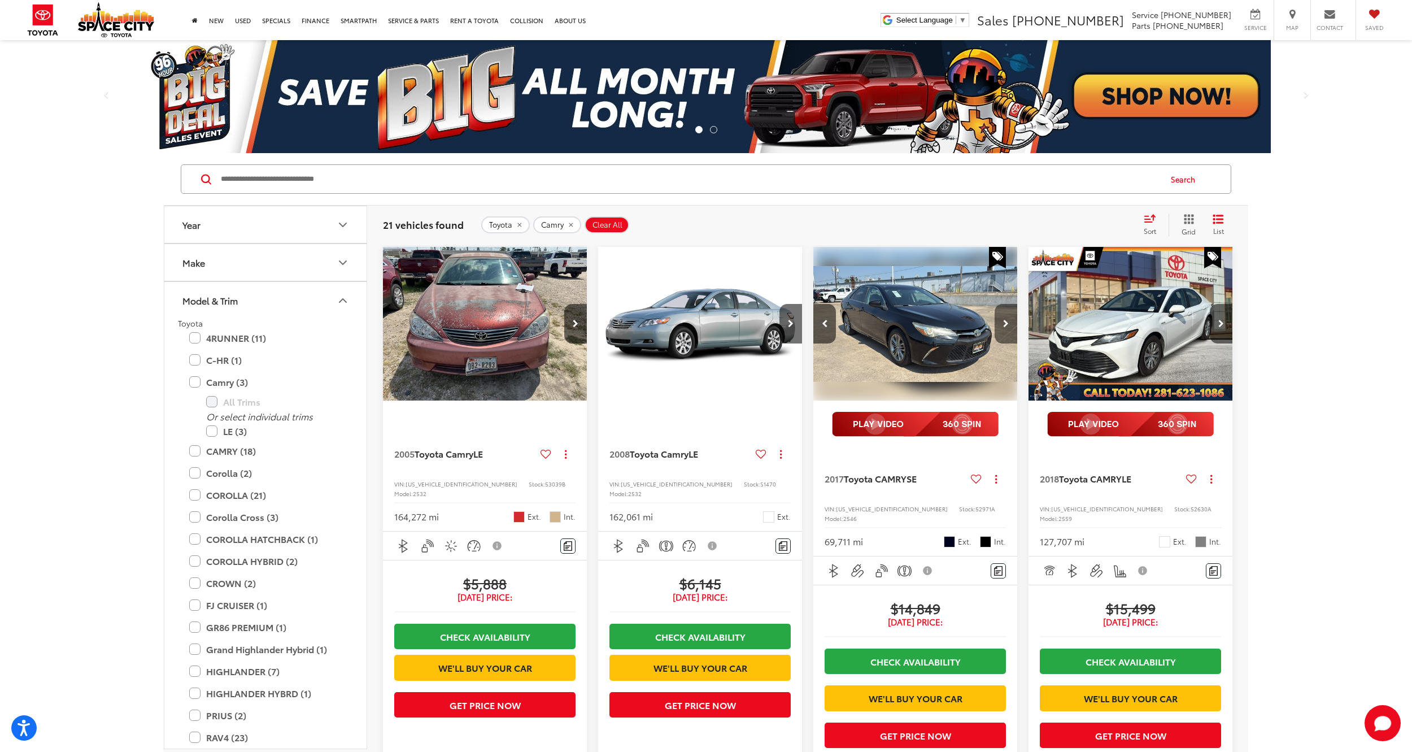
drag, startPoint x: 996, startPoint y: 315, endPoint x: 1000, endPoint y: 310, distance: 6.4
click at [996, 315] on button "Next image" at bounding box center [1006, 324] width 23 height 40
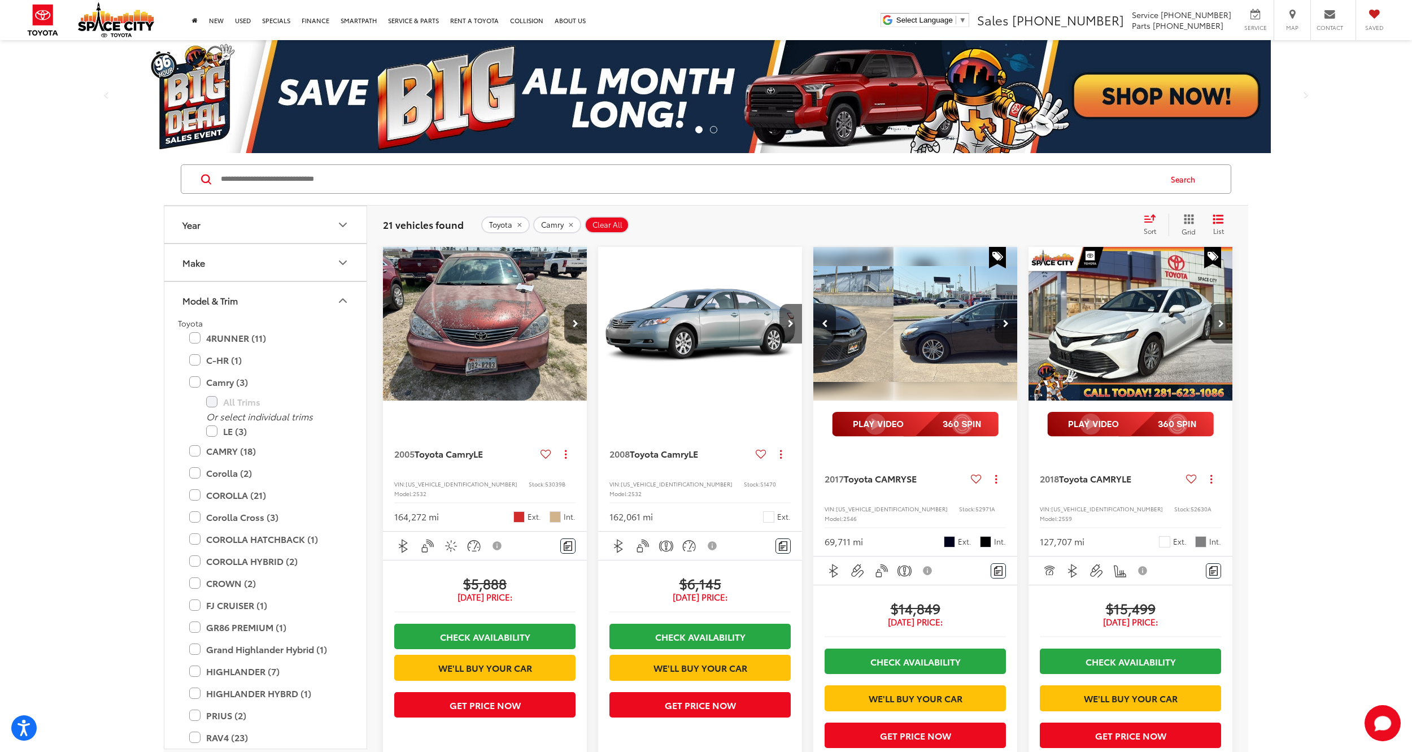
scroll to position [0, 617]
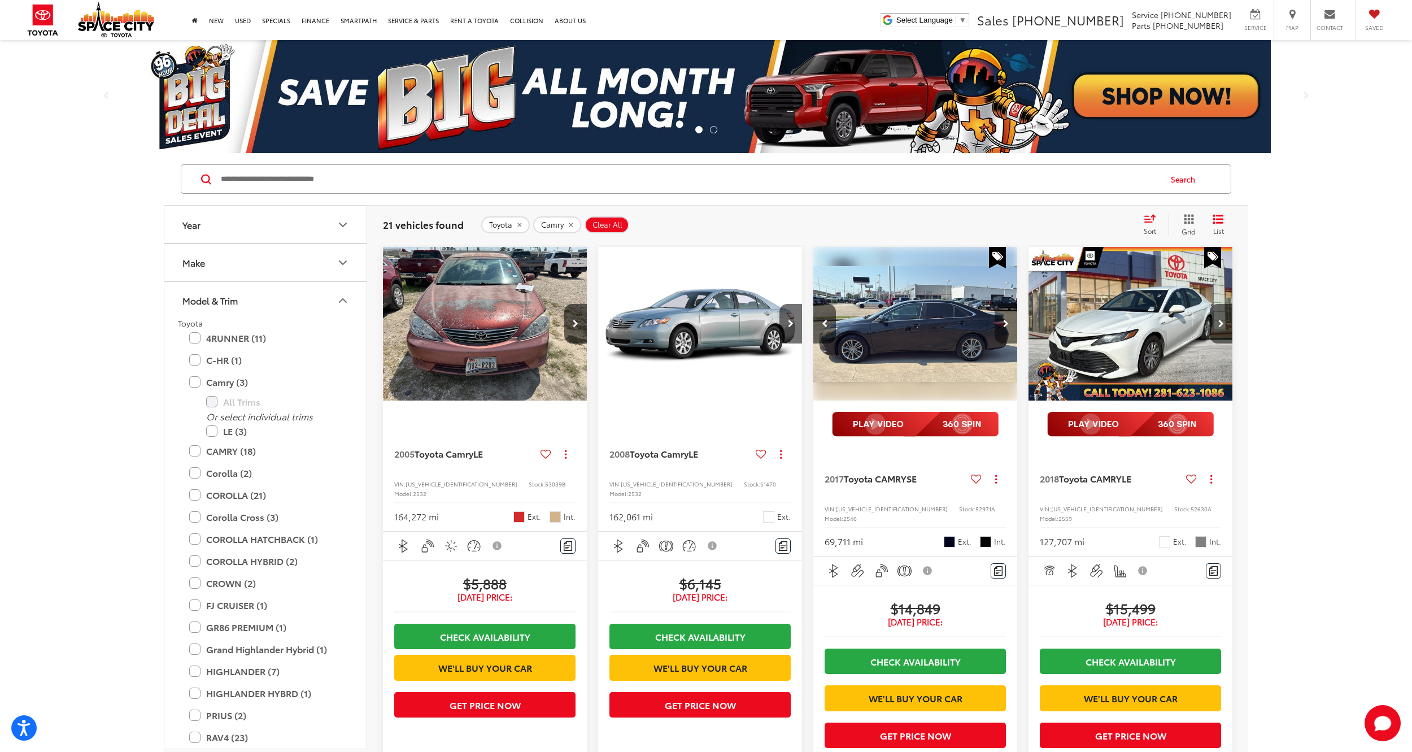
click at [1006, 323] on icon "Next image" at bounding box center [1006, 324] width 6 height 8
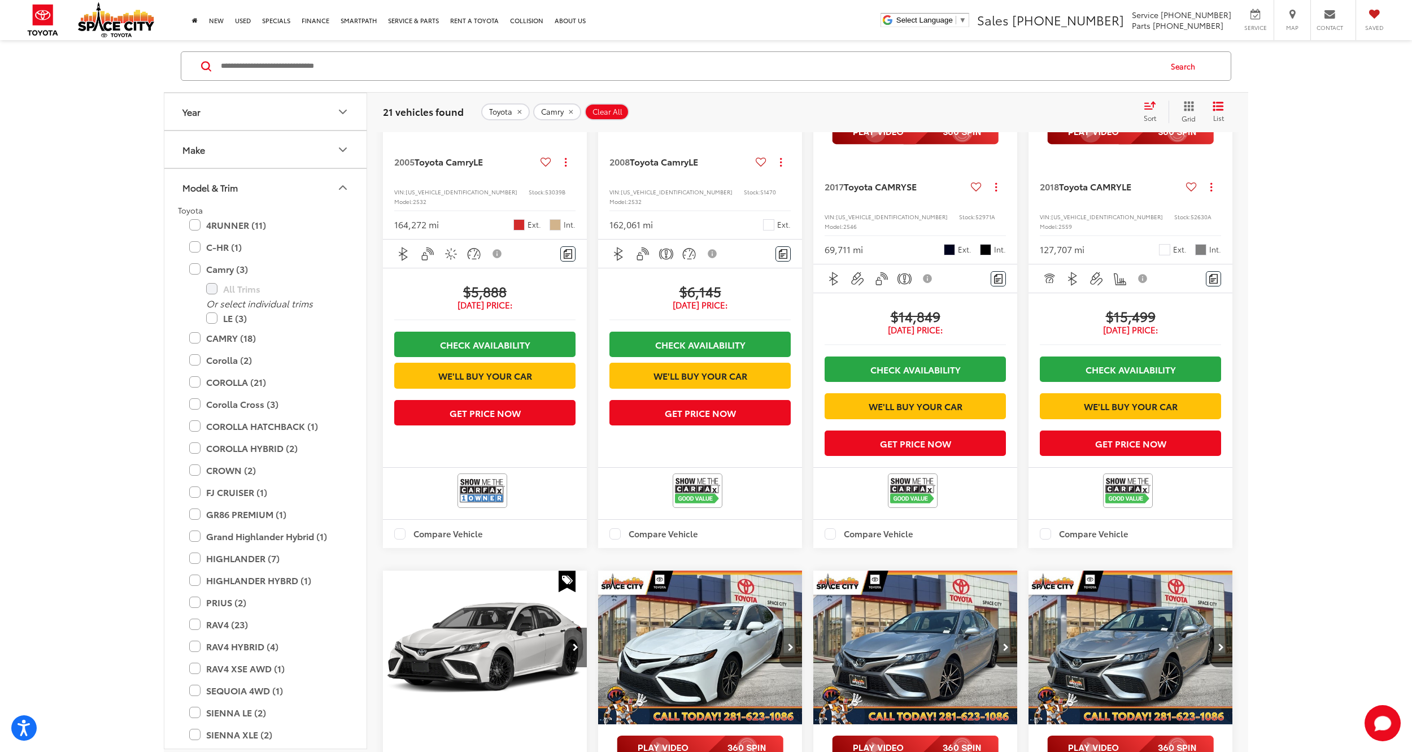
scroll to position [565, 0]
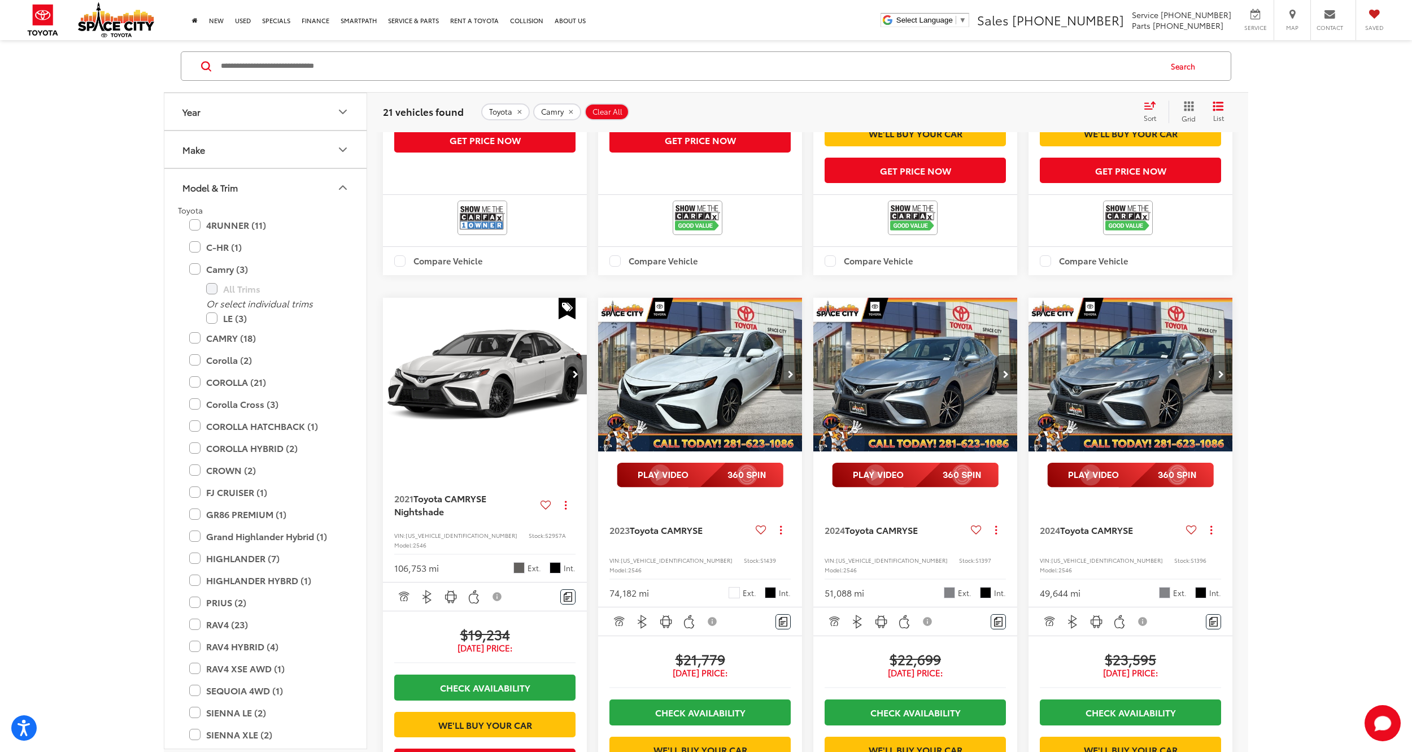
click at [568, 394] on button "Next image" at bounding box center [575, 375] width 23 height 40
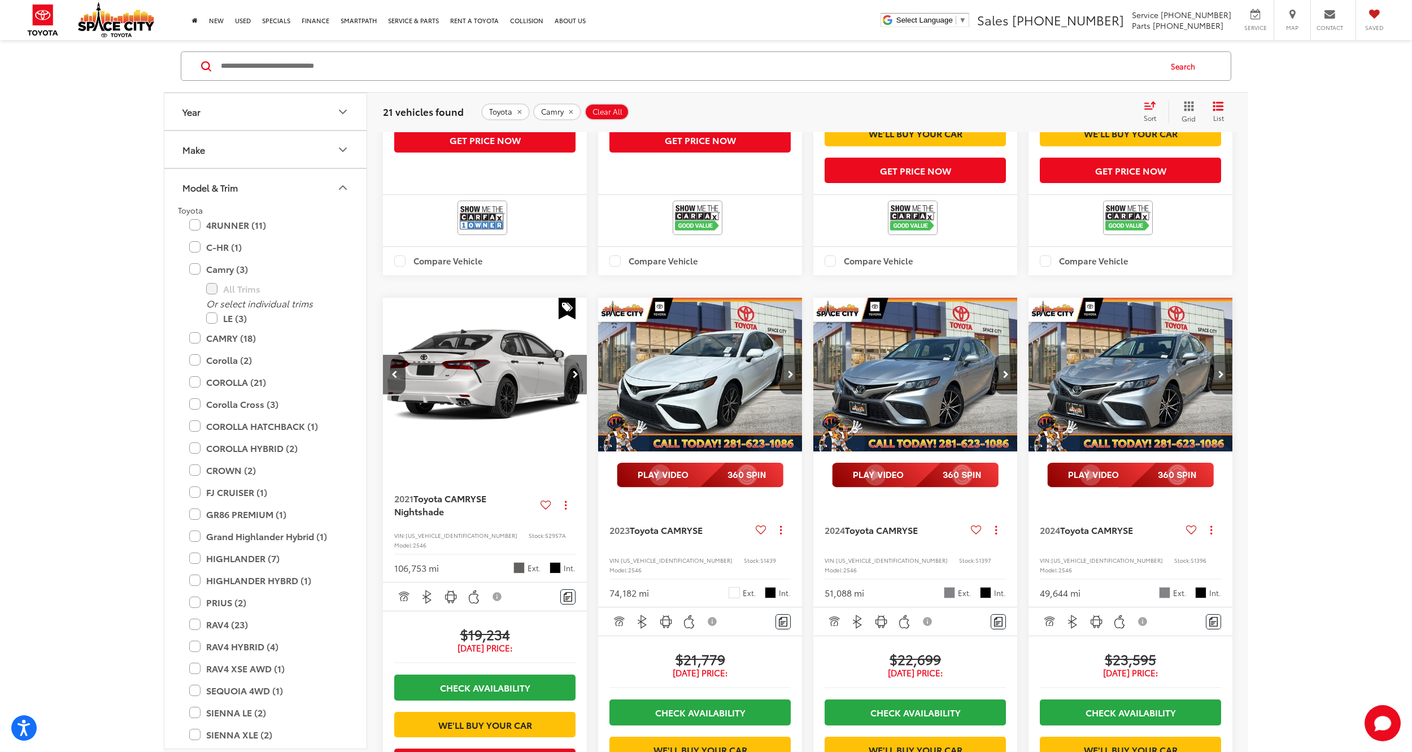
click at [568, 394] on button "Next image" at bounding box center [575, 375] width 23 height 40
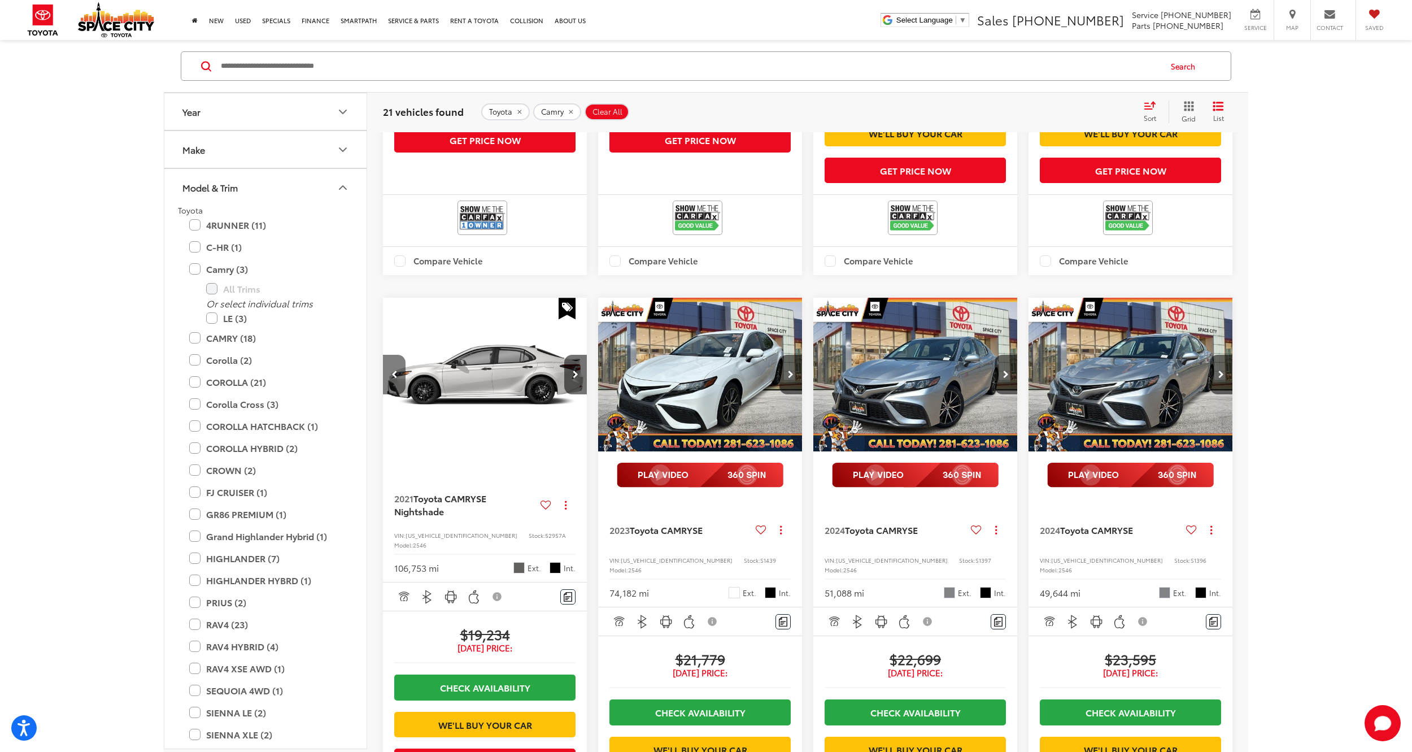
click at [386, 394] on button "Previous image" at bounding box center [394, 375] width 23 height 40
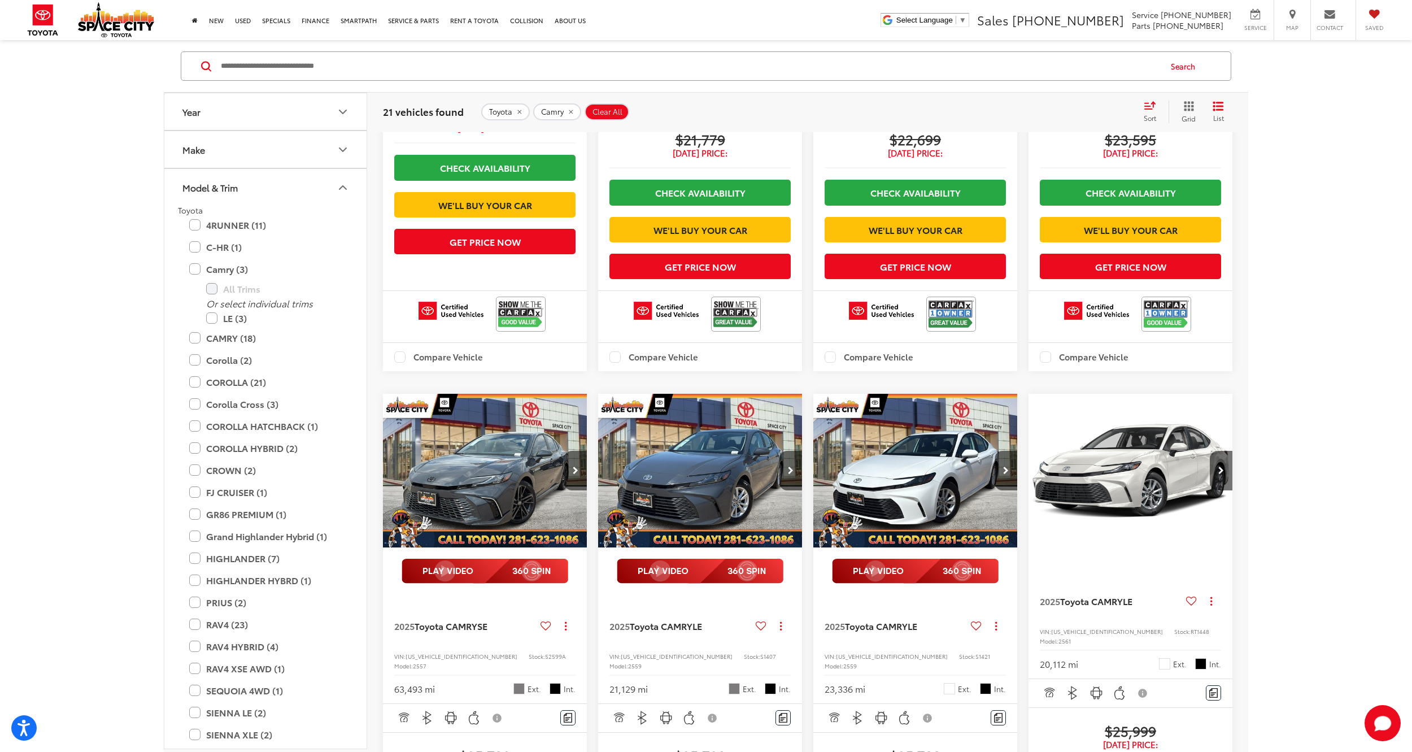
scroll to position [1186, 0]
